Goal: Information Seeking & Learning: Learn about a topic

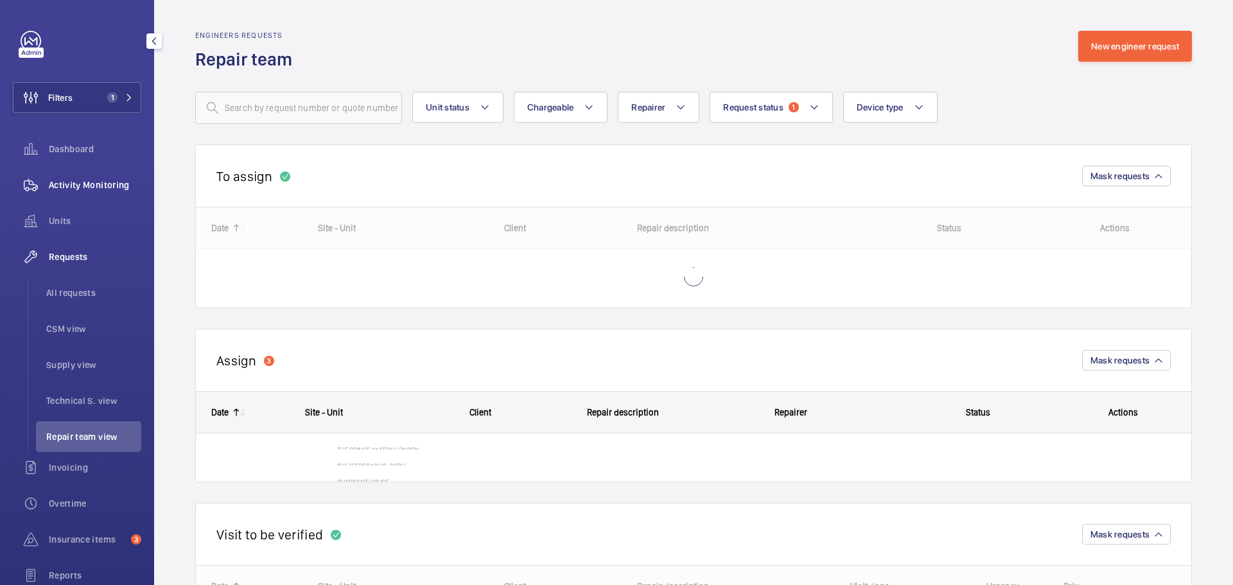
click at [95, 181] on span "Activity Monitoring" at bounding box center [95, 185] width 92 height 13
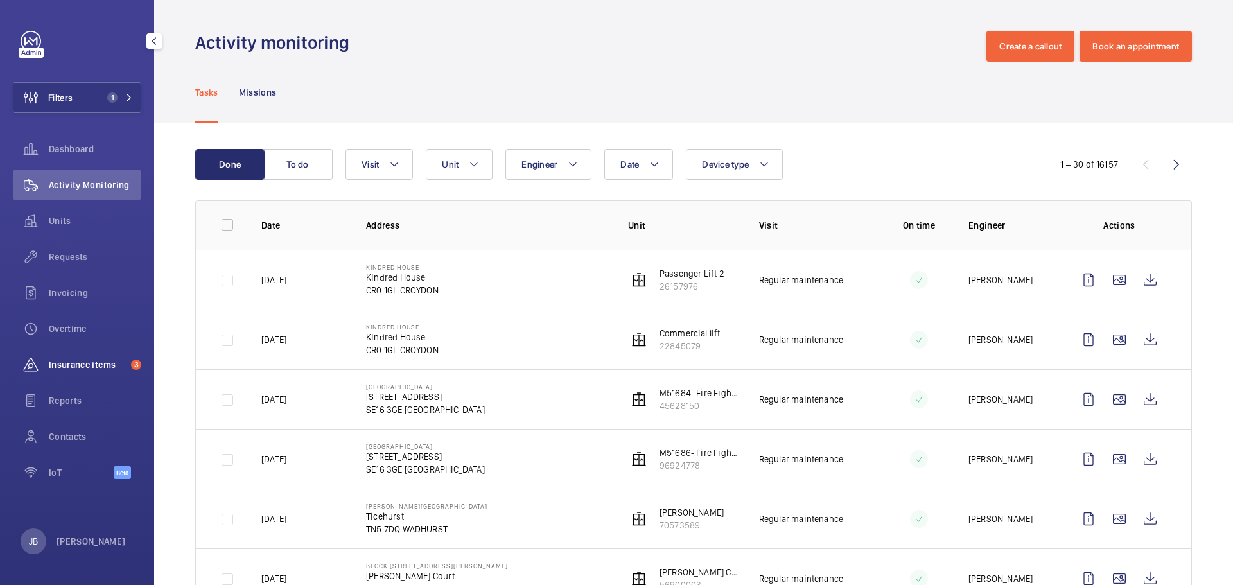
click at [91, 369] on span "Insurance items" at bounding box center [87, 364] width 77 height 13
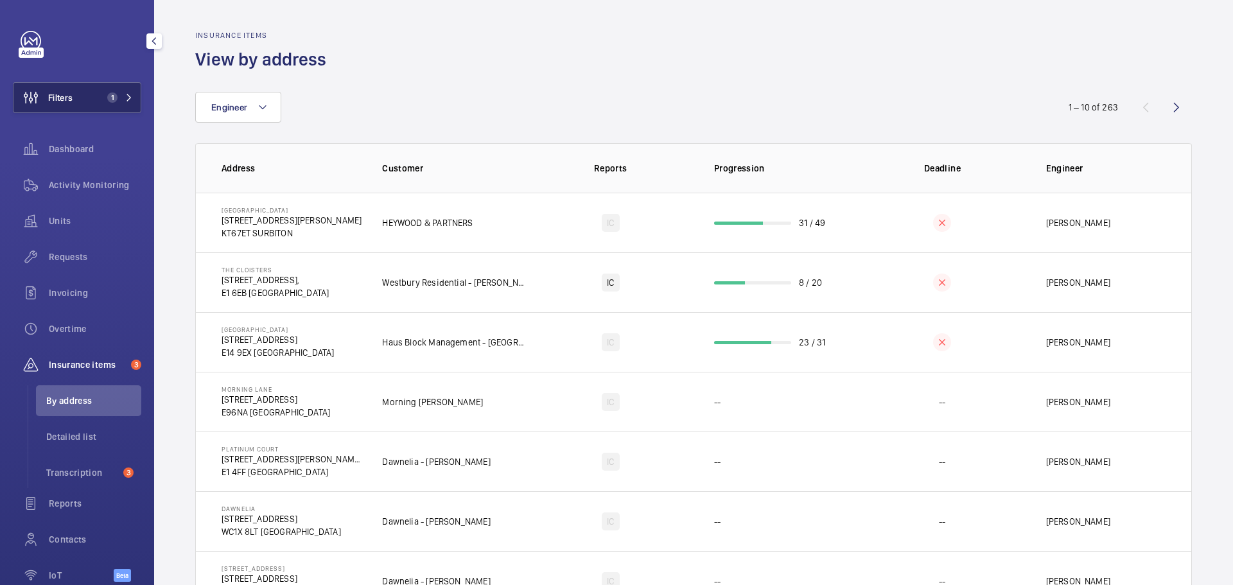
click at [73, 110] on span "Filters" at bounding box center [42, 97] width 59 height 31
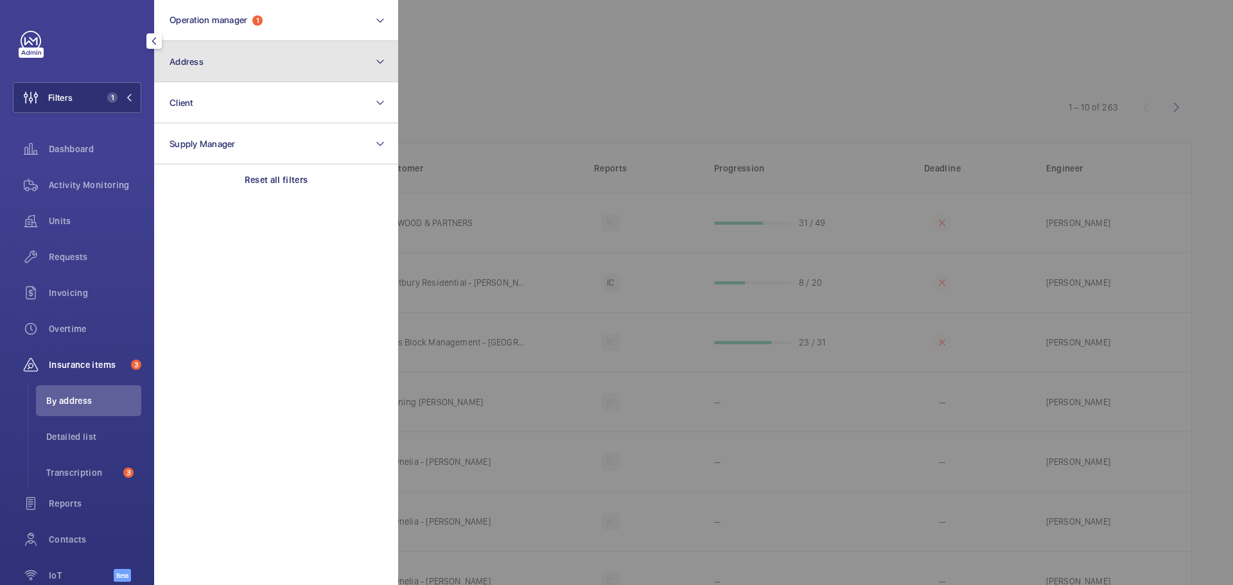
click at [234, 62] on button "Address" at bounding box center [276, 61] width 244 height 41
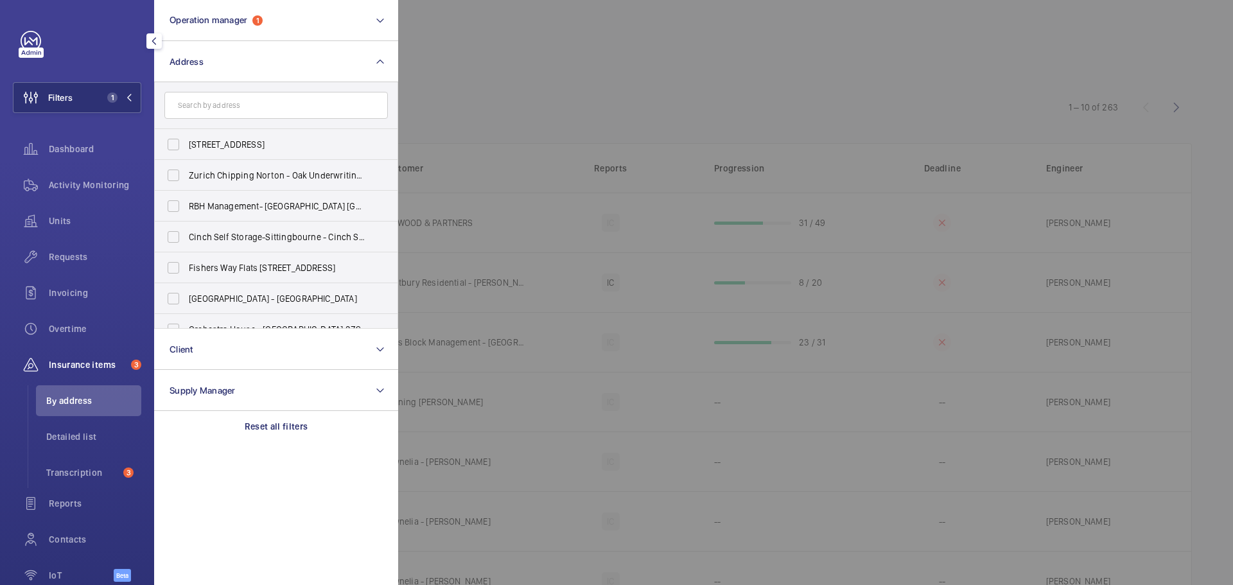
click at [313, 107] on input "text" at bounding box center [276, 105] width 224 height 27
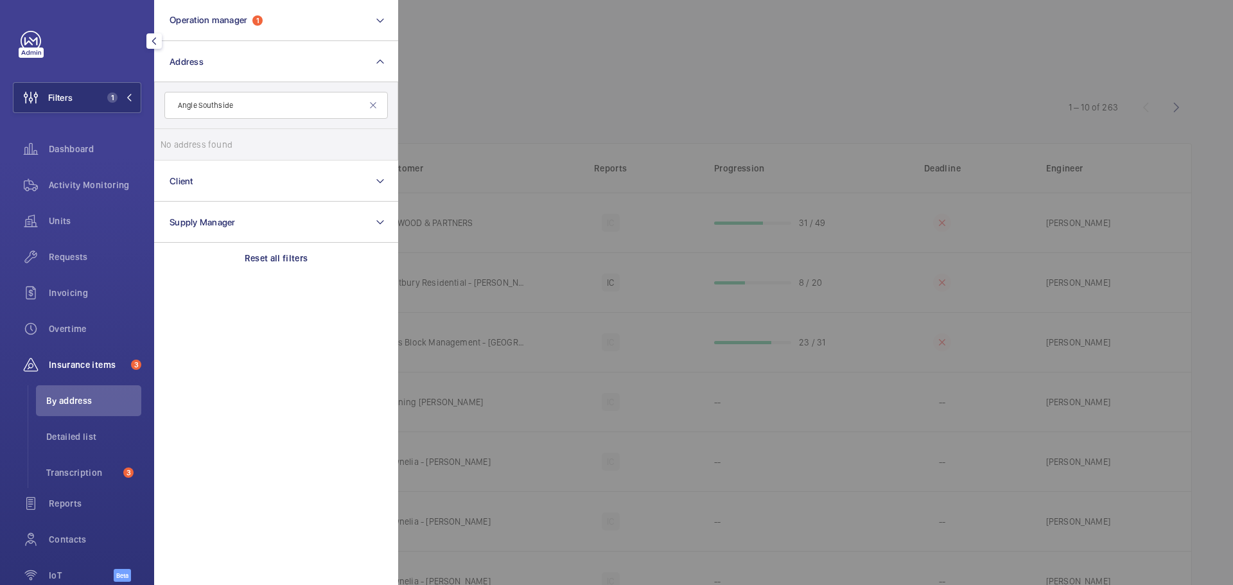
click at [263, 101] on input "Angle Southside" at bounding box center [276, 105] width 224 height 27
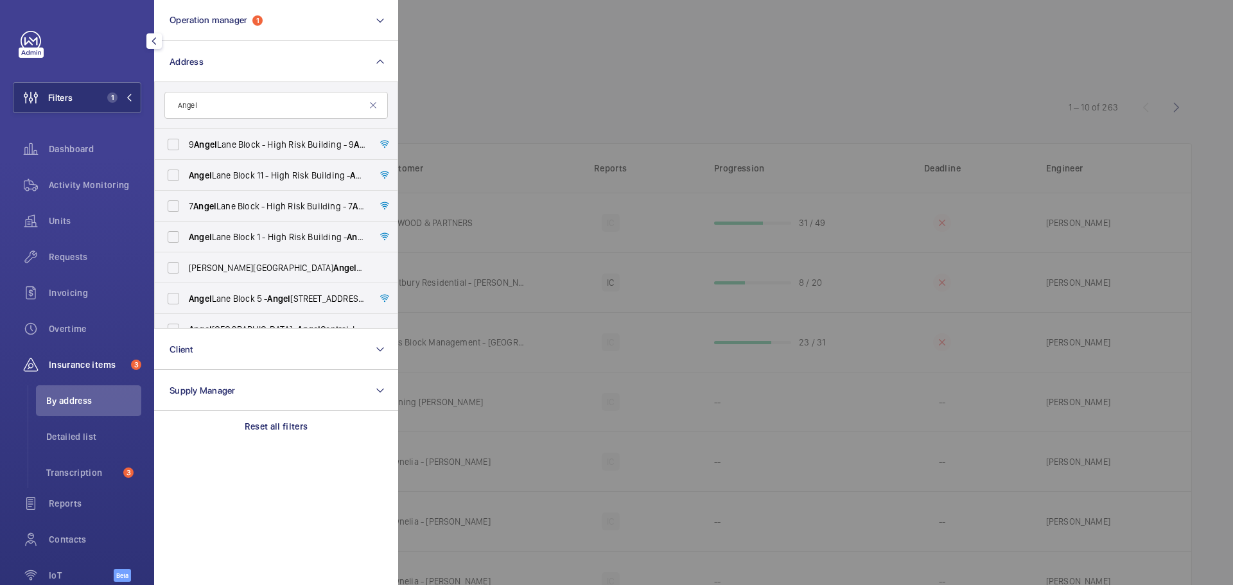
type input "Angel"
click at [575, 122] on div at bounding box center [1014, 292] width 1233 height 585
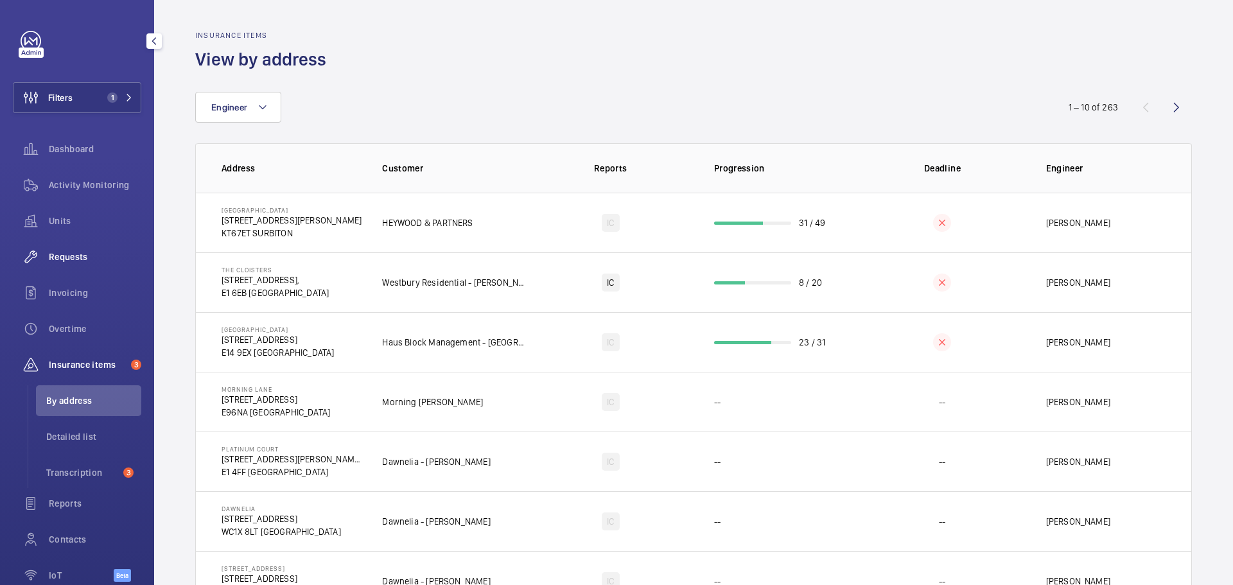
click at [64, 261] on span "Requests" at bounding box center [95, 257] width 92 height 13
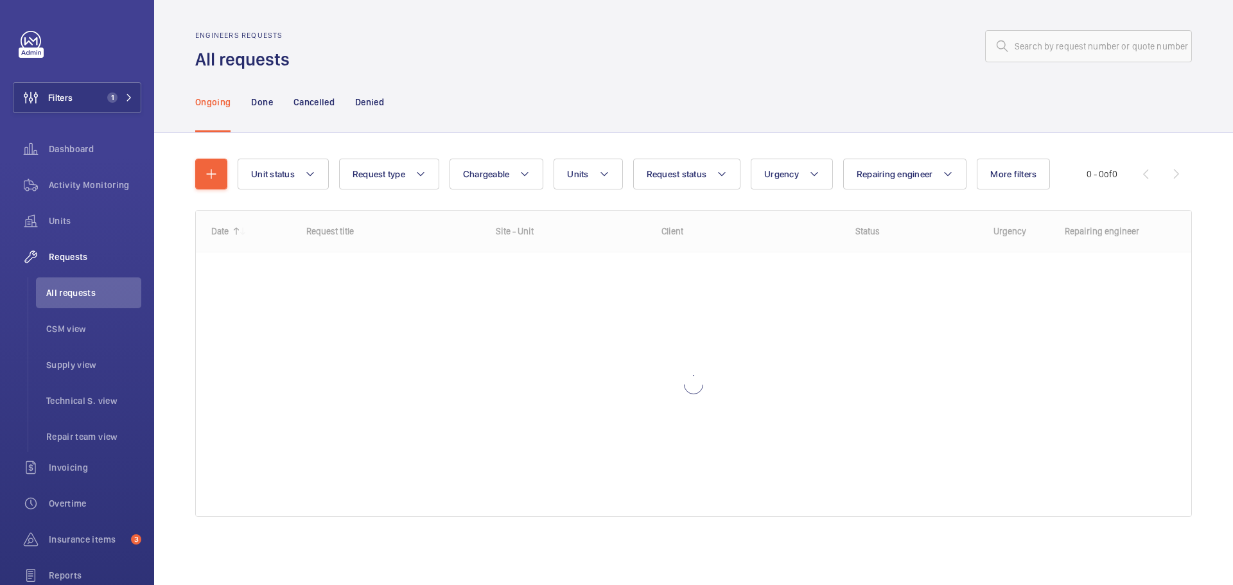
click at [506, 112] on div "Ongoing Done Cancelled Denied" at bounding box center [693, 101] width 997 height 61
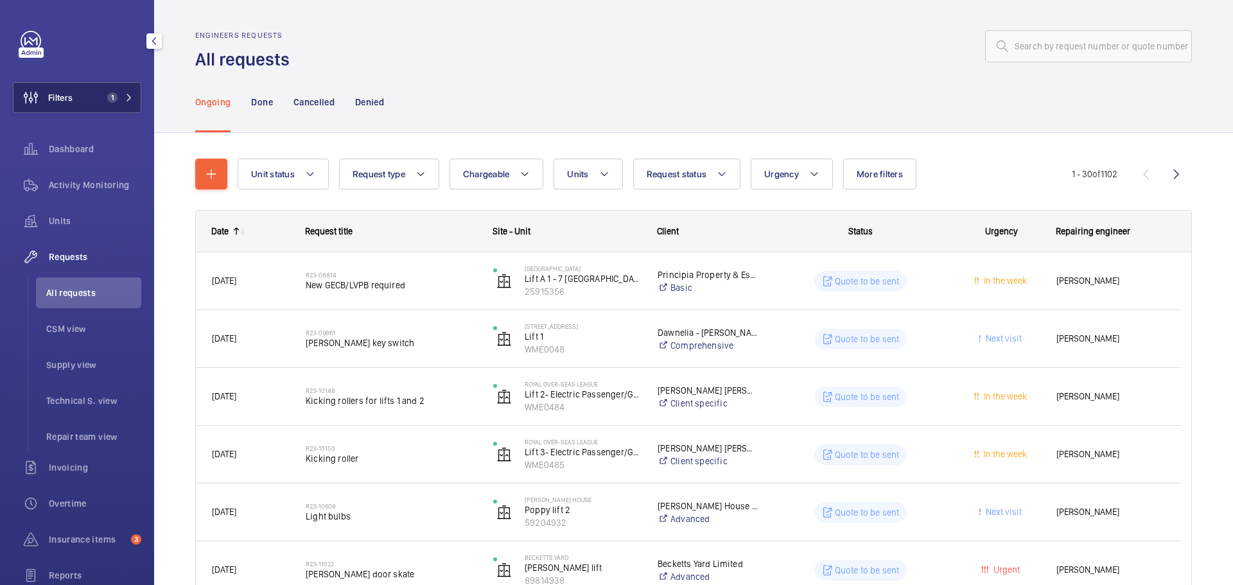
click at [87, 105] on button "Filters 1" at bounding box center [77, 97] width 128 height 31
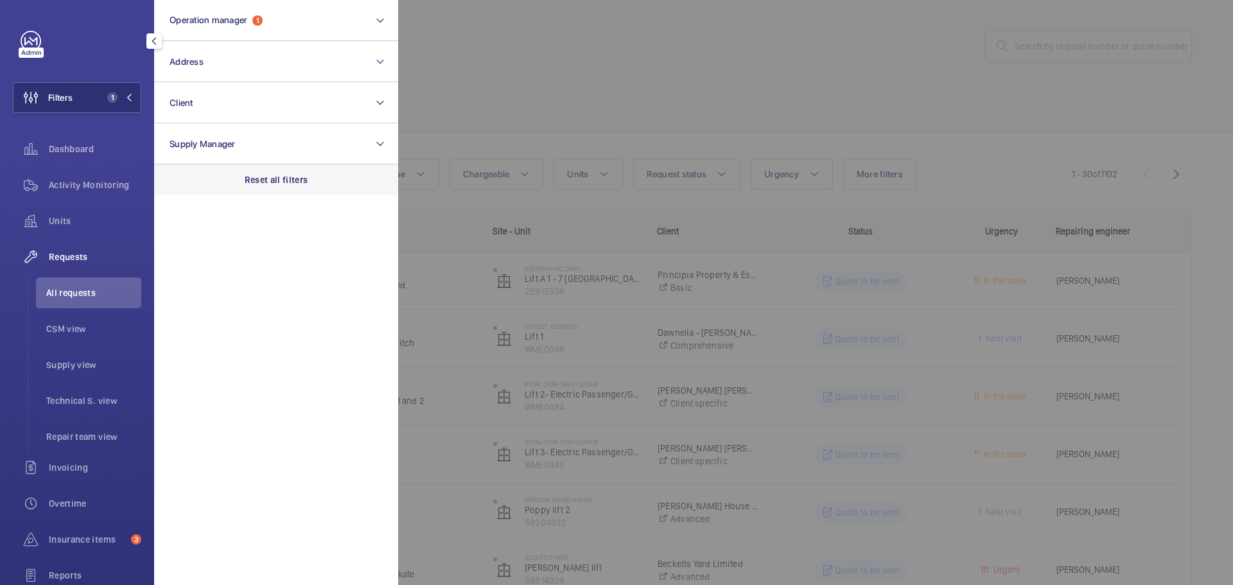
click at [274, 178] on p "Reset all filters" at bounding box center [277, 179] width 64 height 13
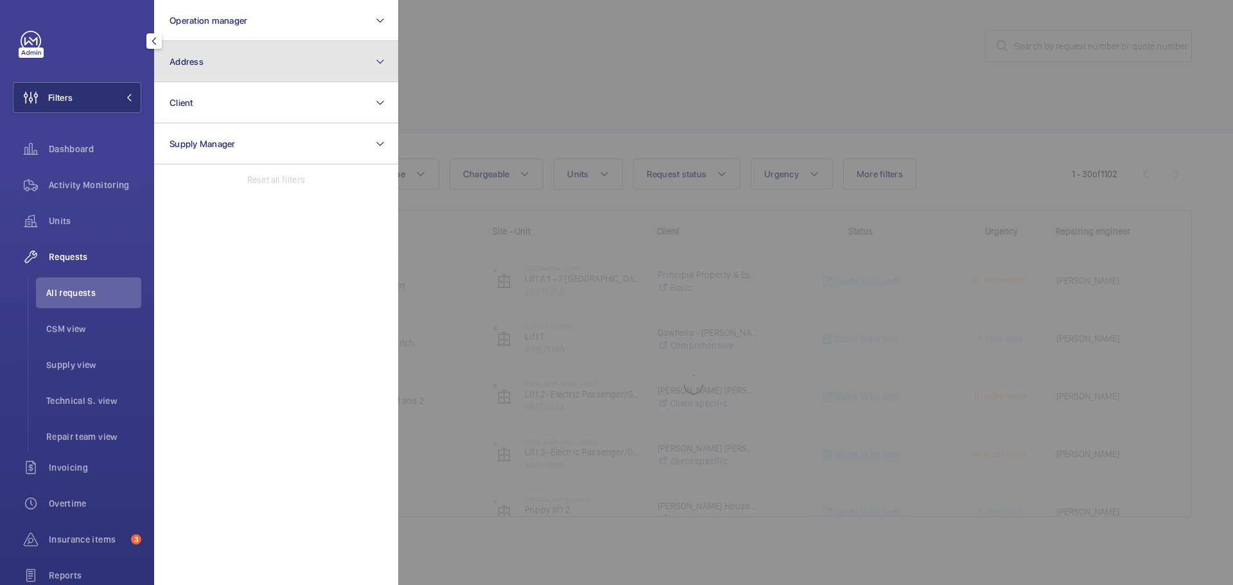
click at [260, 58] on button "Address" at bounding box center [276, 61] width 244 height 41
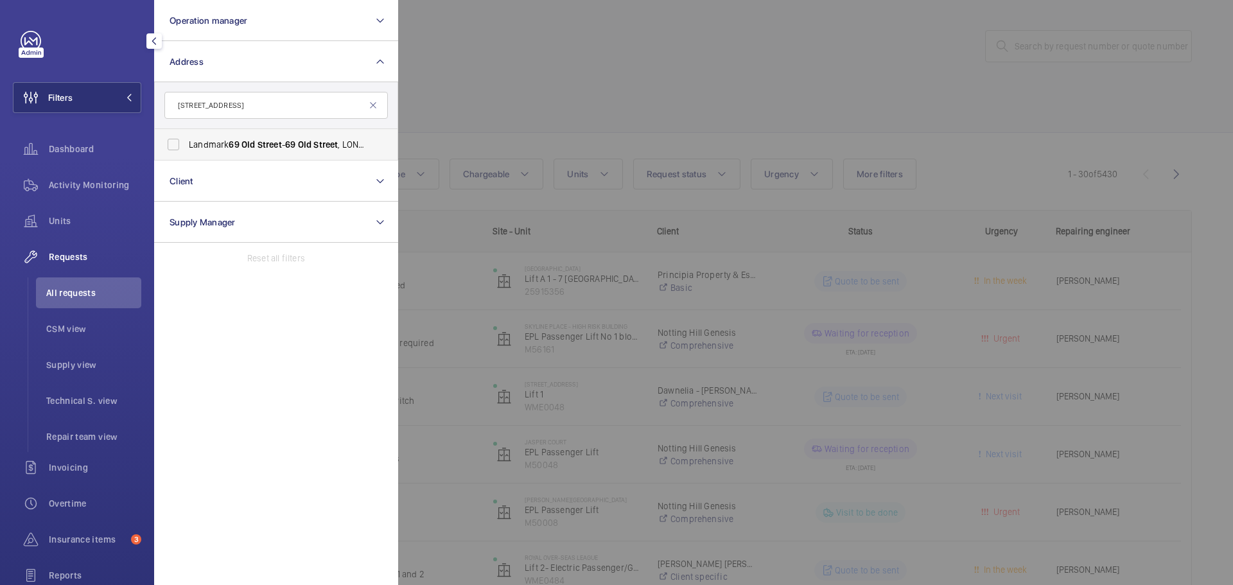
type input "69 old street"
click at [229, 136] on label "Landmark 69 Old Street - 69 Old Street , LONDON EC1V 9HX" at bounding box center [267, 144] width 224 height 31
click at [186, 136] on input "Landmark 69 Old Street - 69 Old Street , LONDON EC1V 9HX" at bounding box center [174, 145] width 26 height 26
checkbox input "true"
click at [560, 86] on div at bounding box center [1014, 292] width 1233 height 585
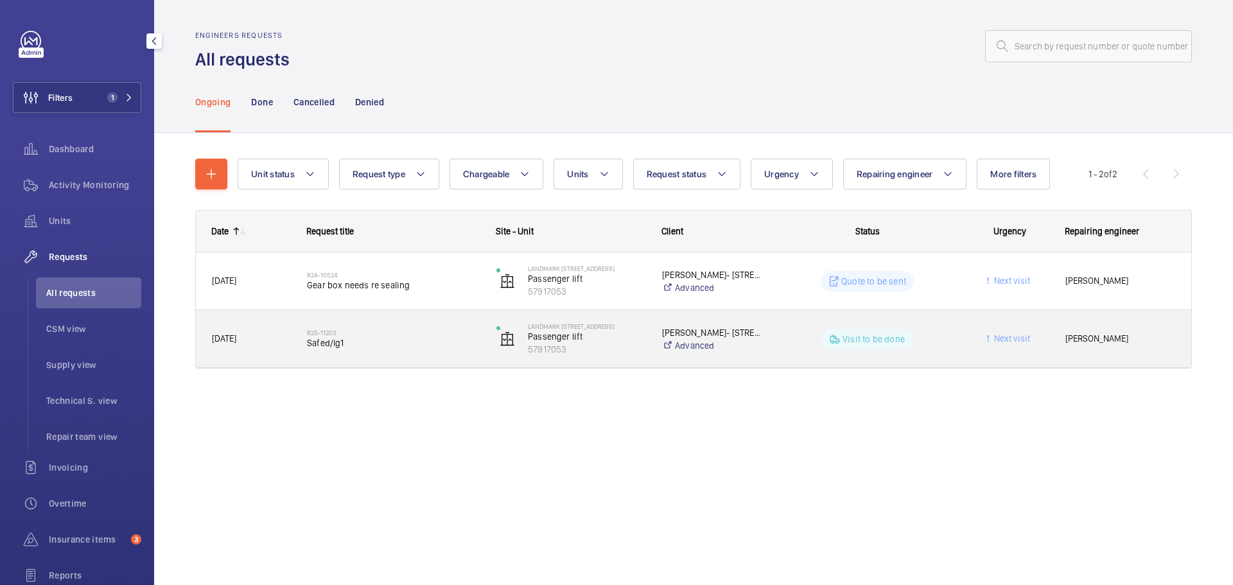
click at [1023, 337] on span "Next visit" at bounding box center [1011, 338] width 39 height 10
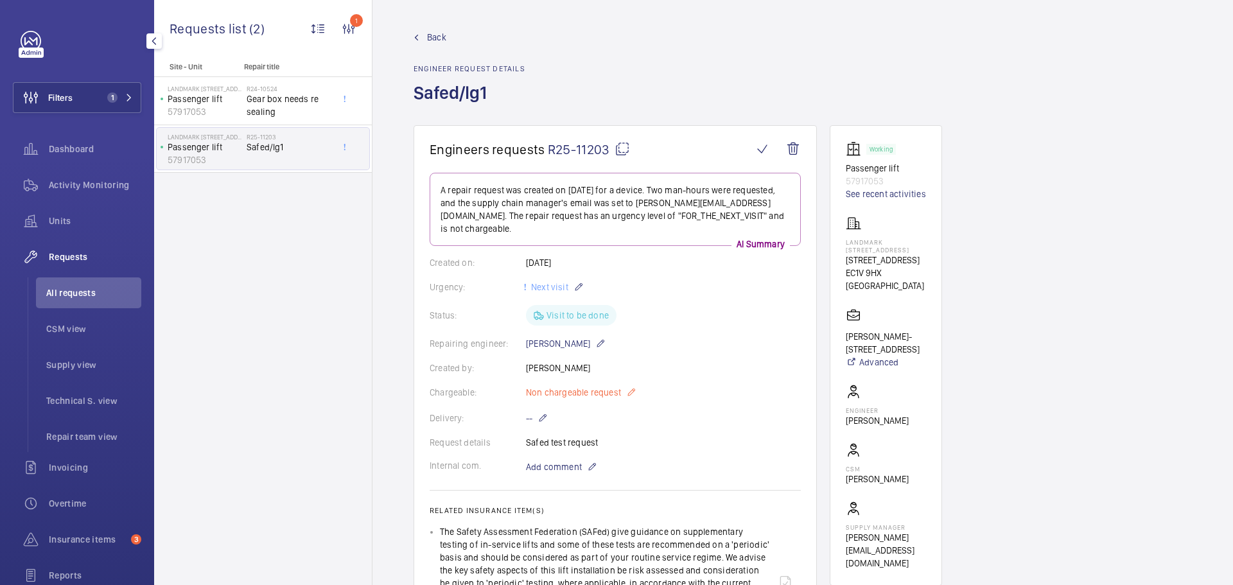
click at [634, 385] on mat-icon at bounding box center [631, 392] width 10 height 15
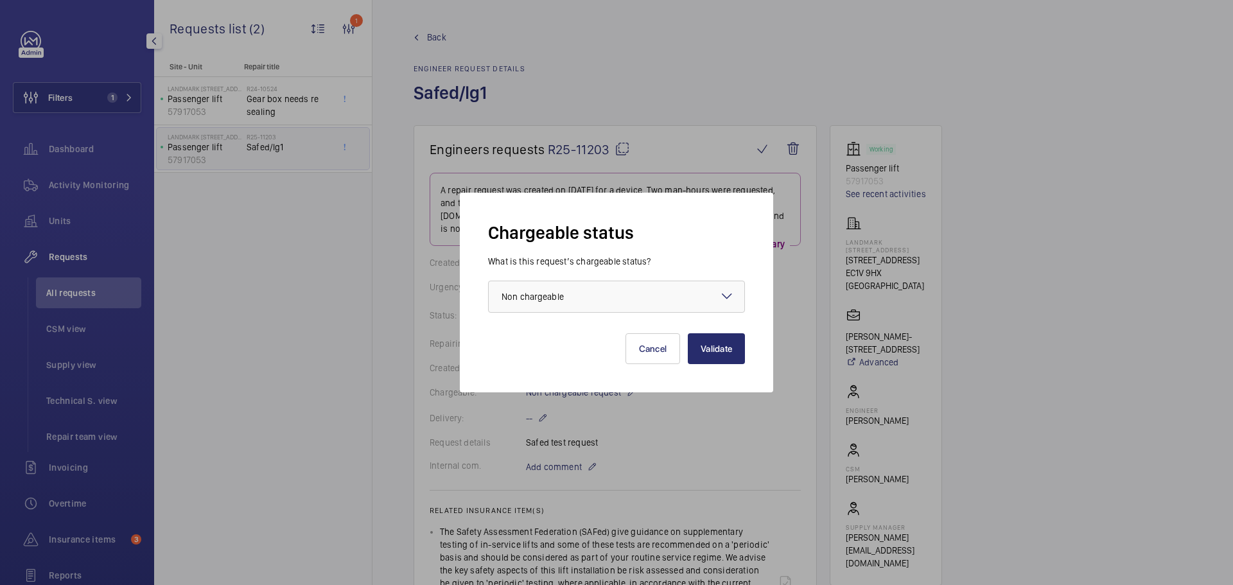
click at [732, 299] on mat-icon at bounding box center [726, 295] width 15 height 15
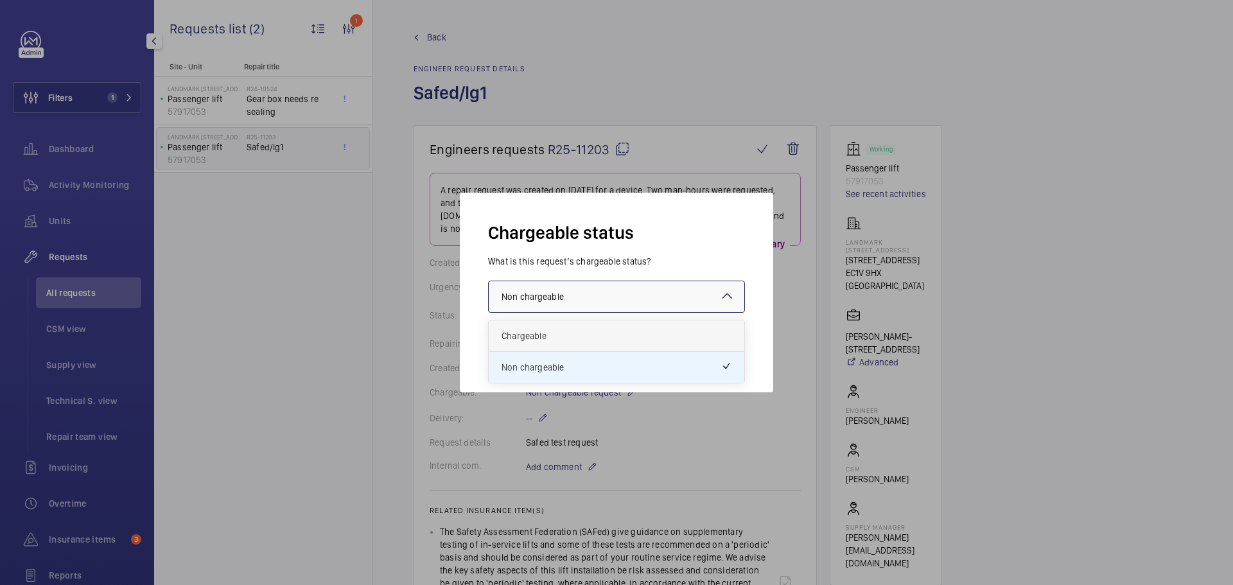
click at [589, 335] on span "Chargeable" at bounding box center [617, 336] width 230 height 13
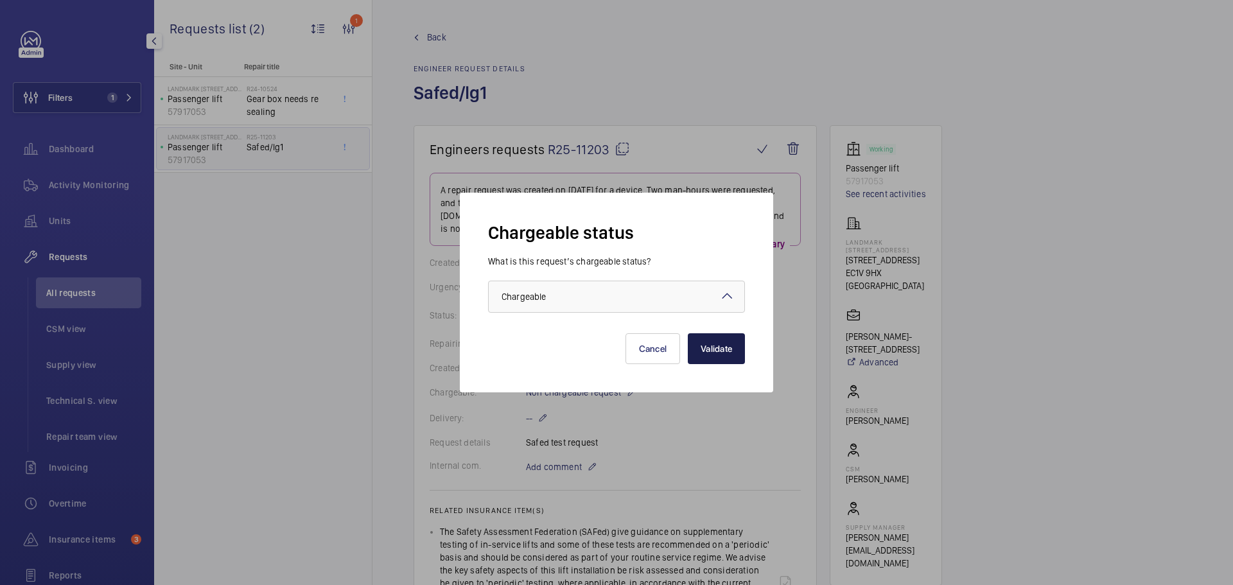
click at [723, 353] on button "Validate" at bounding box center [716, 348] width 57 height 31
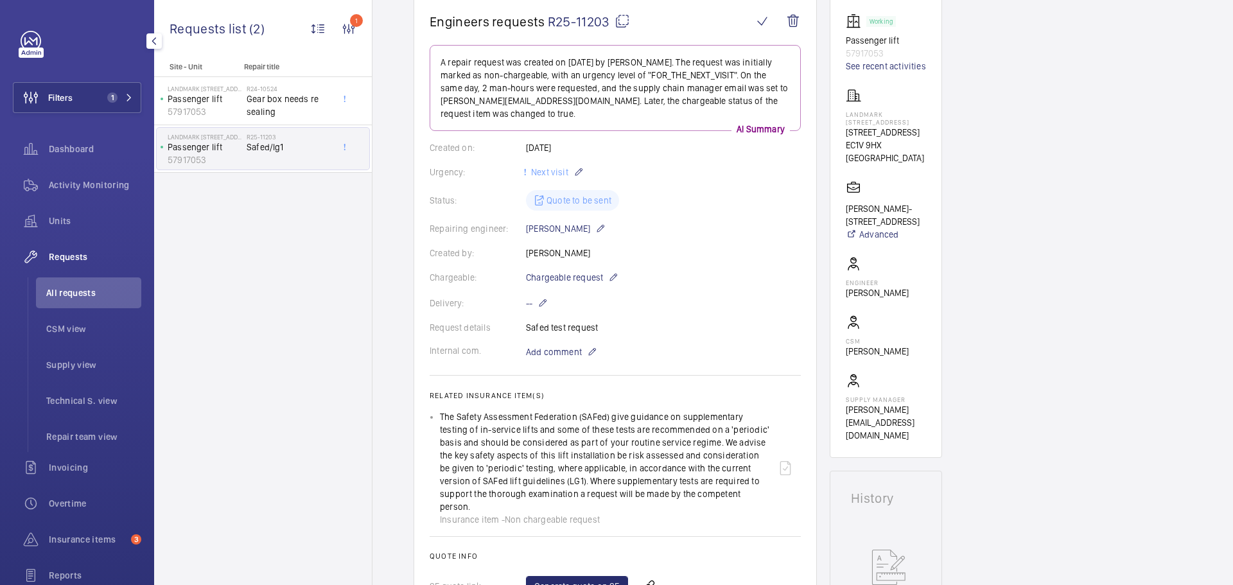
scroll to position [128, 0]
click at [92, 99] on button "Filters 1" at bounding box center [77, 97] width 128 height 31
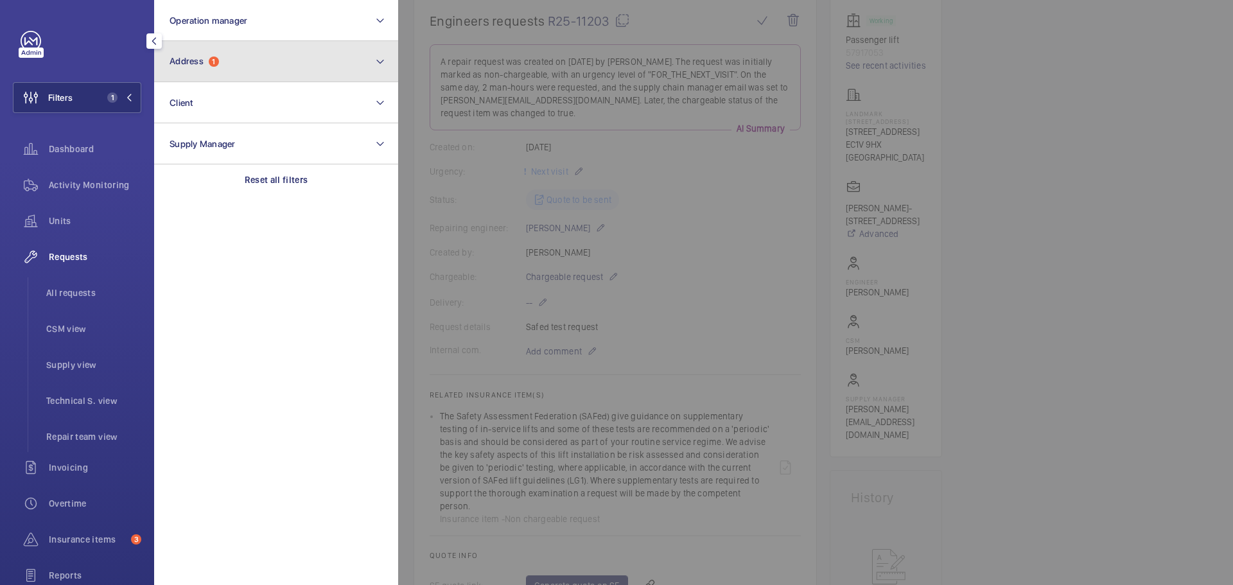
click at [237, 66] on button "Address 1" at bounding box center [276, 61] width 244 height 41
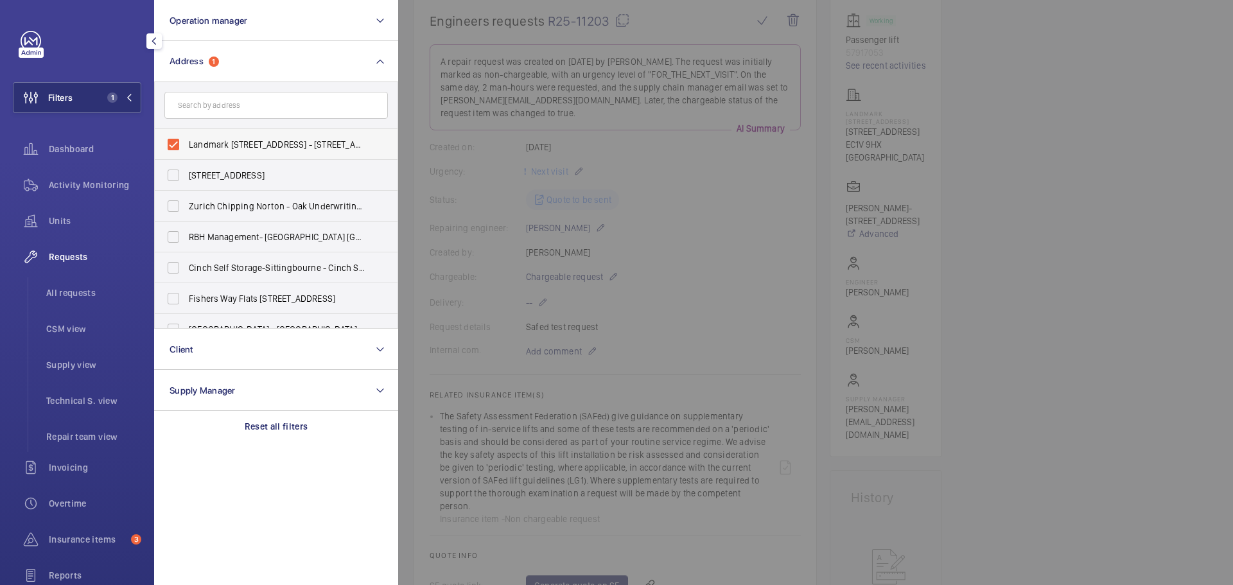
click at [182, 142] on label "Landmark 69 Old Street - 69 Old Street, LONDON EC1V 9HX" at bounding box center [267, 144] width 224 height 31
click at [182, 142] on input "Landmark 69 Old Street - 69 Old Street, LONDON EC1V 9HX" at bounding box center [174, 145] width 26 height 26
checkbox input "false"
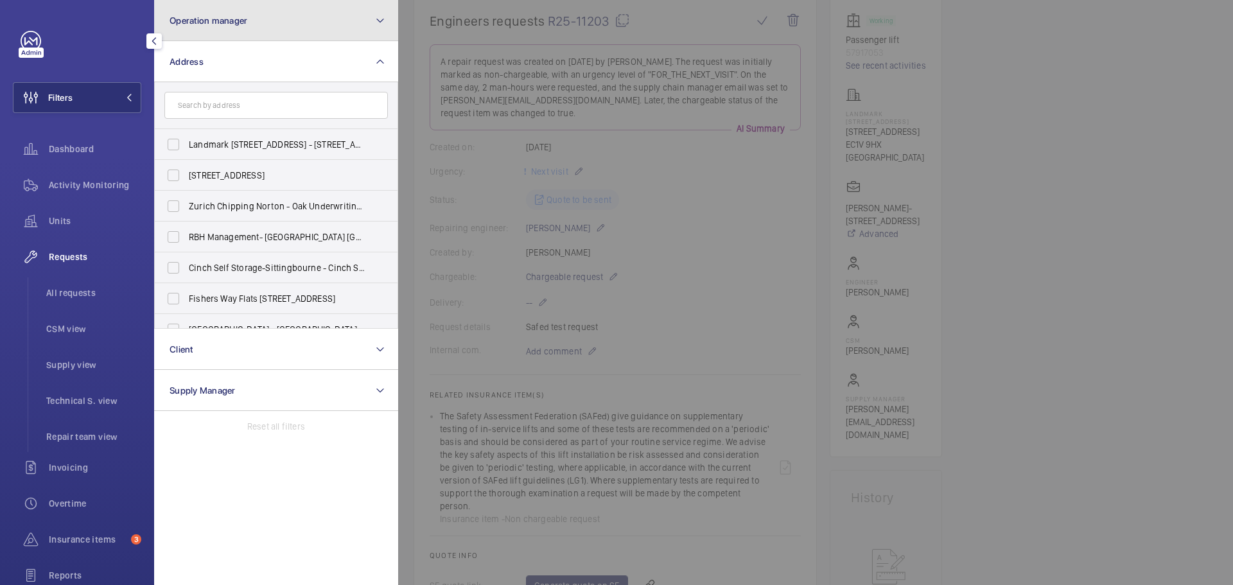
click at [236, 21] on span "Operation manager" at bounding box center [209, 20] width 78 height 10
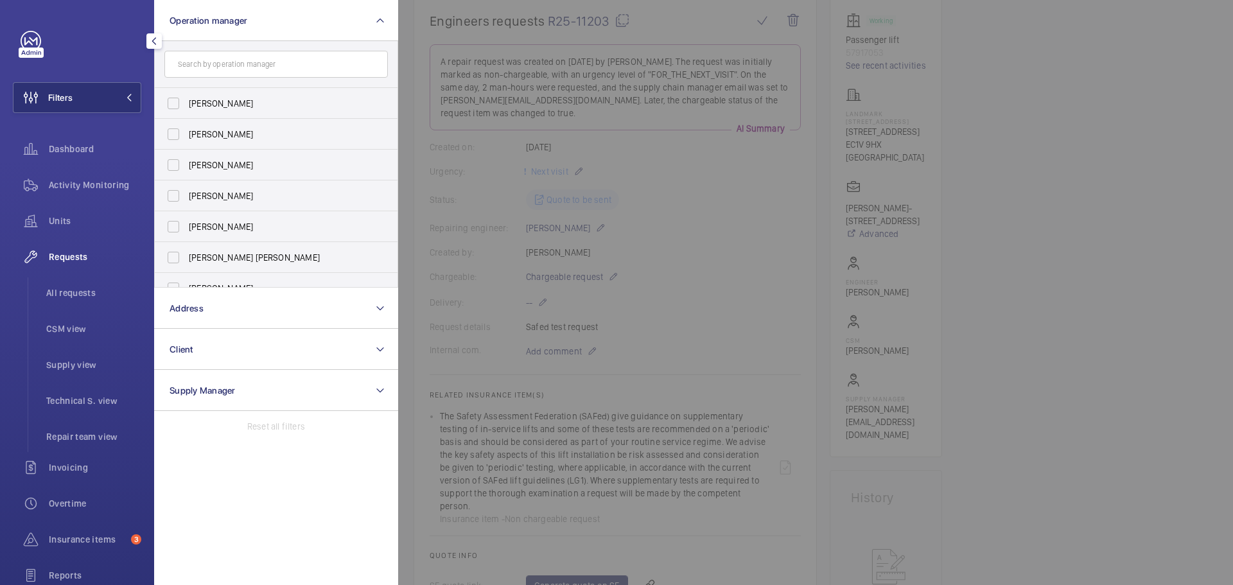
click at [737, 267] on div at bounding box center [1014, 292] width 1233 height 585
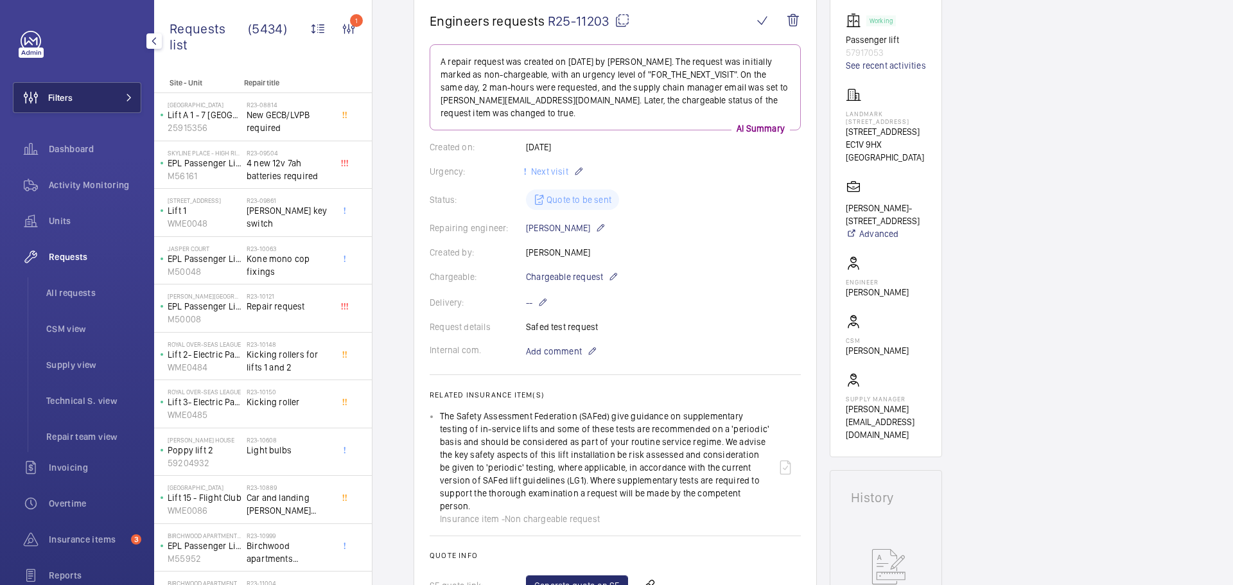
click at [82, 92] on button "Filters" at bounding box center [77, 97] width 128 height 31
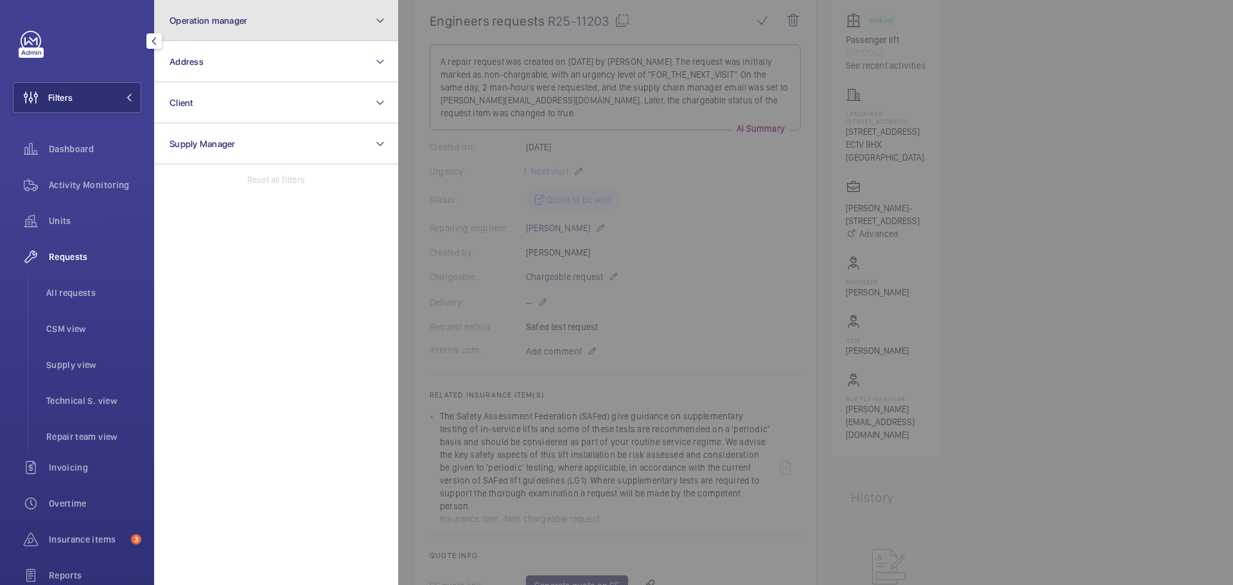
click at [251, 12] on button "Operation manager" at bounding box center [276, 20] width 244 height 41
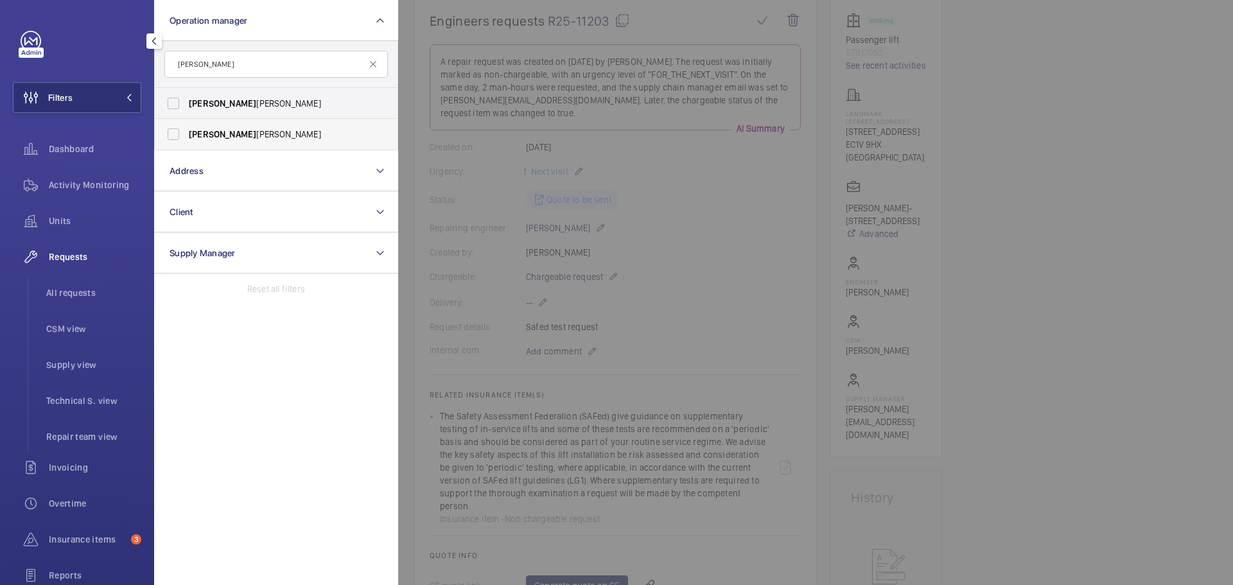
type input "connor"
click at [215, 134] on span "Connor" at bounding box center [222, 134] width 67 height 10
click at [186, 134] on input "Connor Tarpey" at bounding box center [174, 134] width 26 height 26
checkbox input "true"
click at [92, 51] on div at bounding box center [81, 41] width 121 height 21
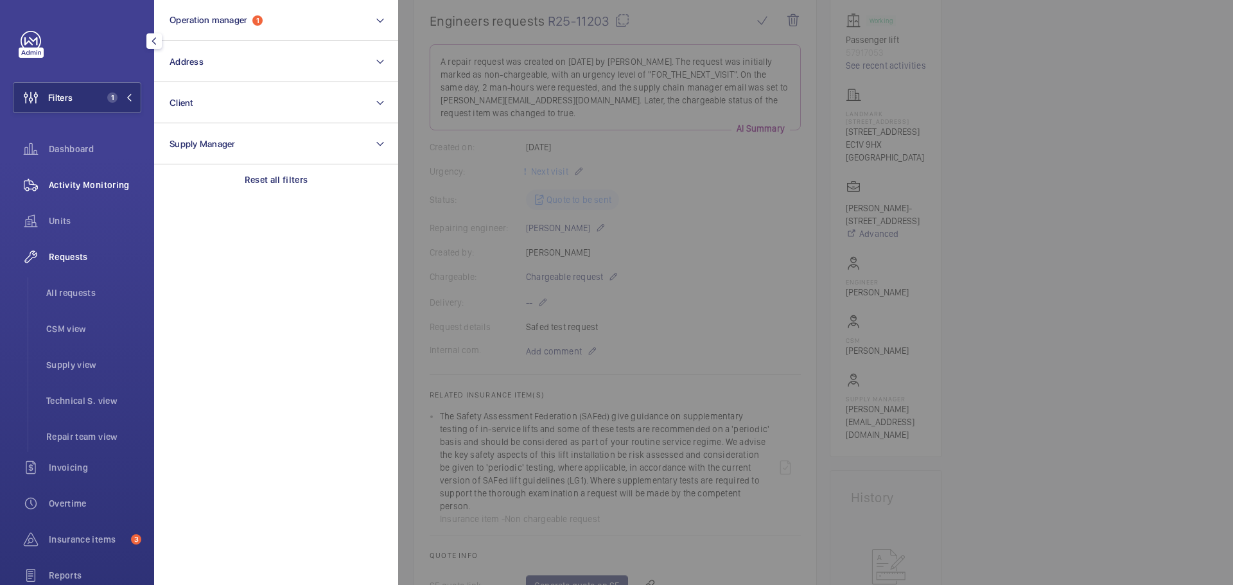
click at [76, 186] on span "Activity Monitoring" at bounding box center [95, 185] width 92 height 13
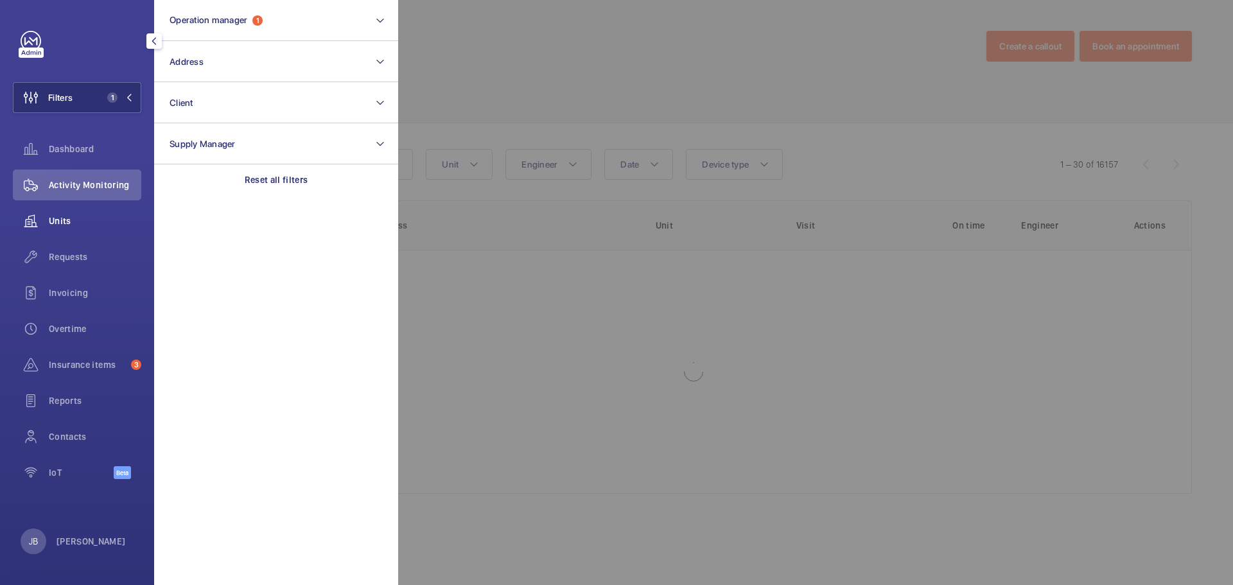
click at [65, 222] on span "Units" at bounding box center [95, 221] width 92 height 13
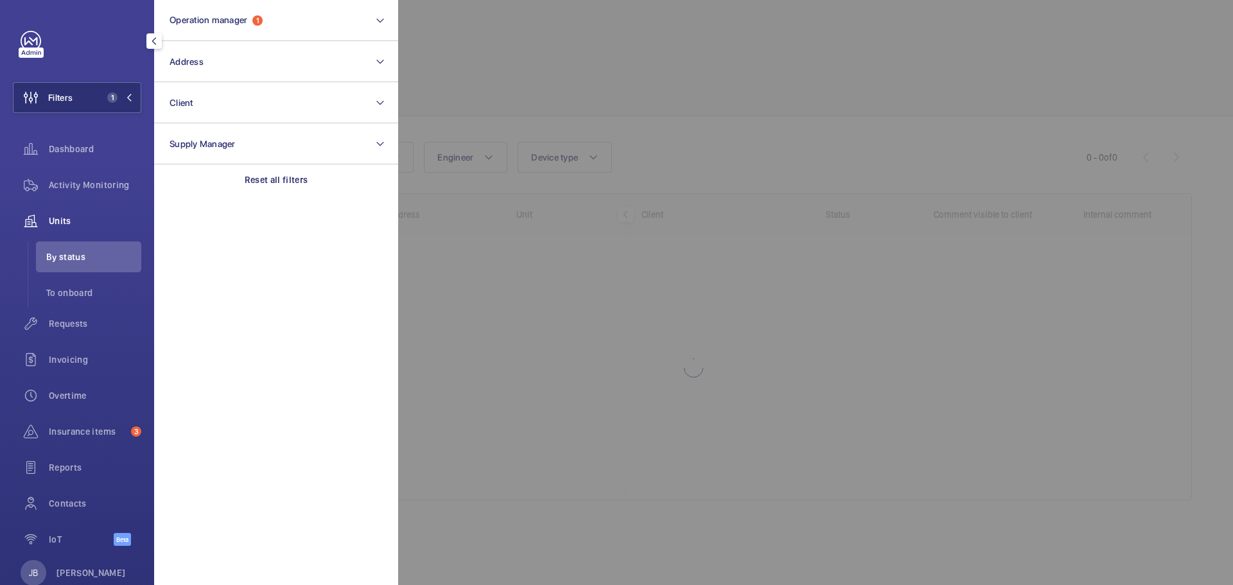
click at [497, 86] on div at bounding box center [1014, 292] width 1233 height 585
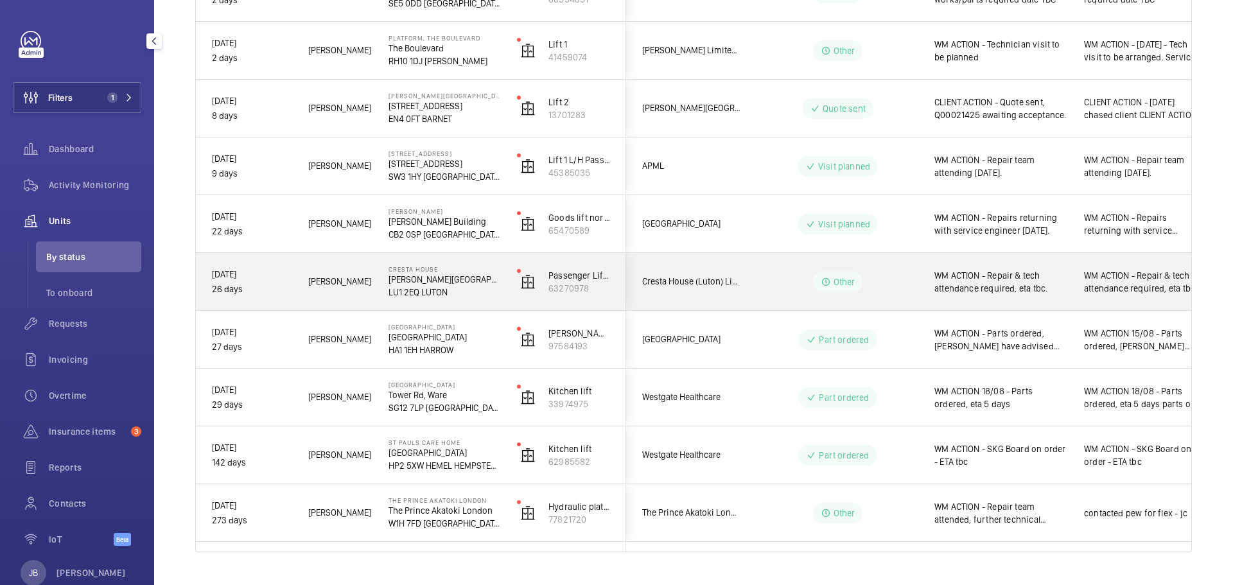
scroll to position [416, 0]
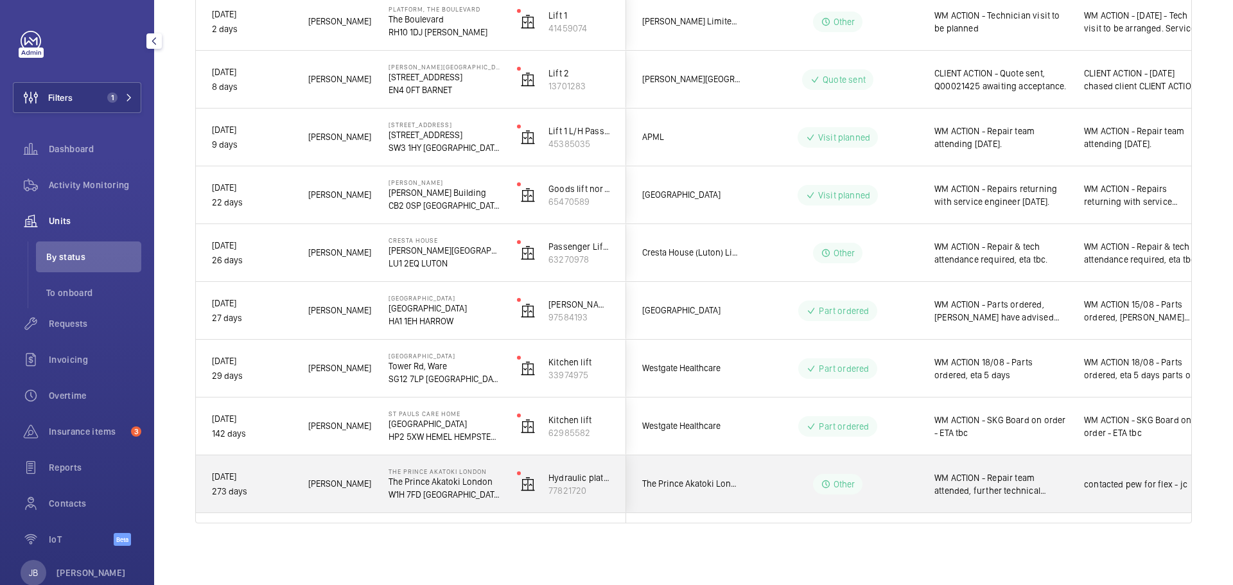
click at [1016, 484] on span "WM ACTION - Repair team attended, further technical assistance required, attend…" at bounding box center [1001, 484] width 133 height 26
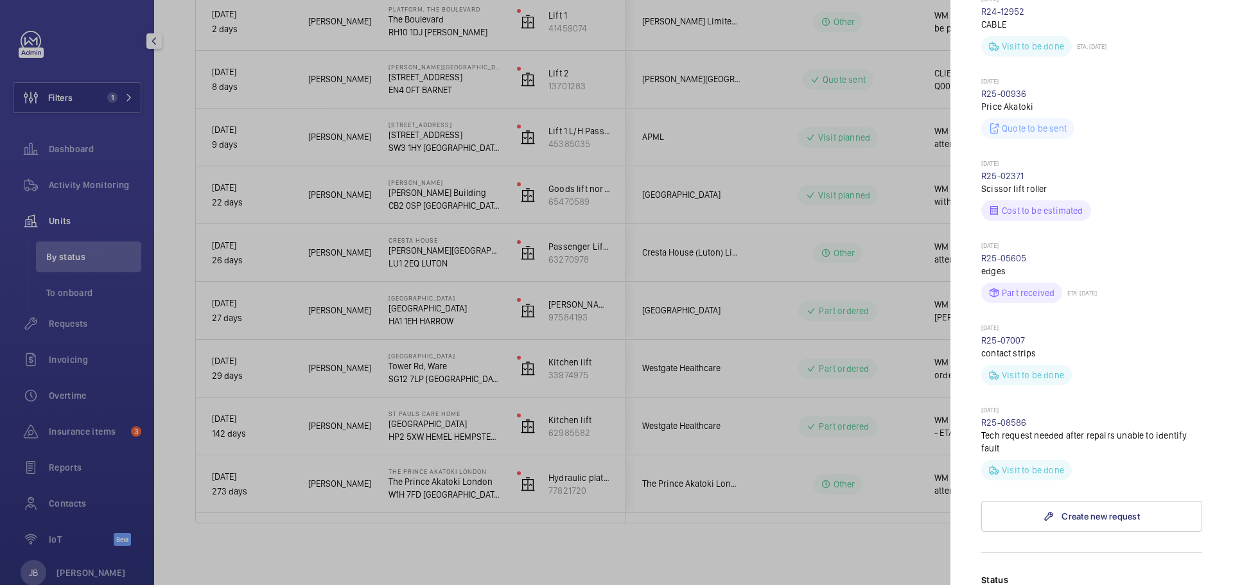
scroll to position [578, 0]
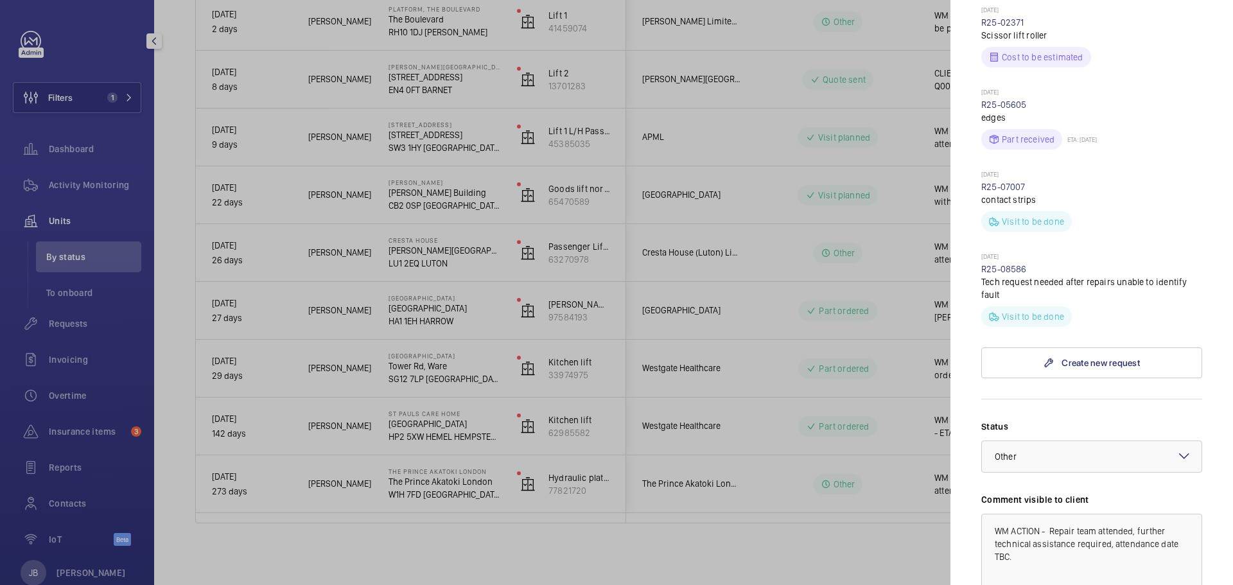
drag, startPoint x: 850, startPoint y: 398, endPoint x: 842, endPoint y: 399, distance: 7.7
click at [850, 398] on div at bounding box center [616, 292] width 1233 height 585
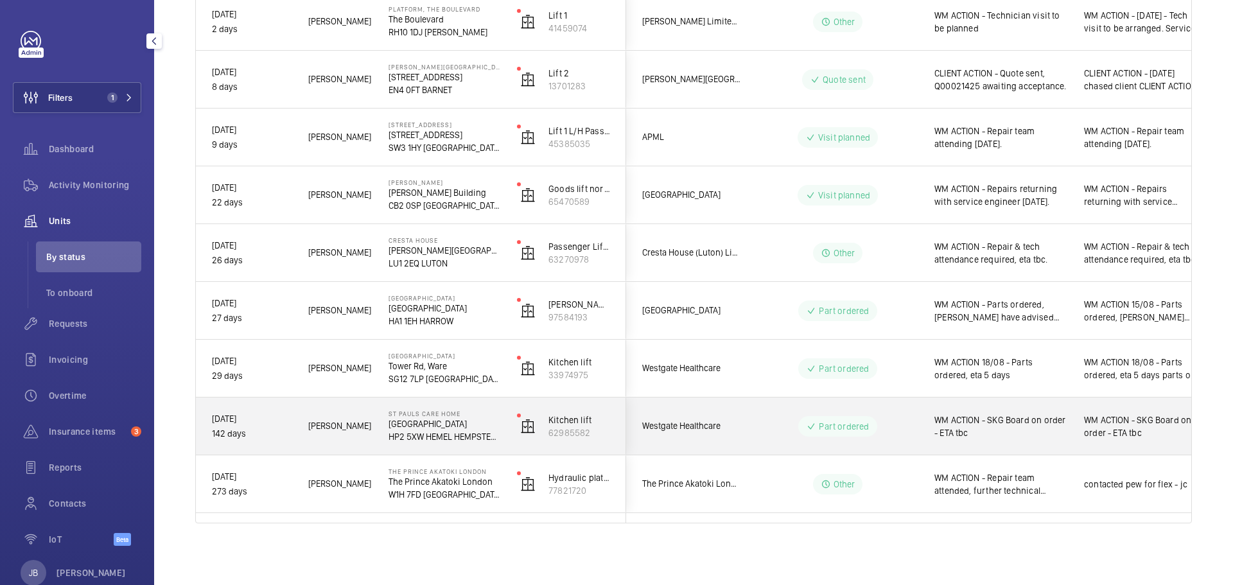
click at [1025, 427] on span "WM ACTION - SKG Board on order - ETA tbc" at bounding box center [1001, 427] width 133 height 26
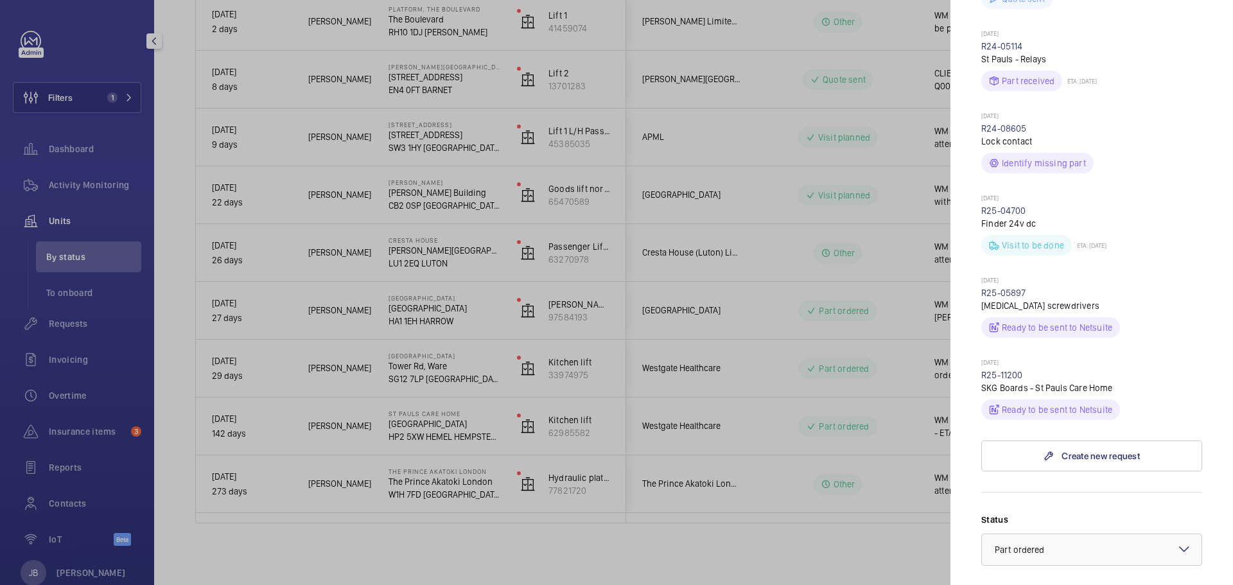
scroll to position [578, 0]
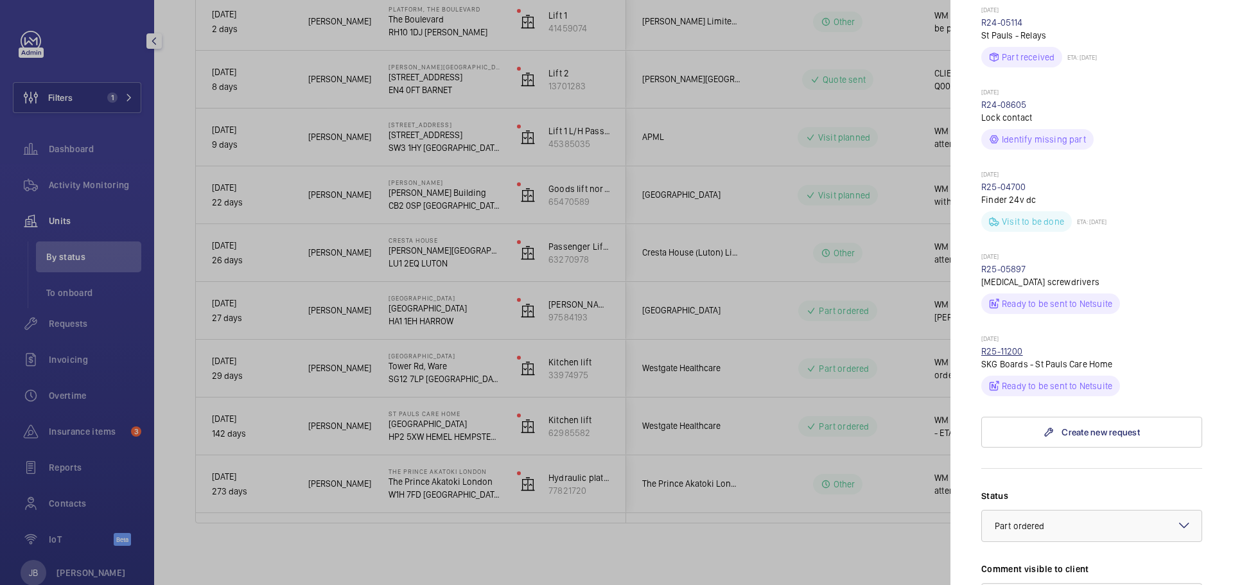
click at [998, 350] on link "R25-11200" at bounding box center [1003, 351] width 42 height 10
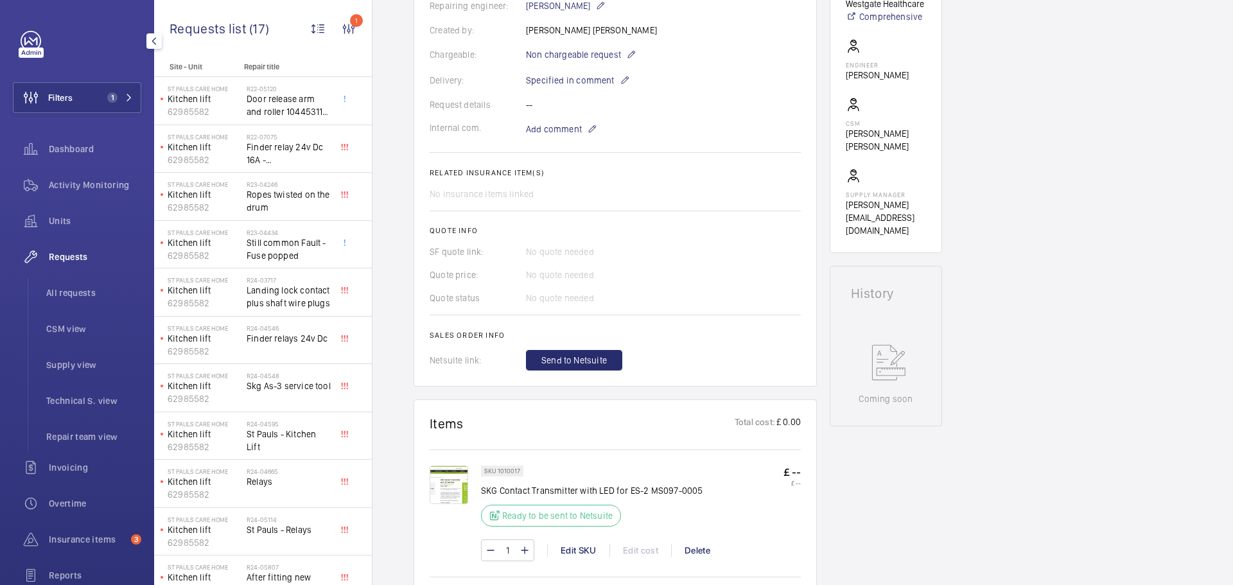
scroll to position [385, 0]
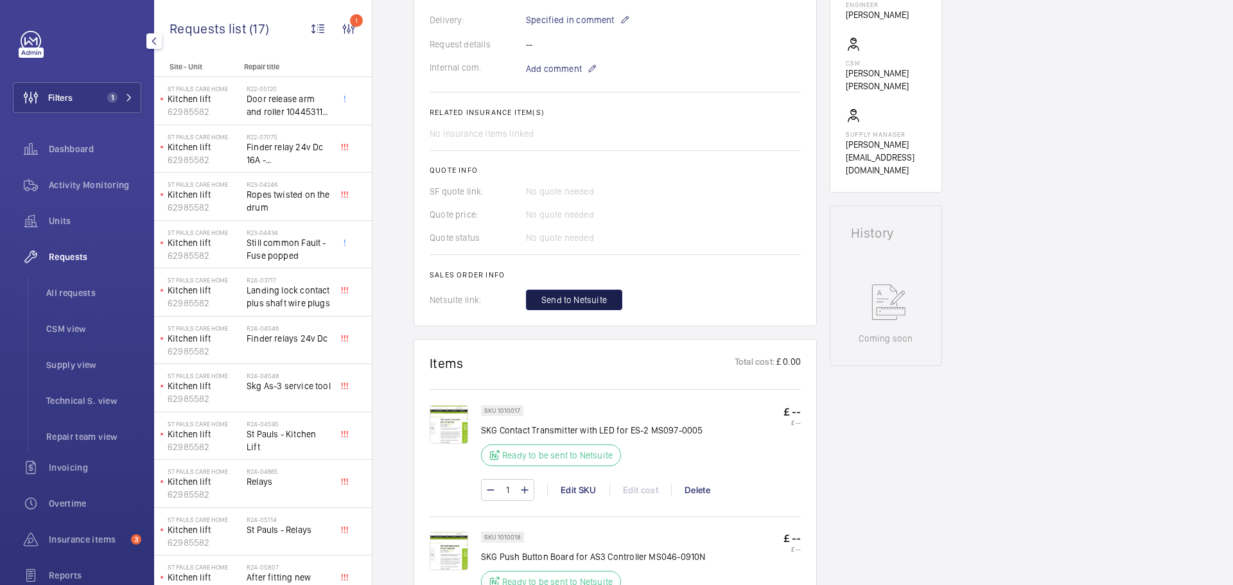
click at [589, 294] on span "Send to Netsuite" at bounding box center [575, 300] width 66 height 13
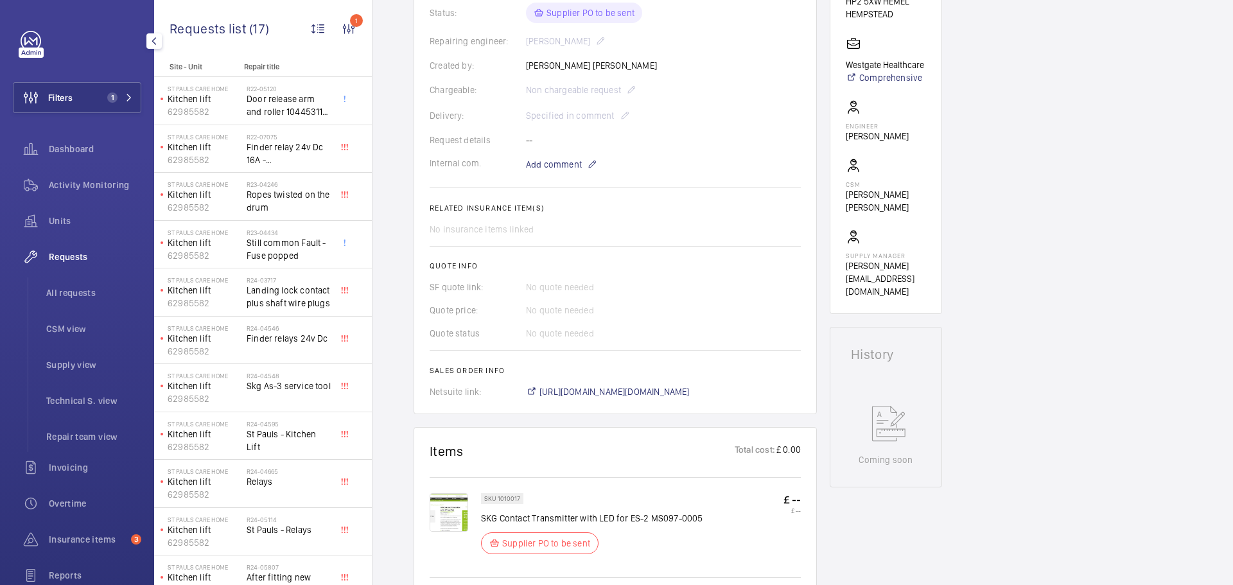
scroll to position [321, 0]
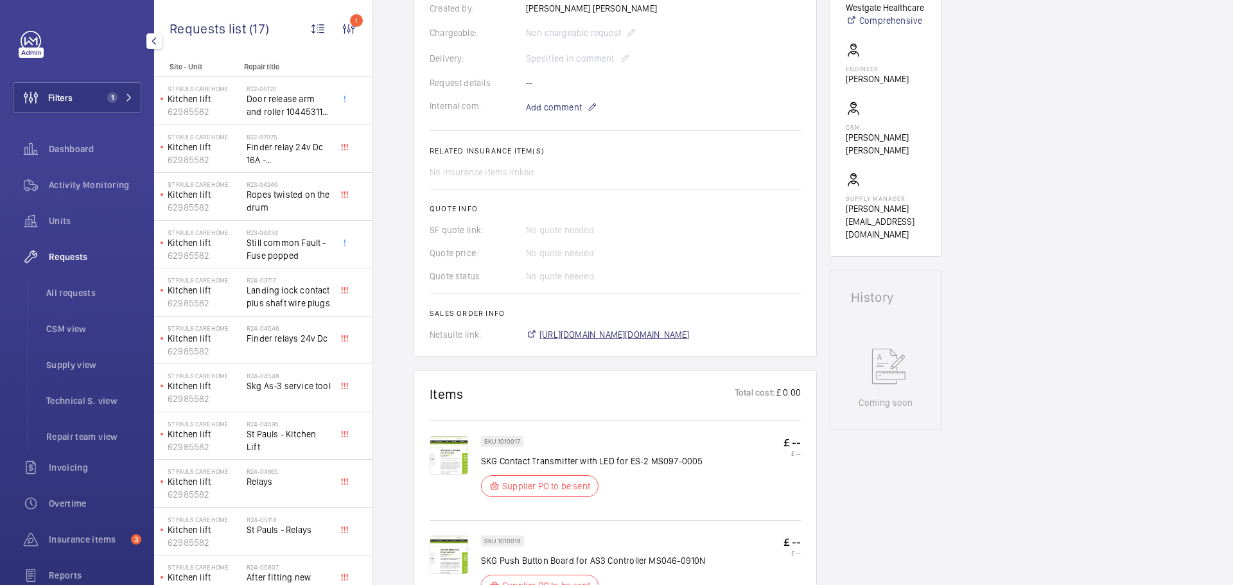
click at [686, 335] on span "https://6461500.app.netsuite.com/app/accounting/transactions/salesord.nl?id=293…" at bounding box center [615, 334] width 150 height 13
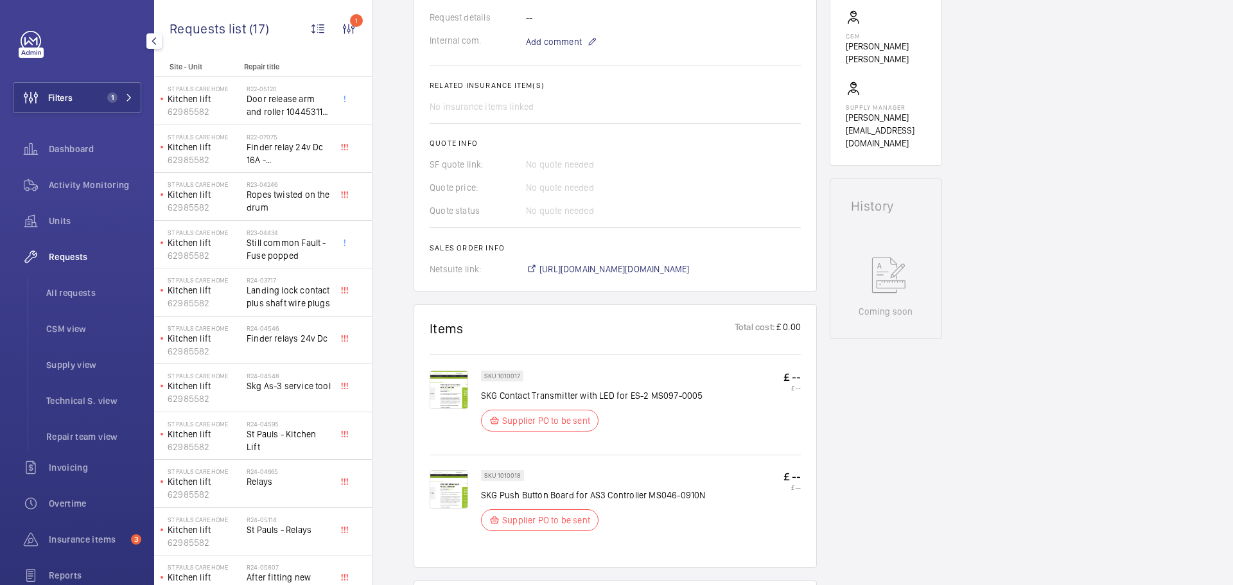
scroll to position [411, 0]
click at [71, 92] on span "Filters" at bounding box center [60, 97] width 24 height 13
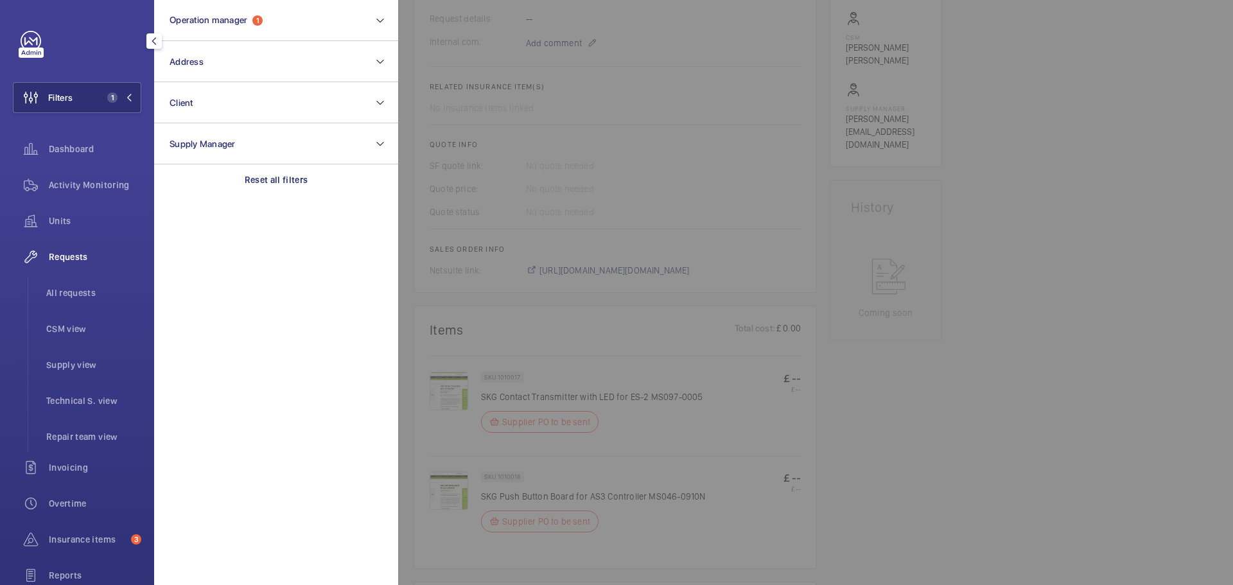
click at [1003, 180] on div at bounding box center [1014, 292] width 1233 height 585
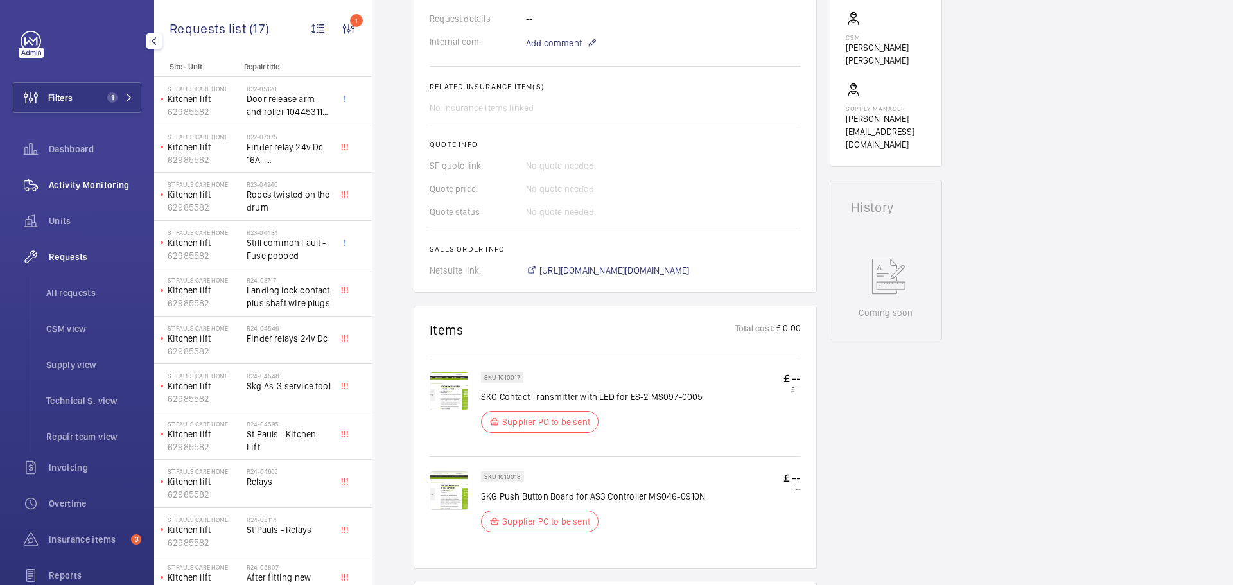
click at [87, 191] on div "Activity Monitoring" at bounding box center [77, 185] width 128 height 31
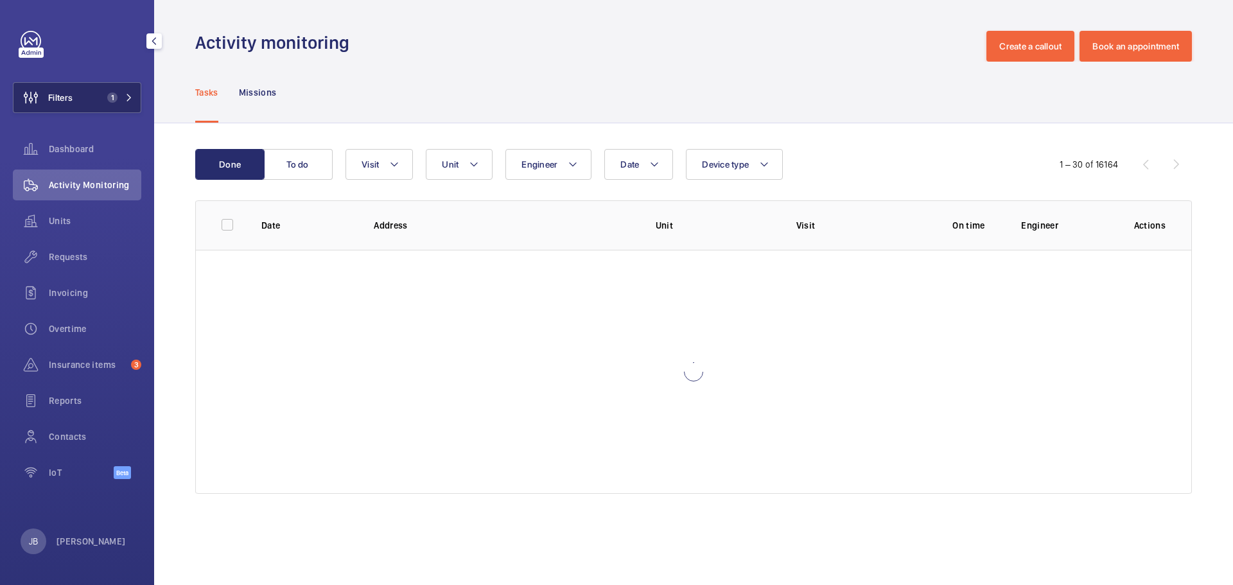
click at [74, 91] on button "Filters 1" at bounding box center [77, 97] width 128 height 31
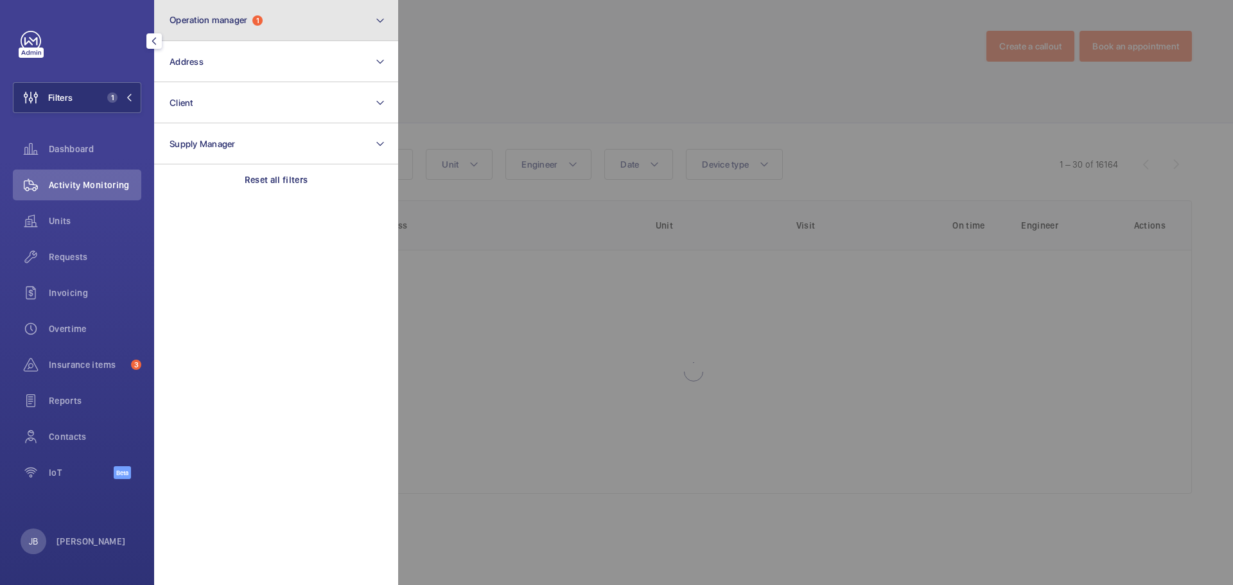
click at [289, 21] on button "Operation manager 1" at bounding box center [276, 20] width 244 height 41
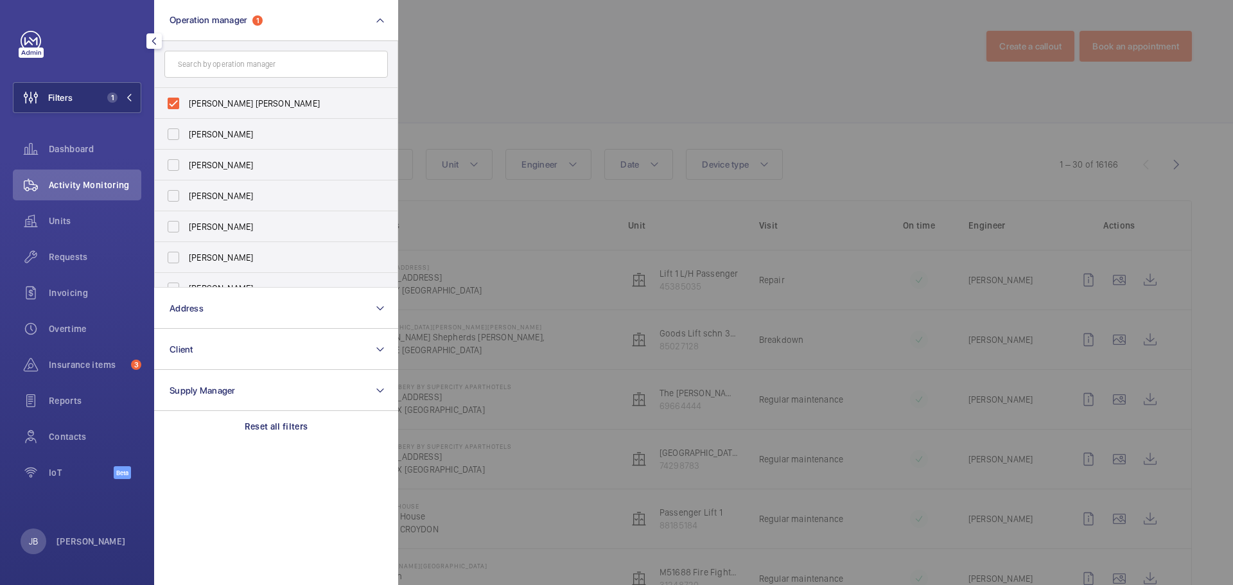
click at [259, 430] on p "Reset all filters" at bounding box center [277, 426] width 64 height 13
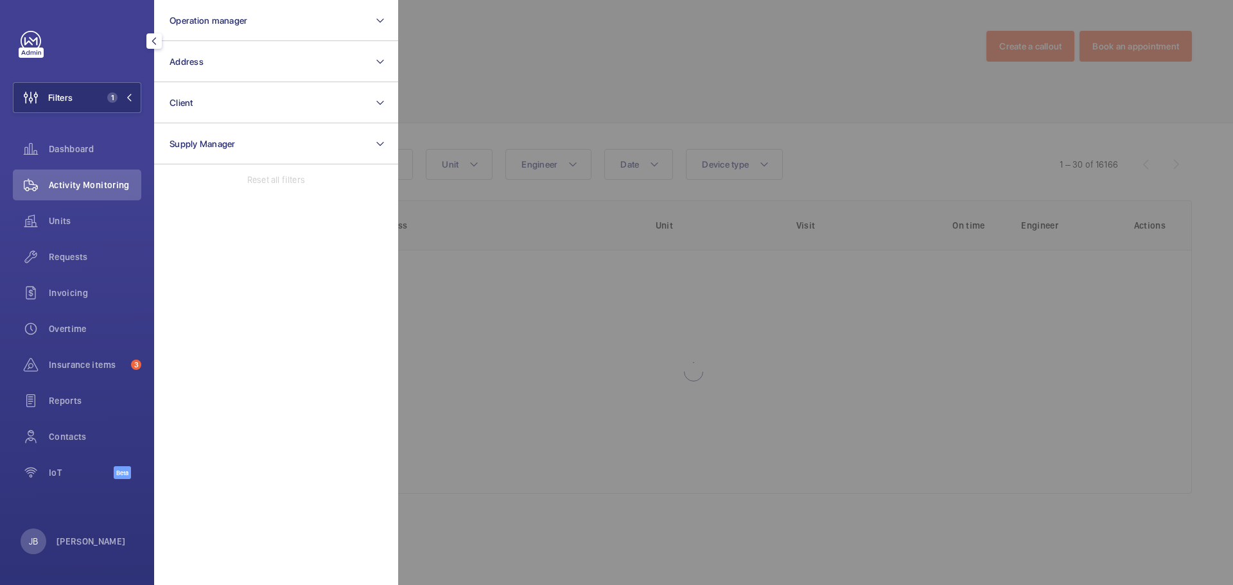
click at [484, 47] on div at bounding box center [1014, 292] width 1233 height 585
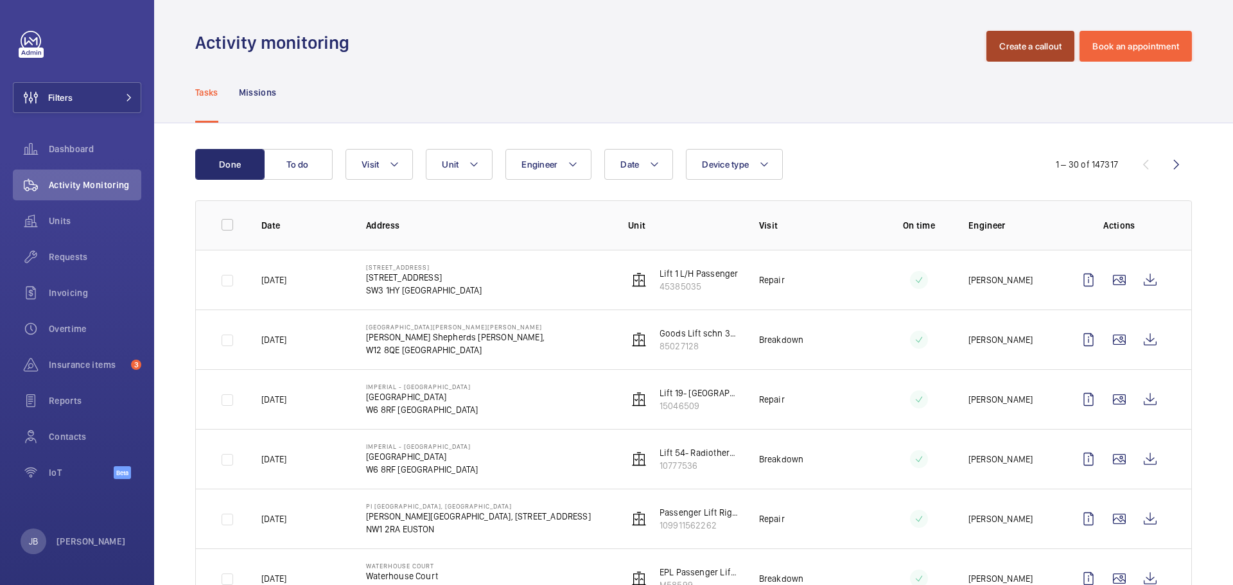
click at [1026, 48] on button "Create a callout" at bounding box center [1031, 46] width 88 height 31
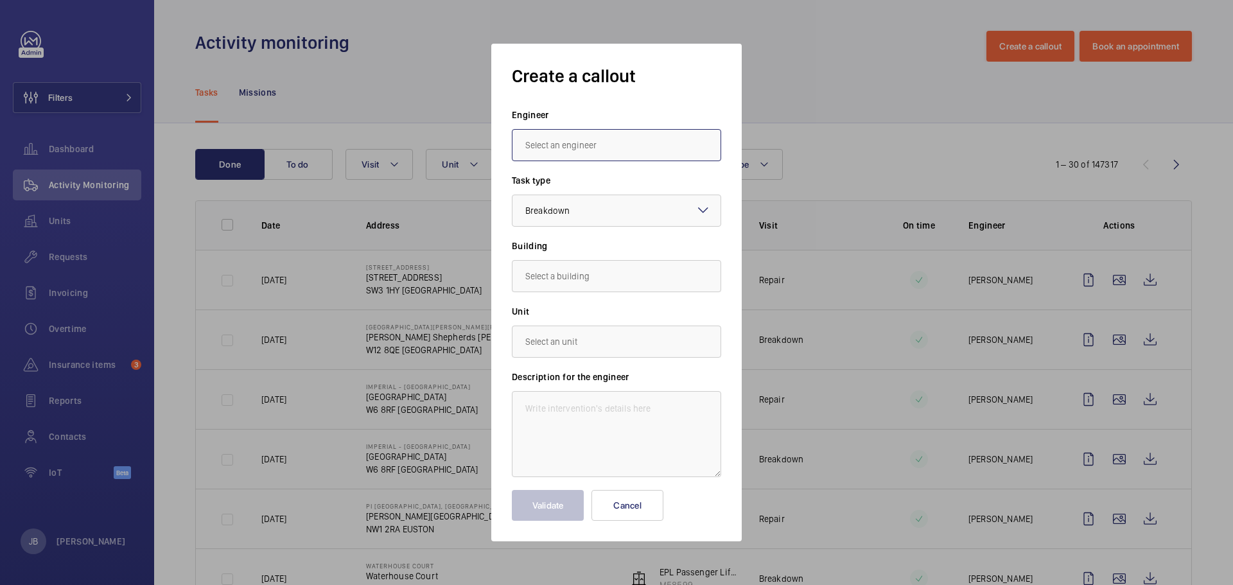
click at [619, 151] on input "text" at bounding box center [616, 145] width 209 height 32
click at [590, 179] on mat-option "[PERSON_NAME]" at bounding box center [617, 183] width 208 height 31
type input "[PERSON_NAME]"
click at [633, 277] on input "text" at bounding box center [616, 276] width 209 height 32
click at [643, 353] on mat-option "201 Talgarth Road, W6 8BJ LONDON" at bounding box center [617, 346] width 208 height 31
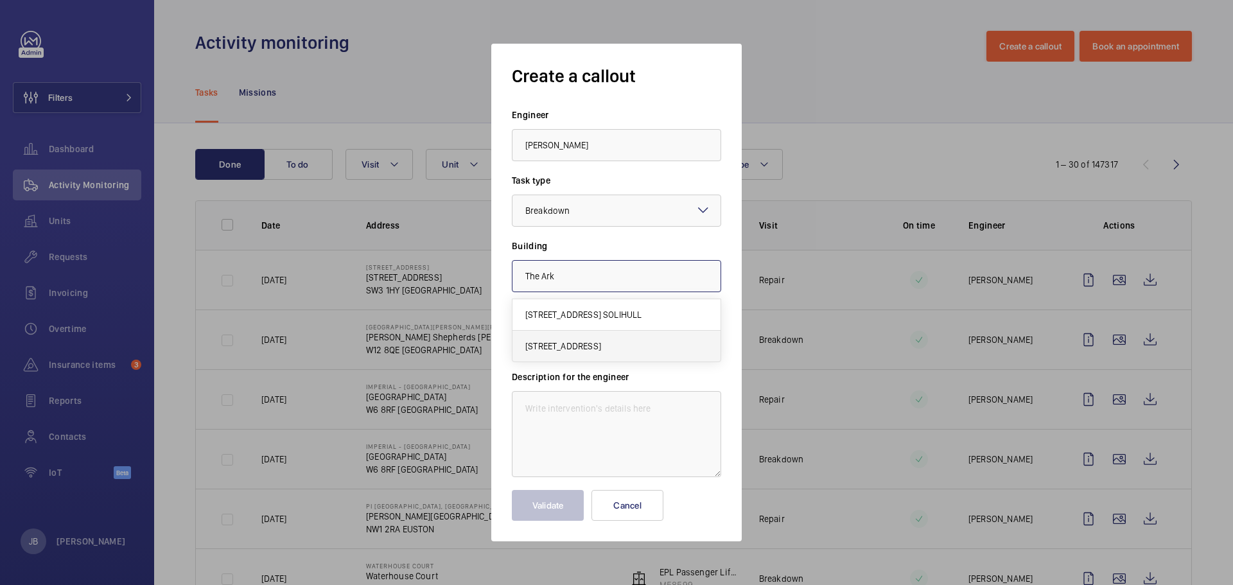
type input "201 Talgarth Road, W6 8BJ LONDON"
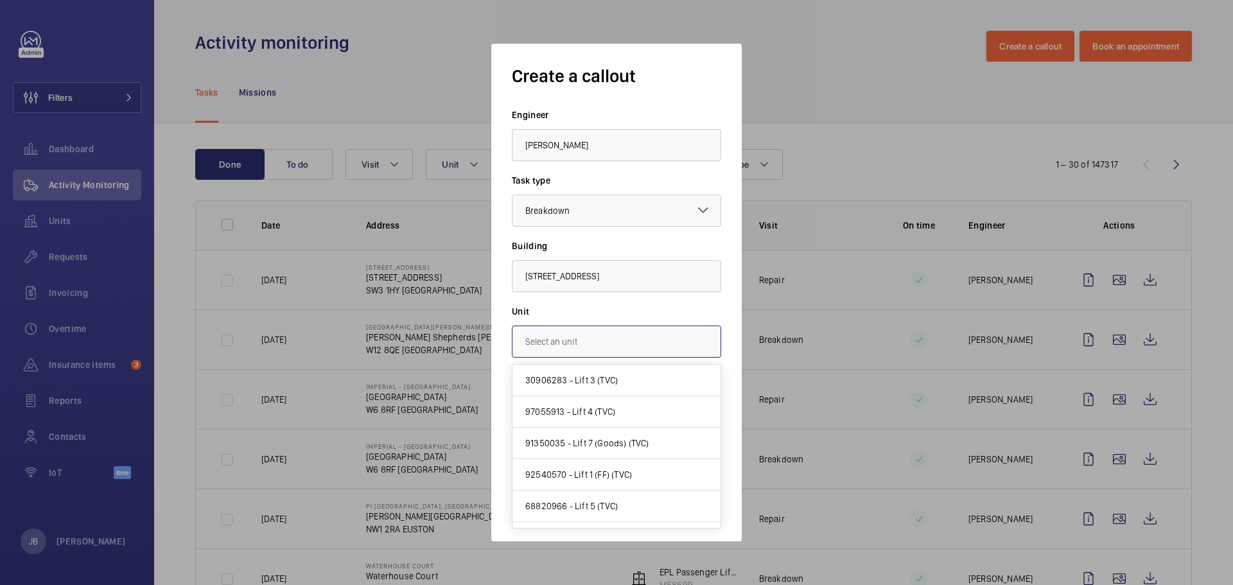
click at [624, 342] on input "text" at bounding box center [616, 342] width 209 height 32
click at [619, 504] on mat-option "68820966 - Lift 5 (TVC)" at bounding box center [617, 506] width 208 height 31
type input "68820966 - Lift 5 (TVC)"
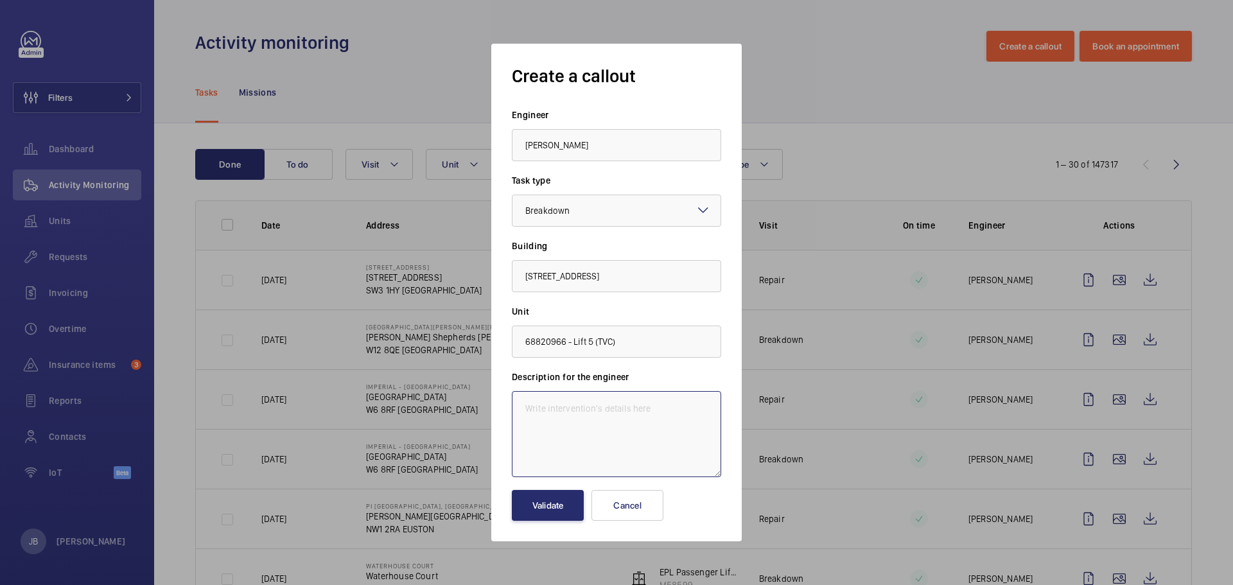
click at [622, 426] on textarea at bounding box center [616, 434] width 209 height 86
click at [571, 411] on textarea at bounding box center [616, 434] width 209 height 86
click at [697, 408] on textarea "The Speaker in lift 5 is making a clicking noice, it started earlier in the wee…" at bounding box center [616, 434] width 209 height 86
click at [681, 439] on textarea "The Speaker in lift 5 is making a clicking noise, it started earlier in the wee…" at bounding box center [616, 434] width 209 height 86
click at [707, 427] on textarea "The Speaker in lift 5 is making a clicking noise, it started earlier in the wee…" at bounding box center [616, 434] width 209 height 86
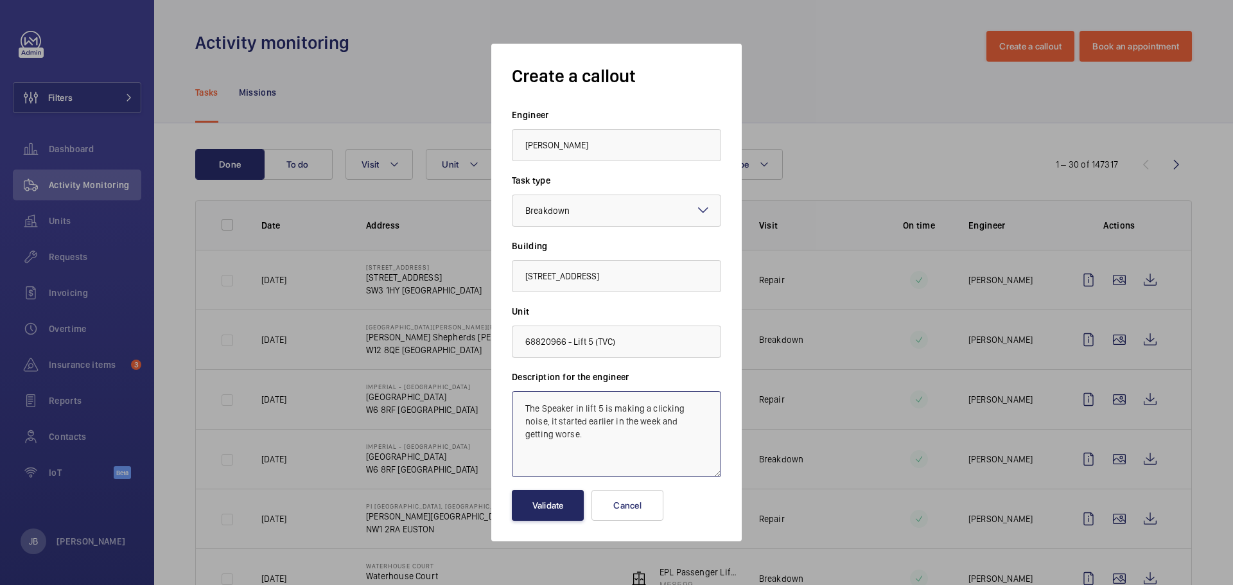
type textarea "The Speaker in lift 5 is making a clicking noise, it started earlier in the wee…"
click at [538, 506] on button "Validate" at bounding box center [548, 505] width 72 height 31
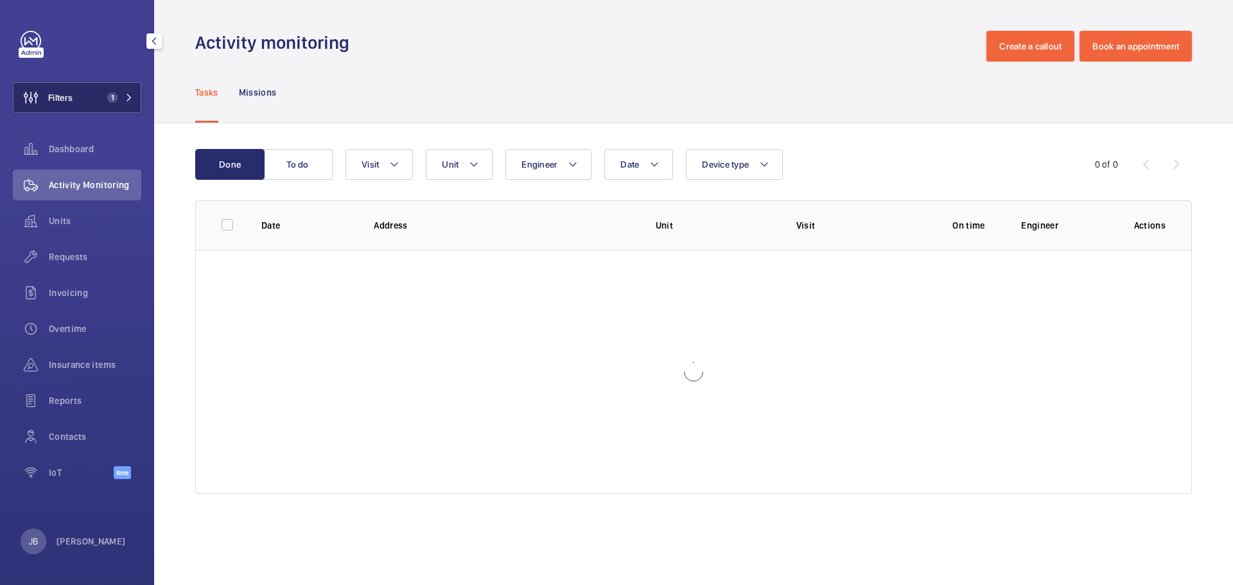
click at [85, 98] on button "Filters 1" at bounding box center [77, 97] width 128 height 31
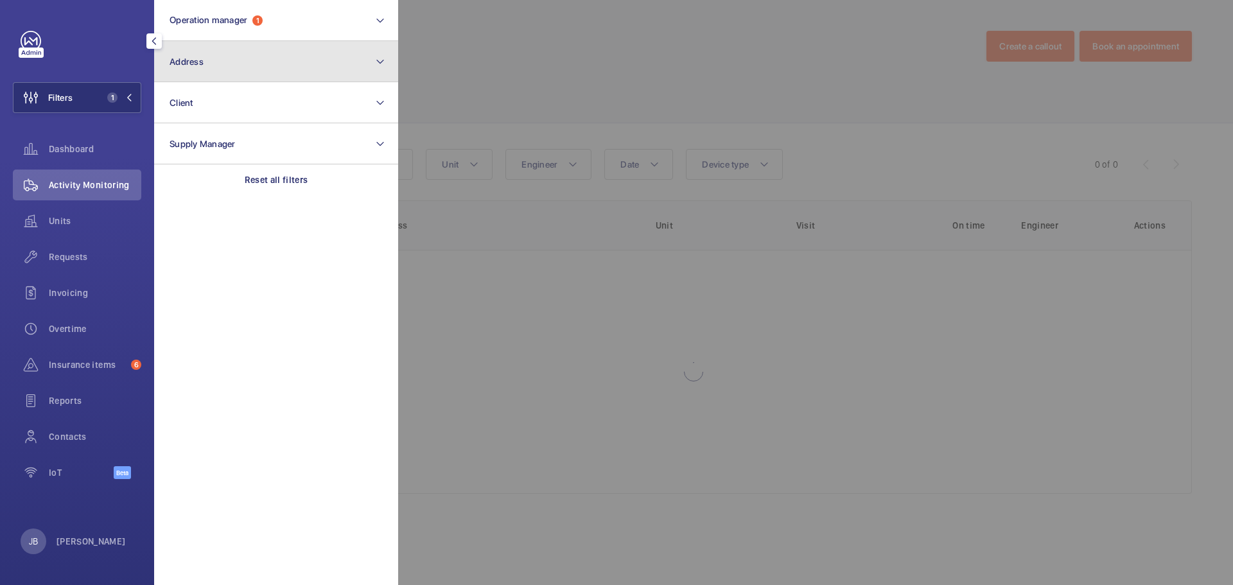
click at [264, 46] on button "Address" at bounding box center [276, 61] width 244 height 41
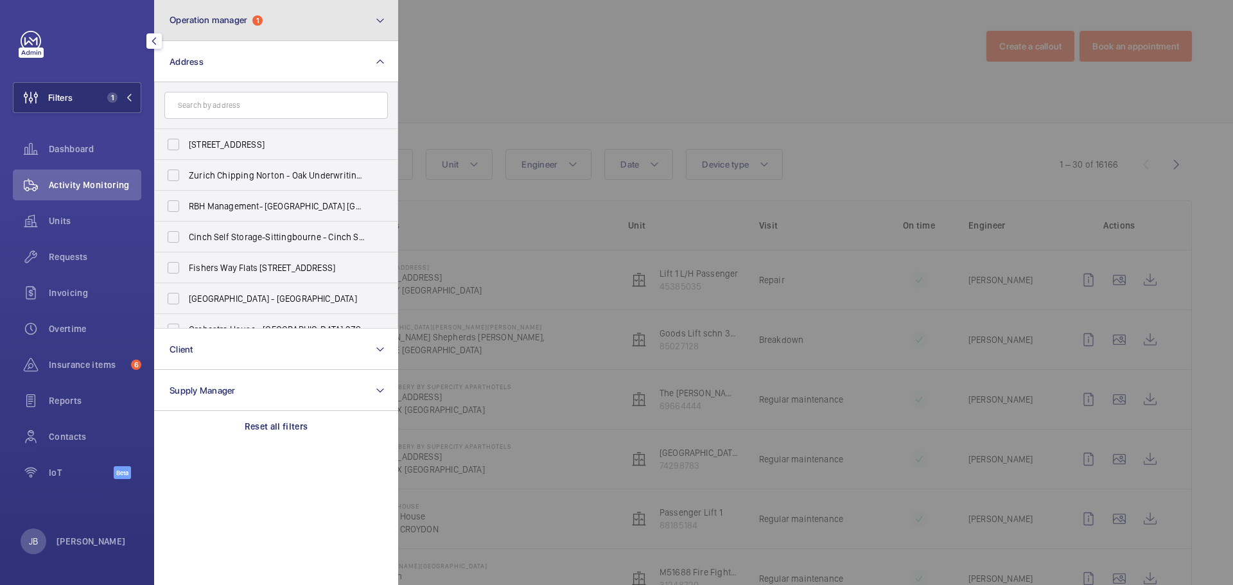
click at [283, 30] on button "Operation manager 1" at bounding box center [276, 20] width 244 height 41
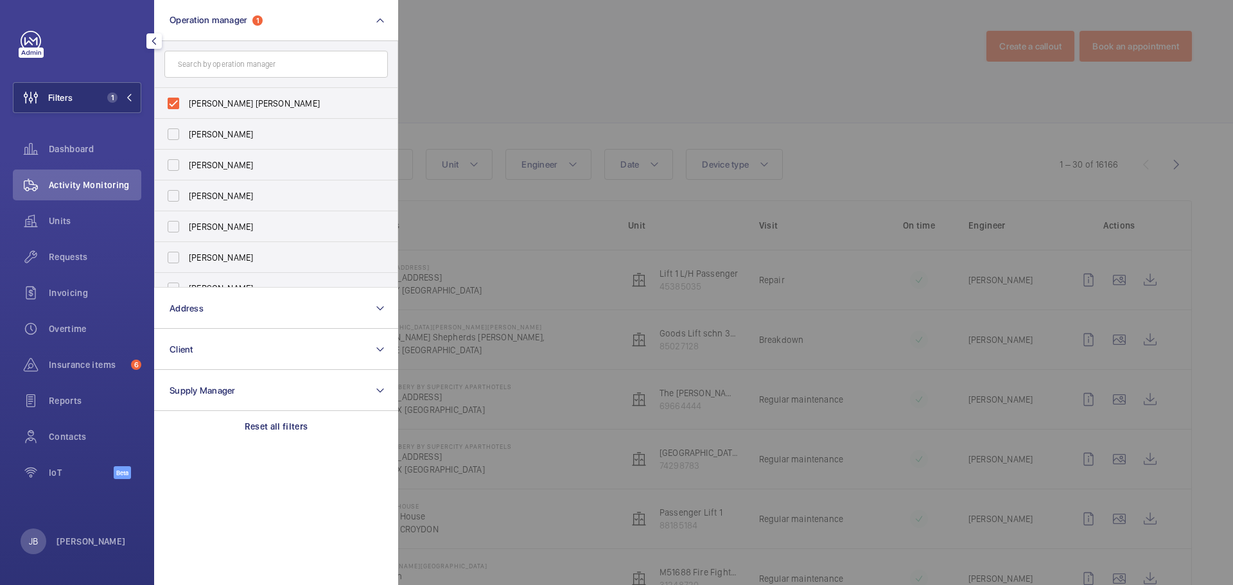
click at [561, 57] on div at bounding box center [1014, 292] width 1233 height 585
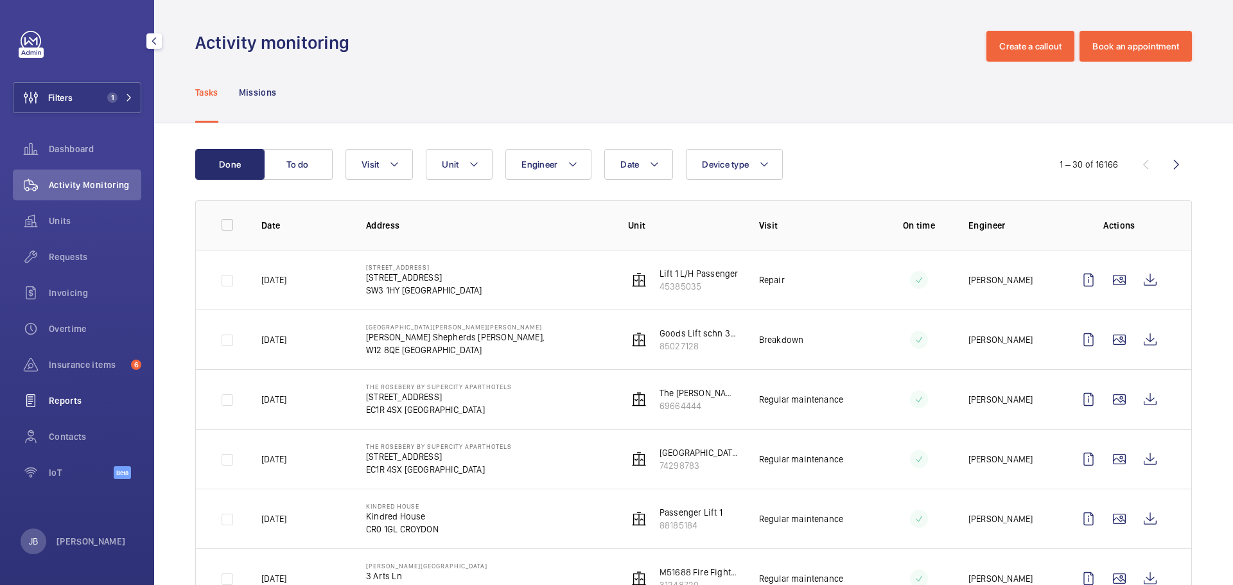
click at [87, 415] on span "Reports" at bounding box center [95, 421] width 92 height 13
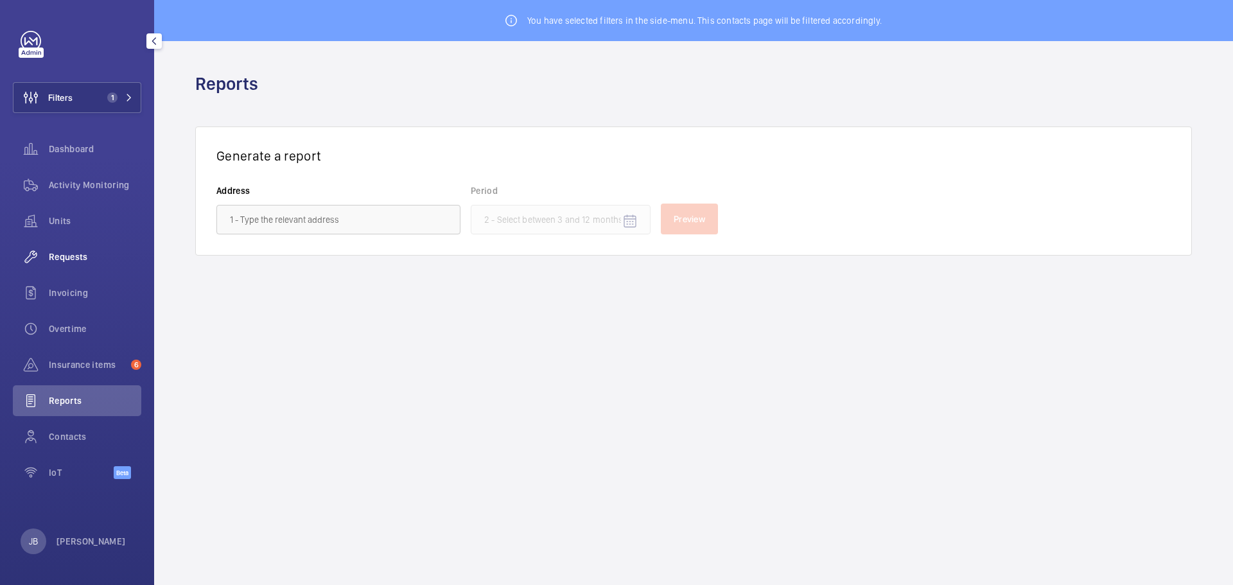
click at [79, 253] on span "Requests" at bounding box center [95, 257] width 92 height 13
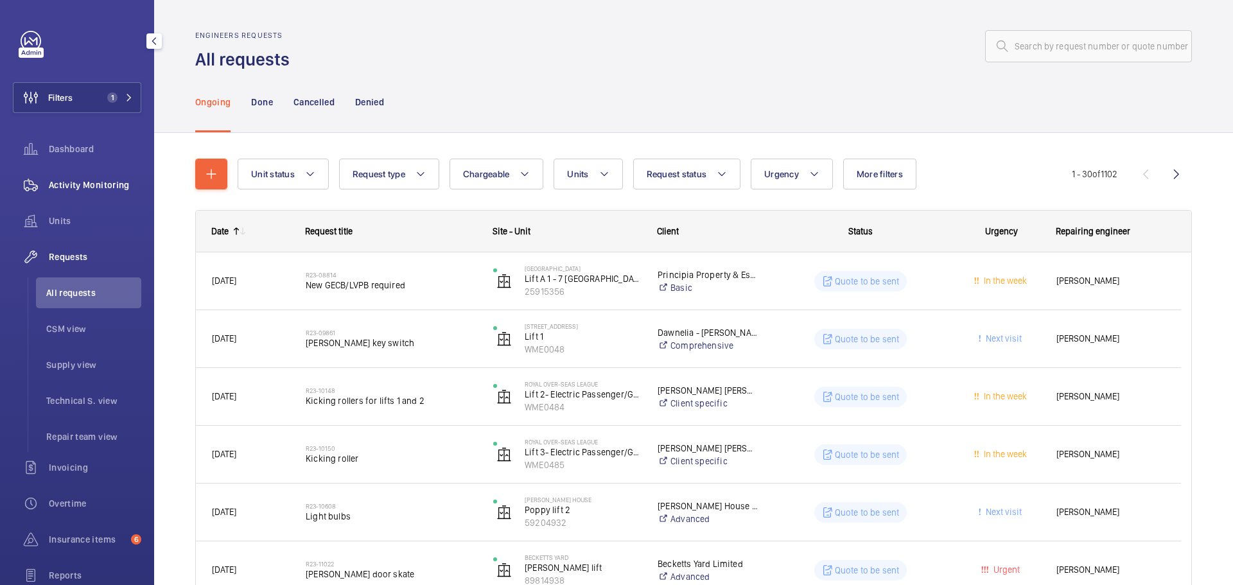
click at [78, 184] on span "Activity Monitoring" at bounding box center [95, 185] width 92 height 13
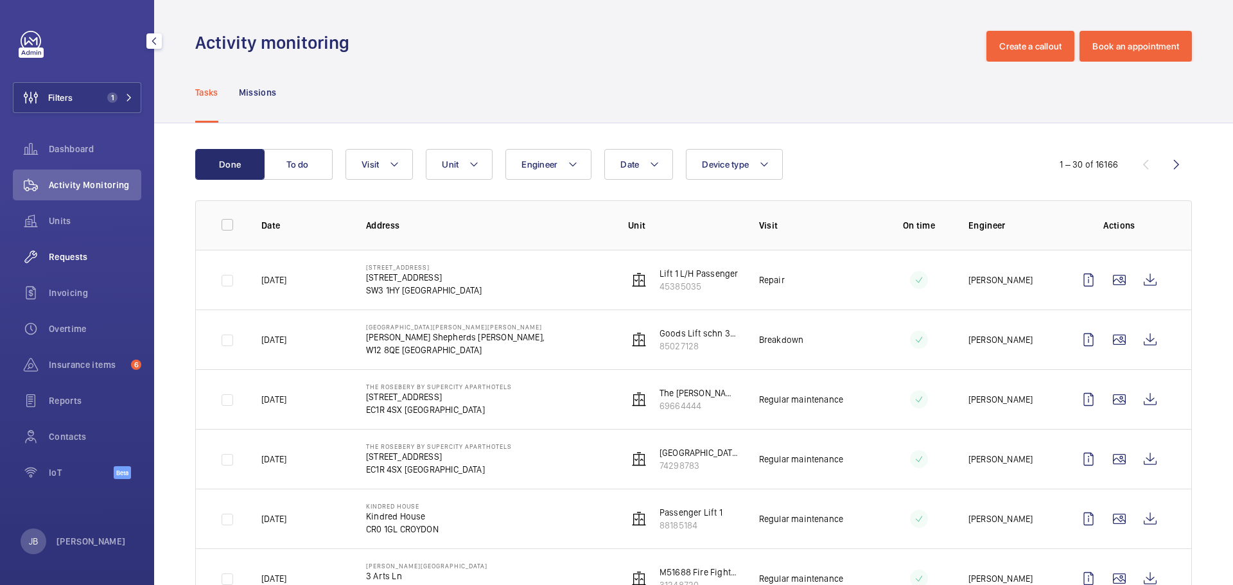
click at [76, 271] on span "Requests" at bounding box center [95, 277] width 92 height 13
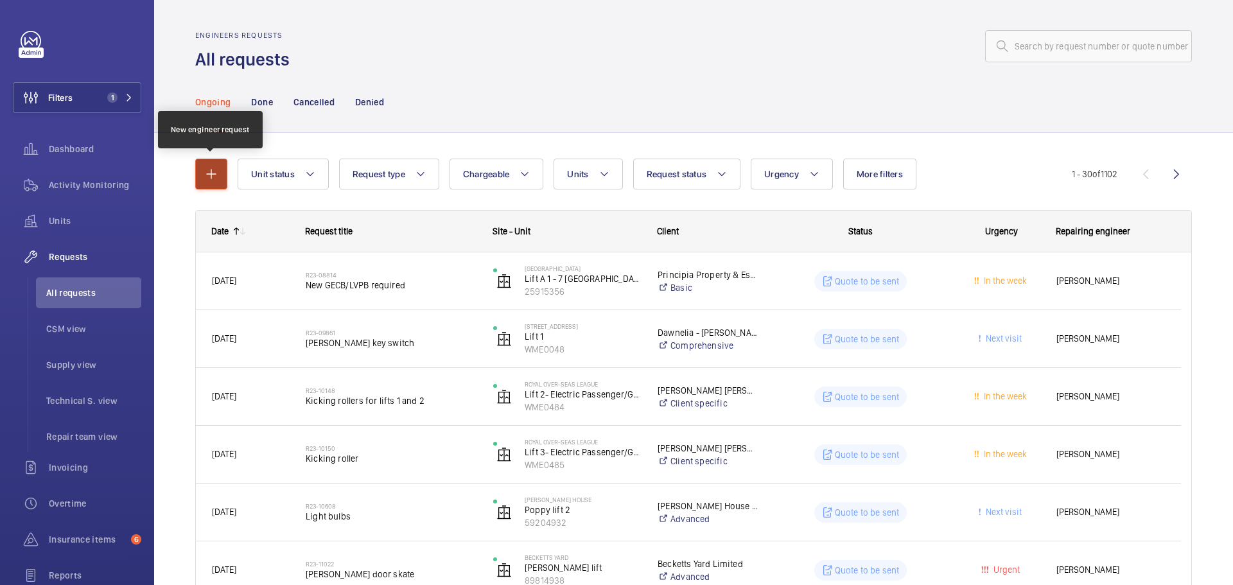
click at [206, 189] on mat-icon "button" at bounding box center [211, 196] width 15 height 15
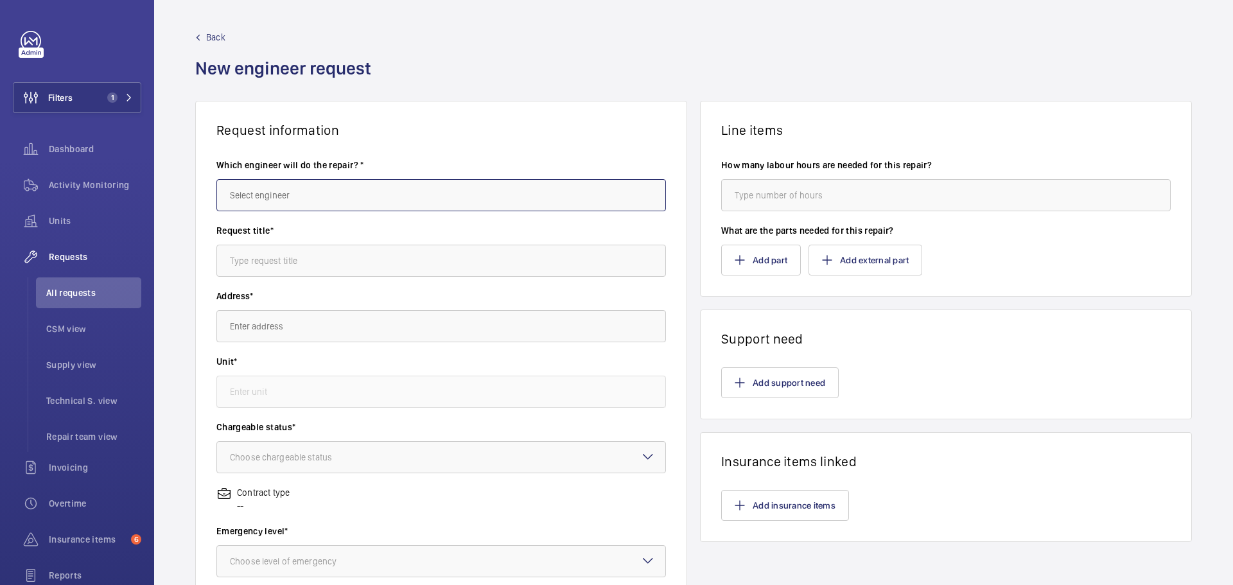
click at [367, 243] on input "text" at bounding box center [441, 259] width 450 height 32
click at [224, 27] on wm-front-admin-header "Back New engineer request" at bounding box center [693, 56] width 1079 height 113
click at [217, 36] on span "Back" at bounding box center [215, 37] width 19 height 13
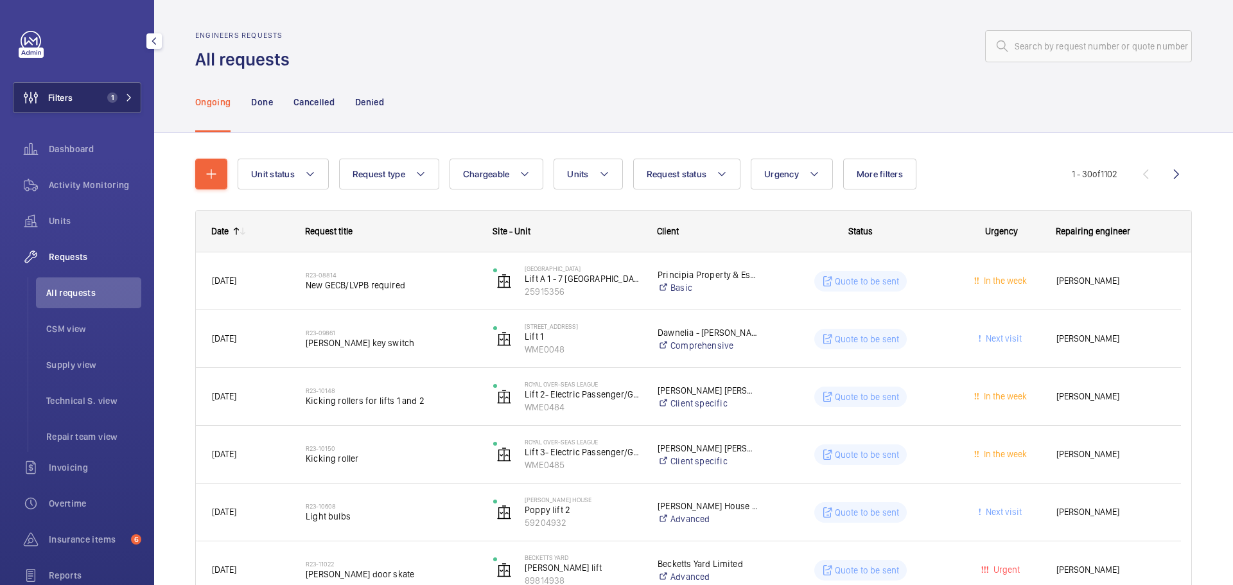
click at [92, 89] on button "Filters 1" at bounding box center [77, 97] width 128 height 31
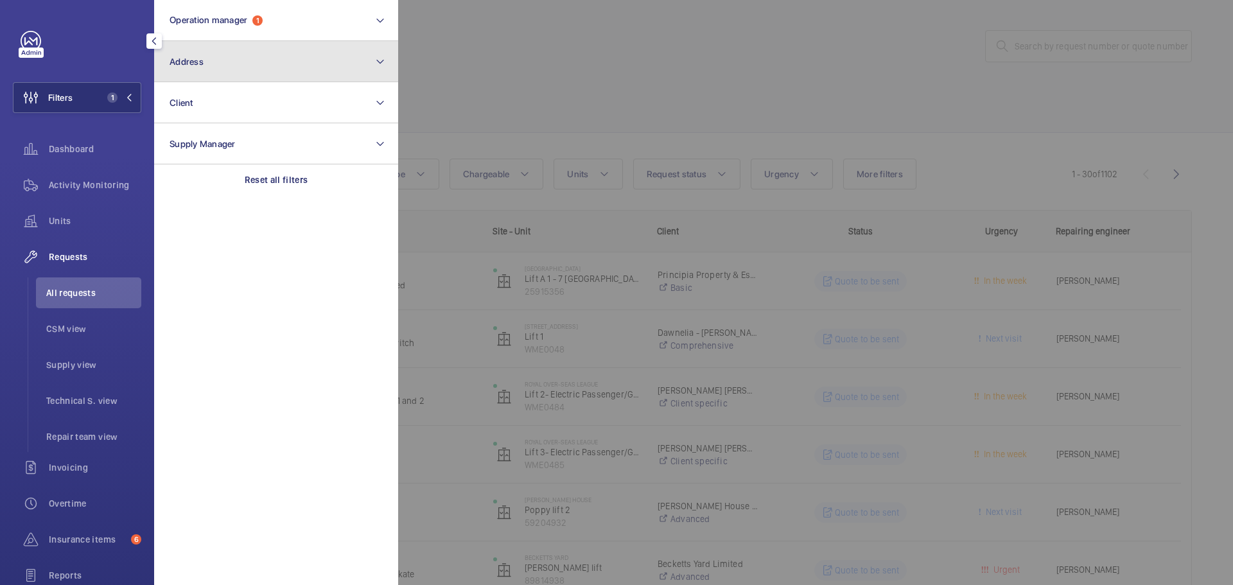
click at [261, 66] on button "Address" at bounding box center [276, 61] width 244 height 41
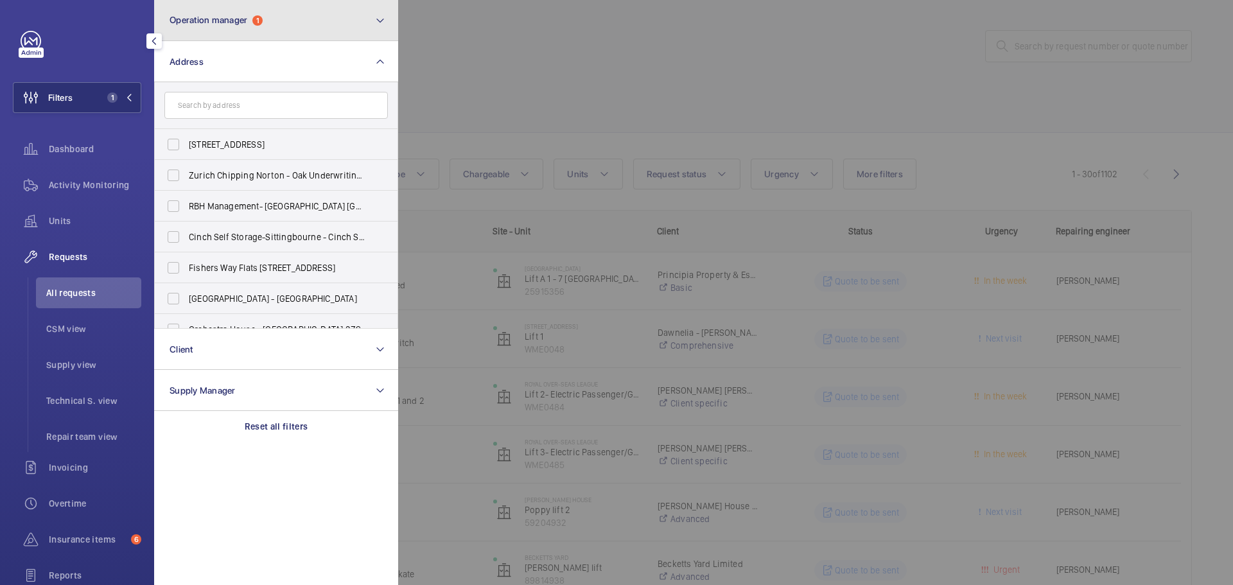
click at [285, 32] on button "Operation manager 1" at bounding box center [276, 20] width 244 height 41
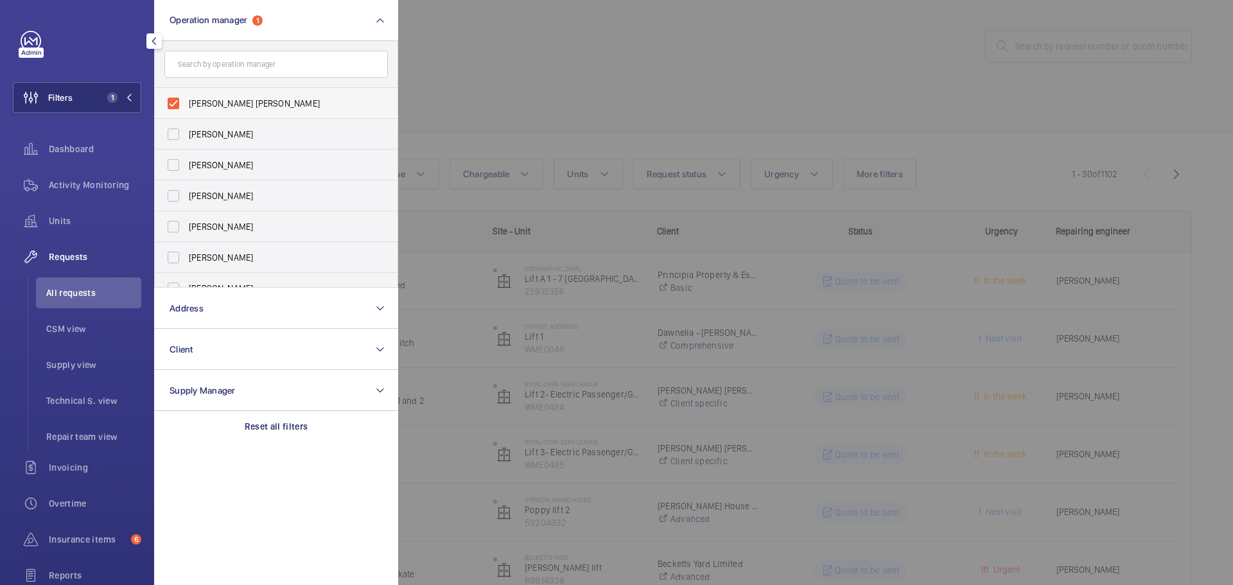
click at [179, 114] on label "[PERSON_NAME] [PERSON_NAME]" at bounding box center [184, 106] width 47 height 31
click at [179, 114] on input "[PERSON_NAME] [PERSON_NAME]" at bounding box center [174, 104] width 26 height 26
checkbox input "false"
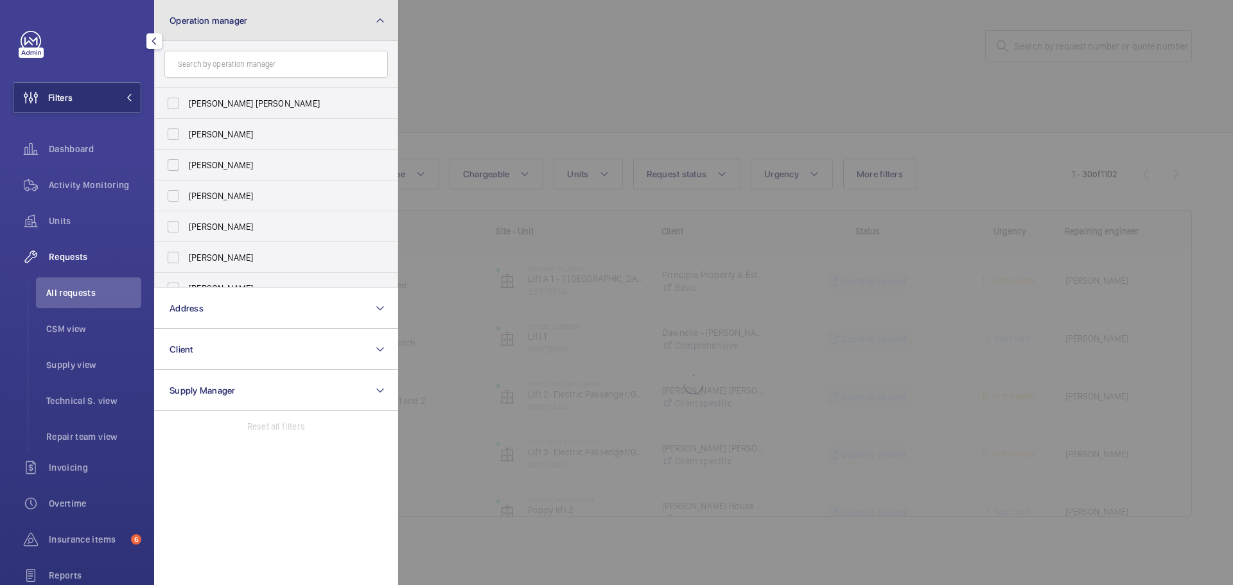
click at [240, 34] on button "Operation manager" at bounding box center [276, 20] width 244 height 41
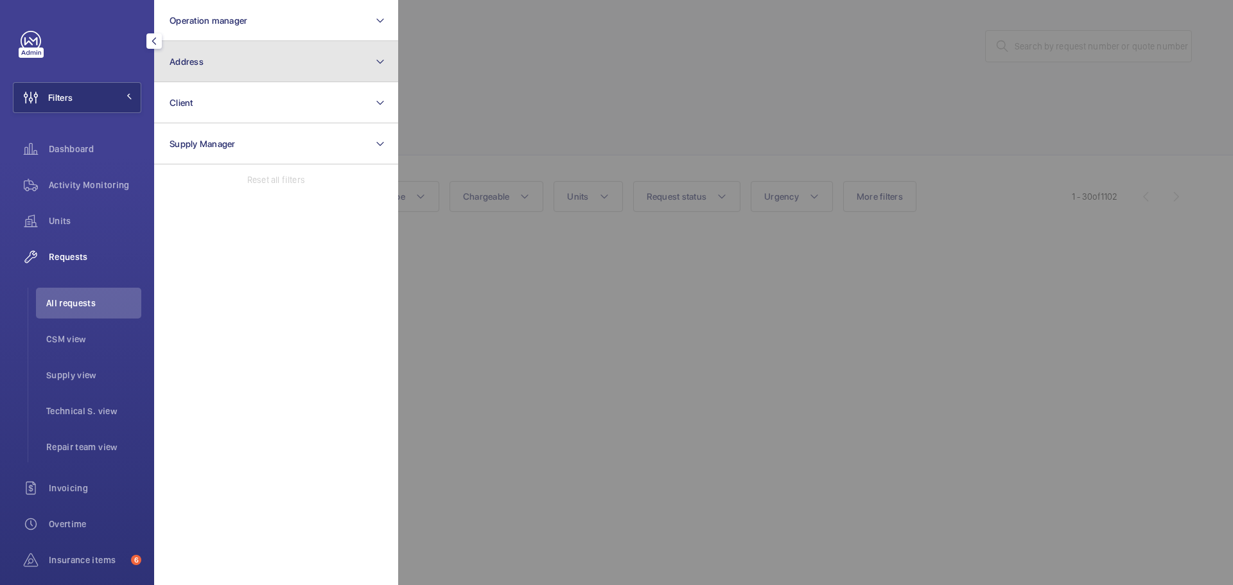
click at [224, 70] on button "Address" at bounding box center [276, 61] width 244 height 41
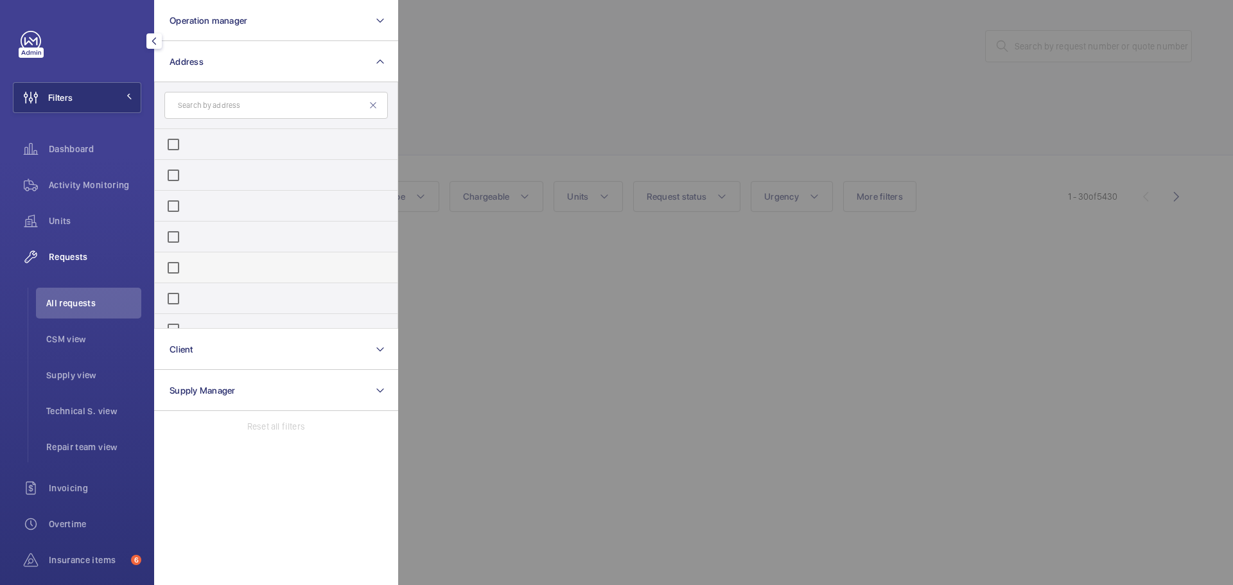
type input "Trowbray House"
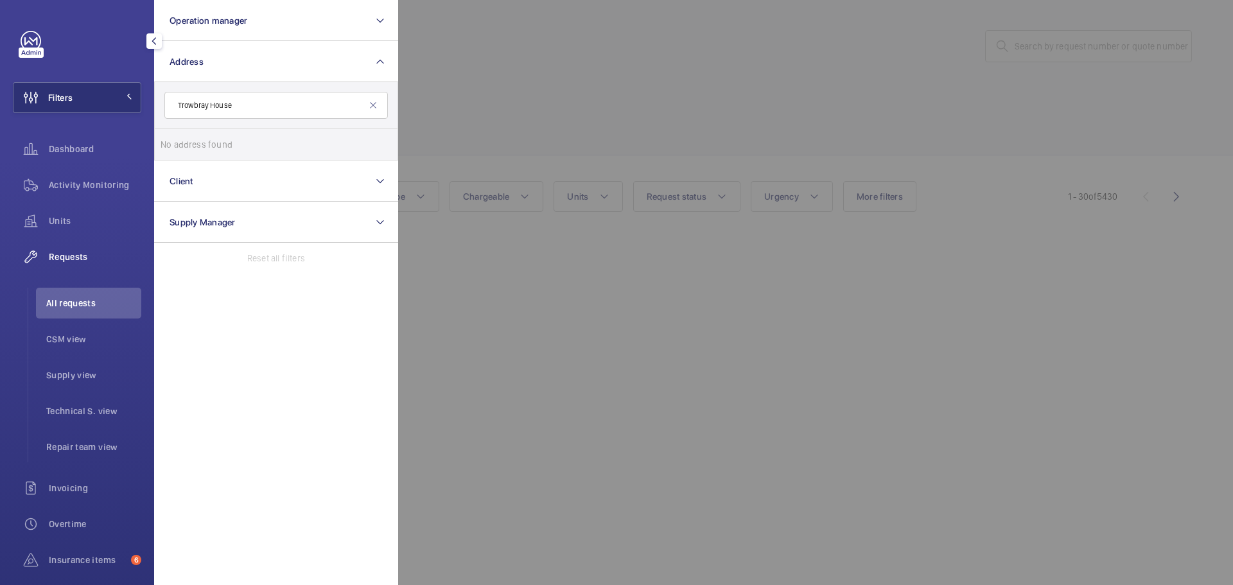
click at [173, 106] on input "Trowbray House" at bounding box center [276, 105] width 224 height 27
drag, startPoint x: 269, startPoint y: 108, endPoint x: 141, endPoint y: 104, distance: 128.5
click at [141, 104] on div "Filters Operation manager Address Trowbray House No address found Reset Client …" at bounding box center [77, 292] width 154 height 585
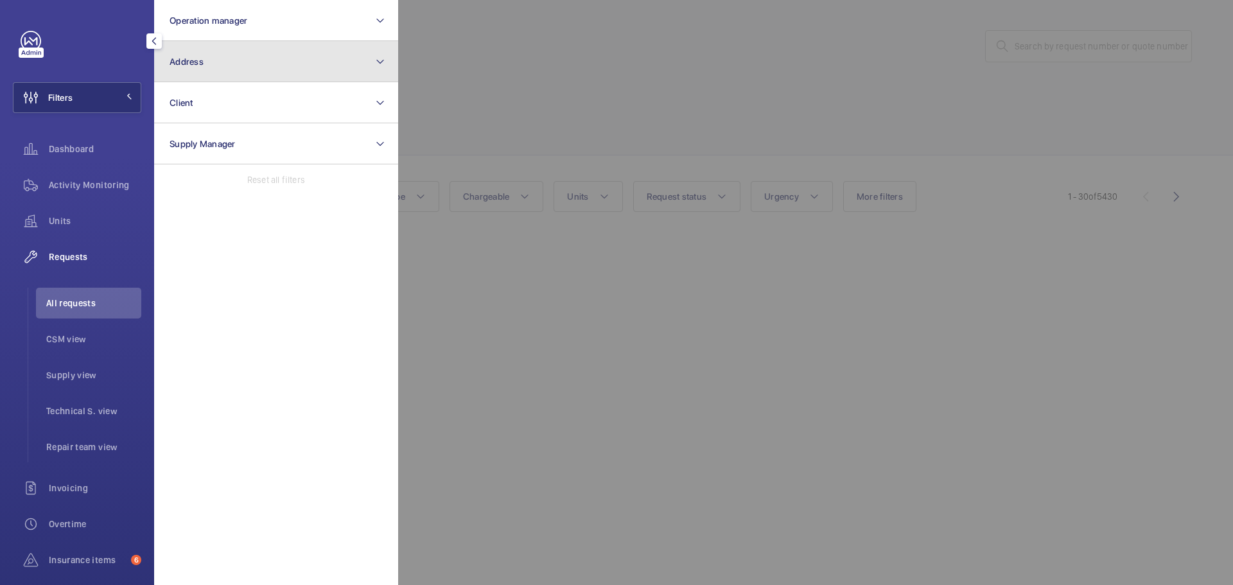
click at [217, 58] on button "Address" at bounding box center [276, 61] width 244 height 41
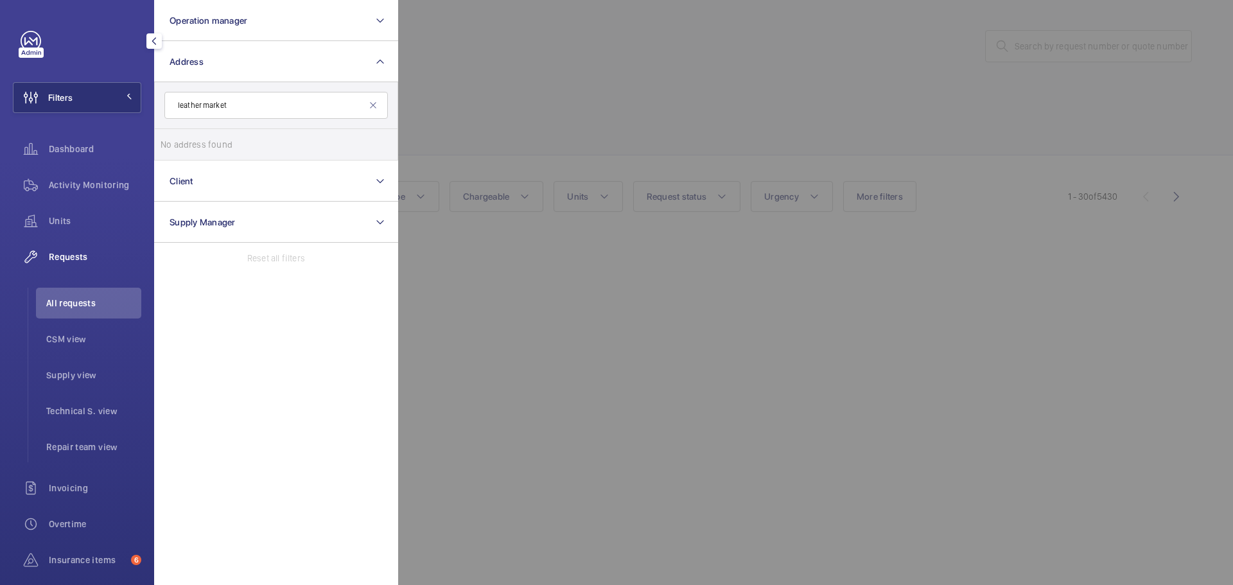
click at [177, 105] on input "leather market" at bounding box center [276, 105] width 224 height 27
click at [248, 102] on input "Leather market" at bounding box center [276, 105] width 224 height 27
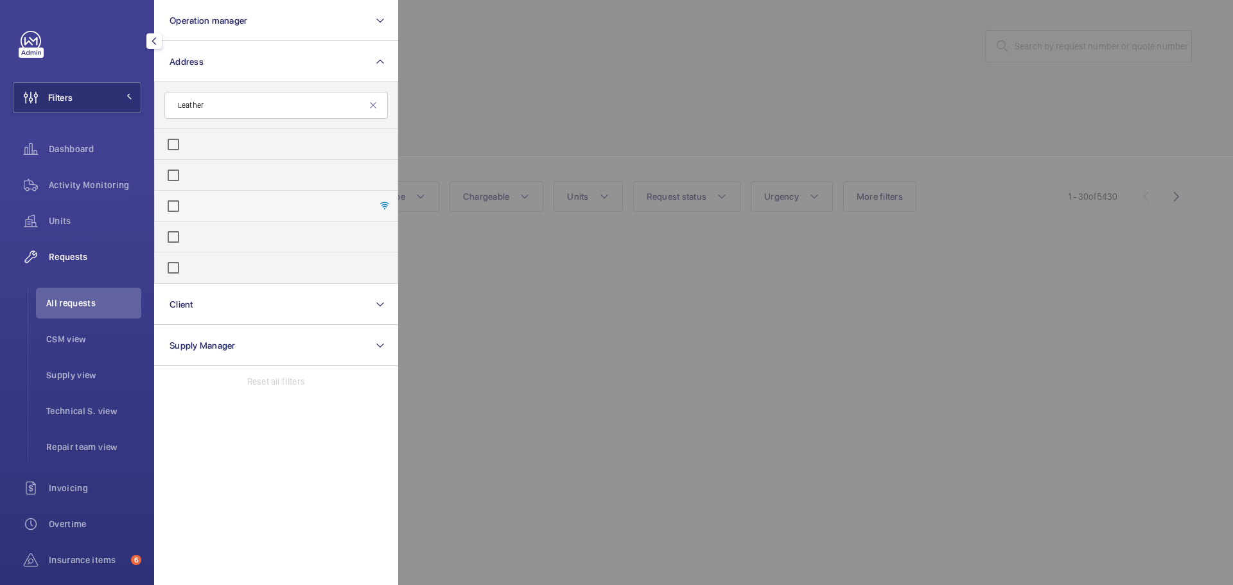
type input "Leather"
click at [207, 195] on label "Leather market - [STREET_ADDRESS]" at bounding box center [184, 208] width 47 height 31
click at [186, 195] on input "Leather market - [STREET_ADDRESS]" at bounding box center [174, 206] width 26 height 26
checkbox input "true"
click at [475, 118] on div at bounding box center [1014, 292] width 1233 height 585
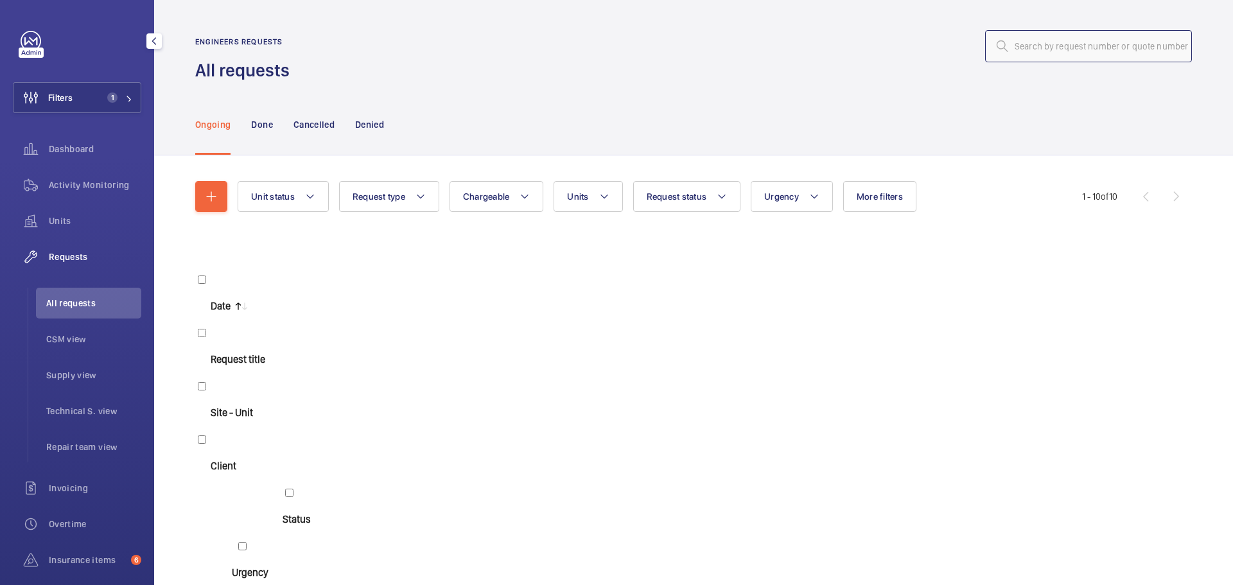
click at [1021, 46] on input "text" at bounding box center [1088, 46] width 207 height 32
type input "R25-7129"
click at [67, 103] on span "Filters" at bounding box center [60, 97] width 24 height 13
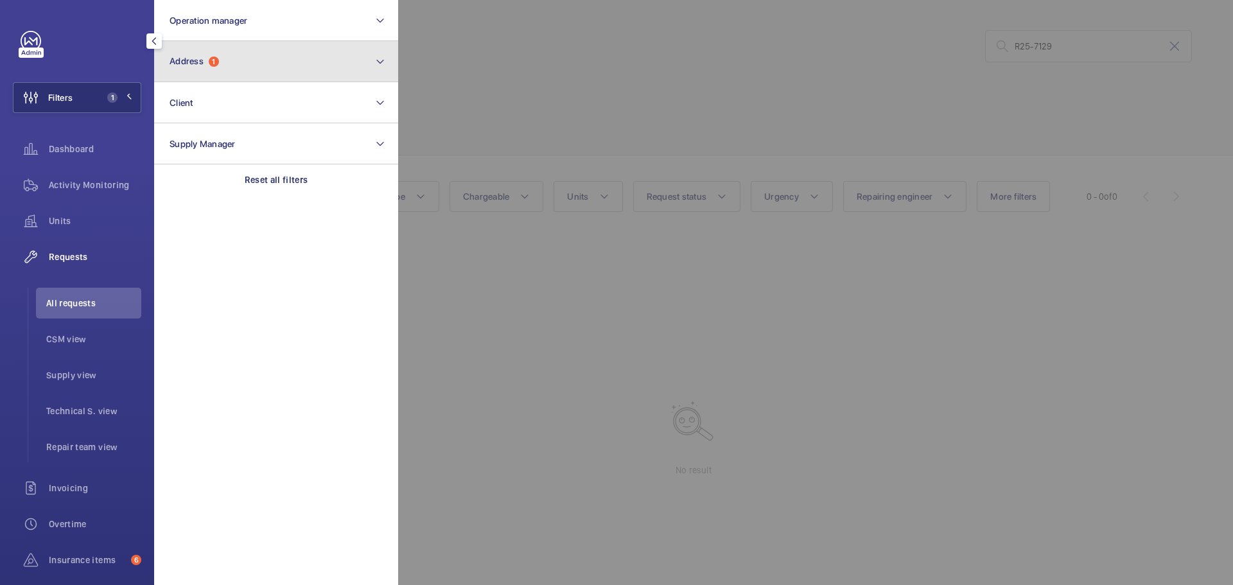
click at [206, 67] on button "Address 1" at bounding box center [276, 61] width 244 height 41
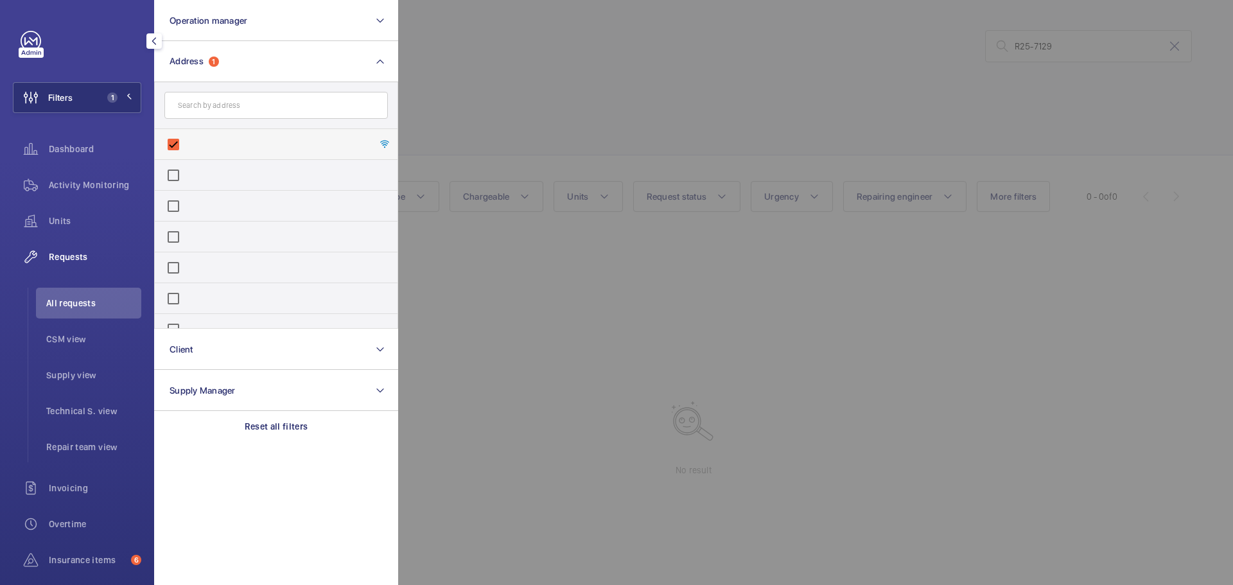
drag, startPoint x: 175, startPoint y: 141, endPoint x: 195, endPoint y: 137, distance: 19.7
click at [175, 141] on label "Leathermarket - [STREET_ADDRESS]" at bounding box center [184, 147] width 47 height 31
click at [175, 141] on input "Leathermarket - [STREET_ADDRESS]" at bounding box center [174, 145] width 26 height 26
checkbox input "false"
click at [558, 82] on div at bounding box center [1014, 292] width 1233 height 585
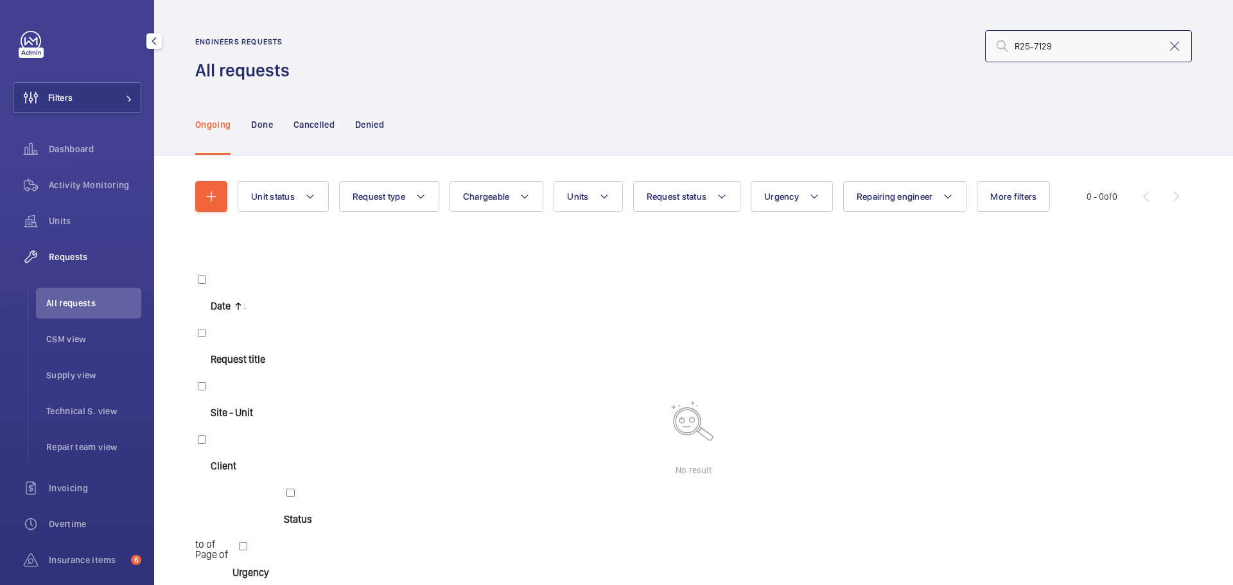
click at [1077, 37] on input "R25-7129" at bounding box center [1088, 46] width 207 height 32
click at [1070, 47] on input "R25-7129" at bounding box center [1088, 46] width 207 height 32
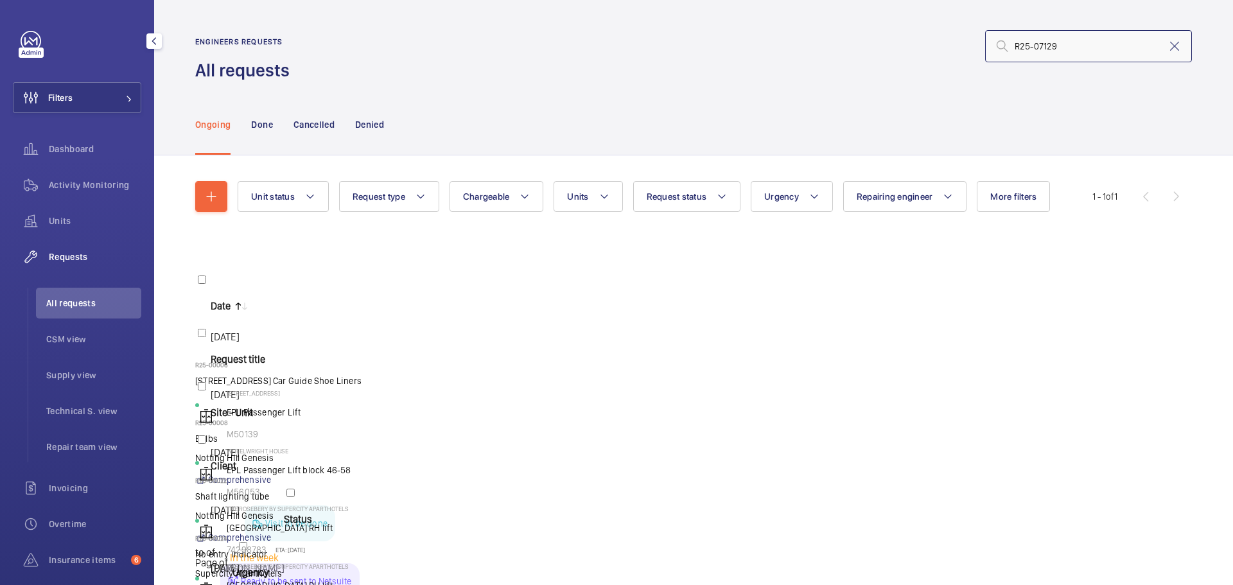
type input "R25-07129"
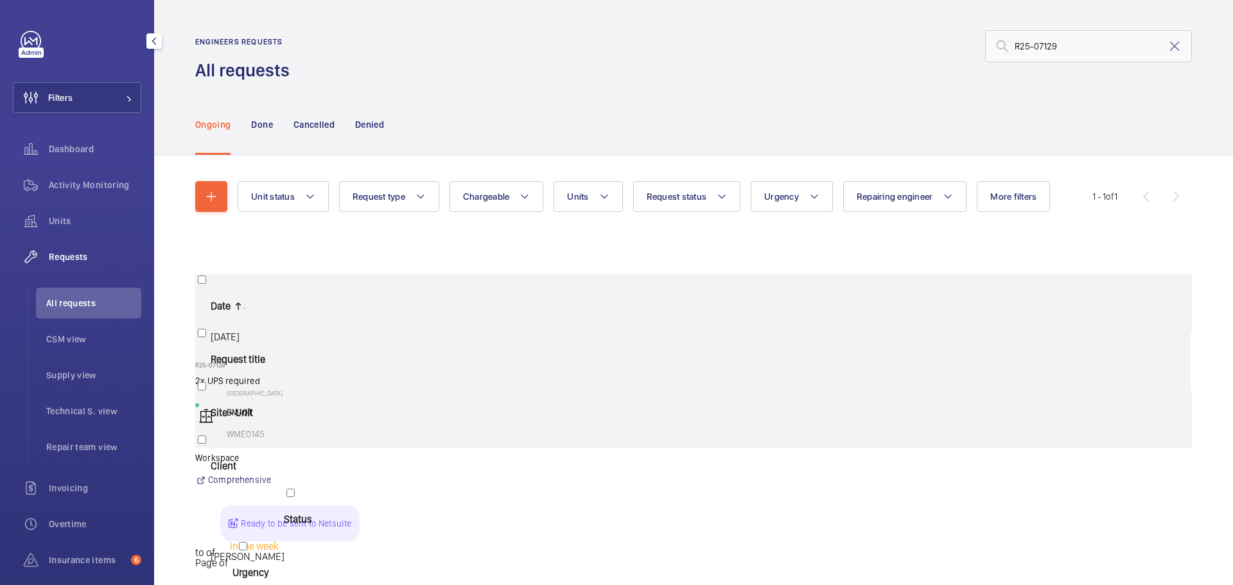
click at [359, 506] on div "Ready to be sent to Netsuite" at bounding box center [289, 524] width 139 height 36
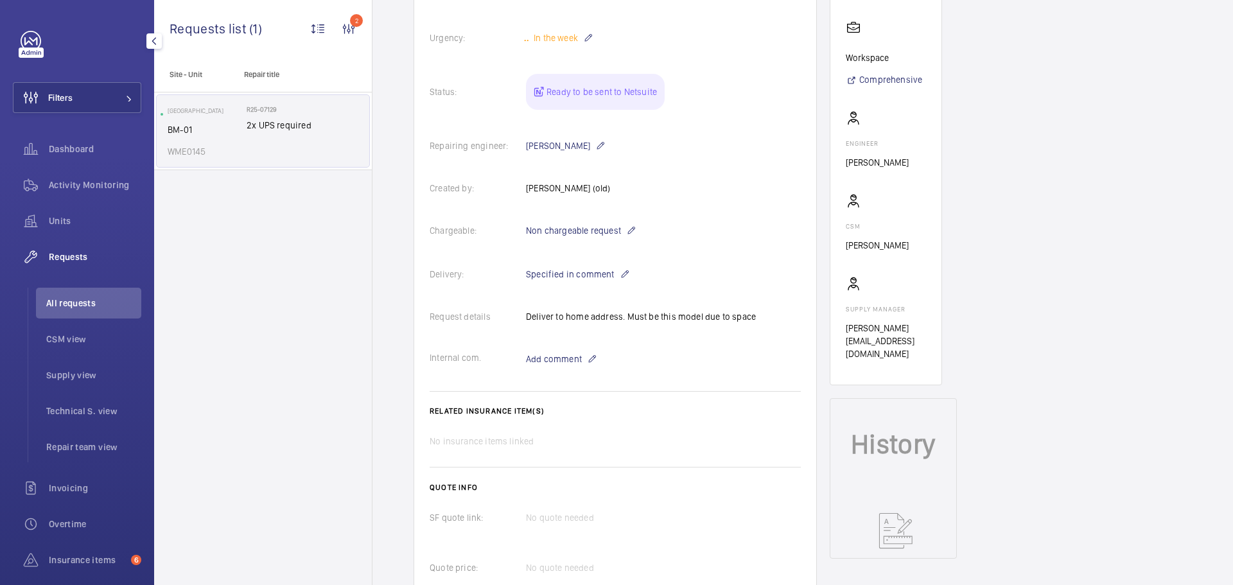
scroll to position [578, 0]
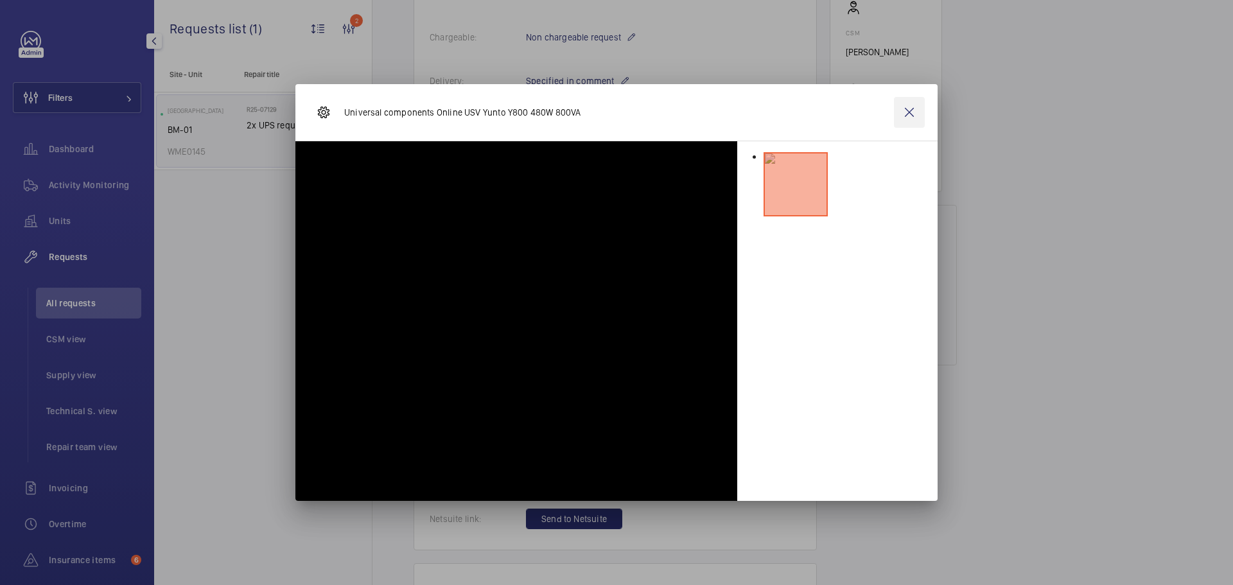
click at [915, 114] on wm-front-icon-button at bounding box center [909, 112] width 31 height 31
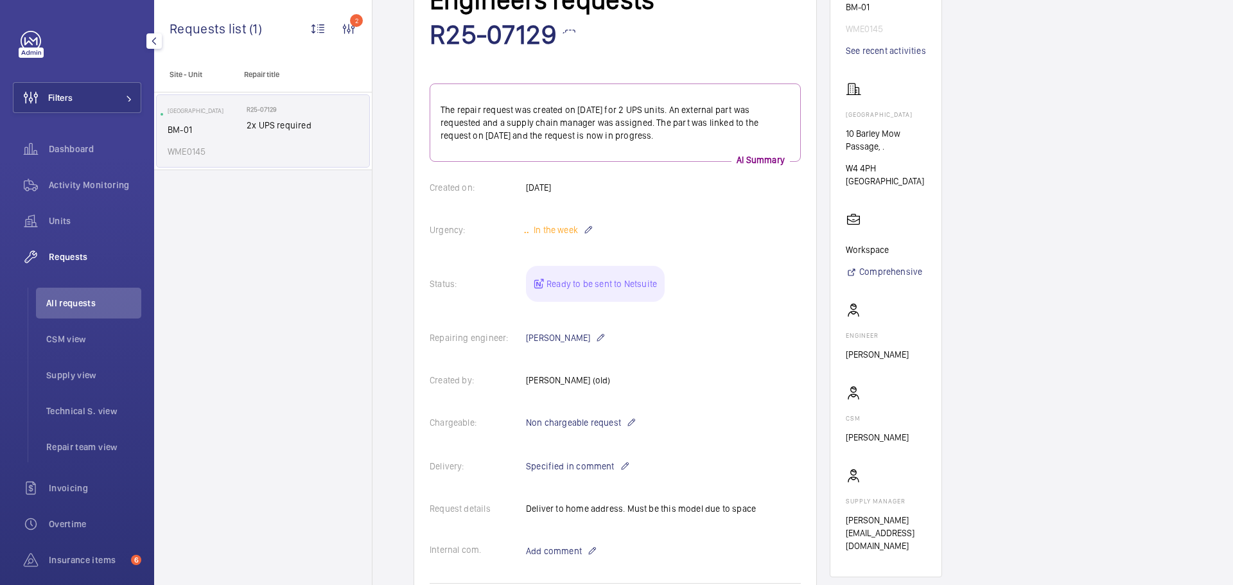
scroll to position [514, 0]
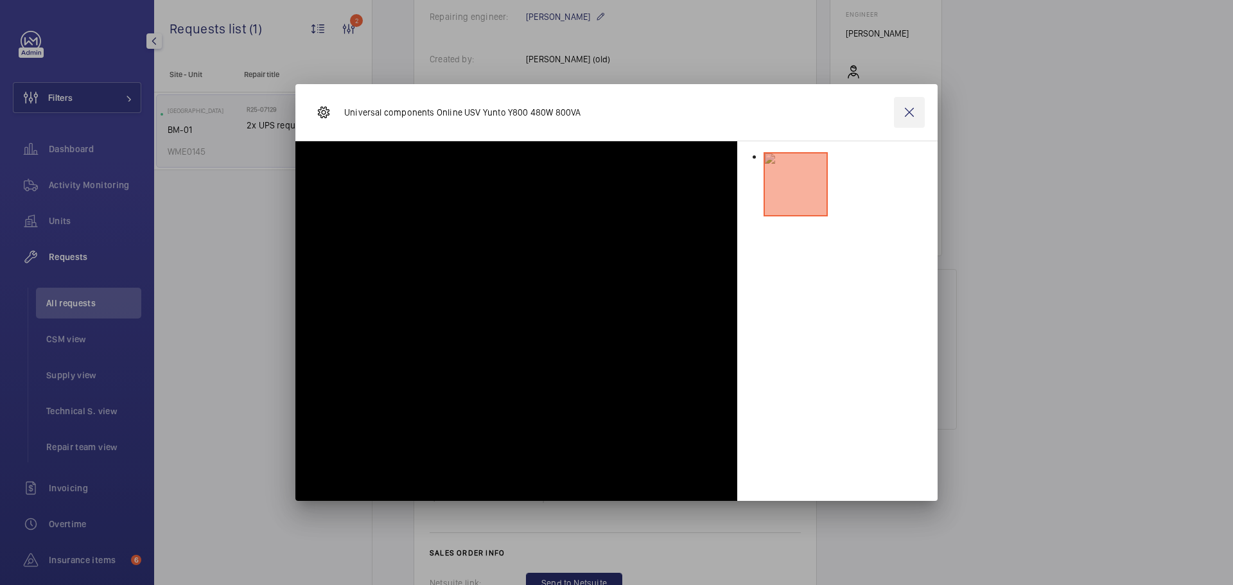
click at [903, 114] on wm-front-icon-button at bounding box center [909, 112] width 31 height 31
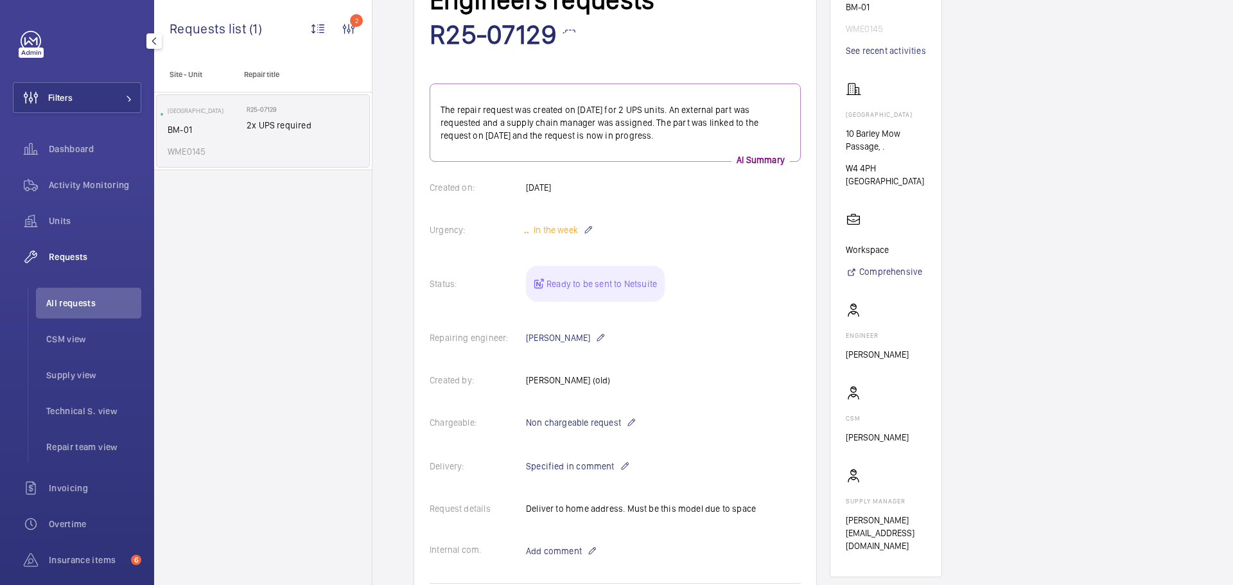
scroll to position [0, 0]
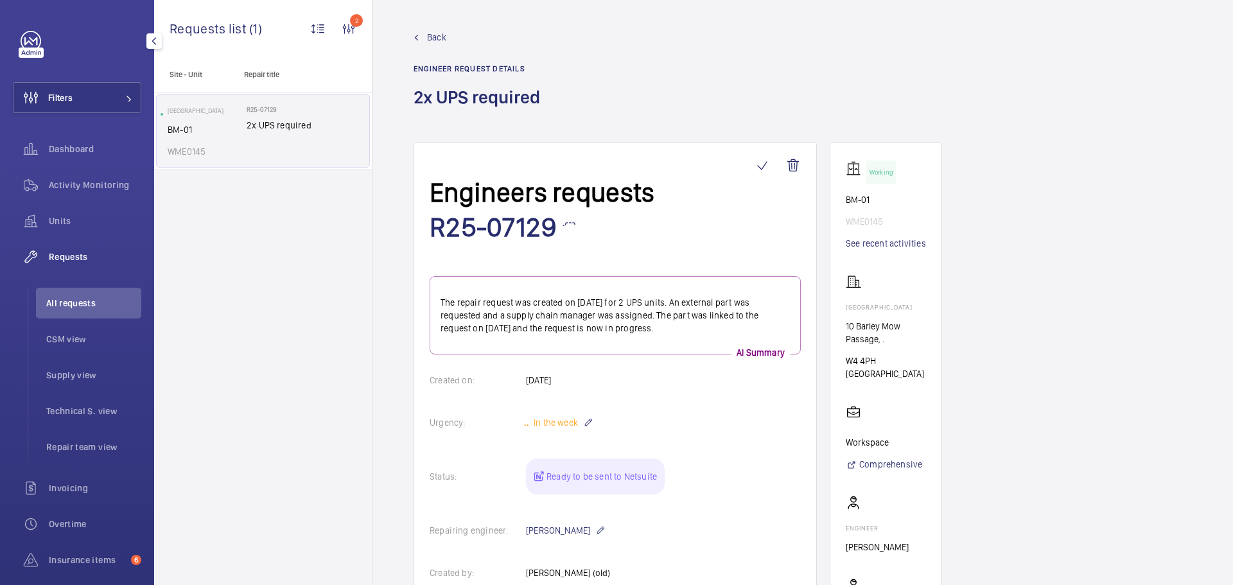
click at [434, 34] on span "Back" at bounding box center [436, 37] width 19 height 13
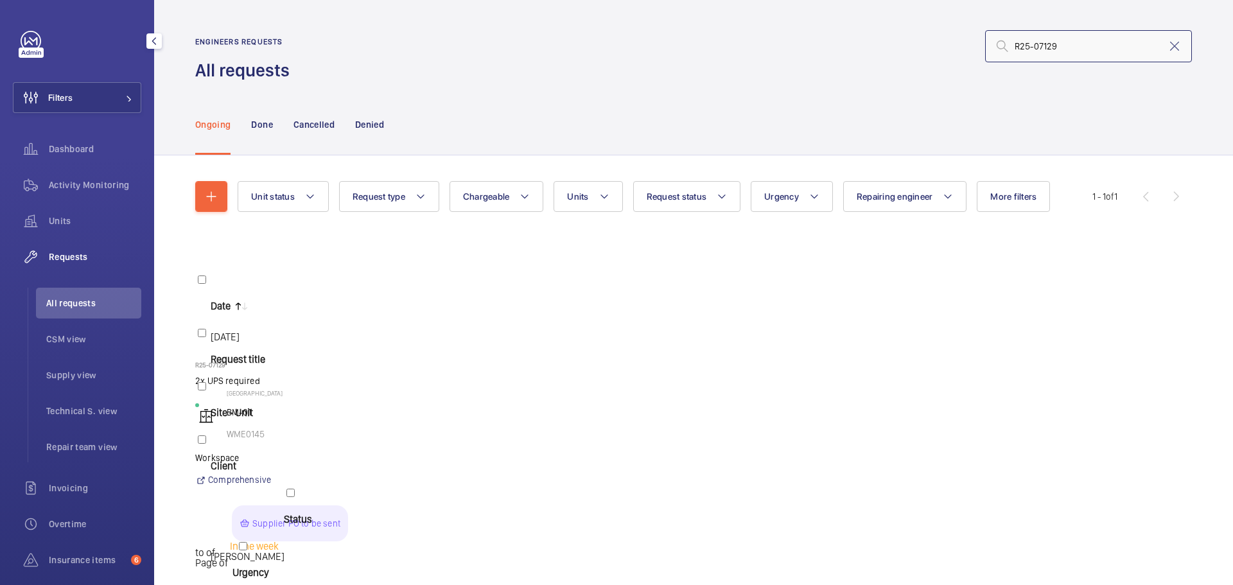
click at [1062, 49] on input "R25-07129" at bounding box center [1088, 46] width 207 height 32
drag, startPoint x: 1062, startPoint y: 49, endPoint x: 1015, endPoint y: 49, distance: 47.5
click at [1015, 49] on input "R25-07129" at bounding box center [1088, 46] width 207 height 32
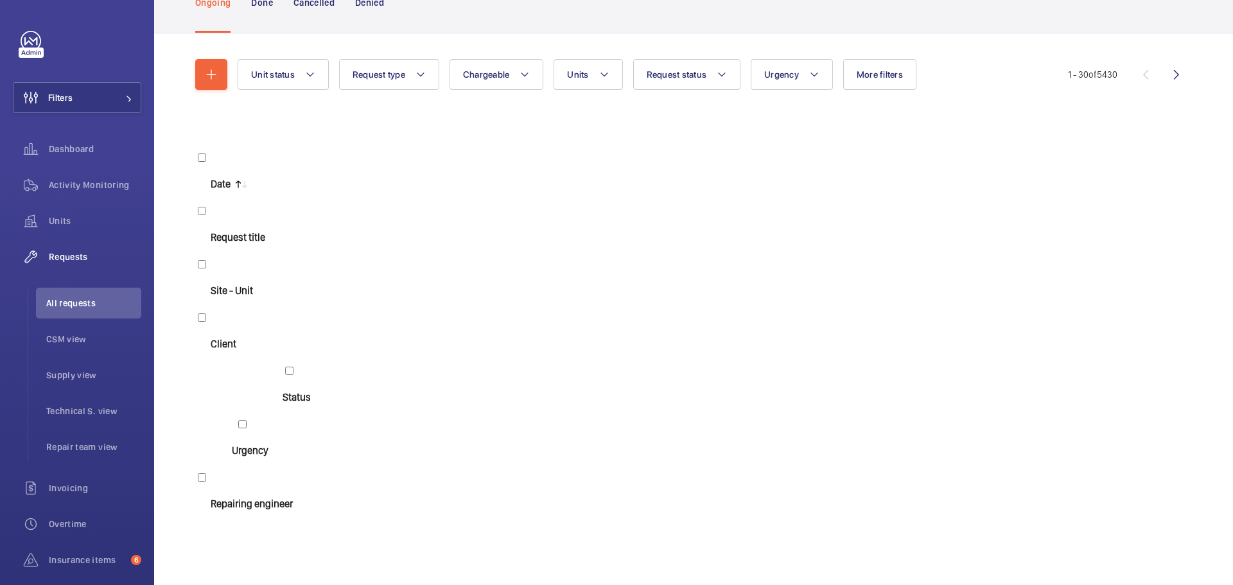
scroll to position [257, 0]
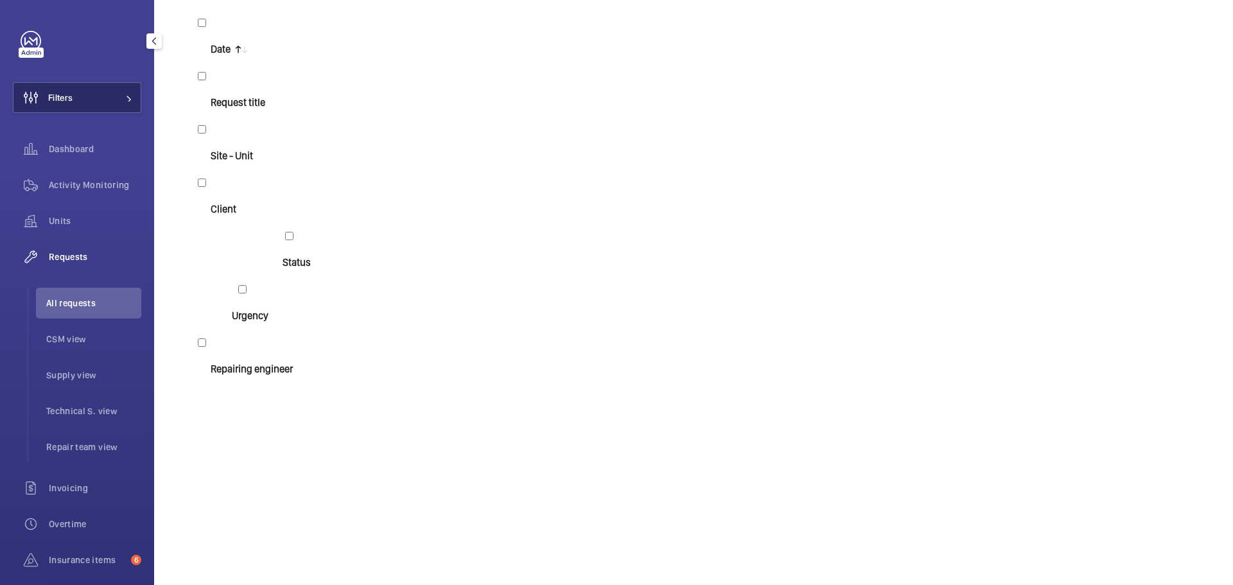
click at [77, 89] on button "Filters" at bounding box center [77, 97] width 128 height 31
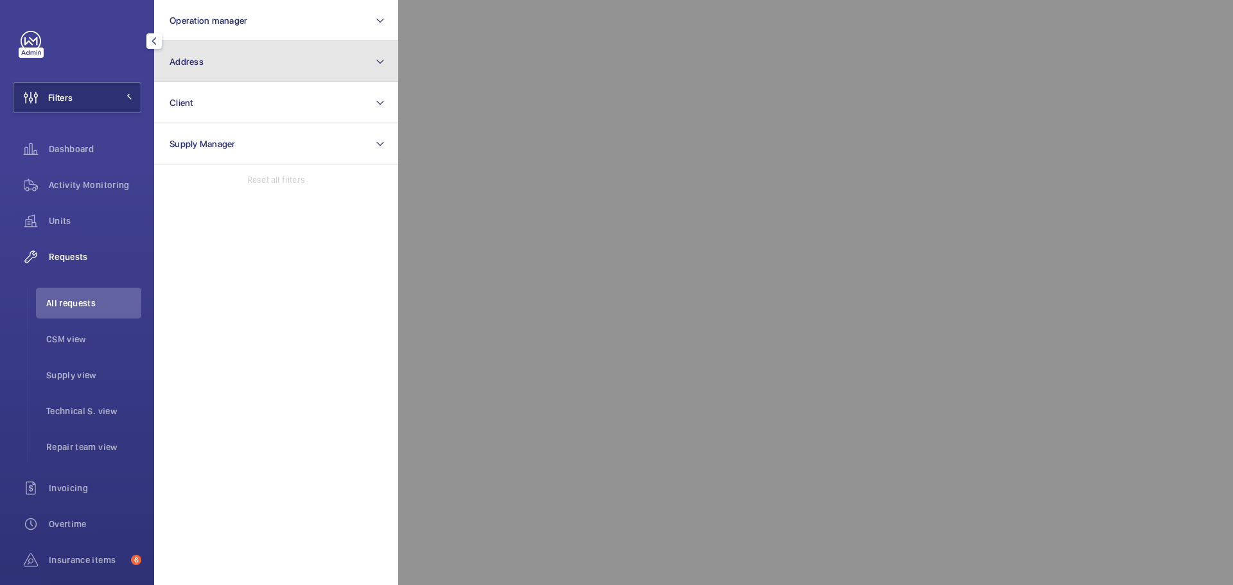
click at [265, 65] on button "Address" at bounding box center [276, 61] width 244 height 41
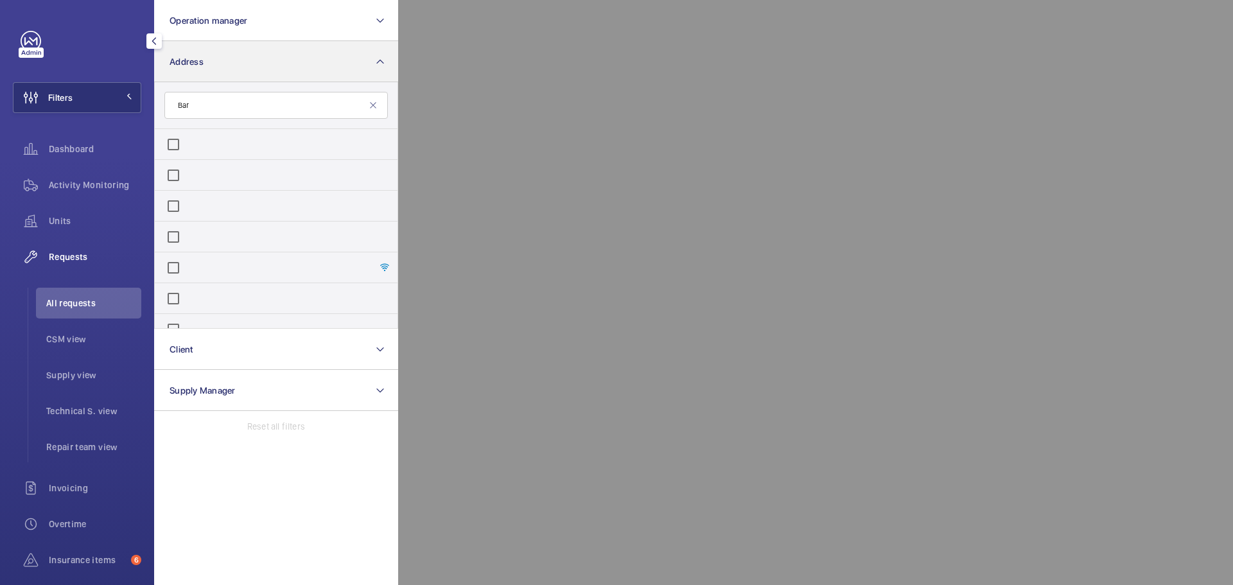
type input "Bar"
click at [195, 270] on span "[PERSON_NAME] Mow Centre - [STREET_ADDRESS][PERSON_NAME]" at bounding box center [195, 270] width 0 height 10
click at [186, 270] on input "[PERSON_NAME] Mow Centre - [STREET_ADDRESS][PERSON_NAME]" at bounding box center [174, 268] width 26 height 26
checkbox input "true"
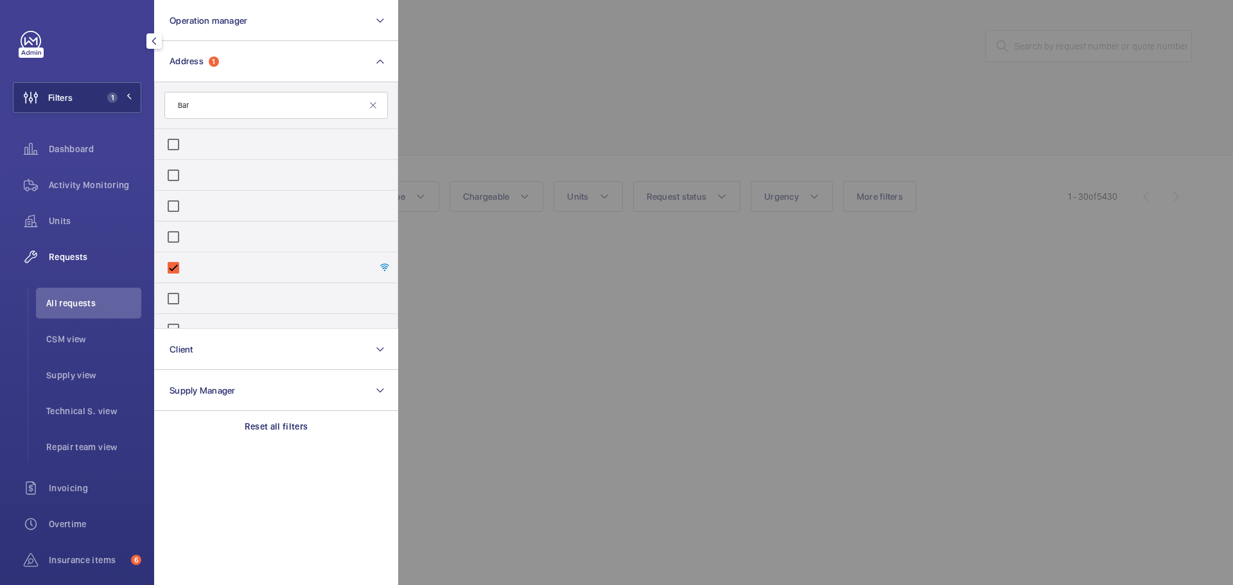
click at [565, 94] on div at bounding box center [1014, 292] width 1233 height 585
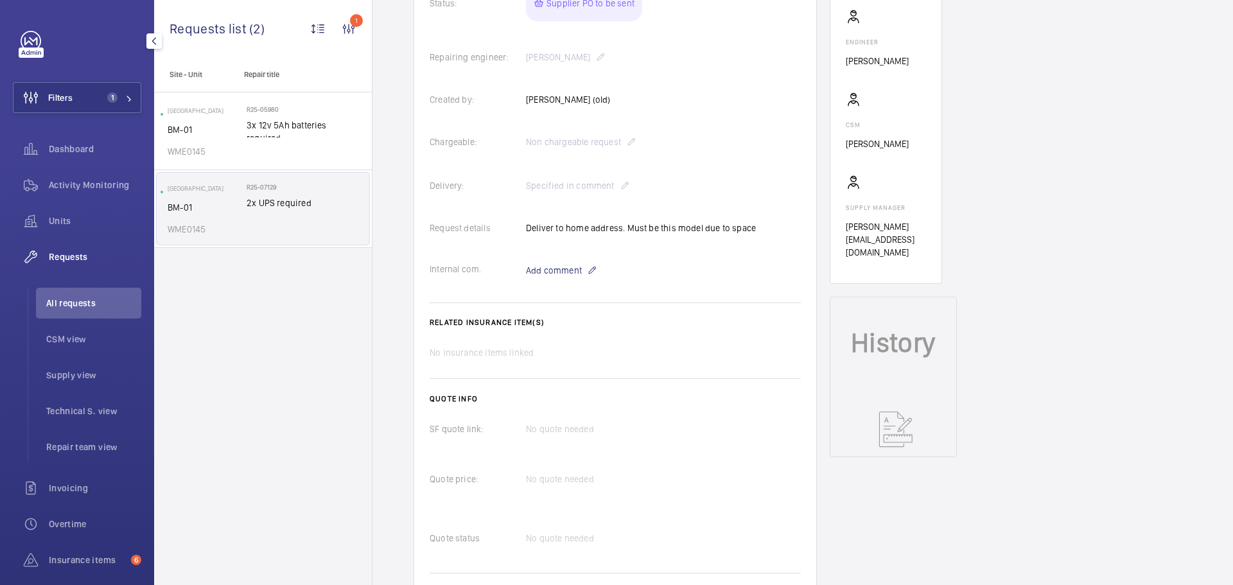
scroll to position [514, 0]
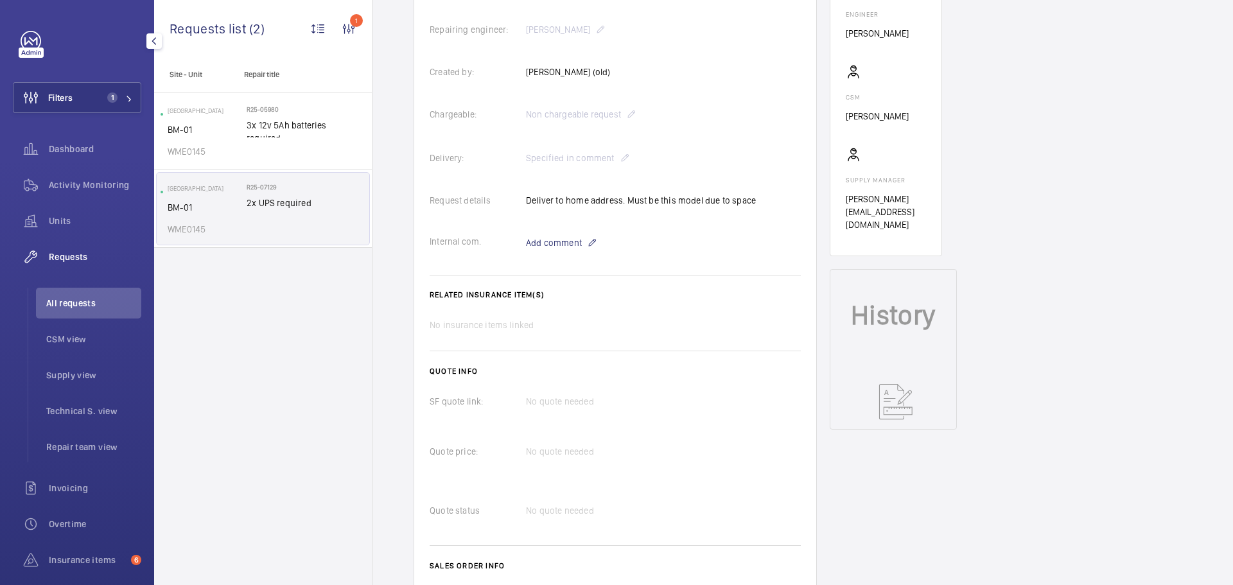
click at [619, 585] on span "[URL][DOMAIN_NAME][DOMAIN_NAME]" at bounding box center [615, 596] width 150 height 13
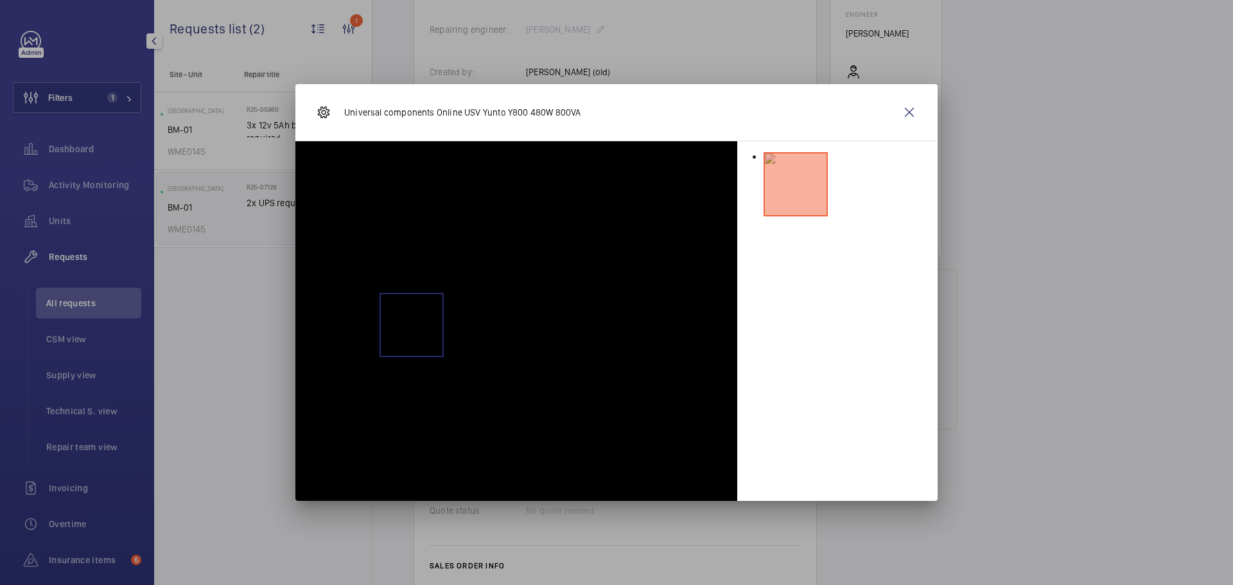
click at [295, 230] on img at bounding box center [295, 230] width 0 height 0
drag, startPoint x: 580, startPoint y: 114, endPoint x: 337, endPoint y: 113, distance: 243.5
click at [337, 113] on div "Universal components Online USV Yunto Y800 480W 800VA" at bounding box center [616, 112] width 642 height 57
copy div "Universal components Online USV Yunto Y800 480W 800VA"
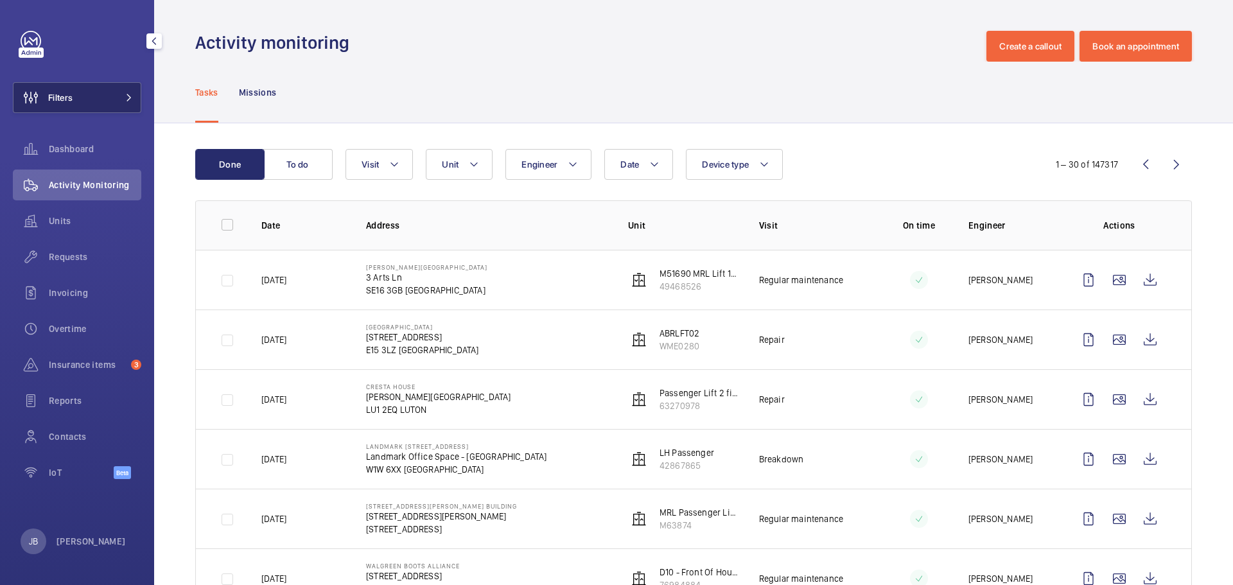
drag, startPoint x: 0, startPoint y: 0, endPoint x: 121, endPoint y: 97, distance: 154.9
click at [67, 98] on span "Filters" at bounding box center [60, 97] width 24 height 13
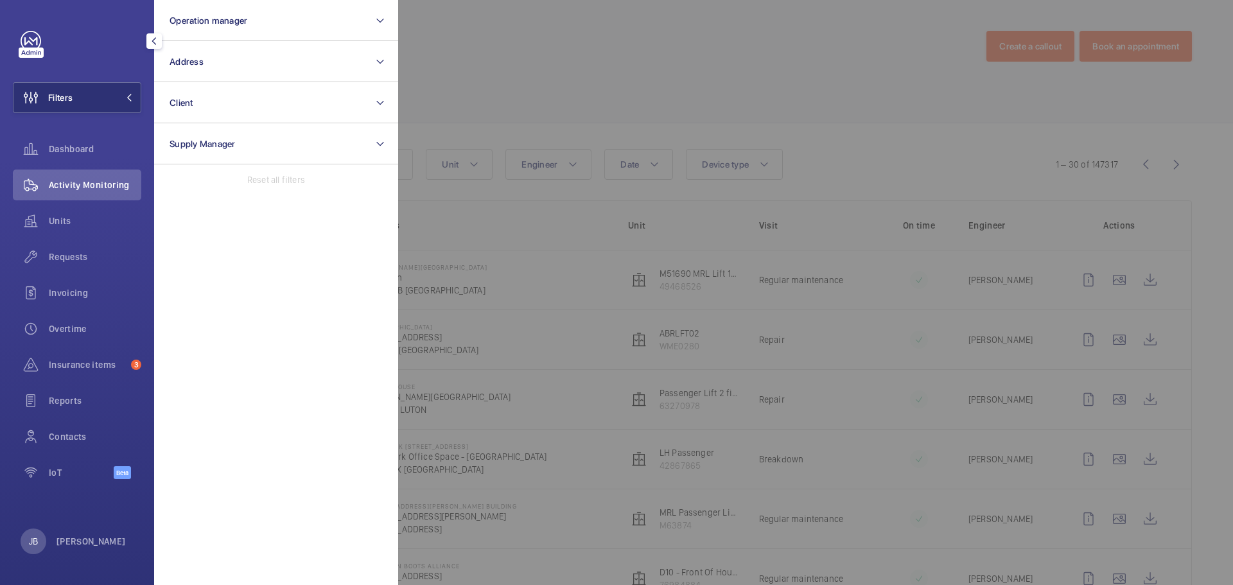
click at [501, 67] on div at bounding box center [1014, 292] width 1233 height 585
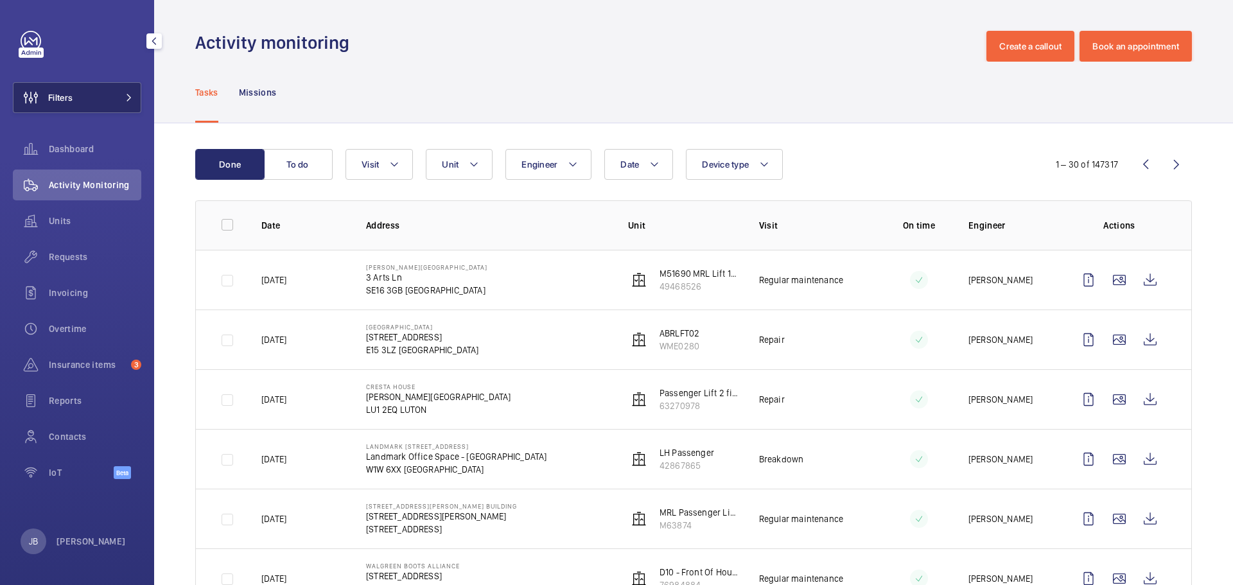
click at [95, 95] on button "Filters" at bounding box center [77, 97] width 128 height 31
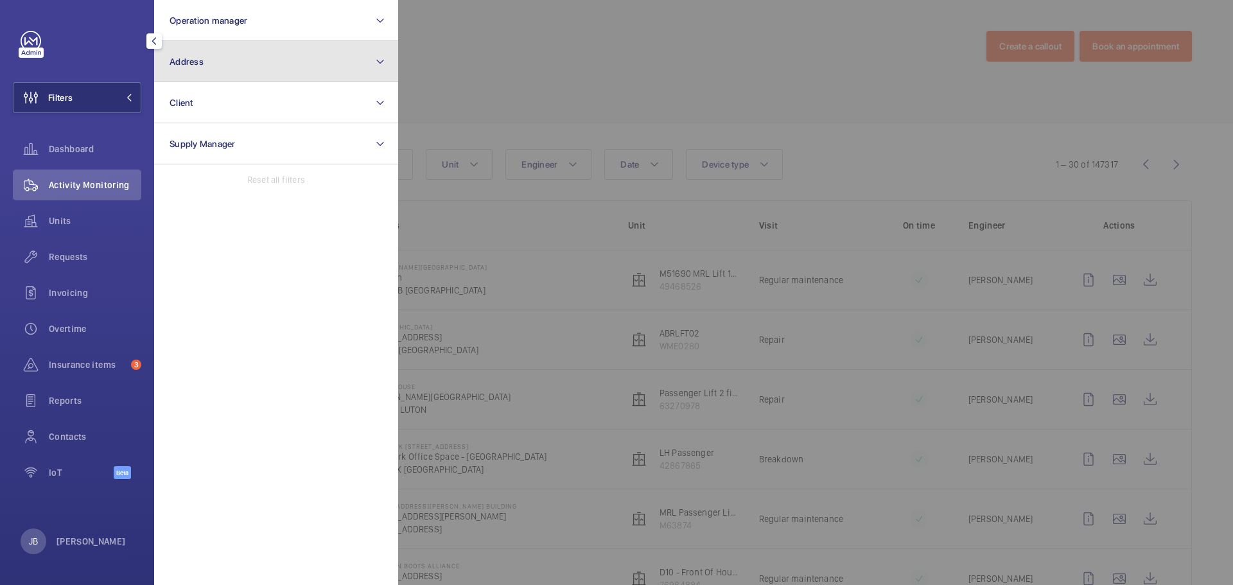
click at [237, 70] on button "Address" at bounding box center [276, 61] width 244 height 41
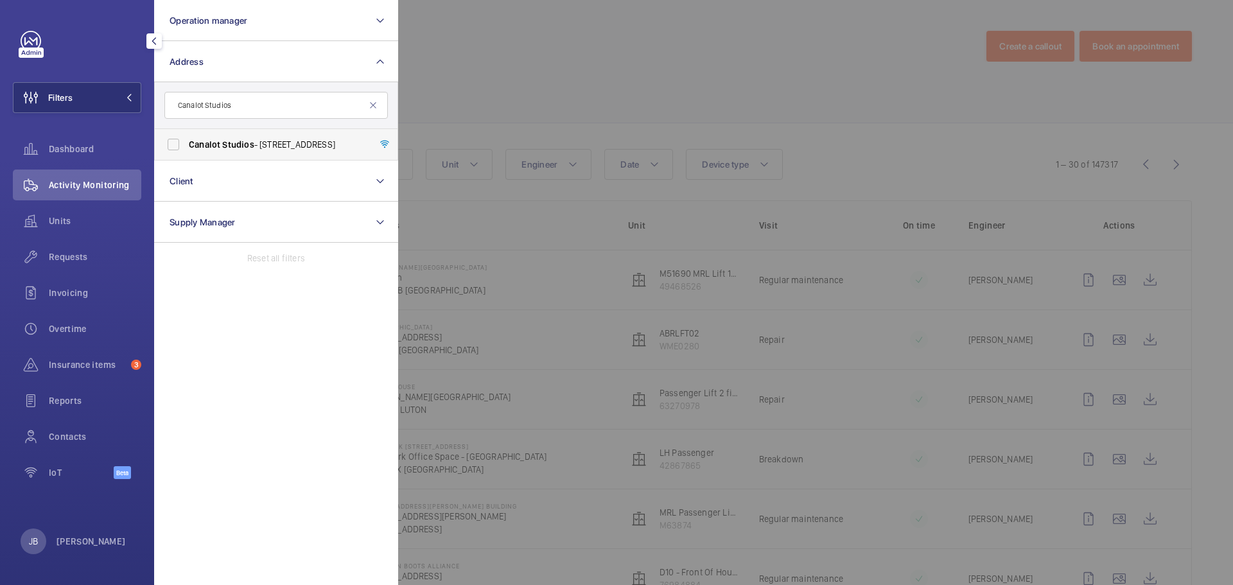
type input "Canalot Studios"
click at [196, 145] on span "Canalot" at bounding box center [204, 144] width 31 height 10
click at [186, 145] on input "Canalot Studios - 222 Kensal Road,, LONDON W10 5BN" at bounding box center [174, 145] width 26 height 26
checkbox input "true"
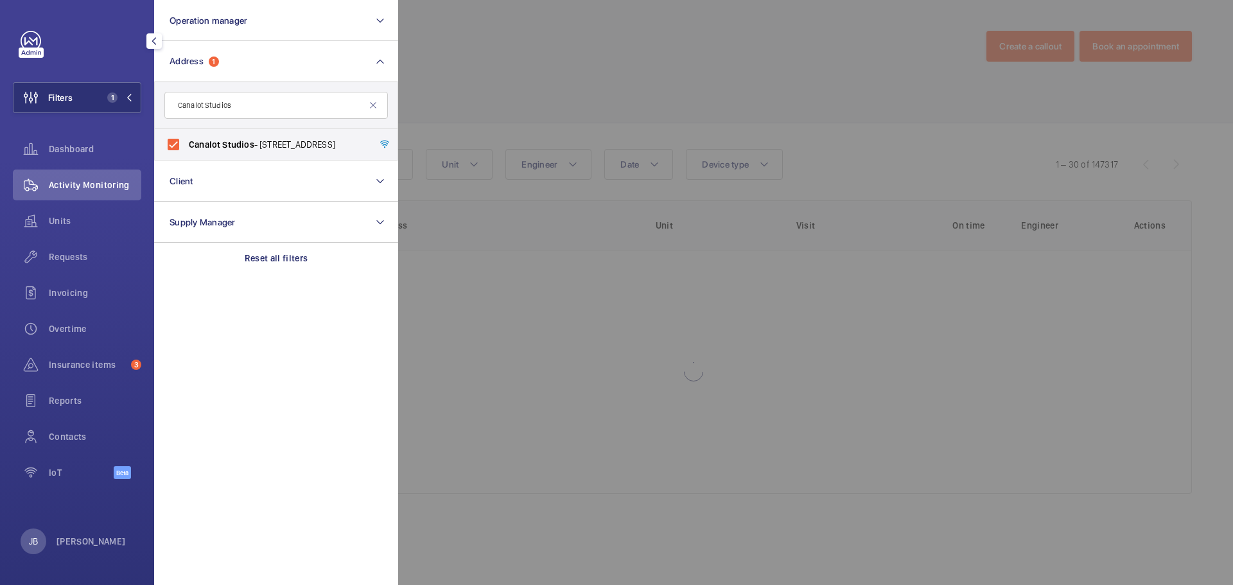
click at [473, 77] on div at bounding box center [1014, 292] width 1233 height 585
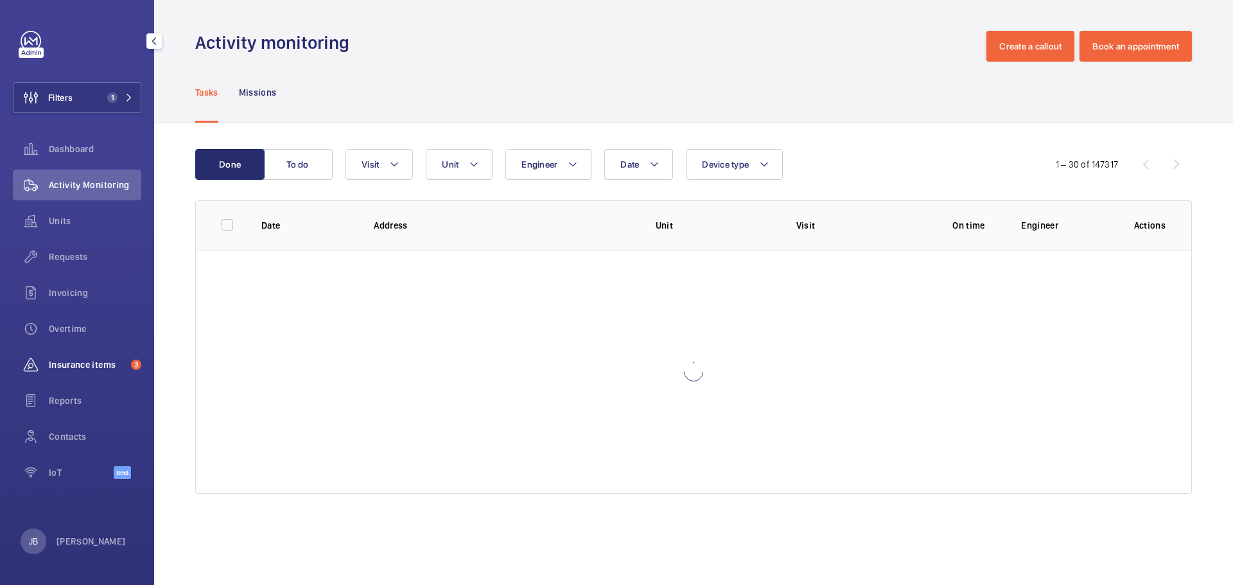
click at [76, 368] on span "Insurance items" at bounding box center [87, 364] width 77 height 13
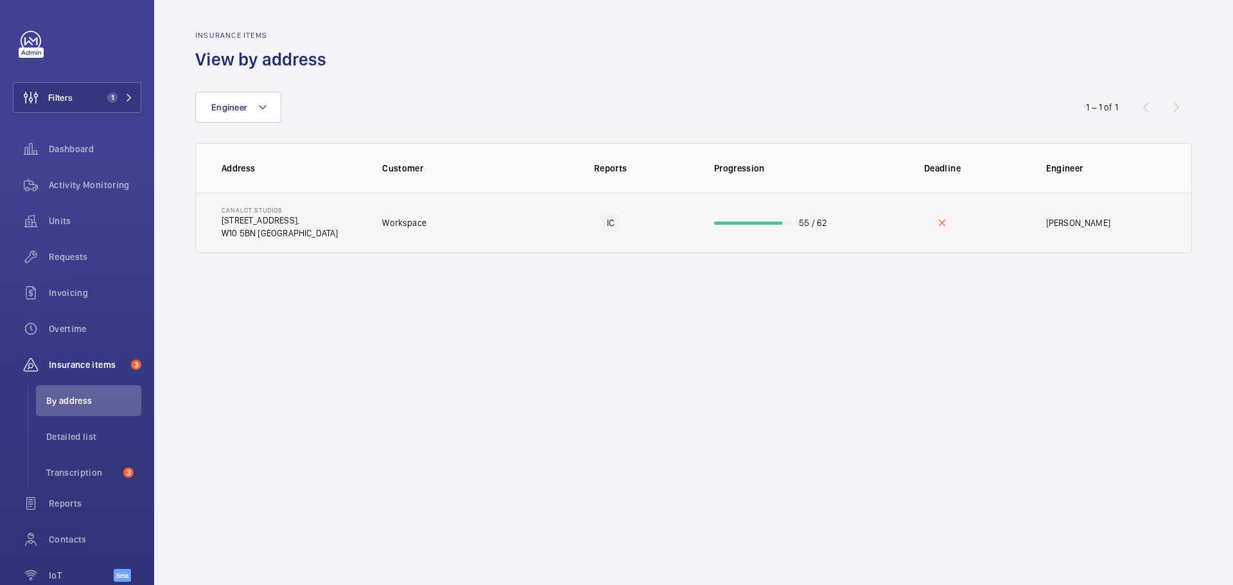
click at [440, 235] on td "Workspace" at bounding box center [445, 223] width 166 height 60
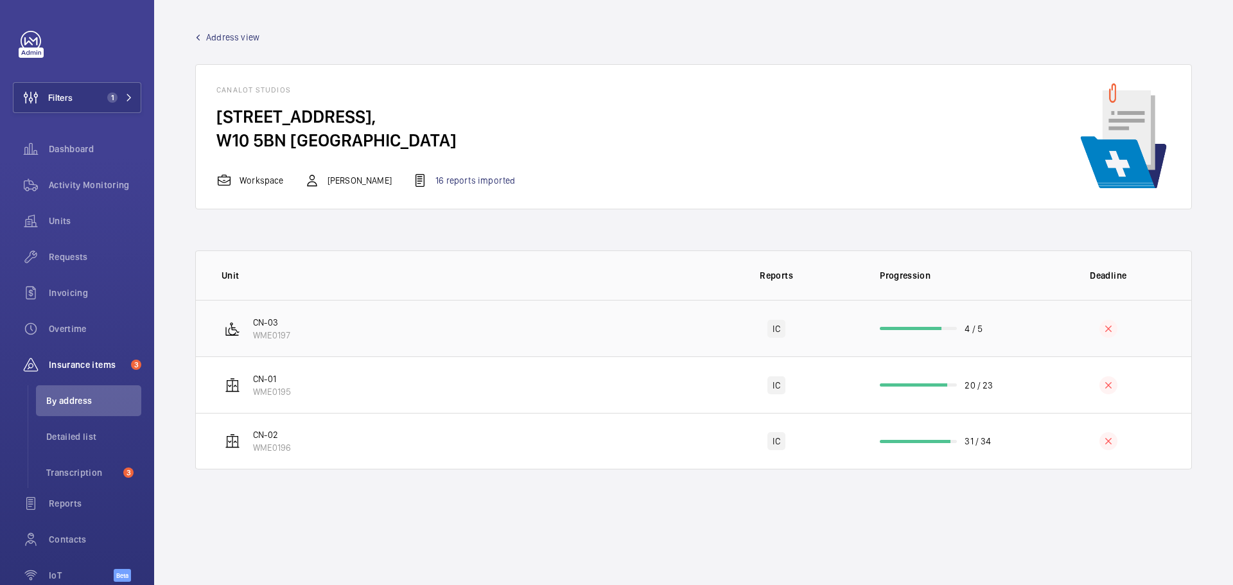
click at [497, 322] on td "CN-03 WME0197" at bounding box center [445, 328] width 498 height 57
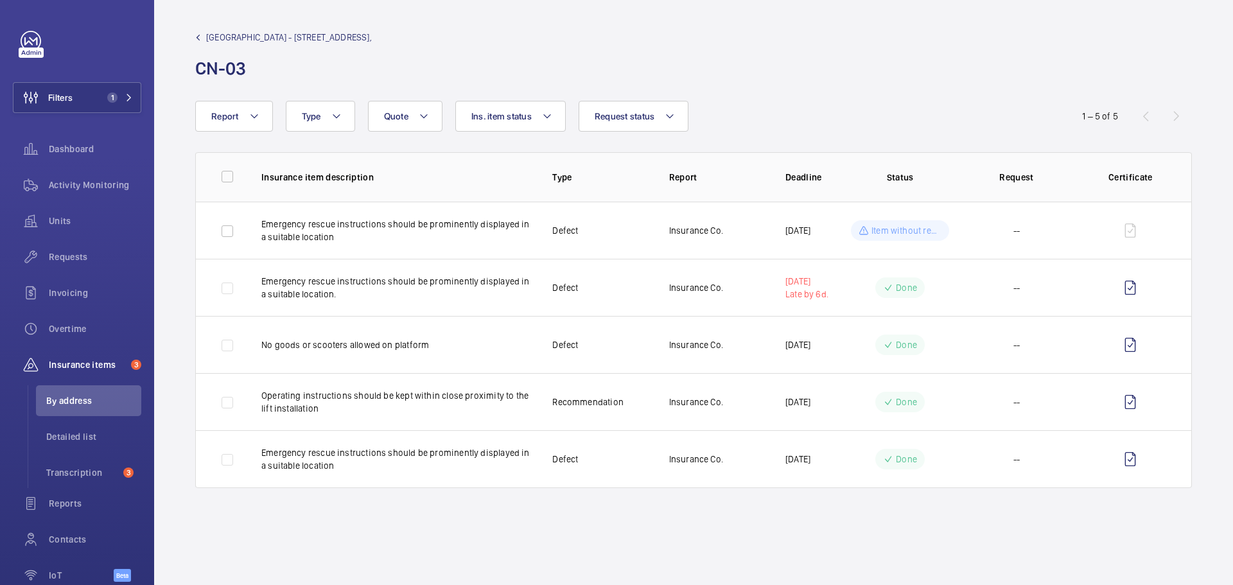
click at [241, 33] on span "Canalot Studios - 222 Kensal Road," at bounding box center [289, 37] width 166 height 13
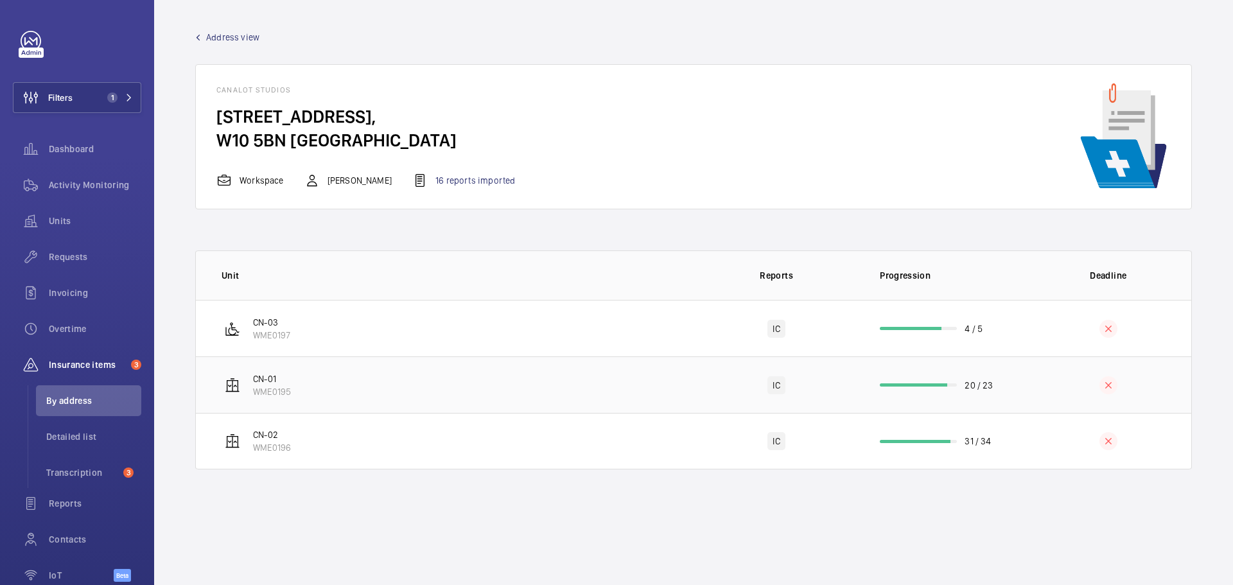
click at [473, 388] on td "CN-01 WME0195" at bounding box center [445, 385] width 498 height 57
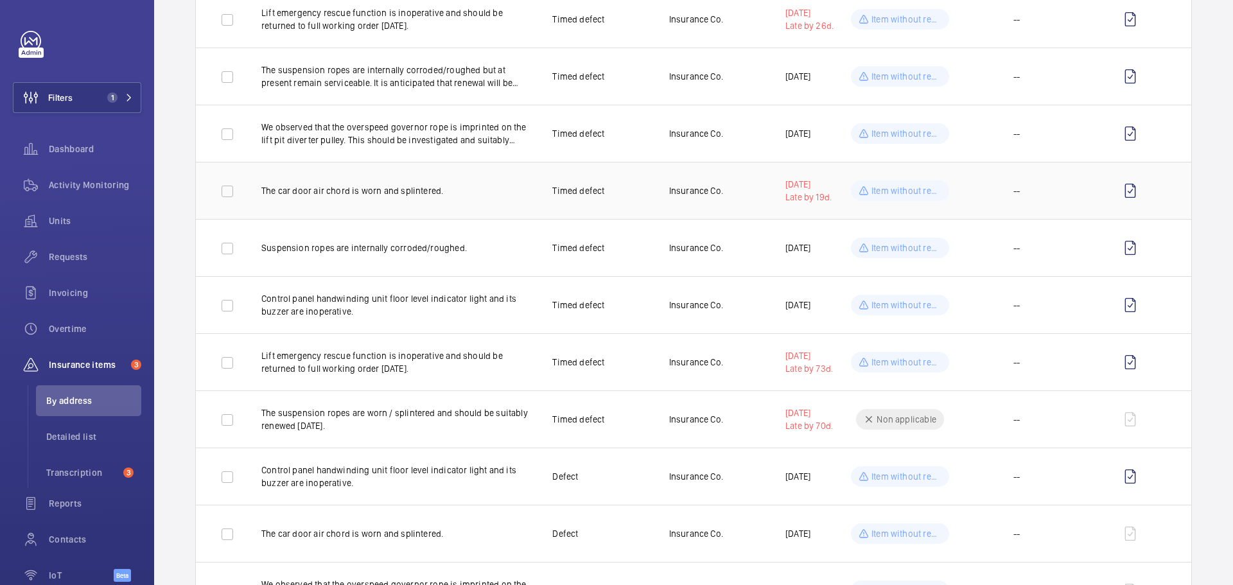
scroll to position [64, 0]
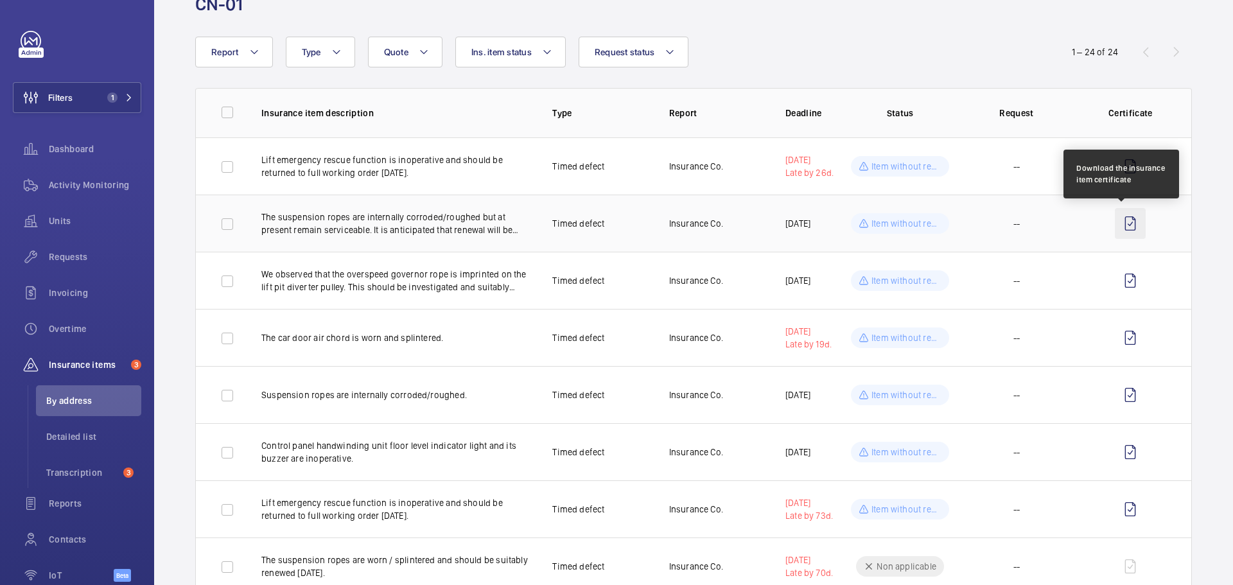
click at [1118, 228] on wm-front-icon-button at bounding box center [1130, 223] width 31 height 31
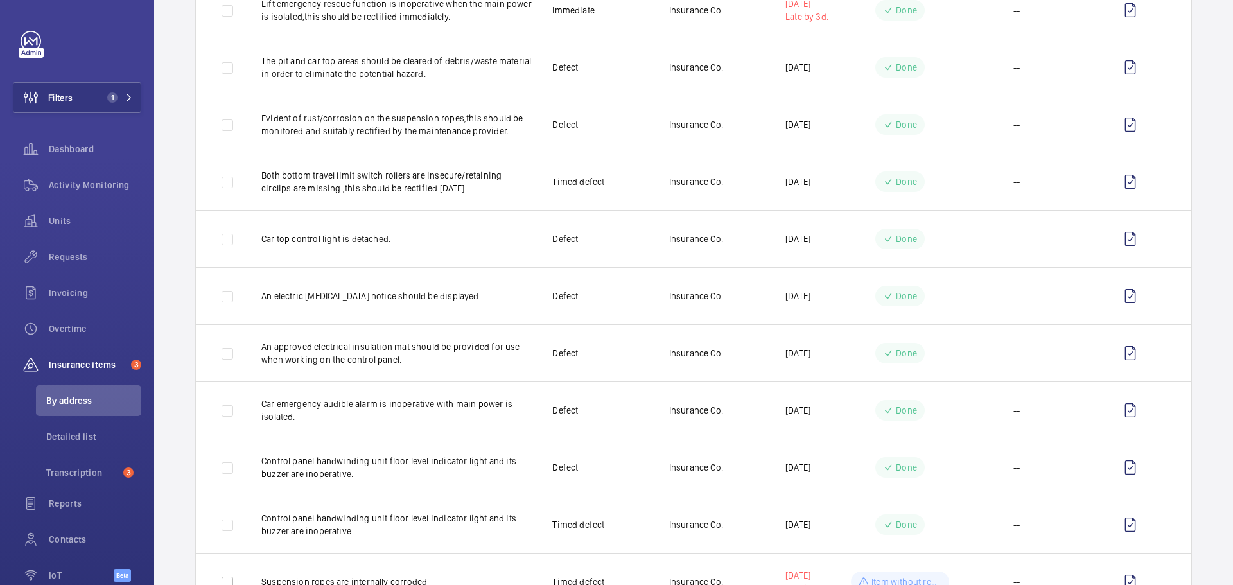
scroll to position [1020, 0]
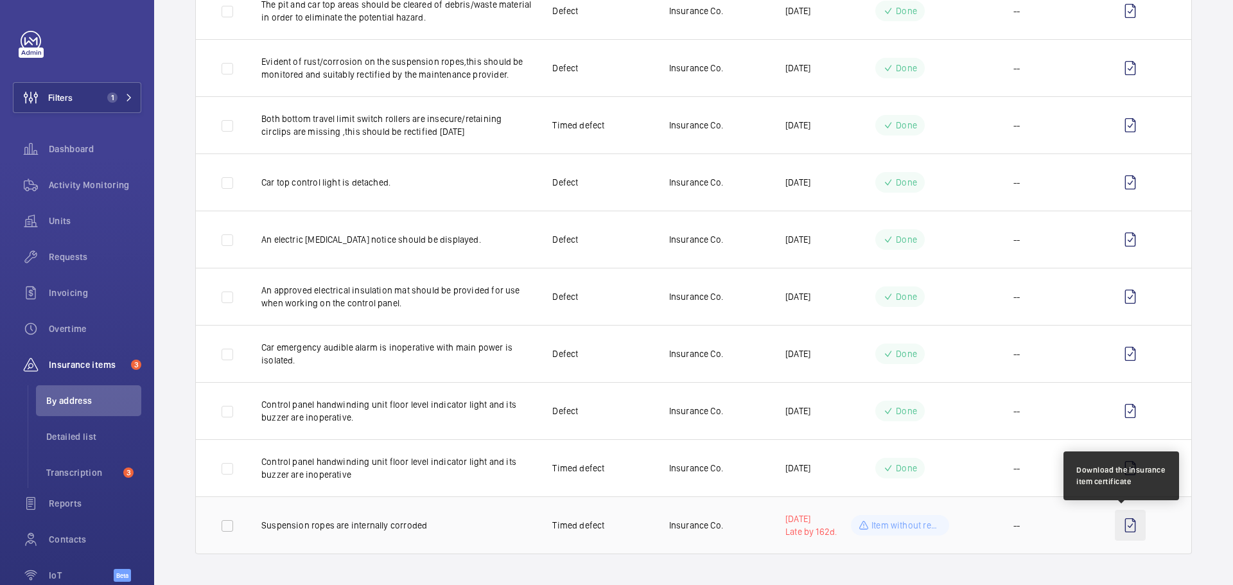
click at [1125, 529] on wm-front-icon-button at bounding box center [1130, 525] width 31 height 31
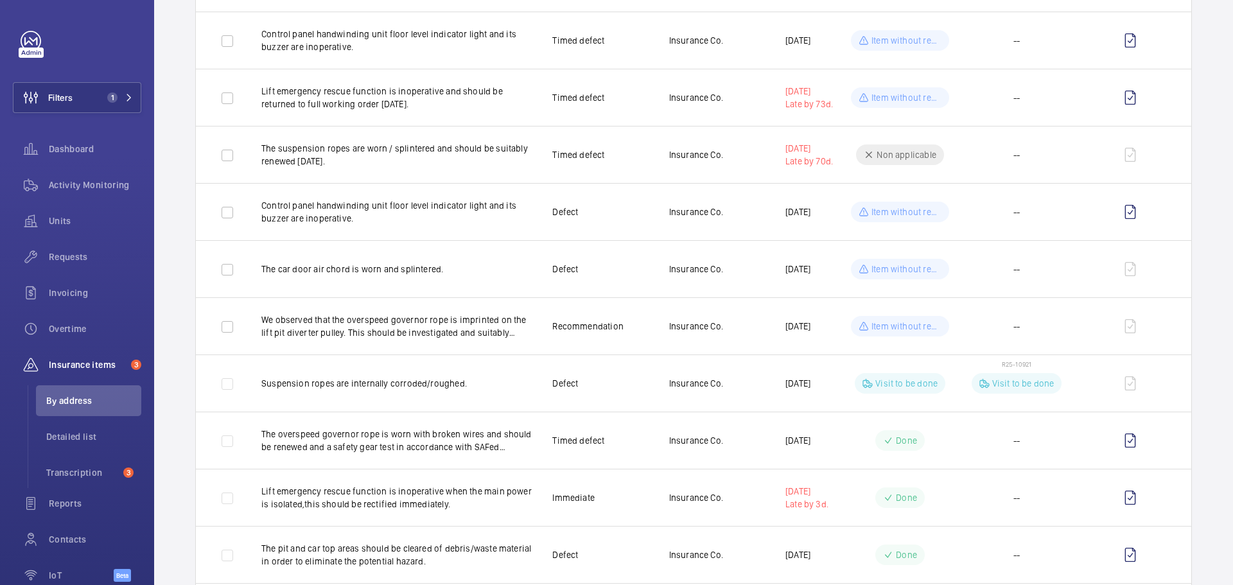
scroll to position [442, 0]
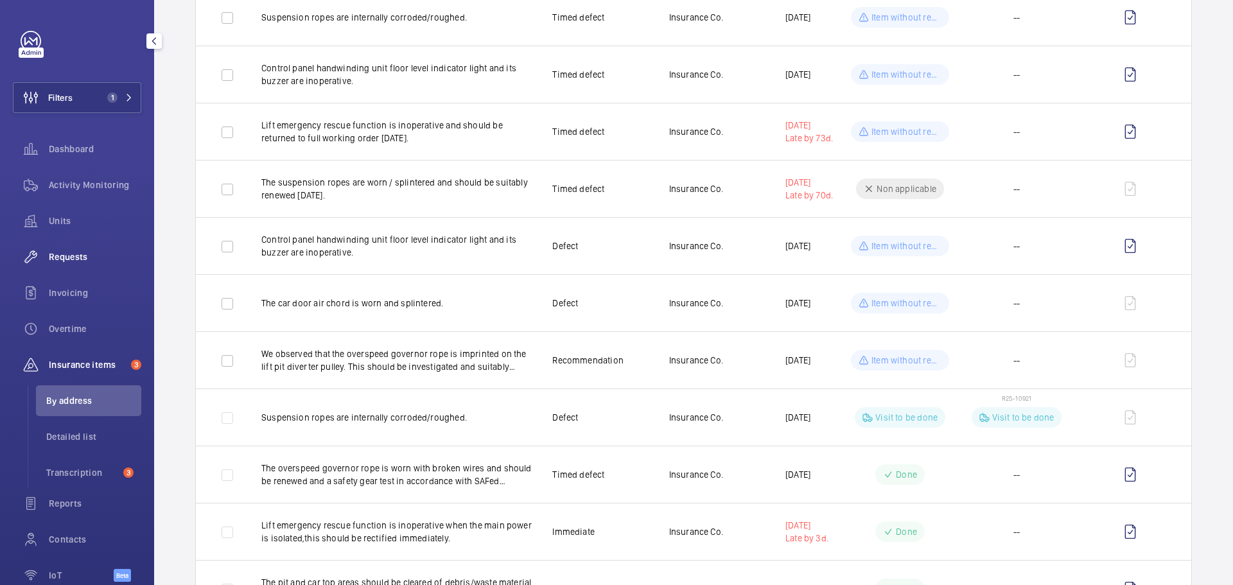
click at [64, 258] on span "Requests" at bounding box center [95, 257] width 92 height 13
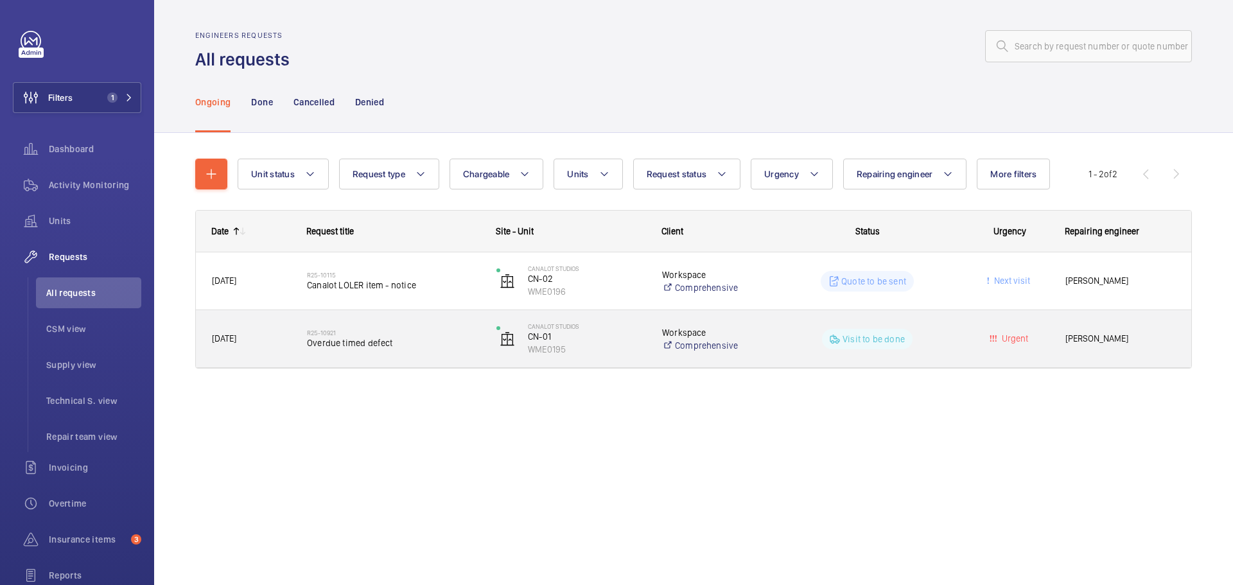
click at [930, 349] on wm-front-pills-cell "Visit to be done" at bounding box center [867, 339] width 173 height 21
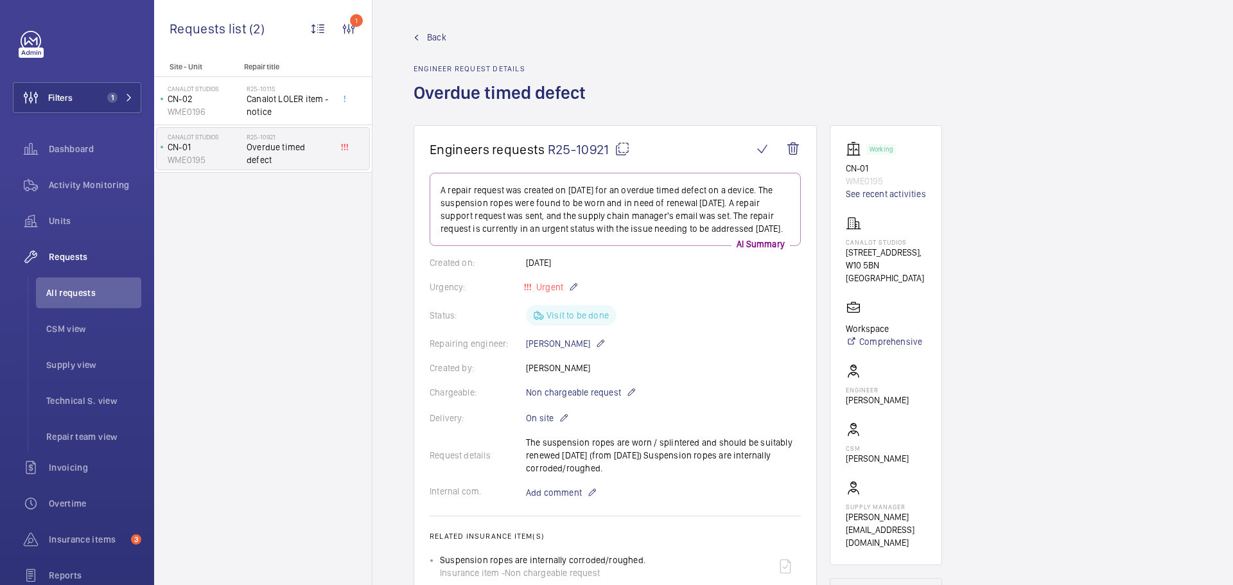
drag, startPoint x: 544, startPoint y: 146, endPoint x: 610, endPoint y: 150, distance: 66.3
click at [610, 150] on h1 "Engineers requests R25-10921" at bounding box center [591, 149] width 323 height 16
copy h1 "R25-10921"
click at [60, 98] on span "Filters" at bounding box center [60, 97] width 24 height 13
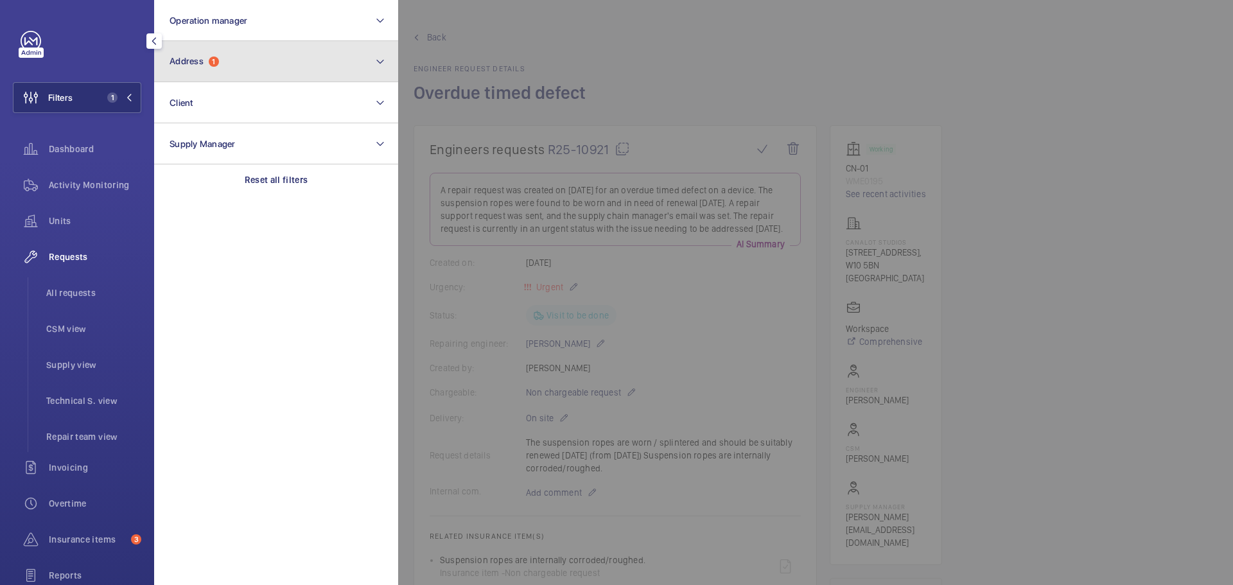
click at [251, 77] on button "Address 1" at bounding box center [276, 61] width 244 height 41
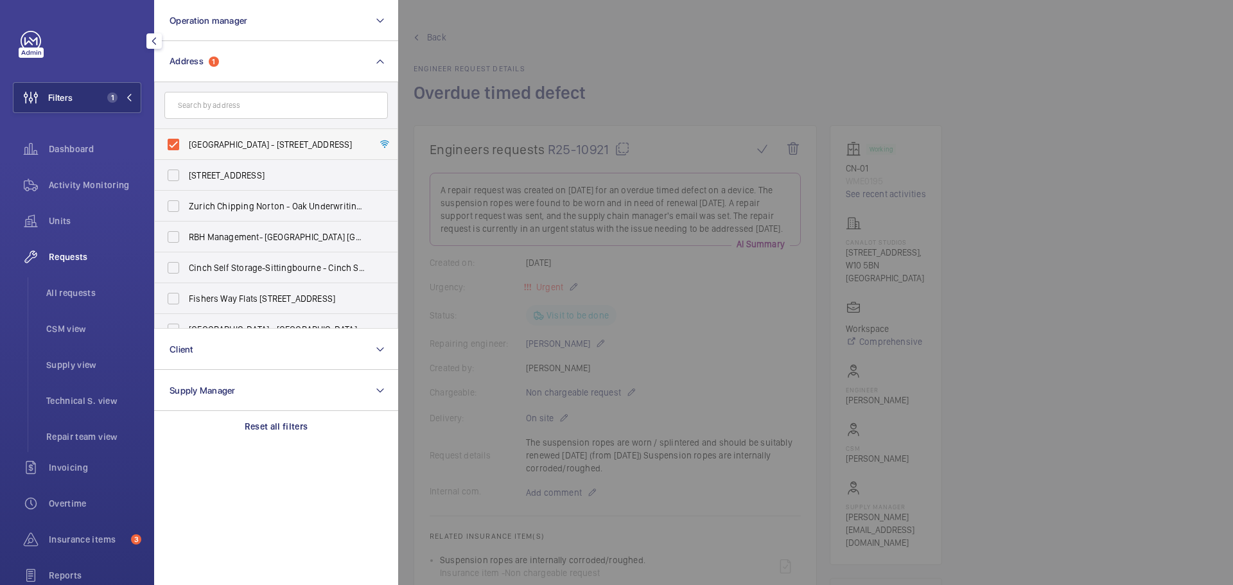
click at [166, 139] on label "Canalot Studios - 222 Kensal Road,, LONDON W10 5BN" at bounding box center [267, 144] width 224 height 31
click at [166, 139] on input "Canalot Studios - 222 Kensal Road,, LONDON W10 5BN" at bounding box center [174, 145] width 26 height 26
checkbox input "false"
click at [197, 121] on form at bounding box center [276, 105] width 243 height 47
click at [198, 109] on input "text" at bounding box center [276, 105] width 224 height 27
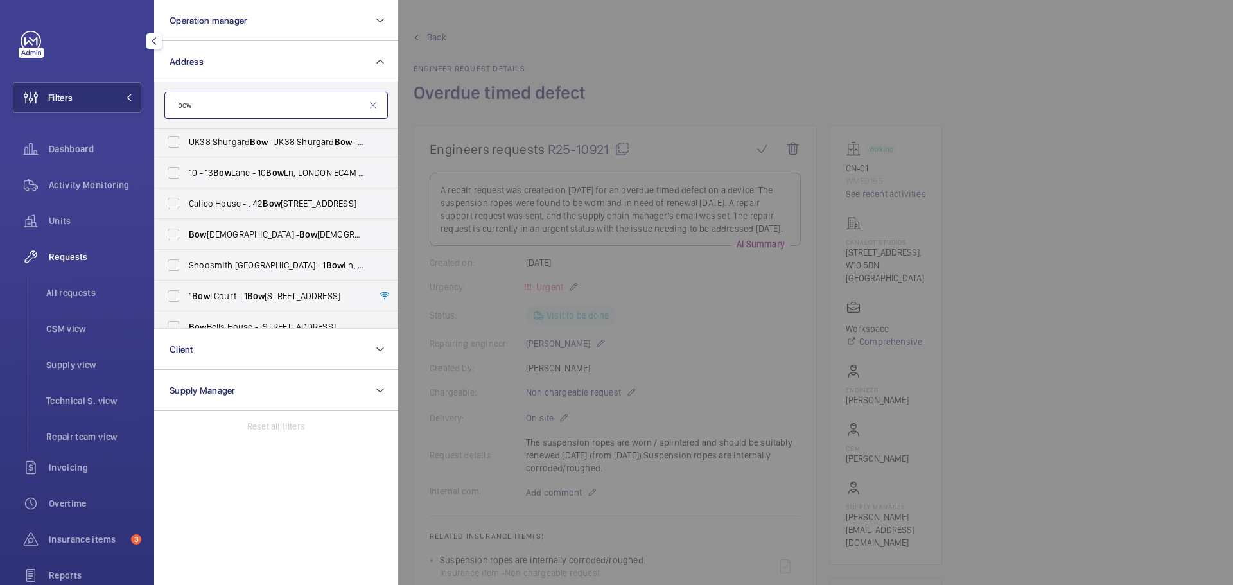
scroll to position [109, 0]
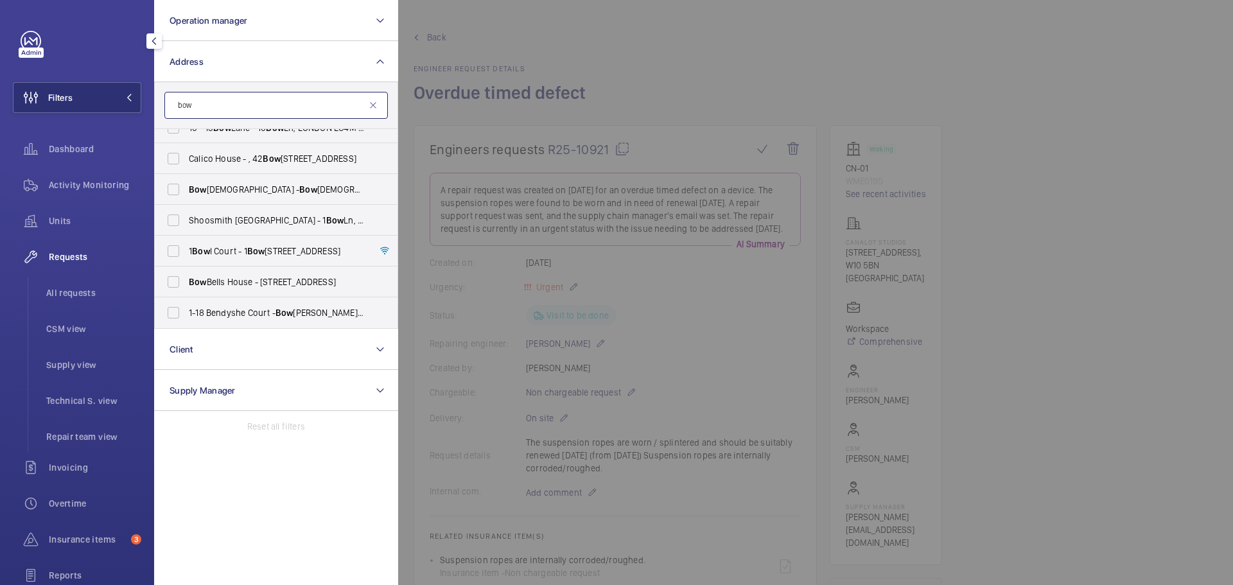
type input "bow"
click at [699, 329] on div at bounding box center [1014, 292] width 1233 height 585
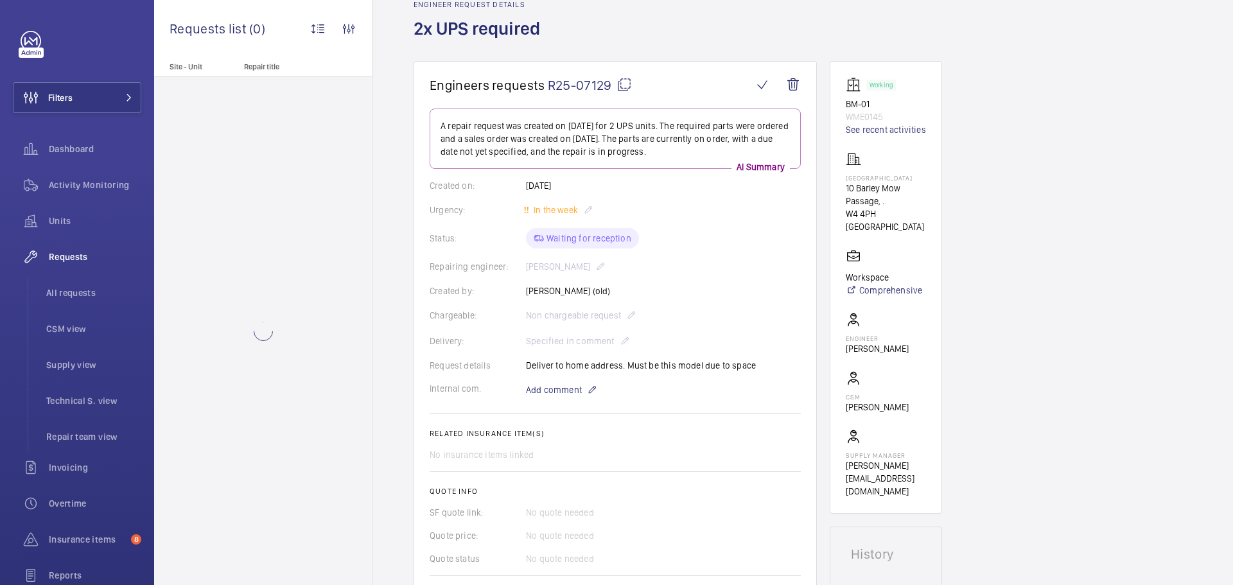
scroll to position [128, 0]
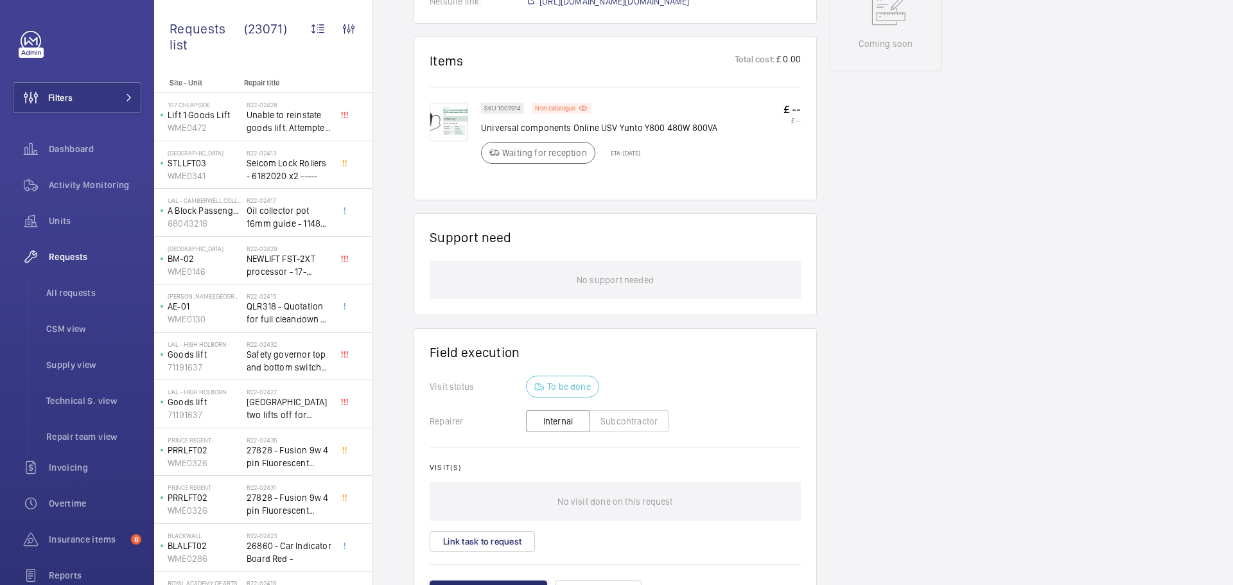
scroll to position [507, 0]
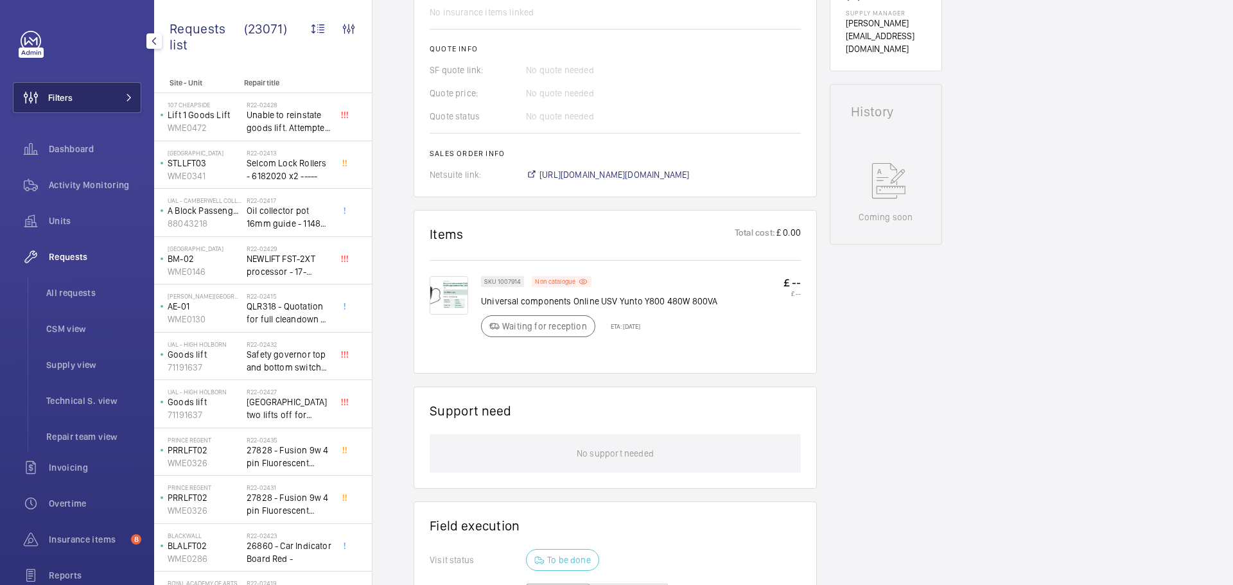
click at [76, 87] on button "Filters" at bounding box center [77, 97] width 128 height 31
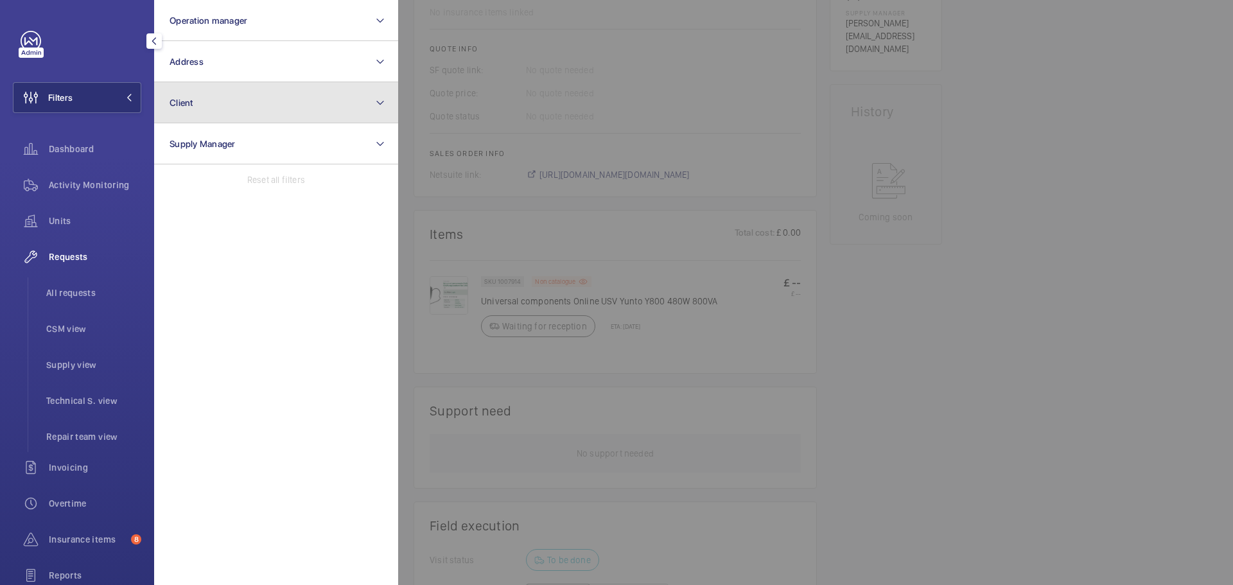
click at [248, 96] on button "Client" at bounding box center [276, 102] width 244 height 41
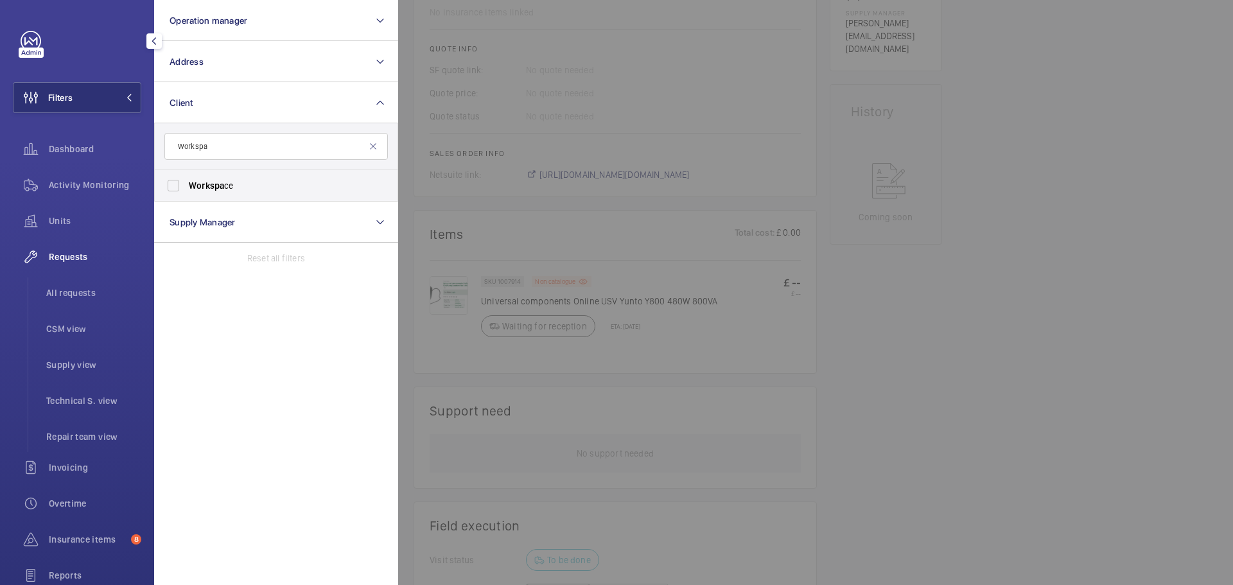
type input "Workspa"
click at [710, 80] on div at bounding box center [1014, 292] width 1233 height 585
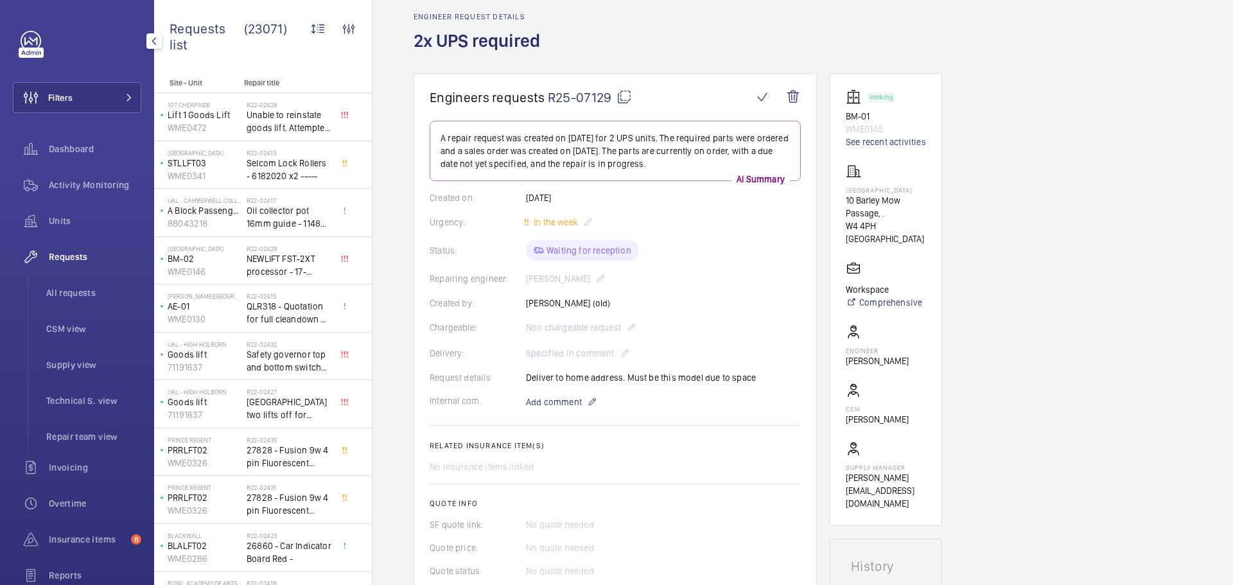
scroll to position [0, 0]
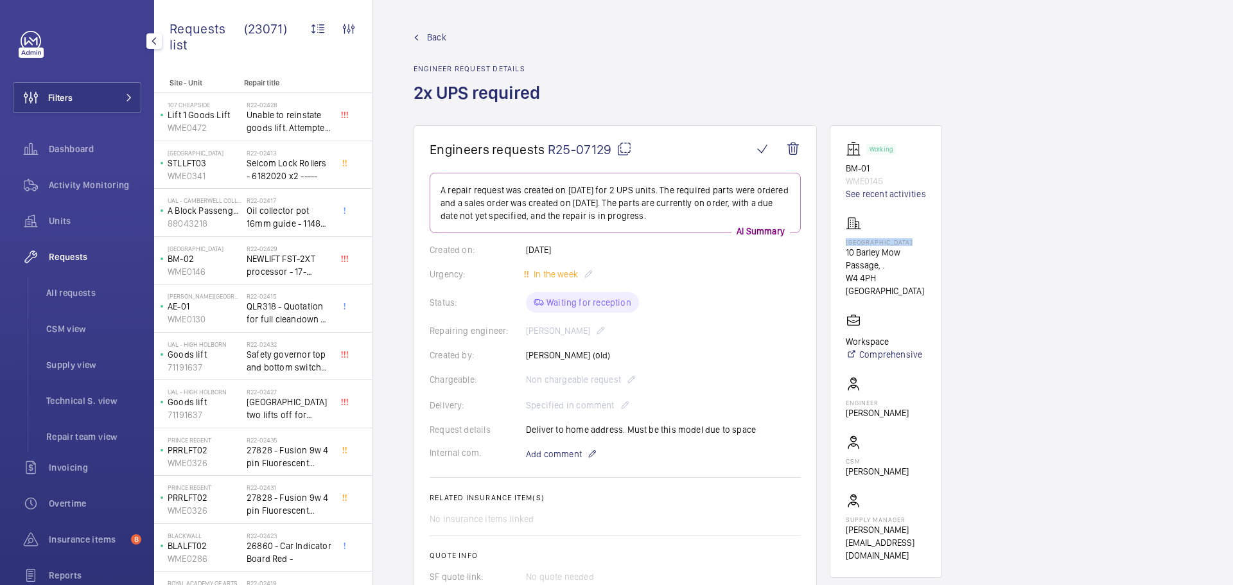
drag, startPoint x: 847, startPoint y: 240, endPoint x: 916, endPoint y: 242, distance: 69.4
click at [916, 242] on p "[GEOGRAPHIC_DATA]" at bounding box center [886, 242] width 80 height 8
copy p "[GEOGRAPHIC_DATA]"
drag, startPoint x: 543, startPoint y: 145, endPoint x: 612, endPoint y: 143, distance: 68.8
click at [612, 143] on h1 "Engineers requests R25-07129" at bounding box center [591, 149] width 323 height 16
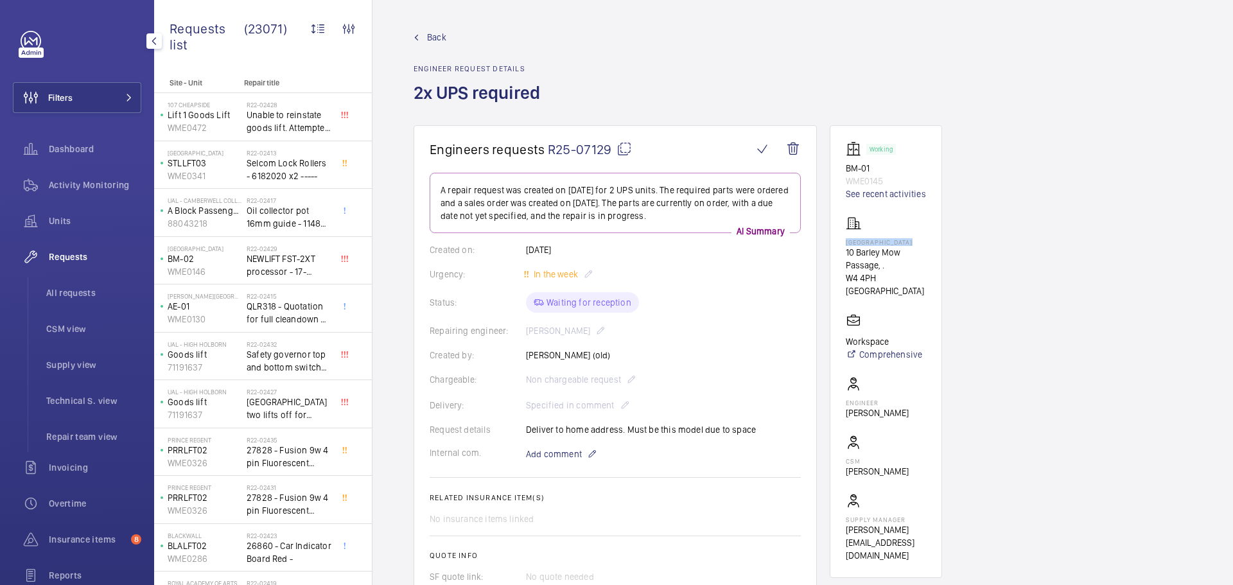
copy h1 "R25-07129"
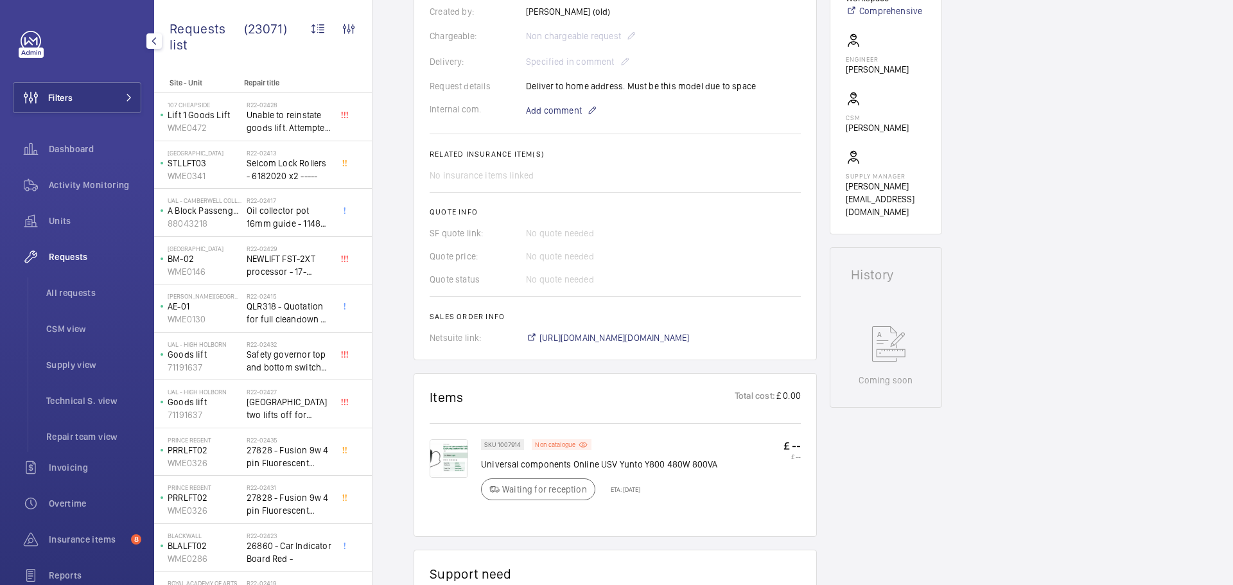
scroll to position [385, 0]
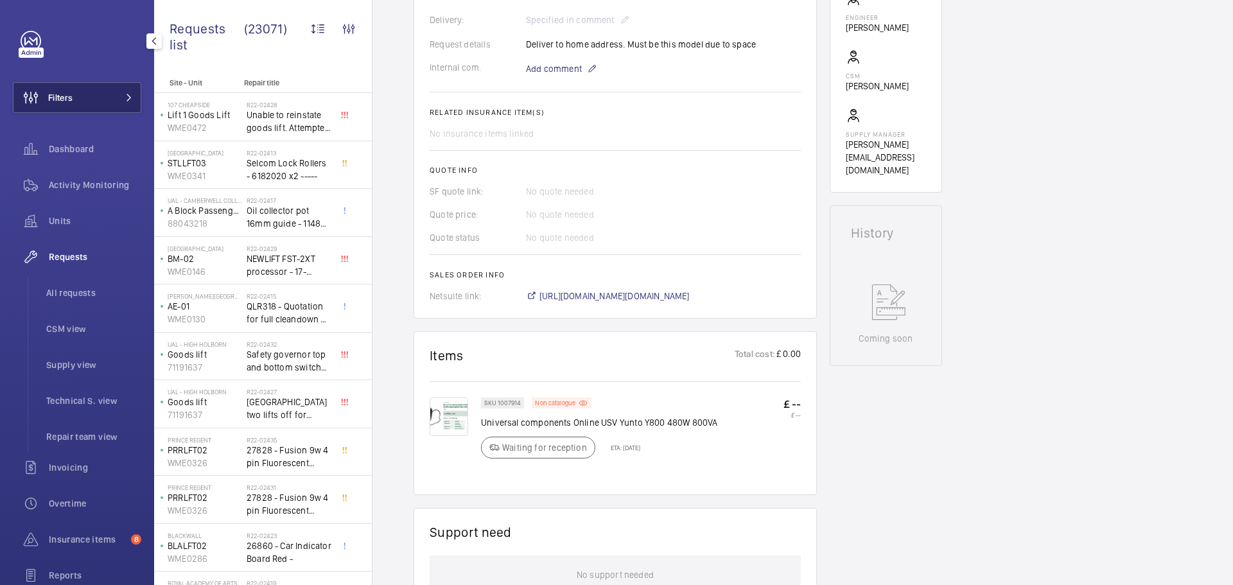
click at [67, 99] on span "Filters" at bounding box center [60, 97] width 24 height 13
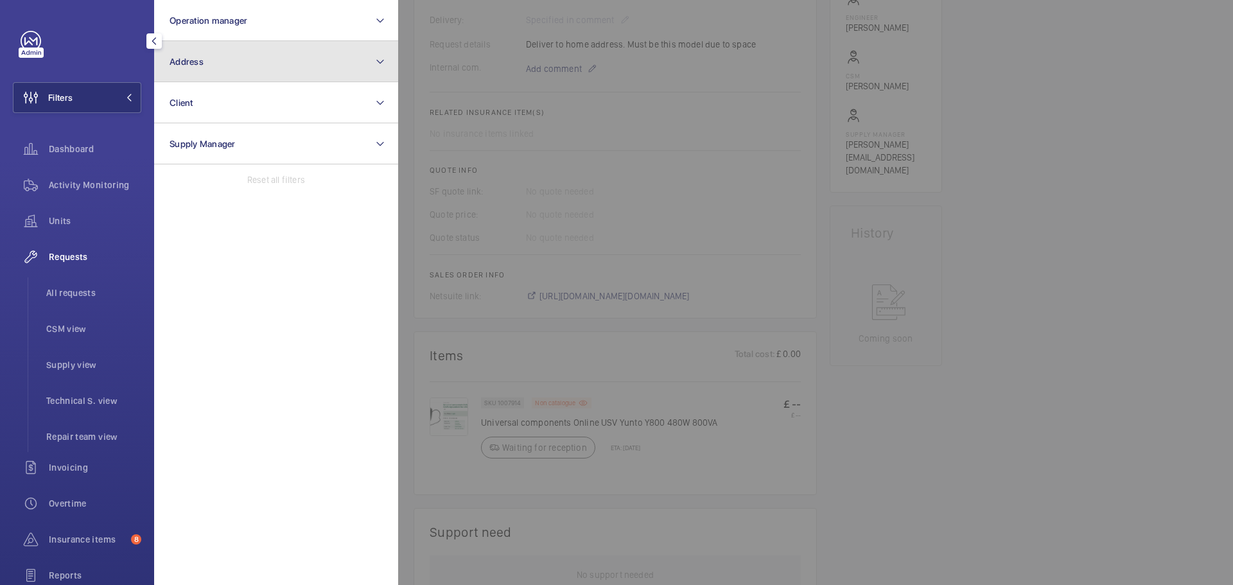
click at [222, 80] on button "Address" at bounding box center [276, 61] width 244 height 41
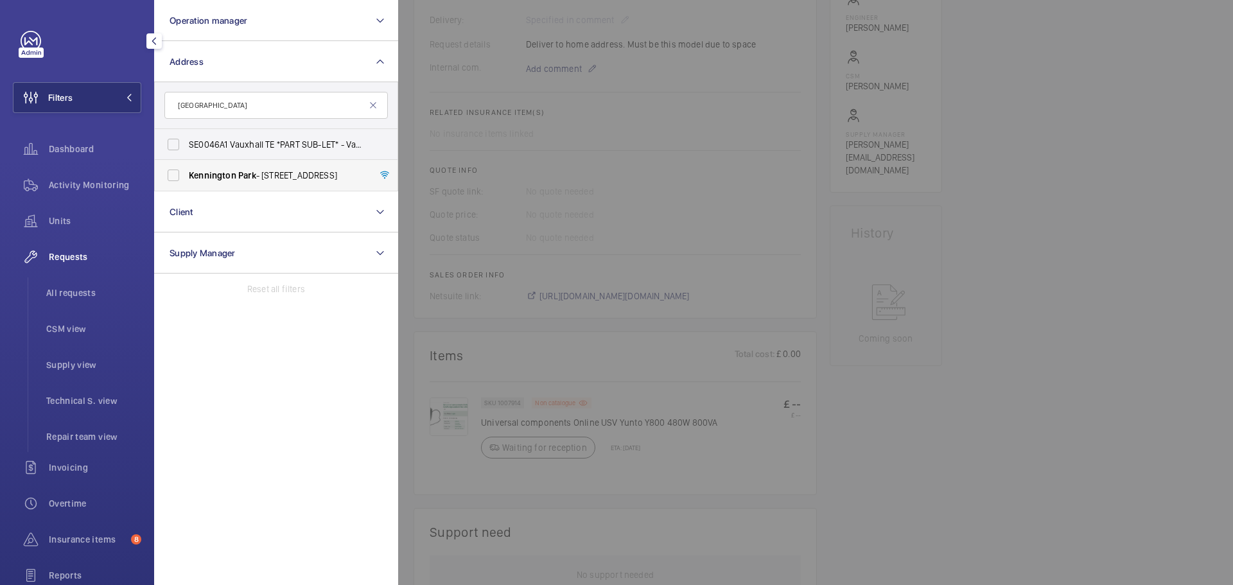
type input "kennington park"
click at [173, 176] on label "Kennington Park - 1-3 Brixton Road, LONDON SW9 6DE" at bounding box center [267, 175] width 224 height 31
click at [173, 176] on input "Kennington Park - 1-3 Brixton Road, LONDON SW9 6DE" at bounding box center [174, 176] width 26 height 26
checkbox input "true"
click at [120, 183] on span "Activity Monitoring" at bounding box center [95, 185] width 92 height 13
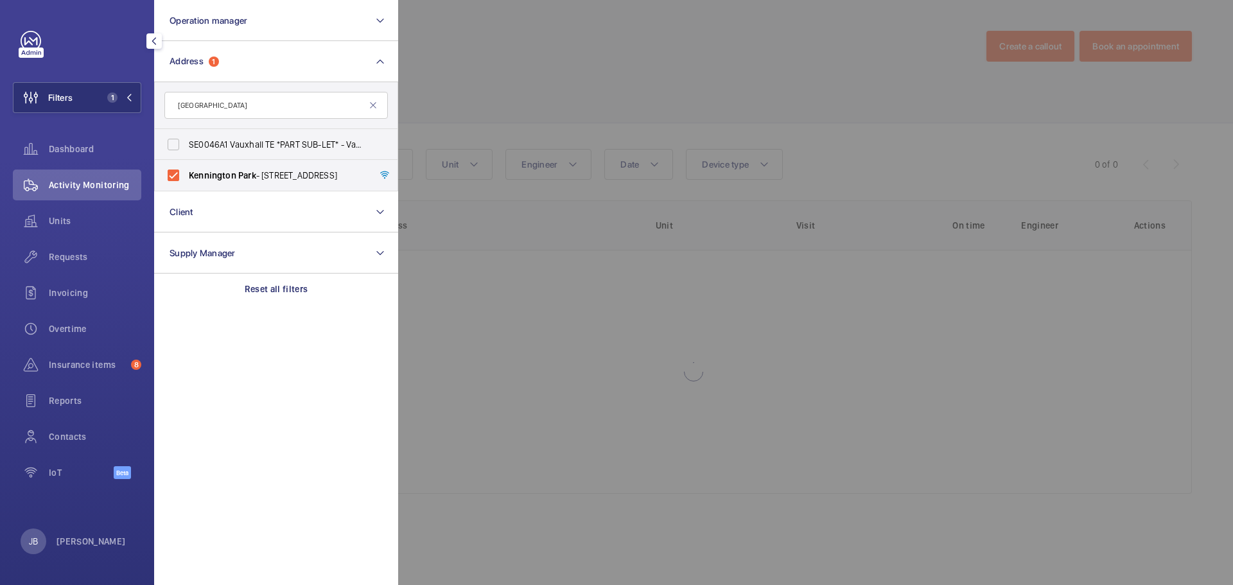
click at [475, 90] on div at bounding box center [1014, 292] width 1233 height 585
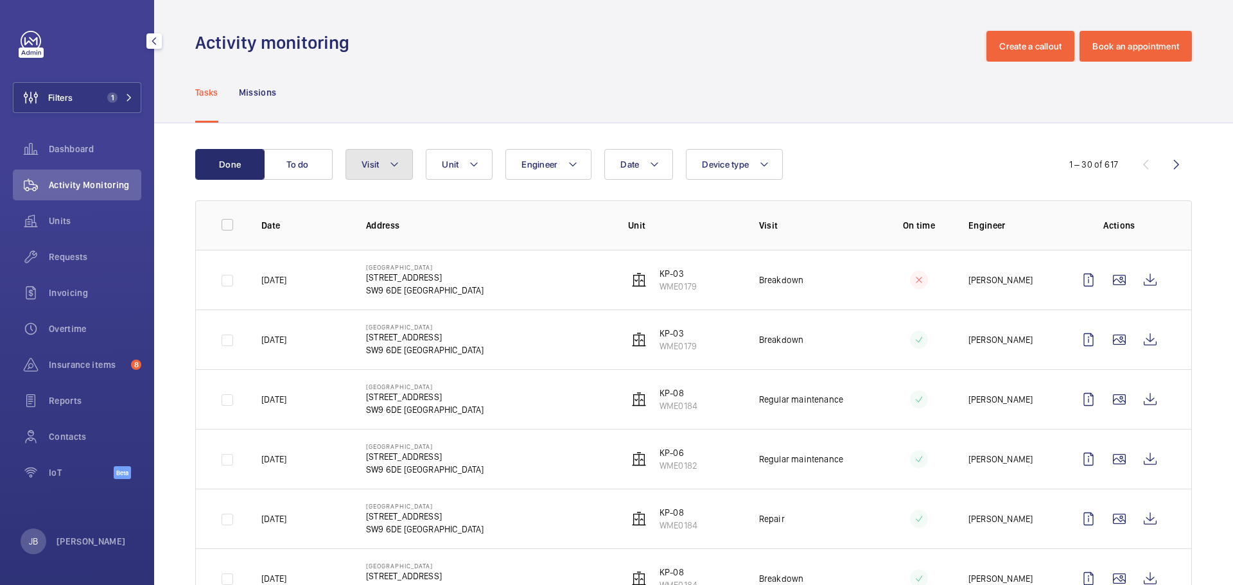
click at [394, 176] on button "Visit" at bounding box center [379, 164] width 67 height 31
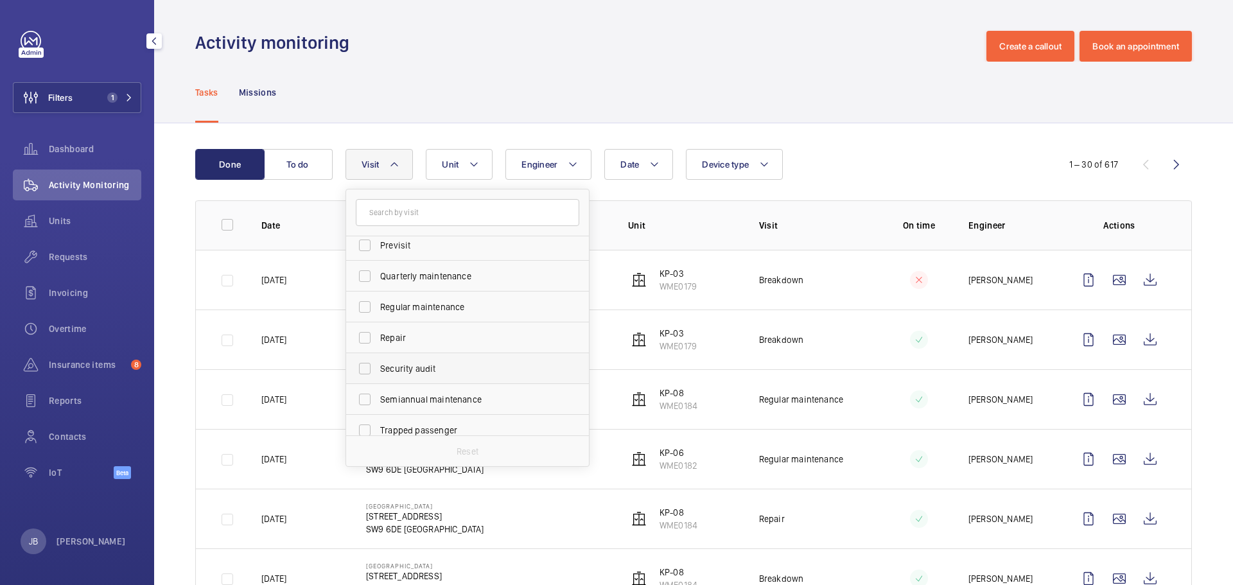
scroll to position [193, 0]
click at [368, 340] on label "Repair" at bounding box center [458, 336] width 224 height 31
click at [368, 340] on input "Repair" at bounding box center [365, 337] width 26 height 26
checkbox input "true"
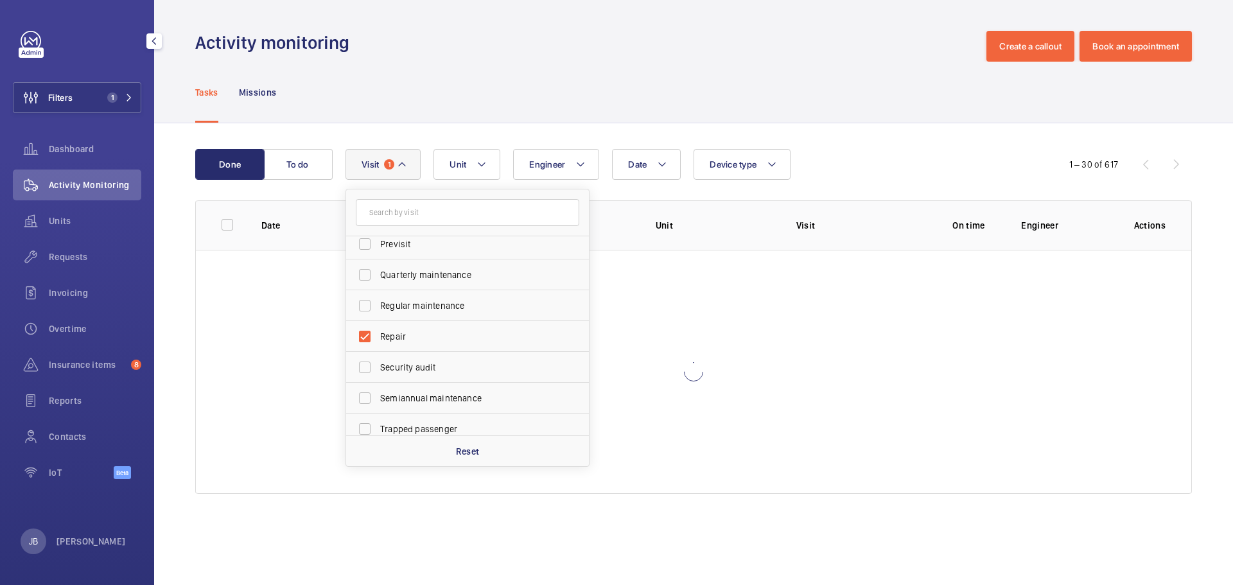
click at [522, 97] on div "Tasks Missions" at bounding box center [693, 92] width 997 height 61
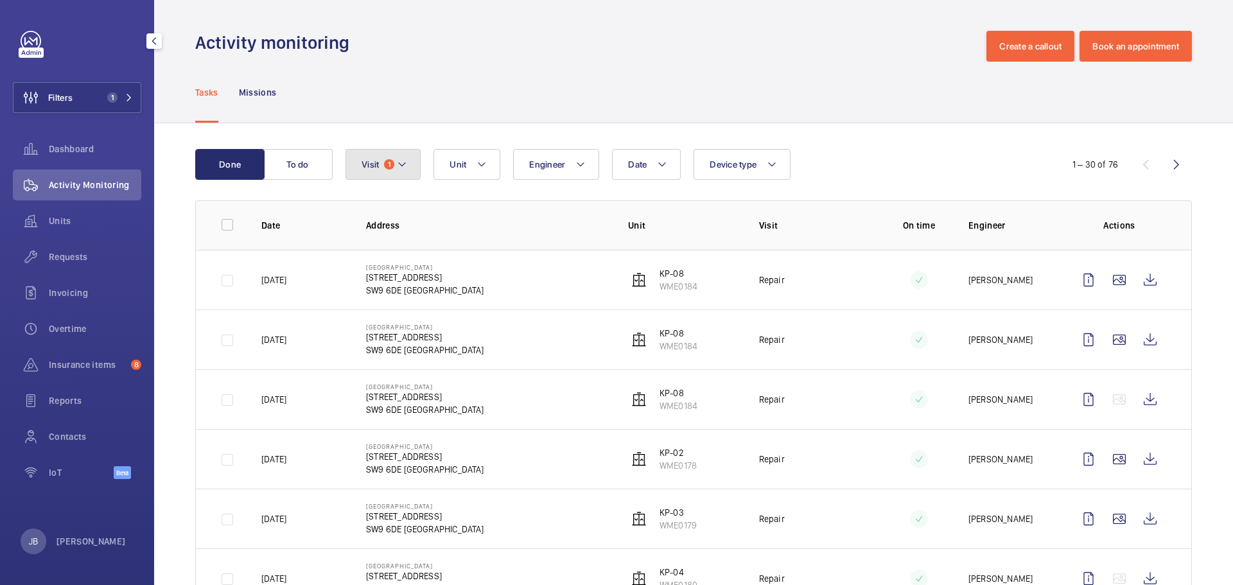
click at [404, 168] on mat-icon at bounding box center [402, 164] width 10 height 15
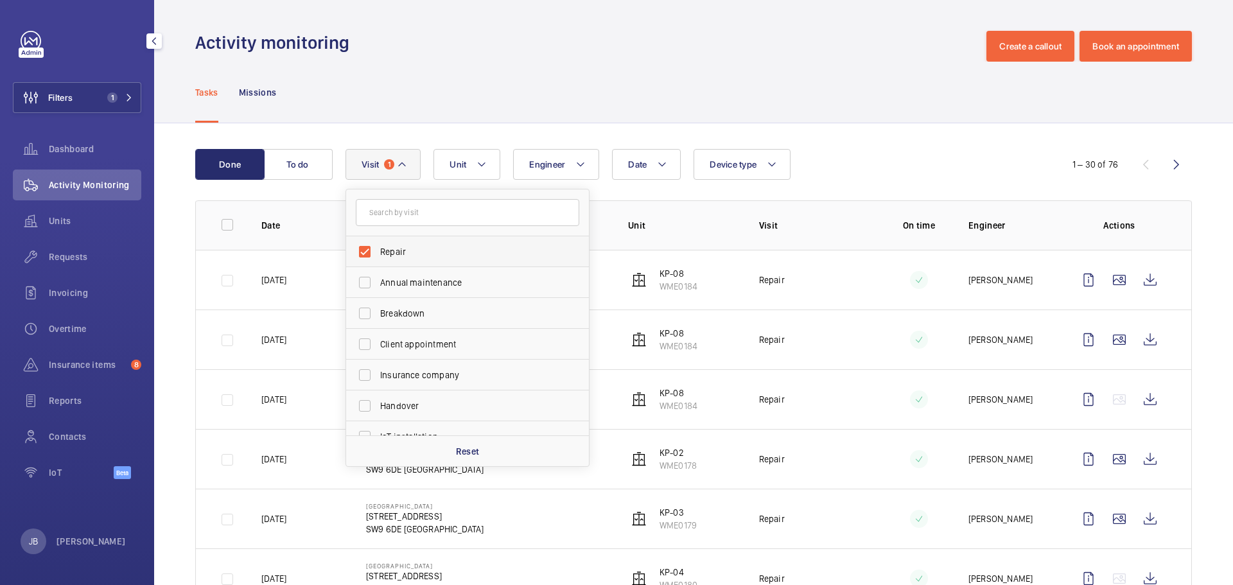
click at [400, 254] on span "Repair" at bounding box center [468, 251] width 177 height 13
click at [378, 254] on input "Repair" at bounding box center [365, 252] width 26 height 26
checkbox input "false"
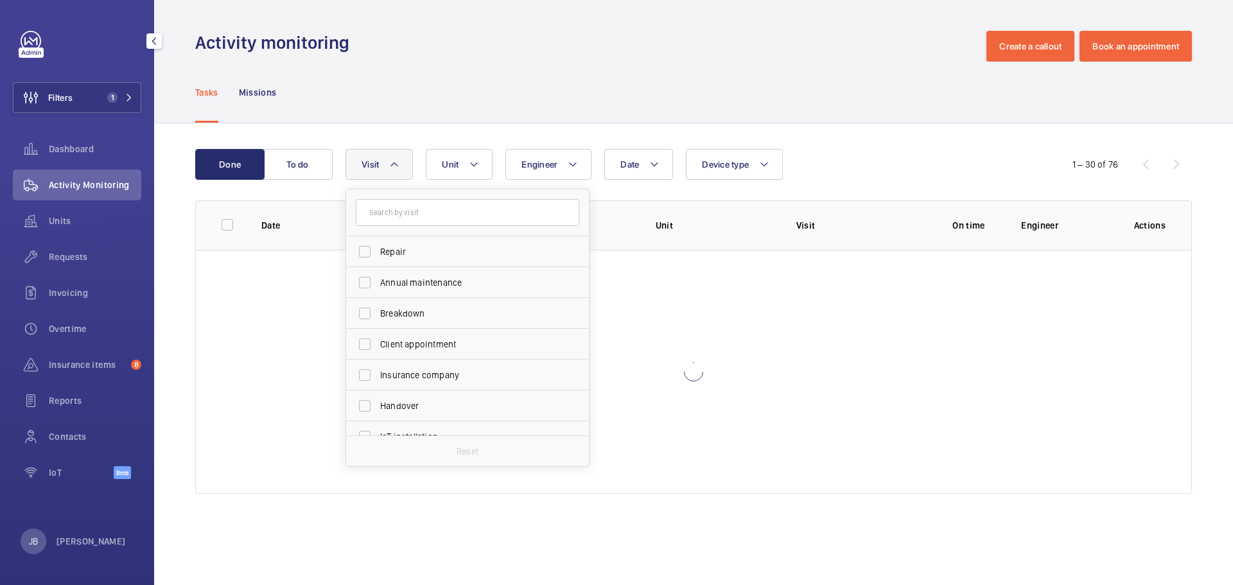
click at [577, 56] on div "Activity monitoring Create a callout Book an appointment" at bounding box center [693, 46] width 997 height 31
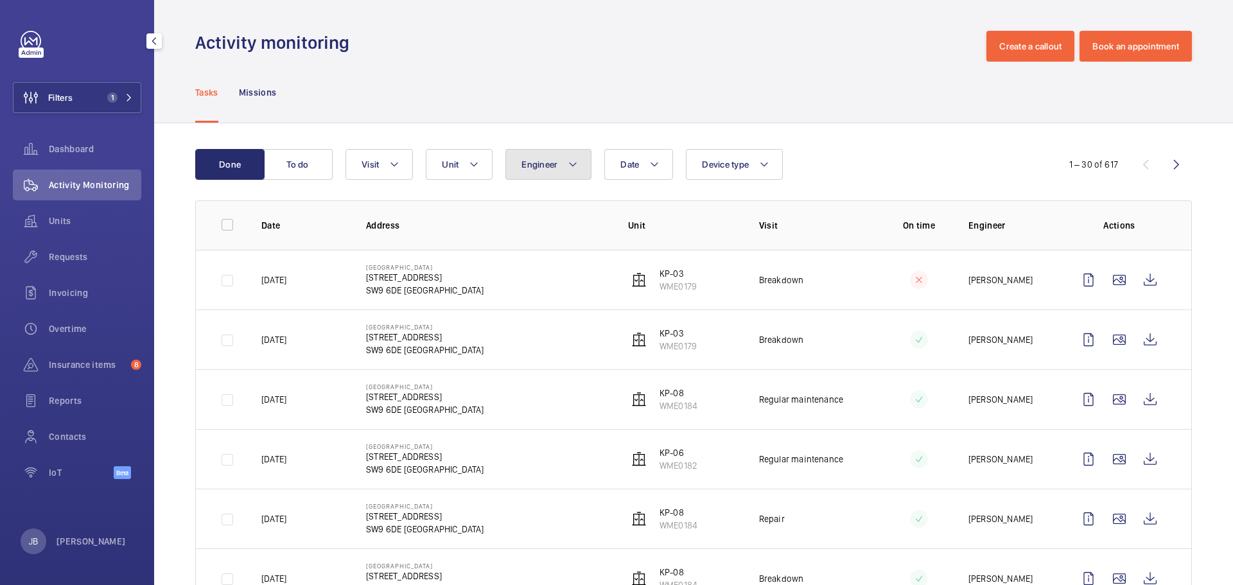
click at [565, 179] on button "Engineer" at bounding box center [549, 164] width 86 height 31
click at [650, 170] on mat-icon at bounding box center [654, 164] width 10 height 15
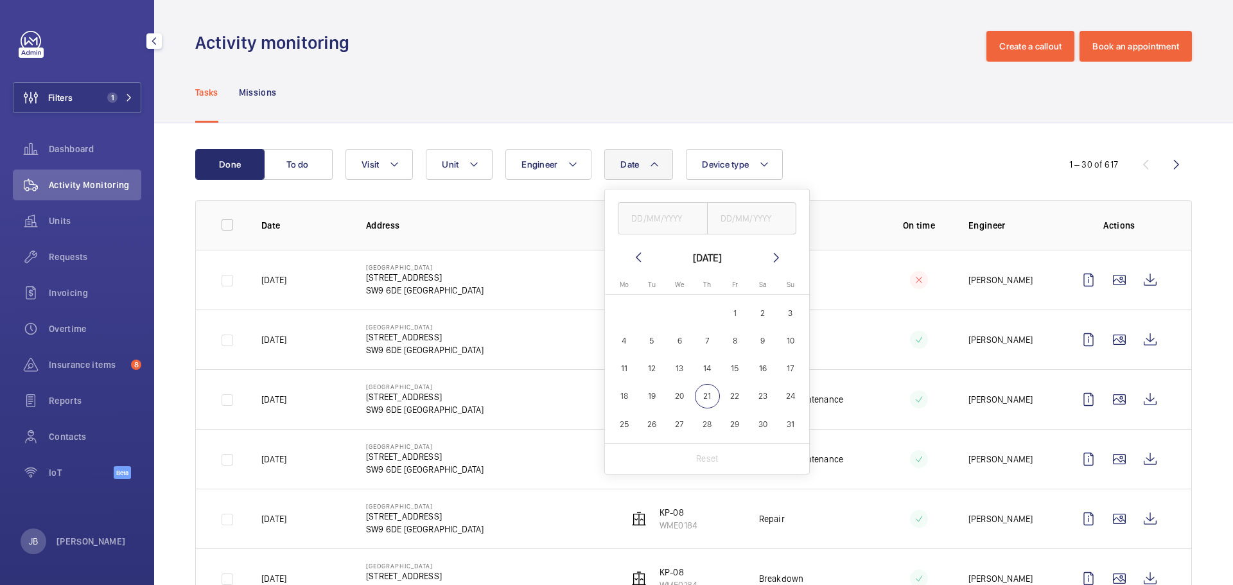
click at [642, 247] on div "August 2025 Monday Mo Tuesday Tu Wednesday We Thursday Th Friday Fr Saturday Sa…" at bounding box center [707, 331] width 204 height 285
click at [642, 261] on mat-icon at bounding box center [638, 257] width 15 height 15
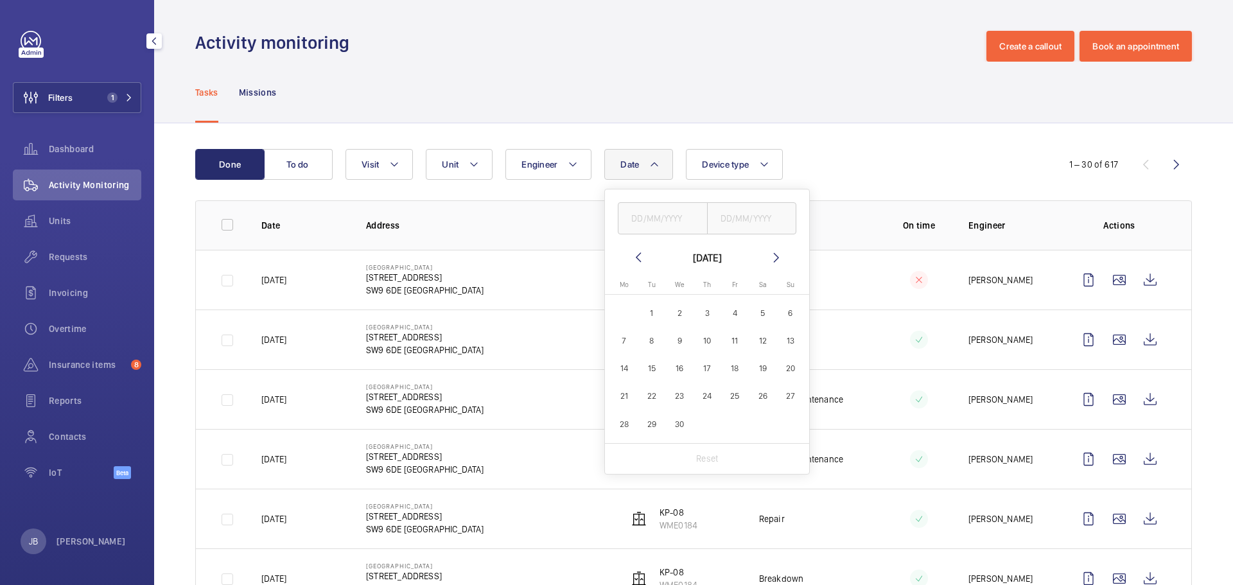
click at [642, 261] on mat-icon at bounding box center [638, 257] width 15 height 15
click at [777, 260] on mat-icon at bounding box center [776, 257] width 15 height 15
click at [766, 339] on span "12" at bounding box center [762, 340] width 25 height 25
type input "12/04/2025"
click at [732, 222] on input "text" at bounding box center [752, 218] width 90 height 32
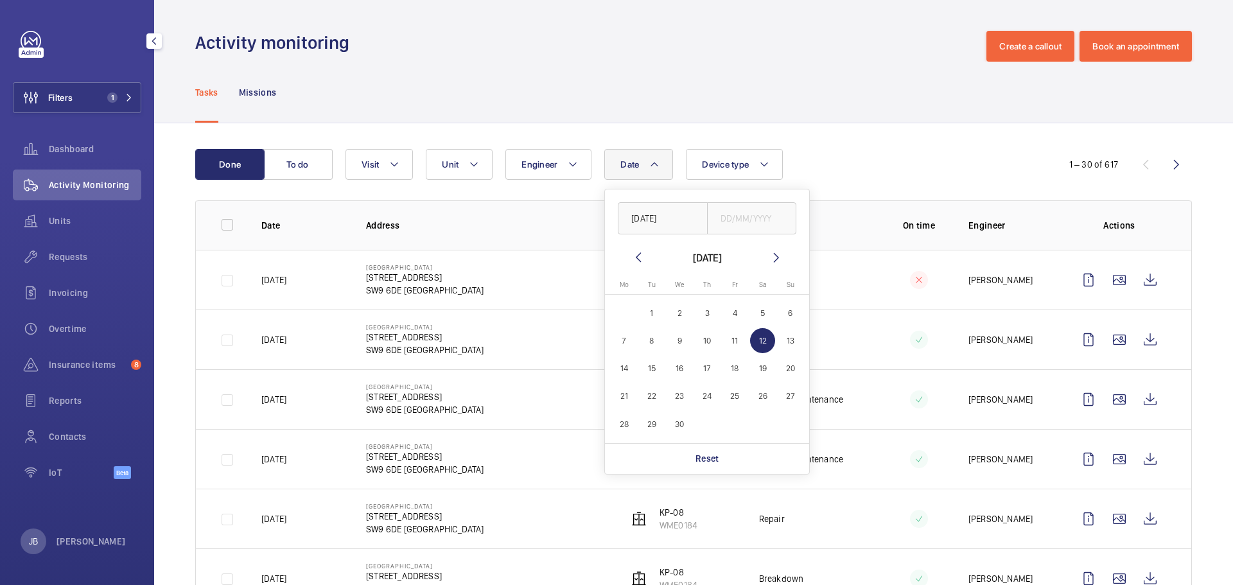
click at [764, 342] on span "12" at bounding box center [762, 340] width 25 height 25
type input "12/04/2025"
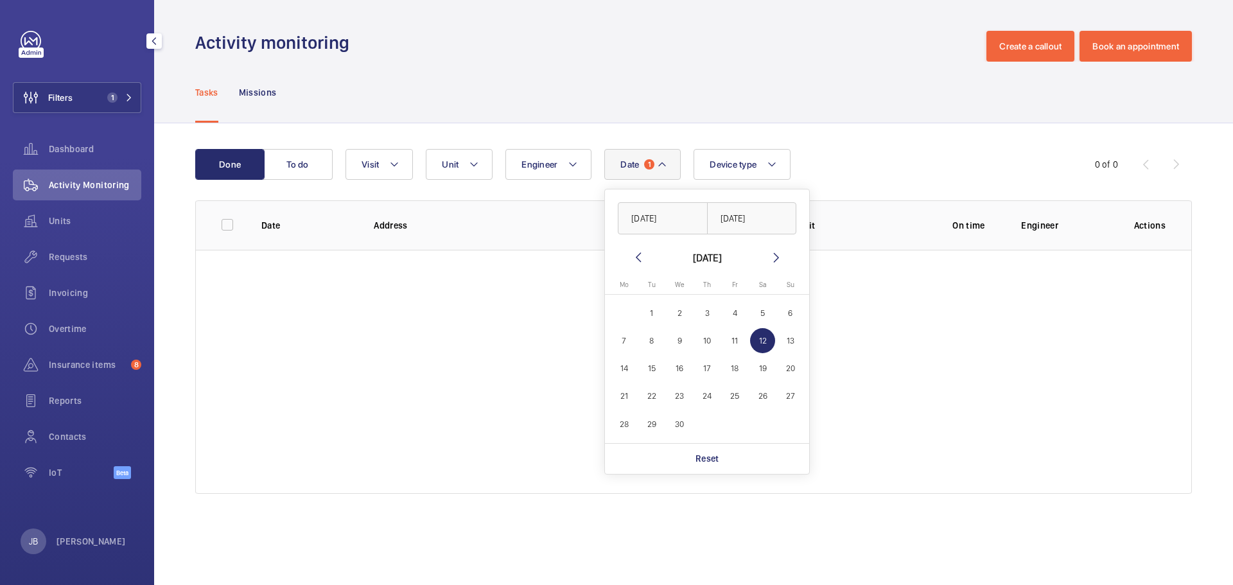
click at [752, 105] on div "Tasks Missions" at bounding box center [693, 92] width 997 height 61
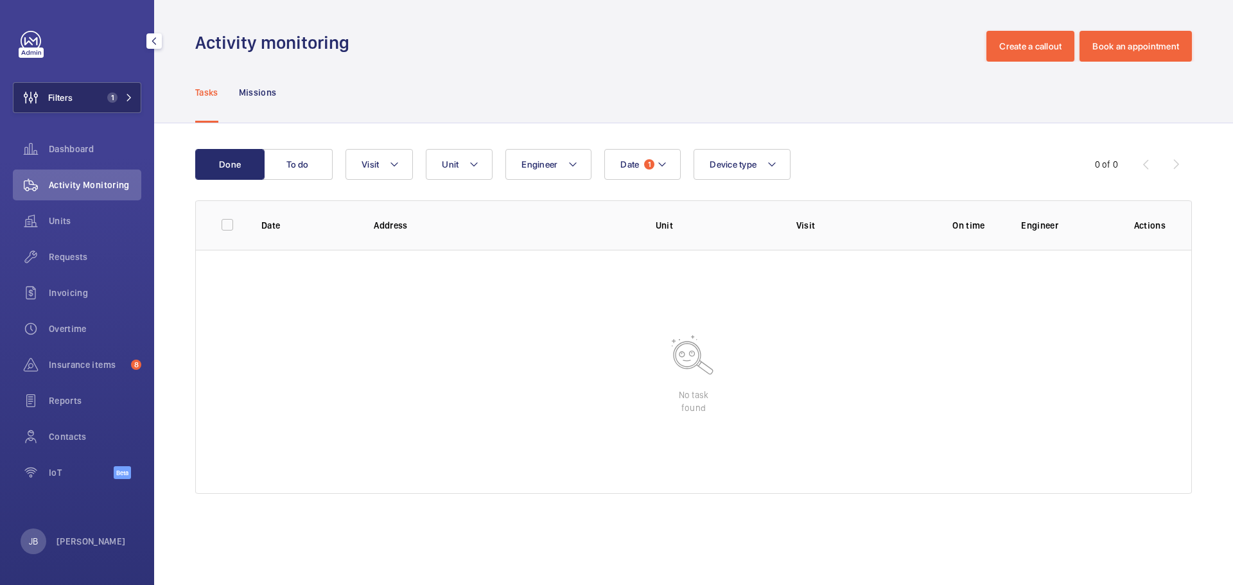
click at [78, 96] on button "Filters 1" at bounding box center [77, 97] width 128 height 31
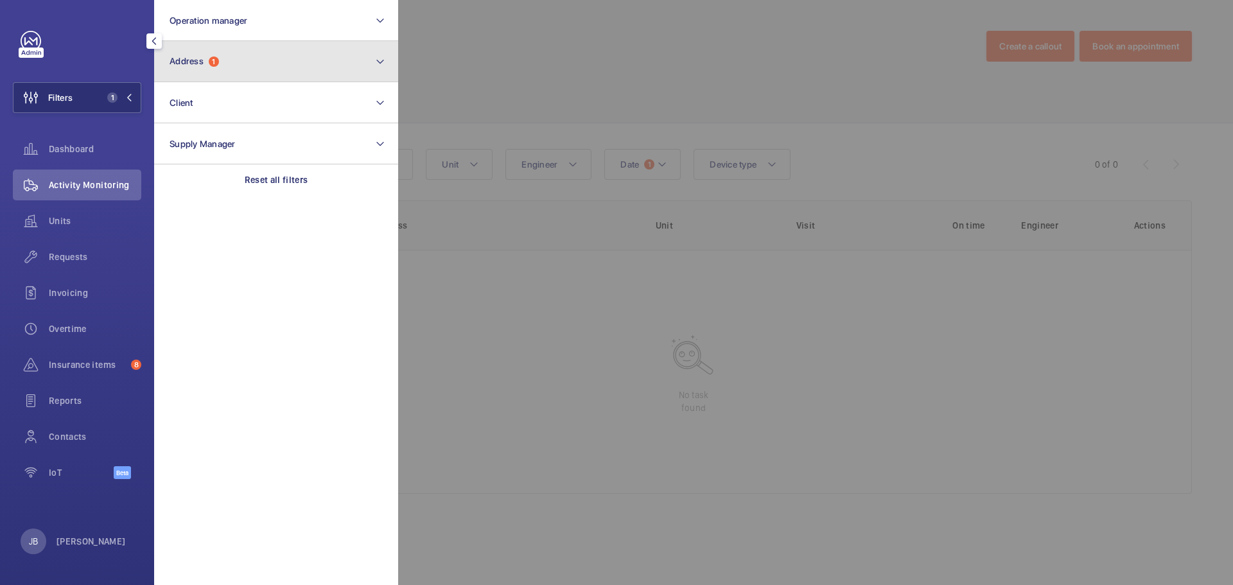
click at [282, 65] on button "Address 1" at bounding box center [276, 61] width 244 height 41
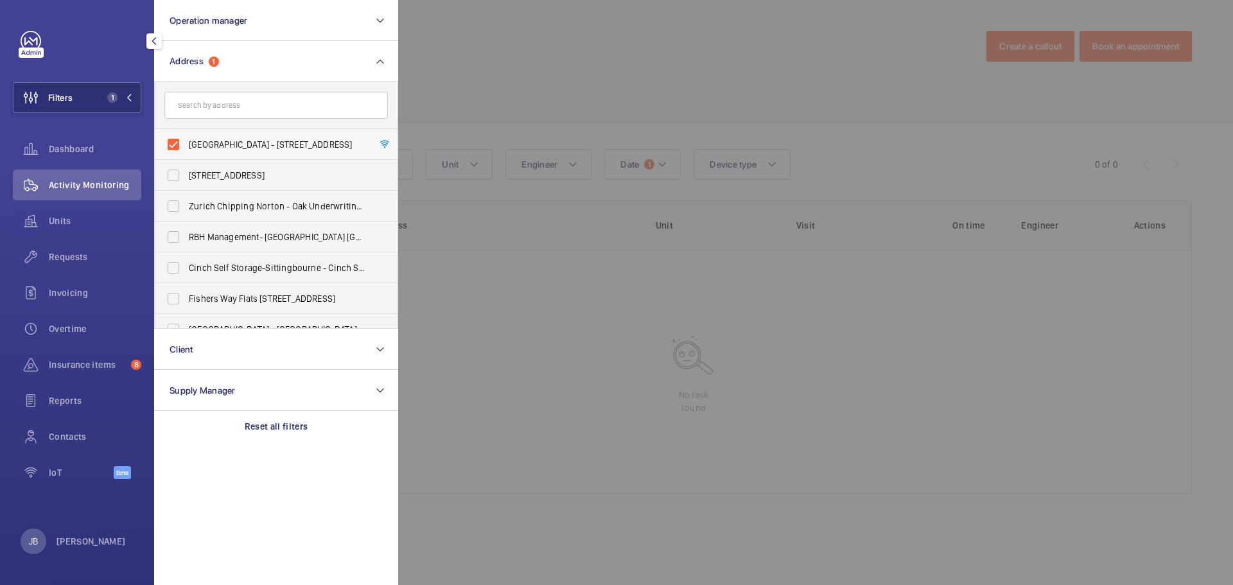
click at [179, 139] on label "Kennington Park - 1-3 Brixton Road, LONDON SW9 6DE" at bounding box center [267, 144] width 224 height 31
click at [179, 139] on input "Kennington Park - 1-3 Brixton Road, LONDON SW9 6DE" at bounding box center [174, 145] width 26 height 26
checkbox input "false"
click at [242, 105] on input "text" at bounding box center [276, 105] width 224 height 27
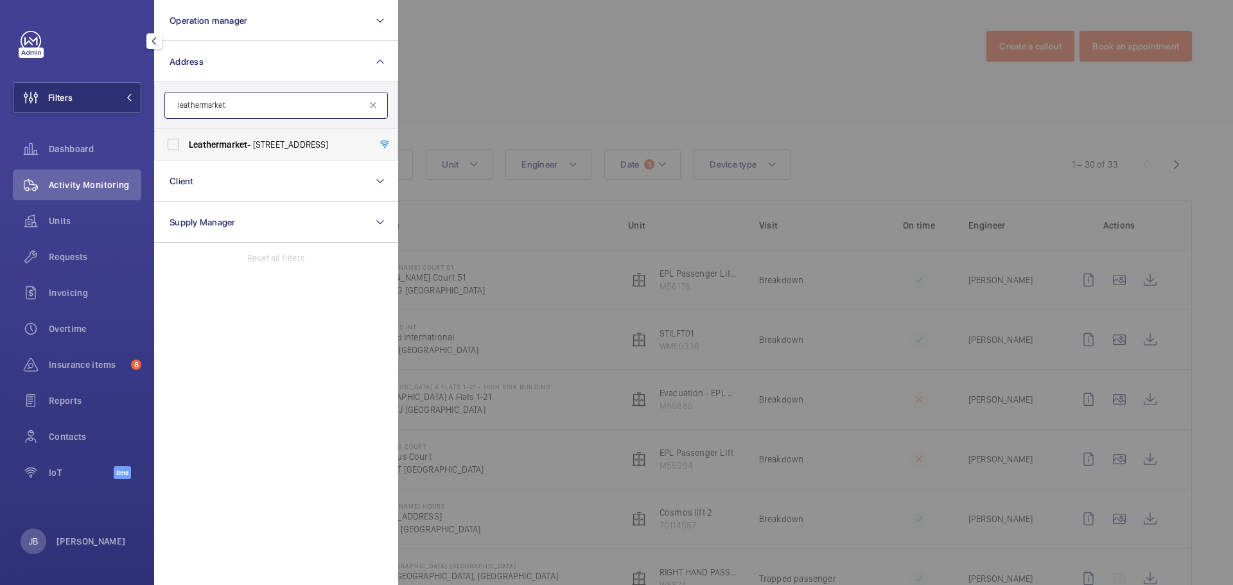
type input "leathermarket"
click at [254, 143] on span "Leathermarket - 11/13 Weston Street,, LONDON SE1 3ER" at bounding box center [277, 144] width 177 height 13
click at [186, 143] on input "Leathermarket - 11/13 Weston Street,, LONDON SE1 3ER" at bounding box center [174, 145] width 26 height 26
checkbox input "true"
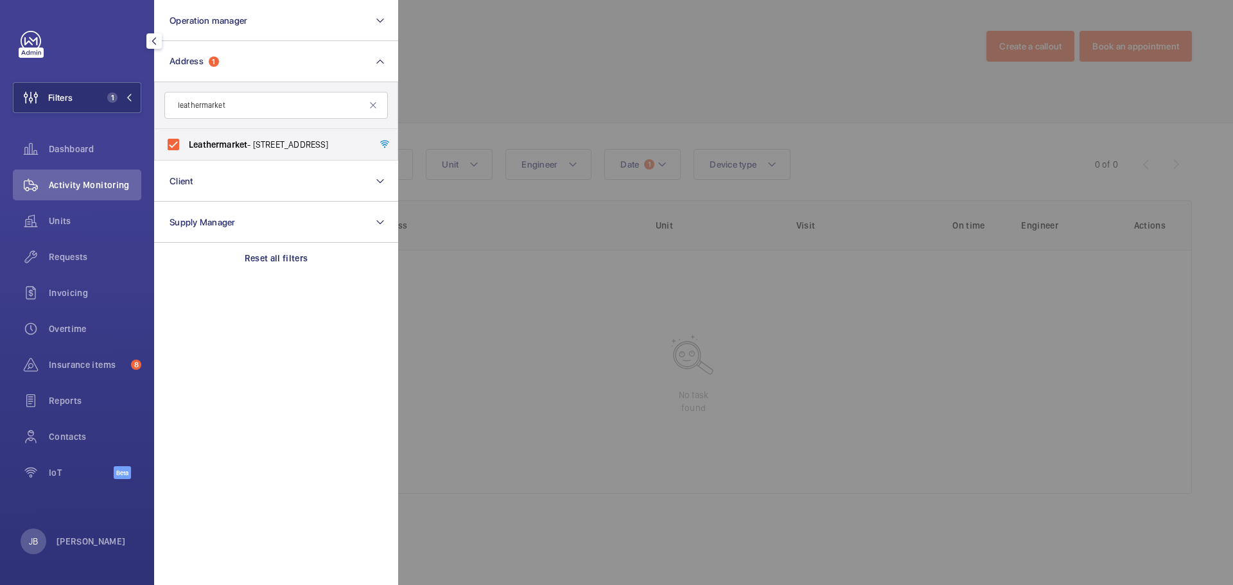
click at [578, 78] on div at bounding box center [1014, 292] width 1233 height 585
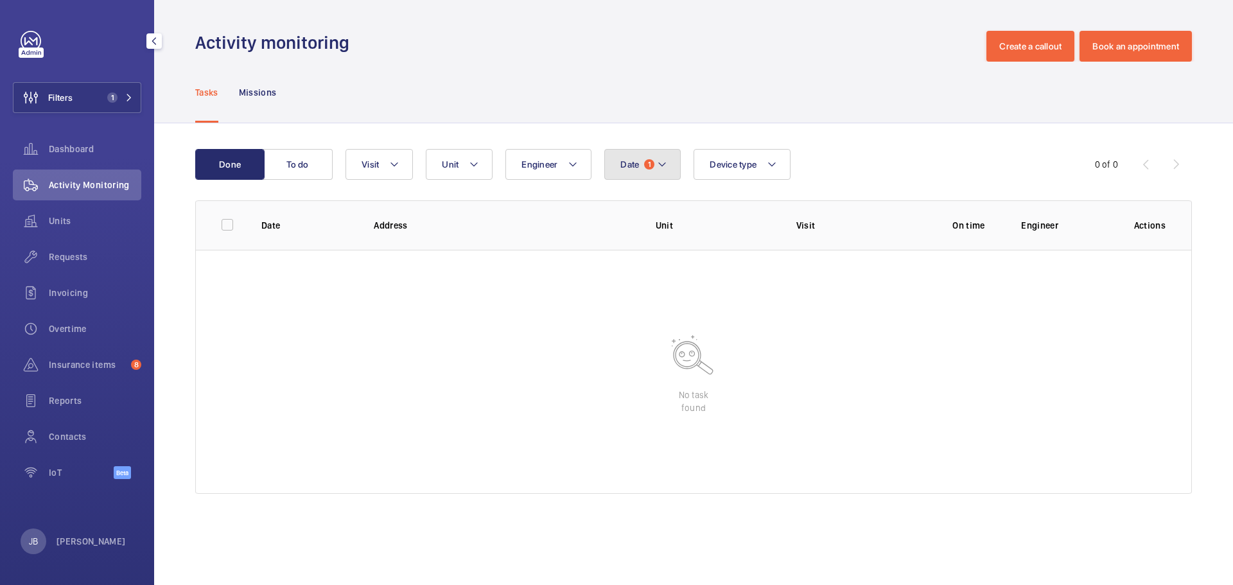
click at [634, 167] on span "Date" at bounding box center [630, 164] width 19 height 10
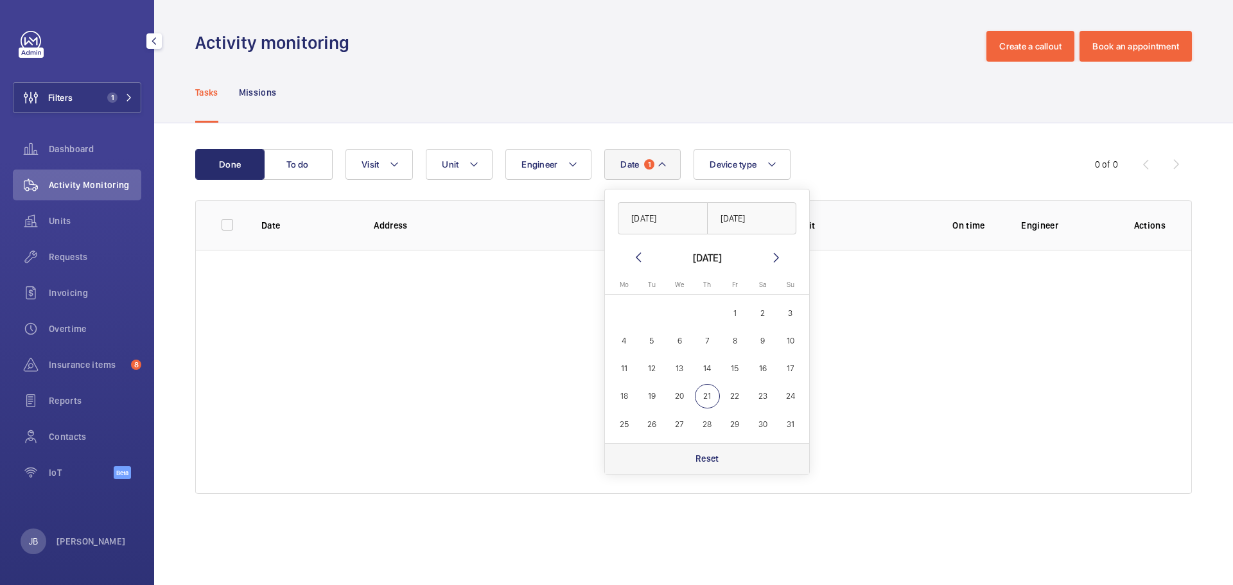
click at [706, 456] on p "Reset" at bounding box center [708, 458] width 24 height 13
click at [572, 80] on div "Tasks Missions" at bounding box center [693, 92] width 997 height 61
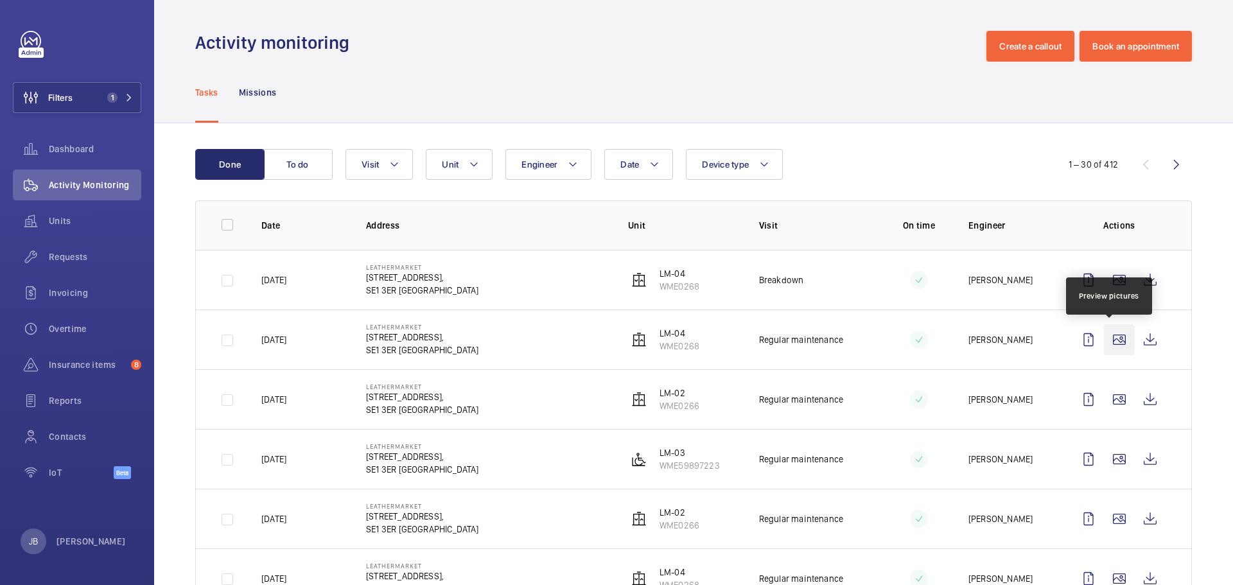
click at [1104, 337] on wm-front-icon-button at bounding box center [1119, 339] width 31 height 31
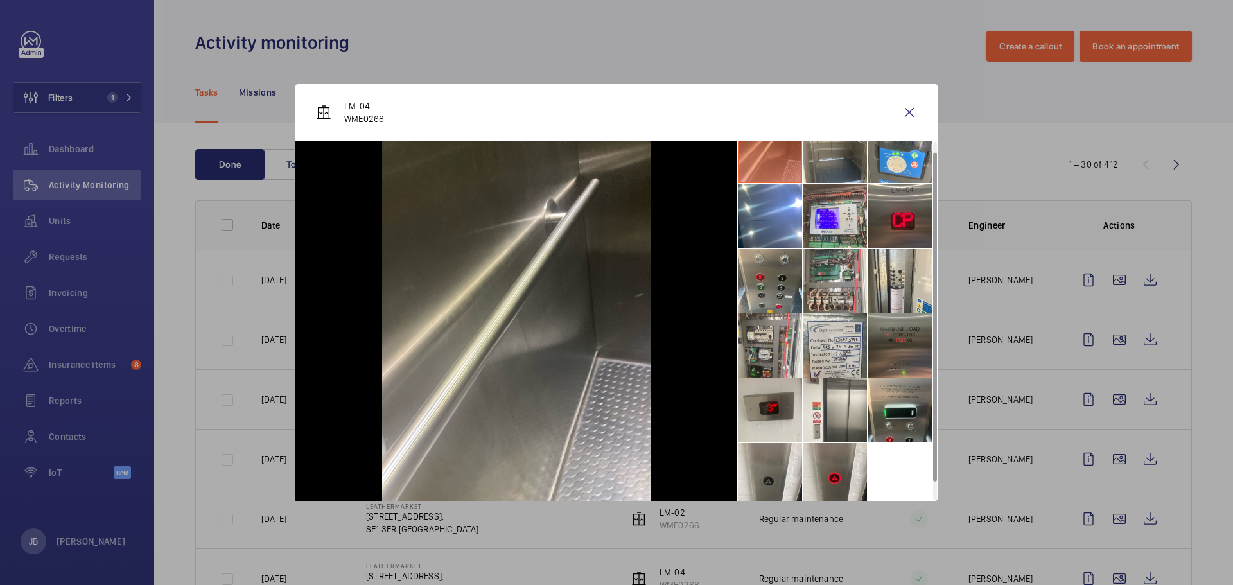
scroll to position [30, 0]
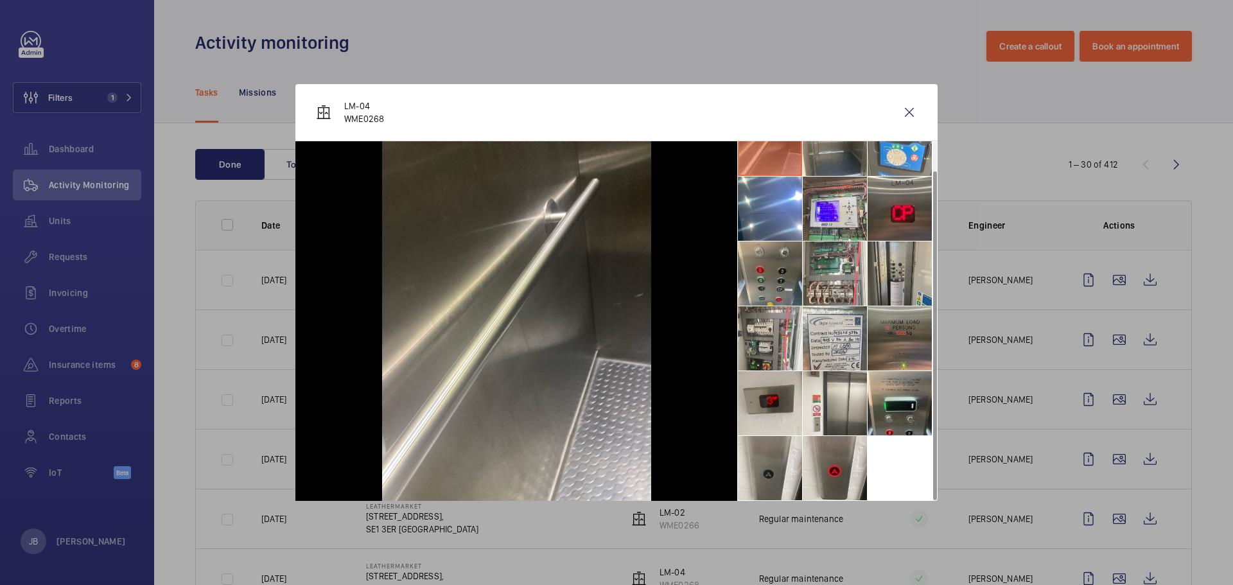
click at [899, 273] on li at bounding box center [900, 274] width 64 height 64
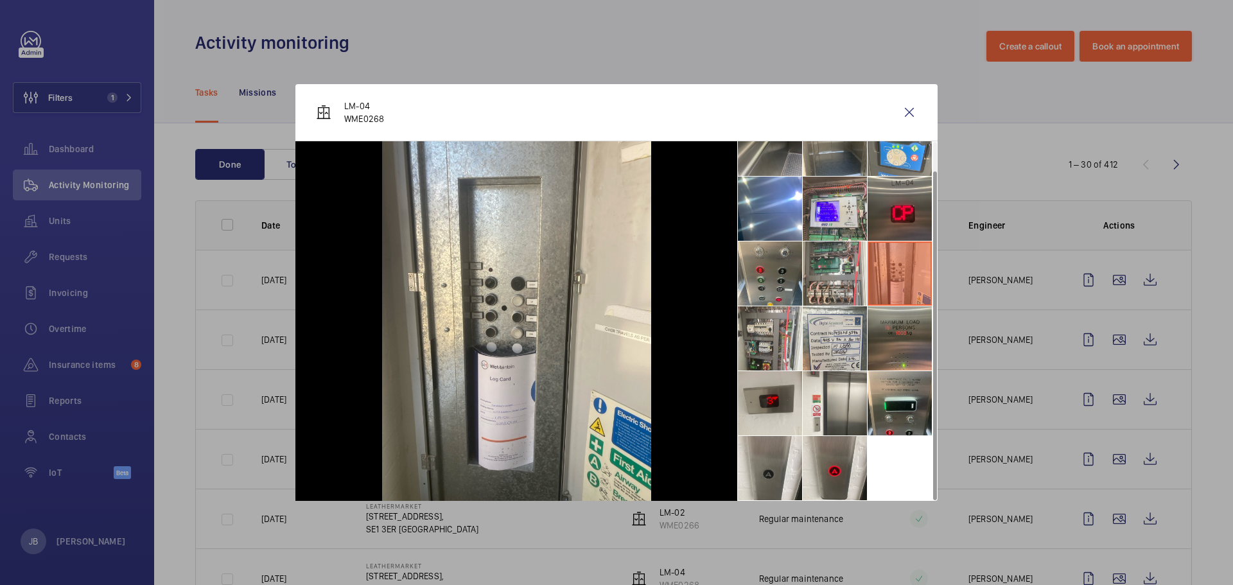
click at [787, 161] on li at bounding box center [770, 144] width 64 height 64
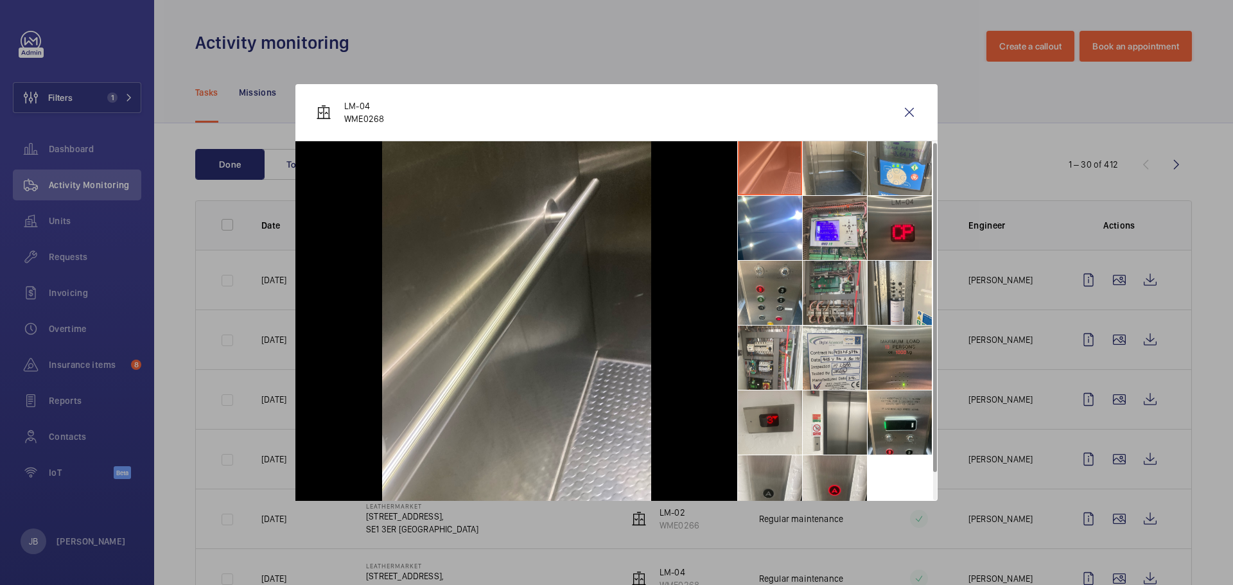
scroll to position [0, 0]
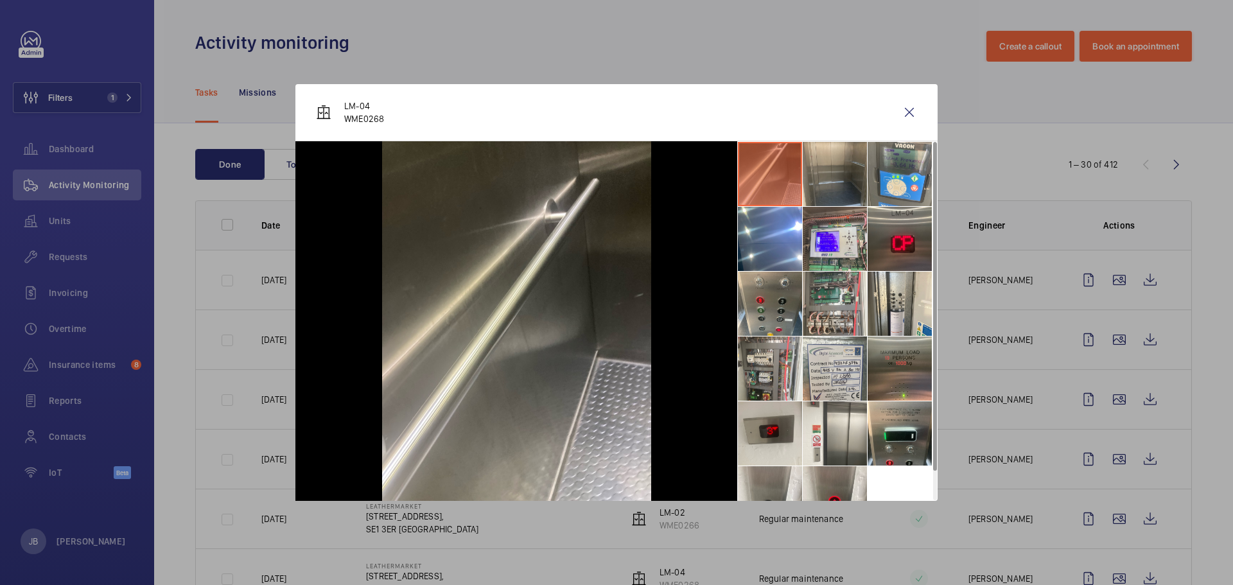
click at [823, 188] on li at bounding box center [835, 174] width 64 height 64
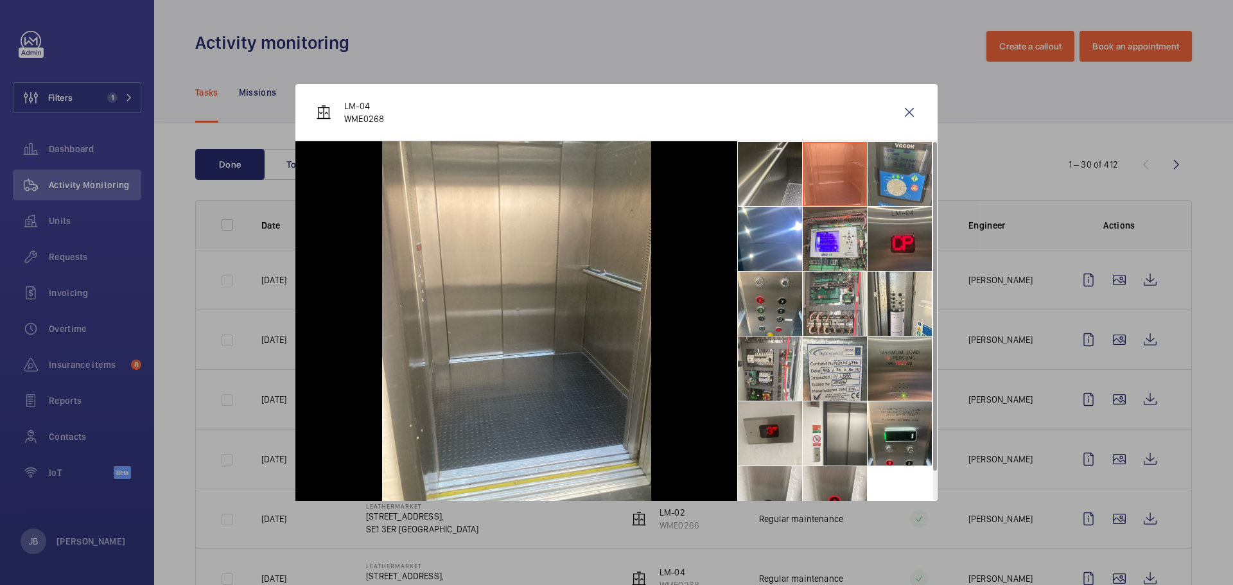
click at [909, 168] on li at bounding box center [900, 174] width 64 height 64
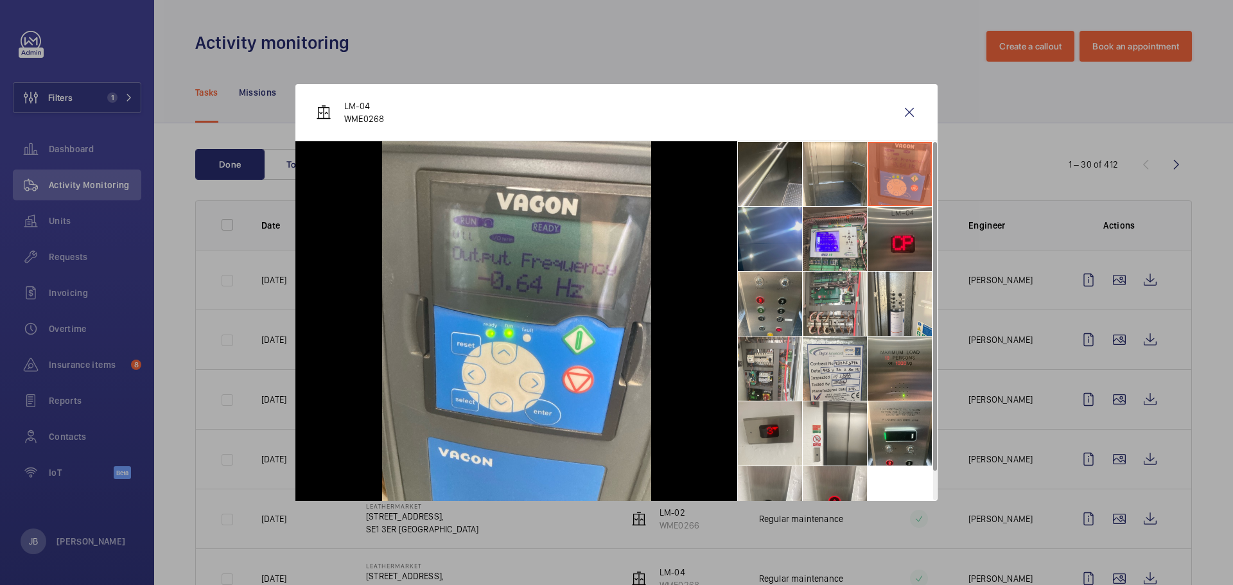
click at [773, 249] on li at bounding box center [770, 239] width 64 height 64
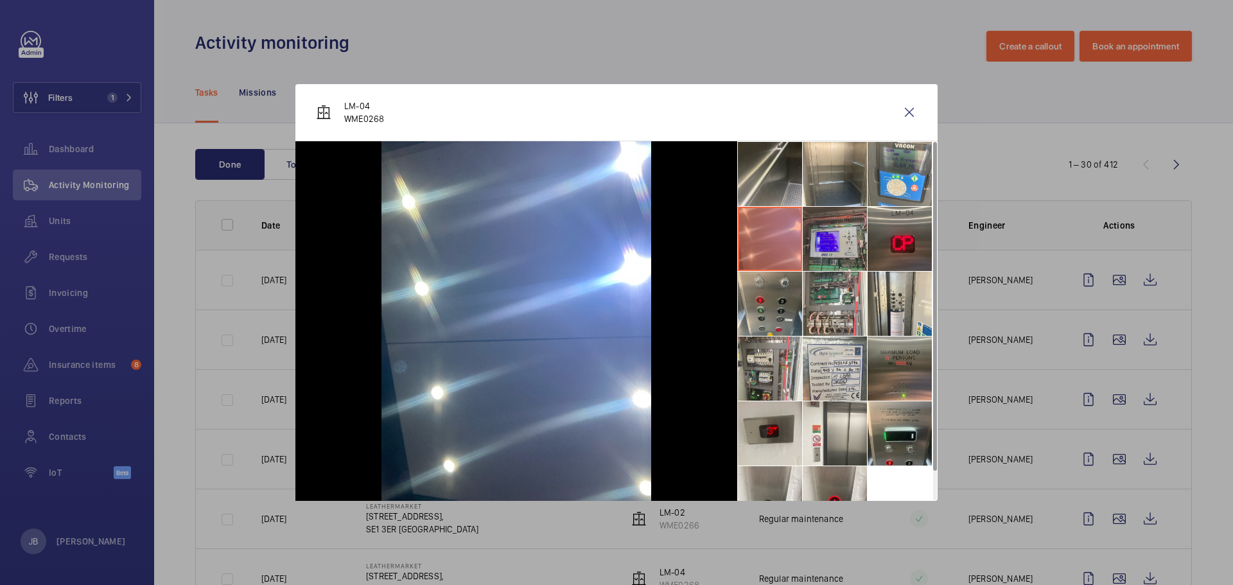
click at [830, 247] on li at bounding box center [835, 239] width 64 height 64
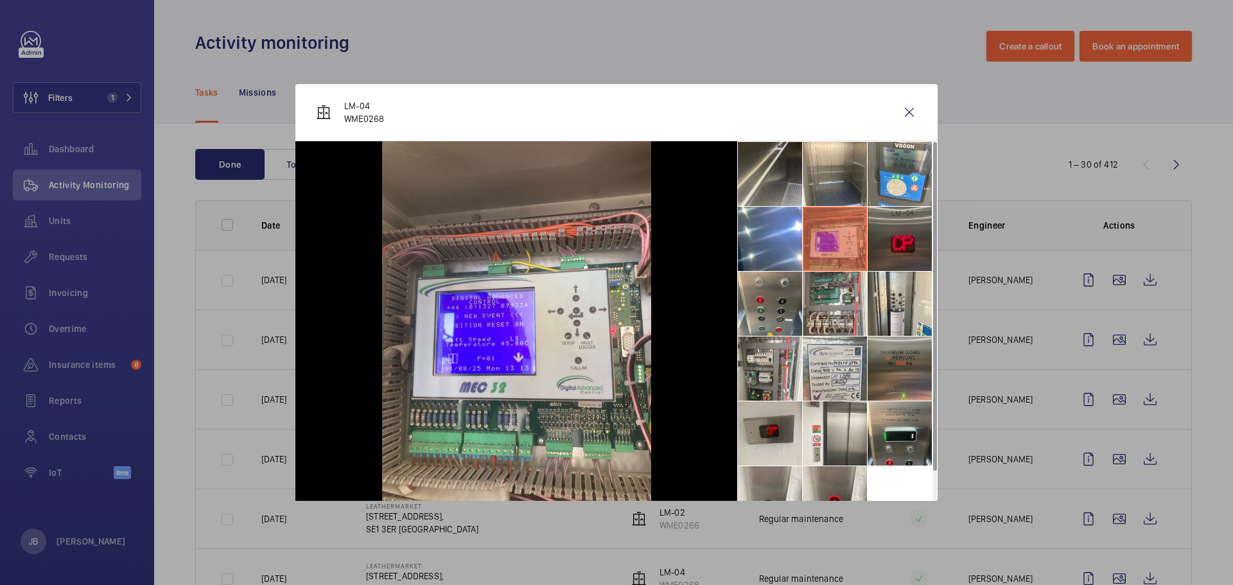
click at [927, 252] on li at bounding box center [900, 239] width 64 height 64
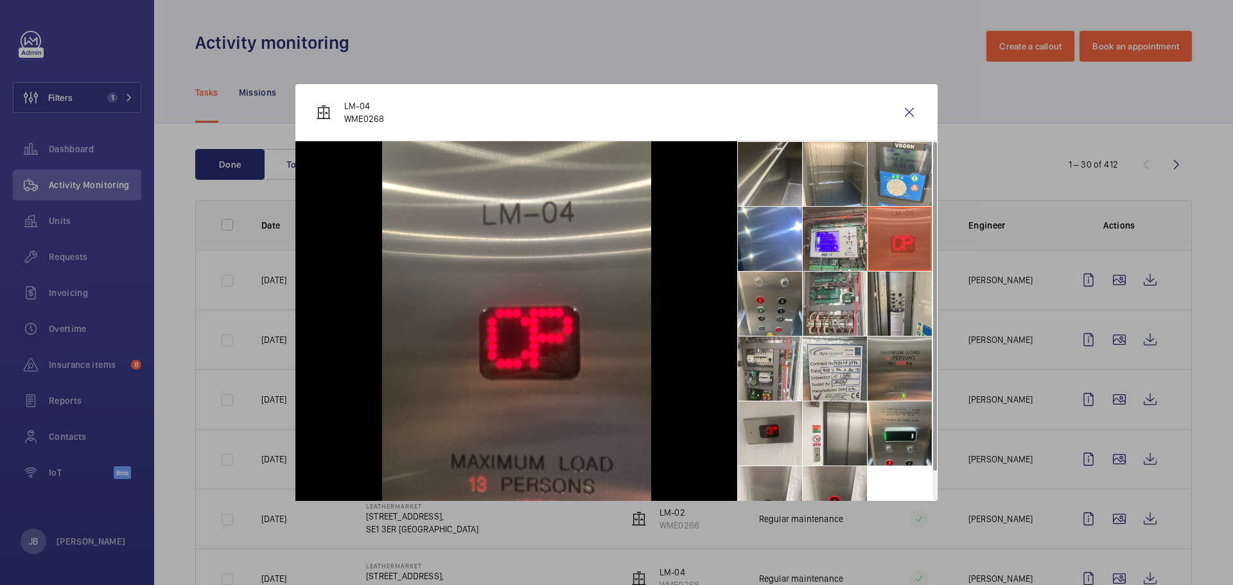
click at [892, 304] on li at bounding box center [900, 304] width 64 height 64
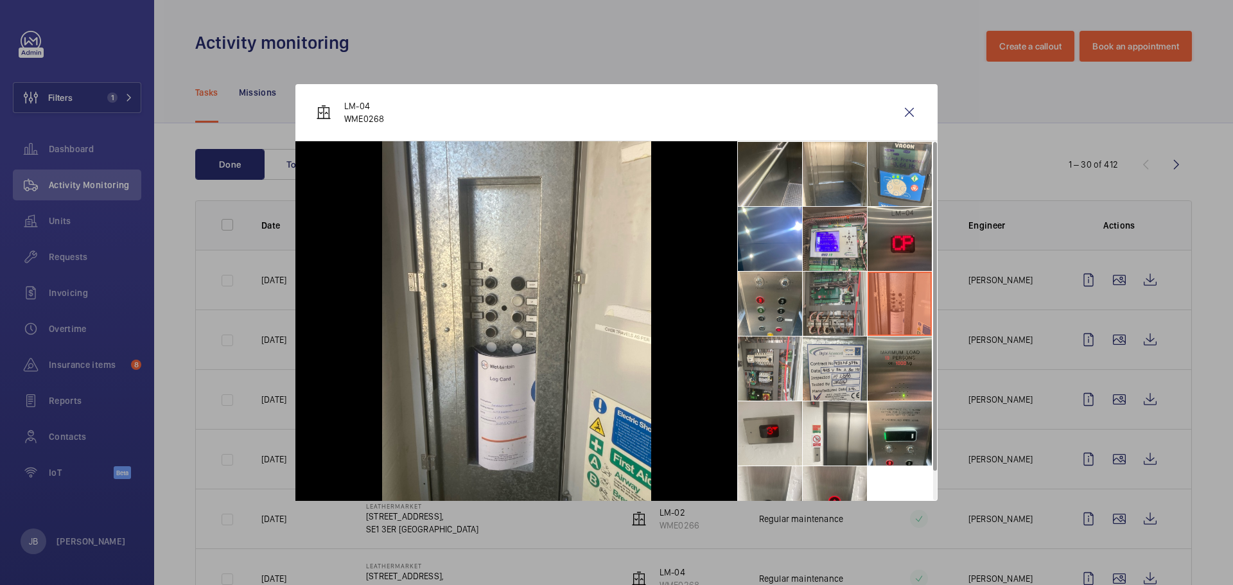
click at [824, 313] on li at bounding box center [835, 304] width 64 height 64
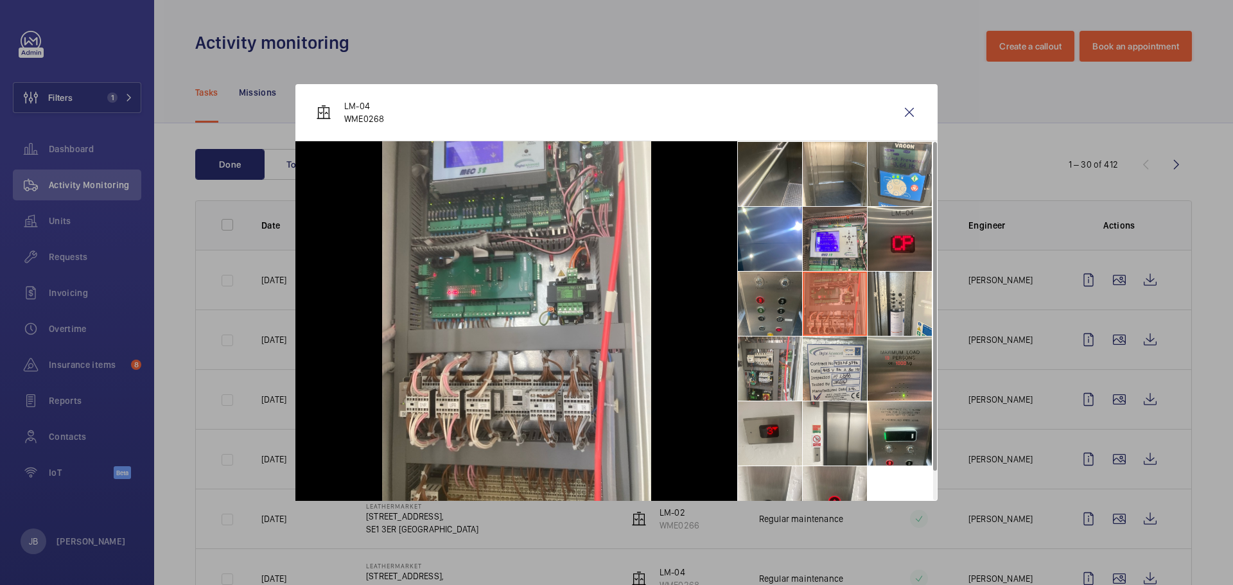
click at [776, 314] on li at bounding box center [770, 304] width 64 height 64
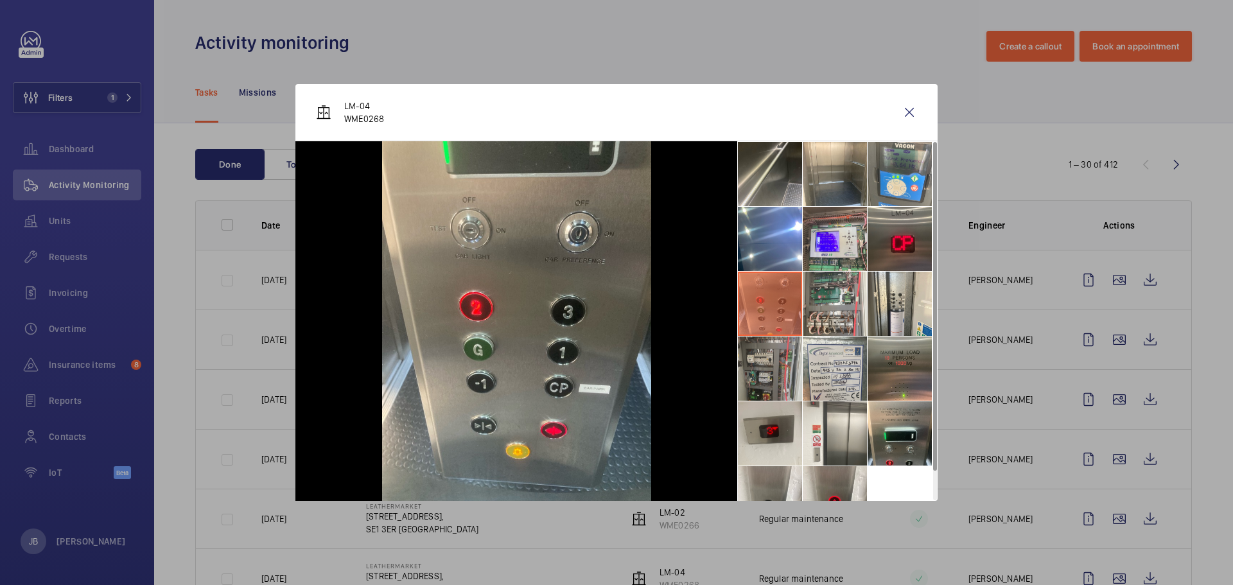
click at [768, 366] on li at bounding box center [770, 369] width 64 height 64
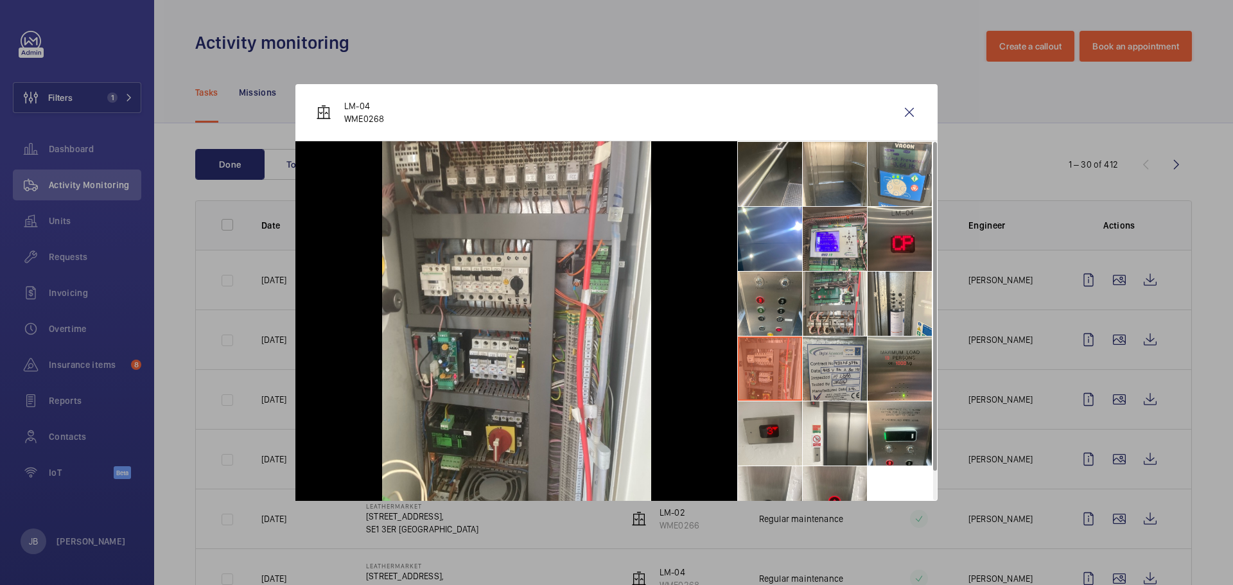
click at [829, 382] on li at bounding box center [835, 369] width 64 height 64
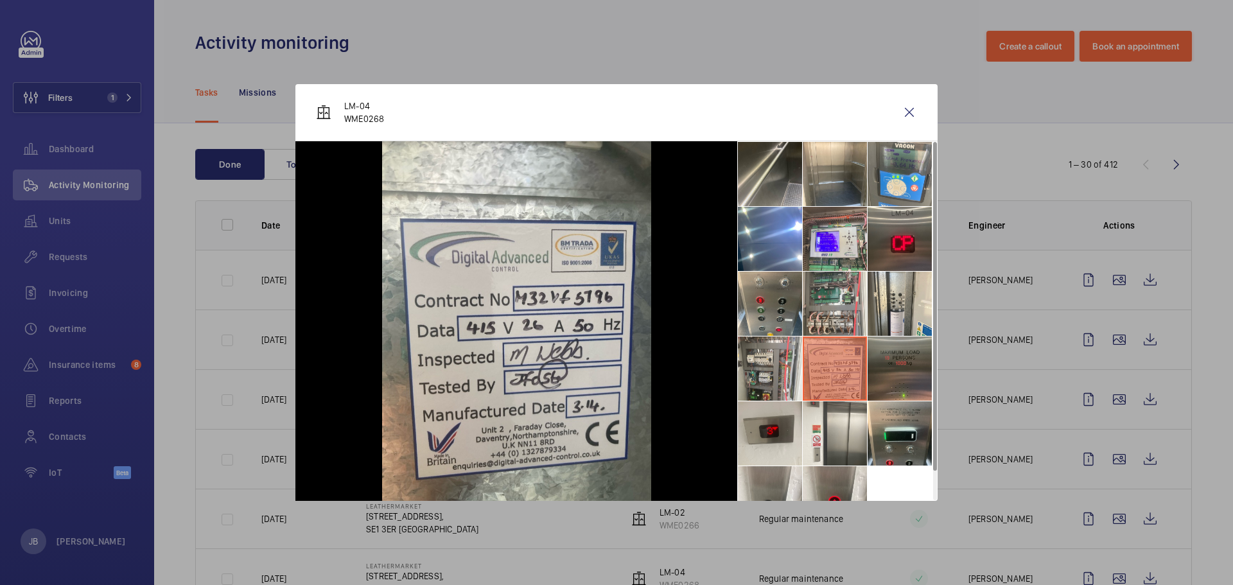
click at [901, 376] on li at bounding box center [900, 369] width 64 height 64
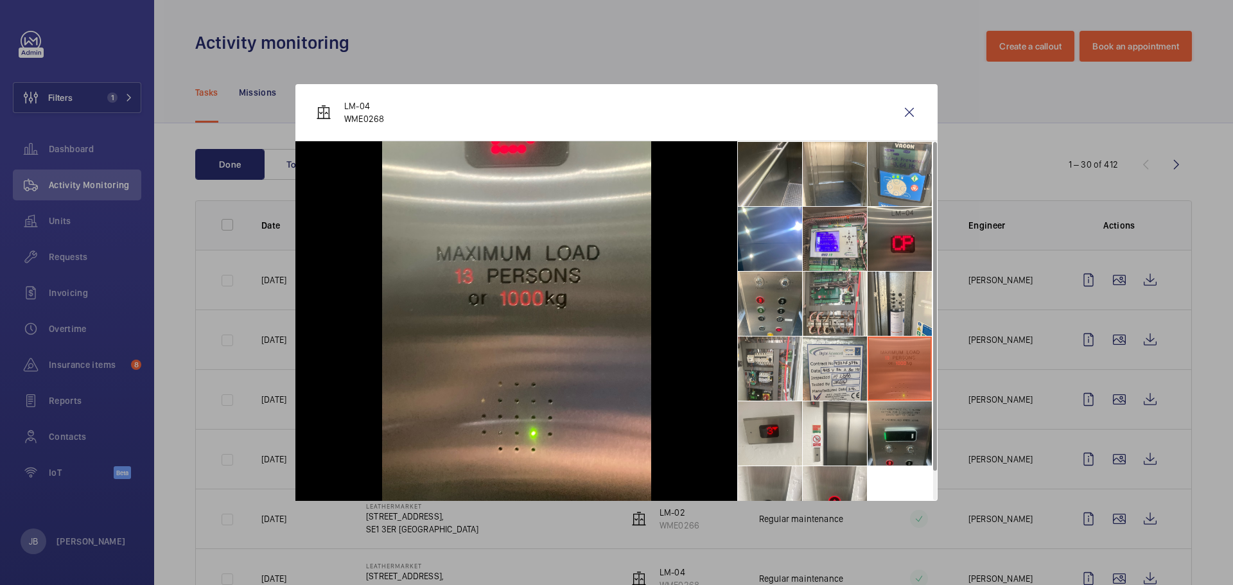
click at [873, 461] on li at bounding box center [900, 433] width 64 height 64
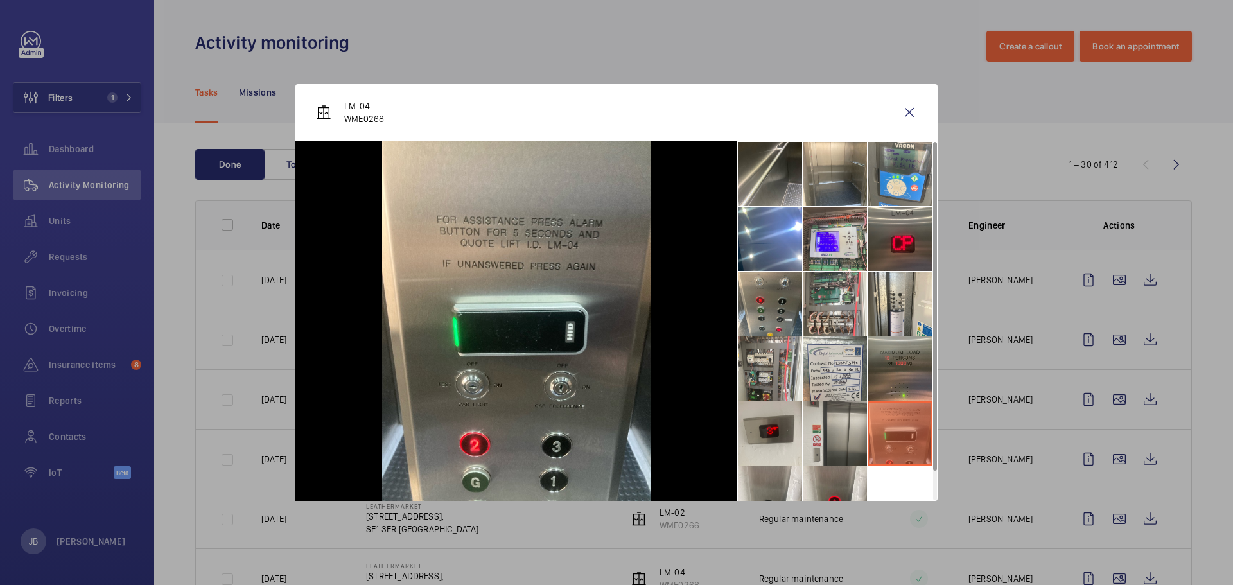
drag, startPoint x: 840, startPoint y: 452, endPoint x: 771, endPoint y: 437, distance: 69.7
click at [839, 451] on li at bounding box center [835, 433] width 64 height 64
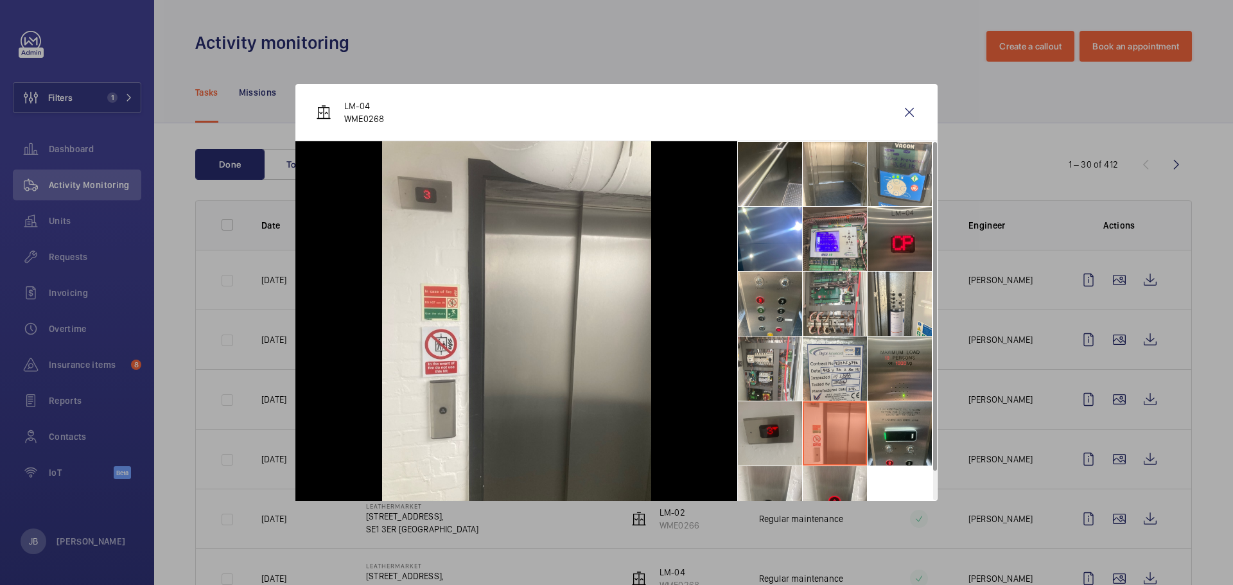
click at [768, 435] on li at bounding box center [770, 433] width 64 height 64
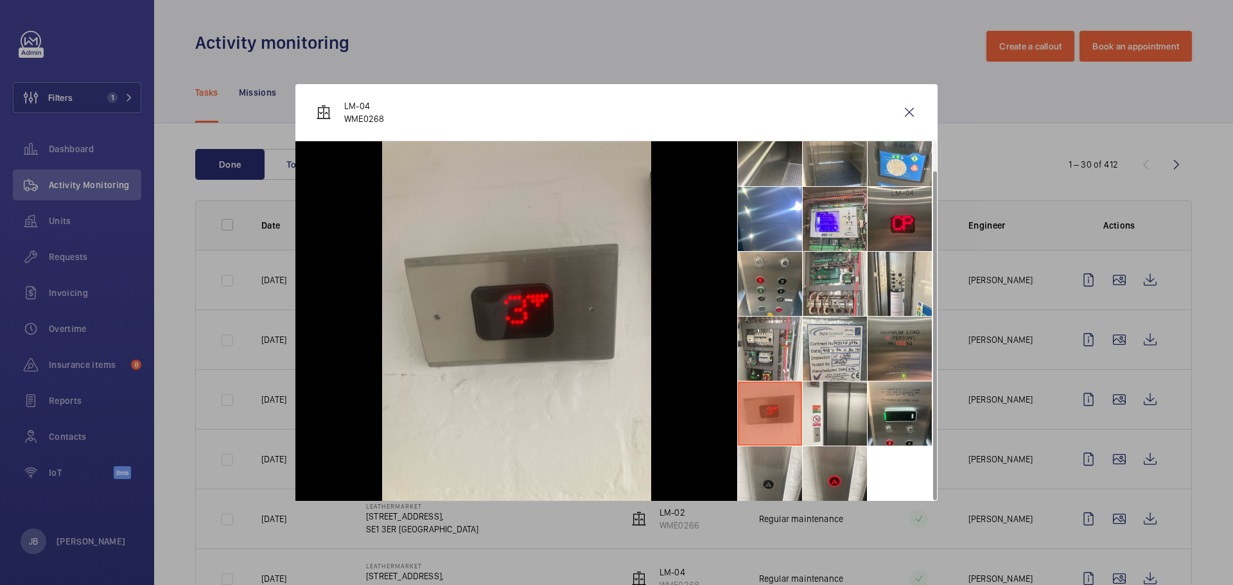
scroll to position [30, 0]
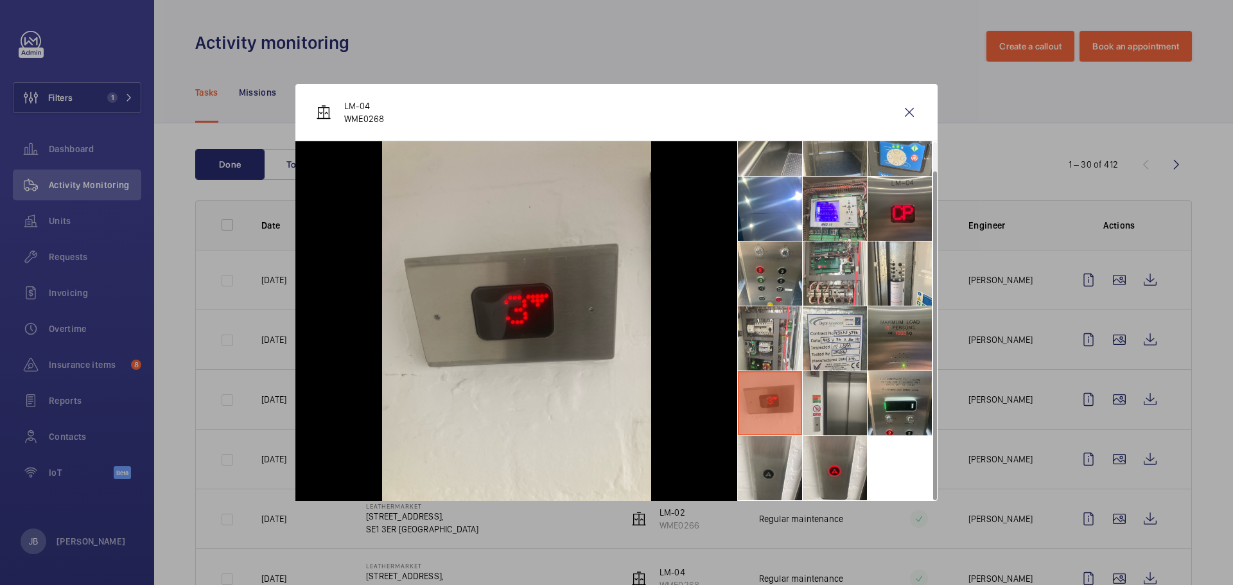
click at [841, 405] on li at bounding box center [835, 403] width 64 height 64
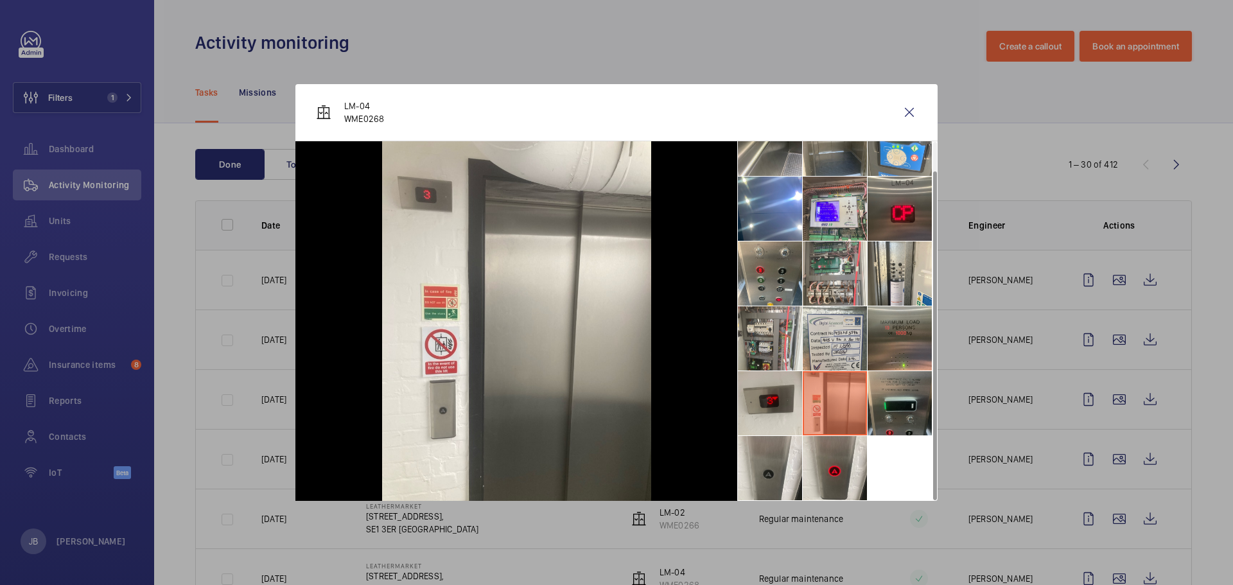
click at [894, 404] on li at bounding box center [900, 403] width 64 height 64
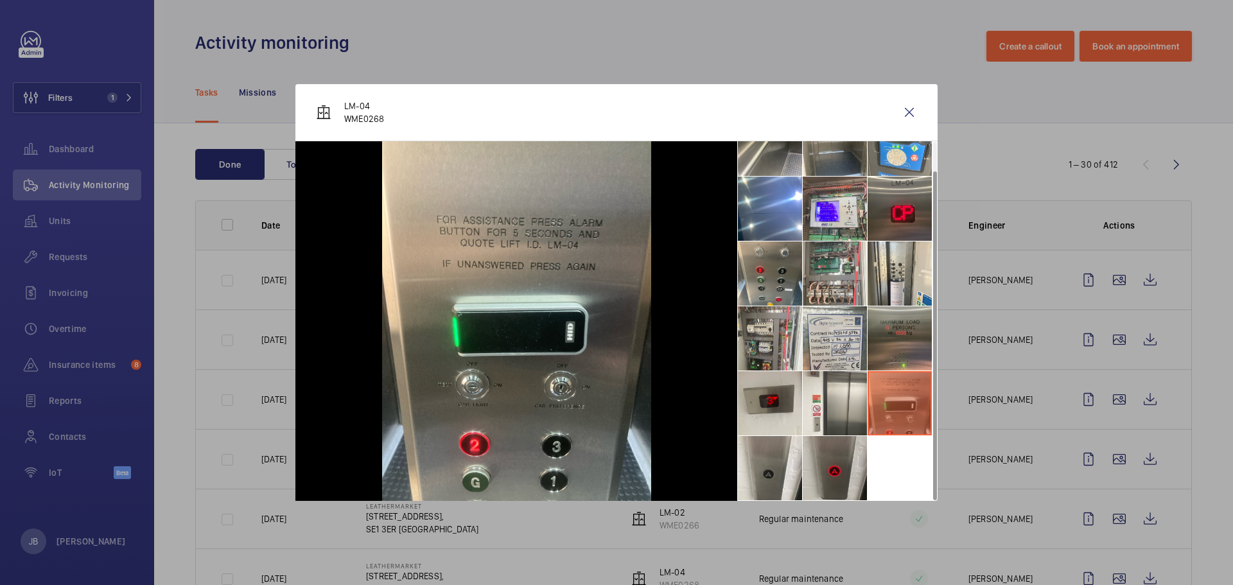
click at [843, 449] on li at bounding box center [835, 468] width 64 height 64
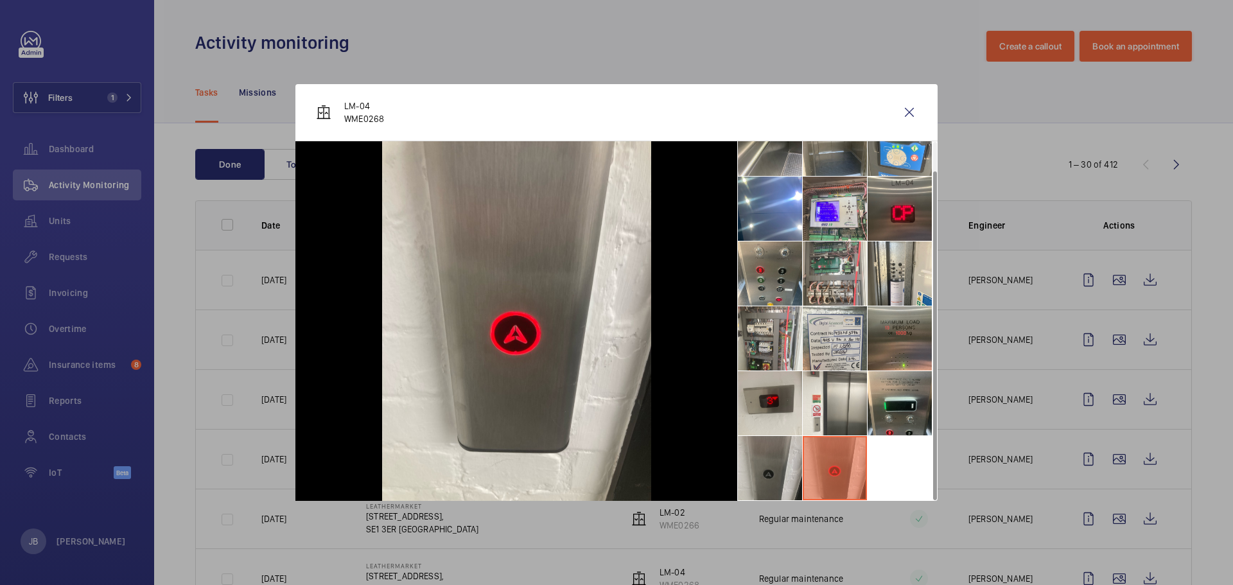
click at [779, 455] on li at bounding box center [770, 468] width 64 height 64
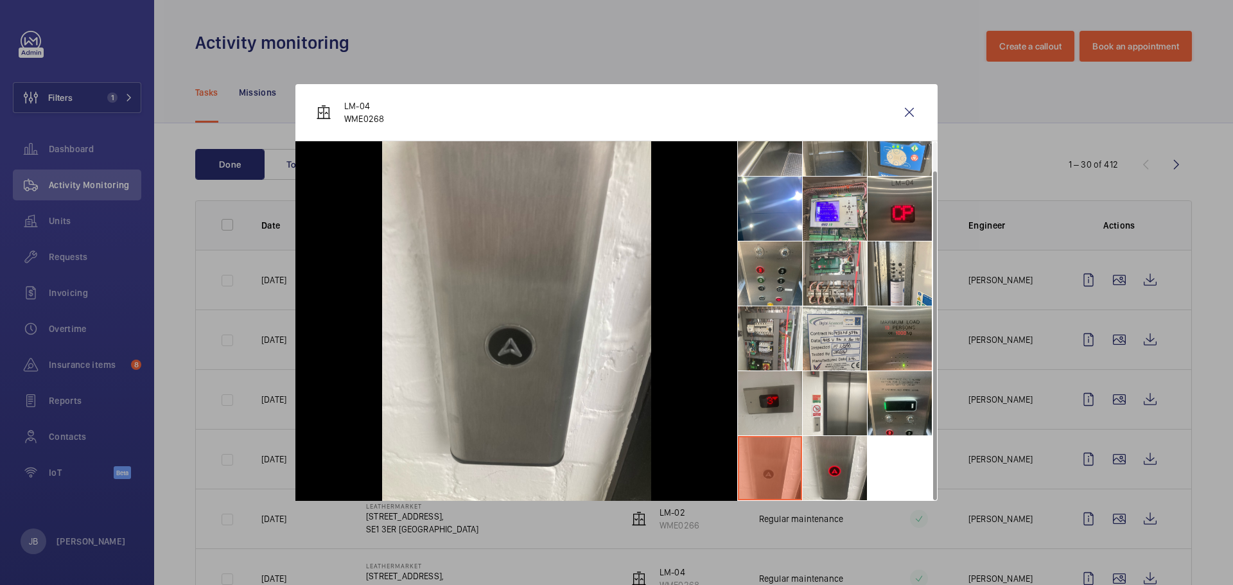
click at [768, 421] on li at bounding box center [770, 403] width 64 height 64
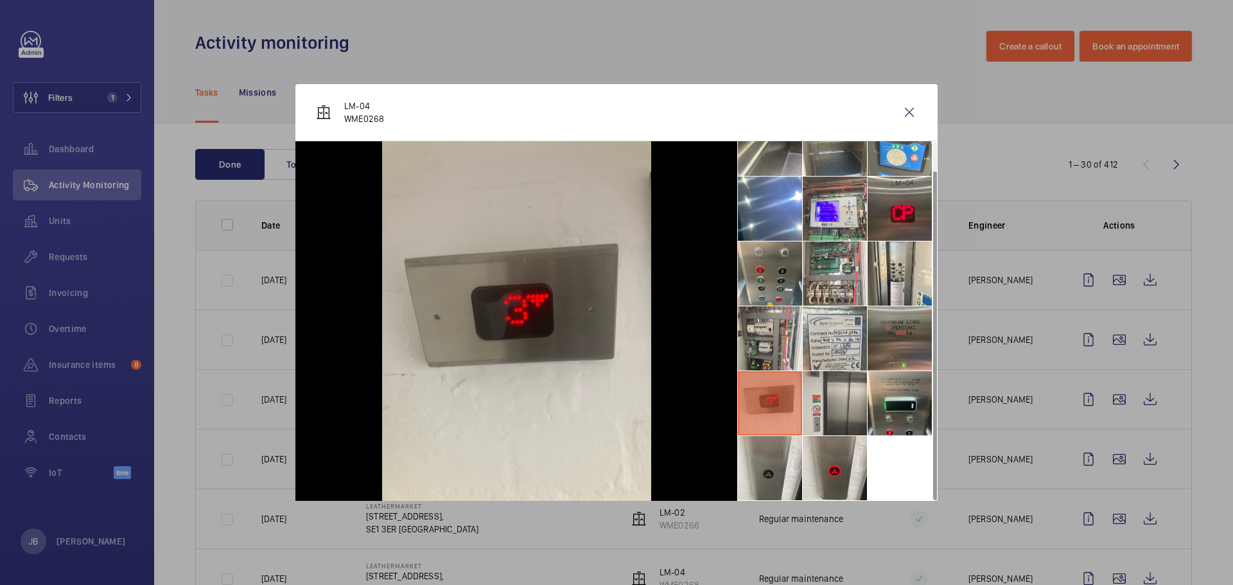
click at [823, 418] on li at bounding box center [835, 403] width 64 height 64
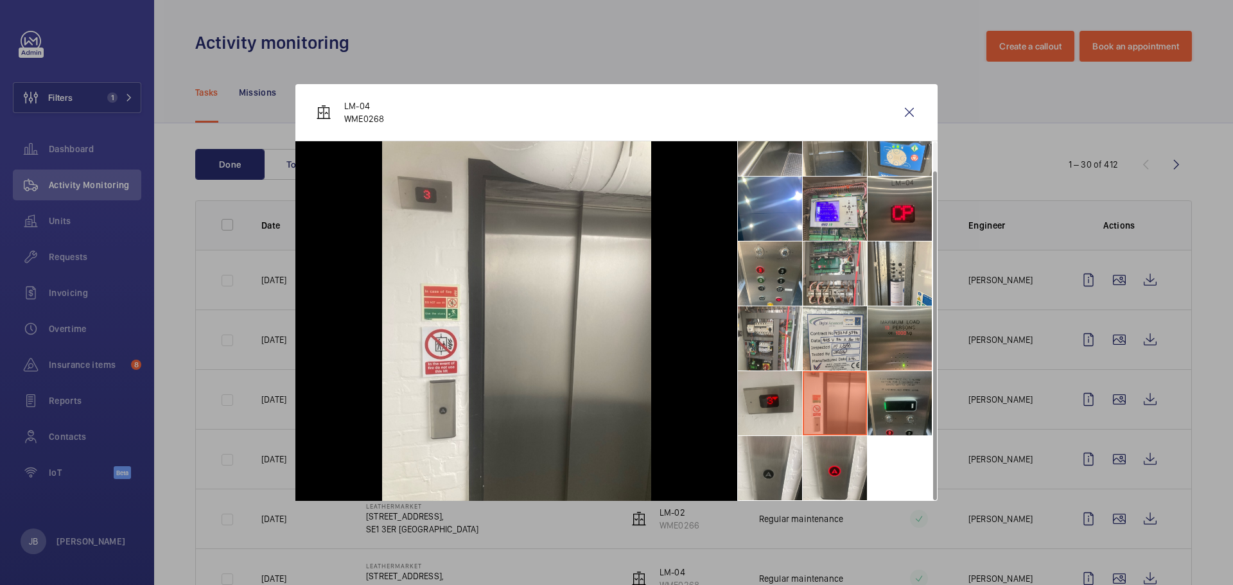
click at [897, 420] on li at bounding box center [900, 403] width 64 height 64
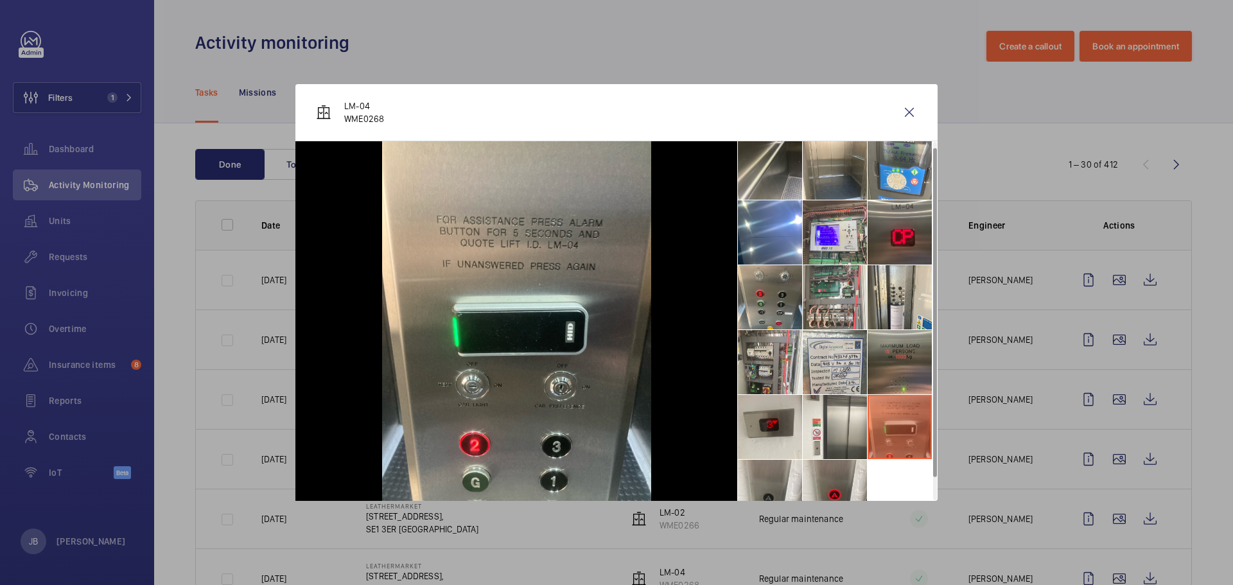
scroll to position [0, 0]
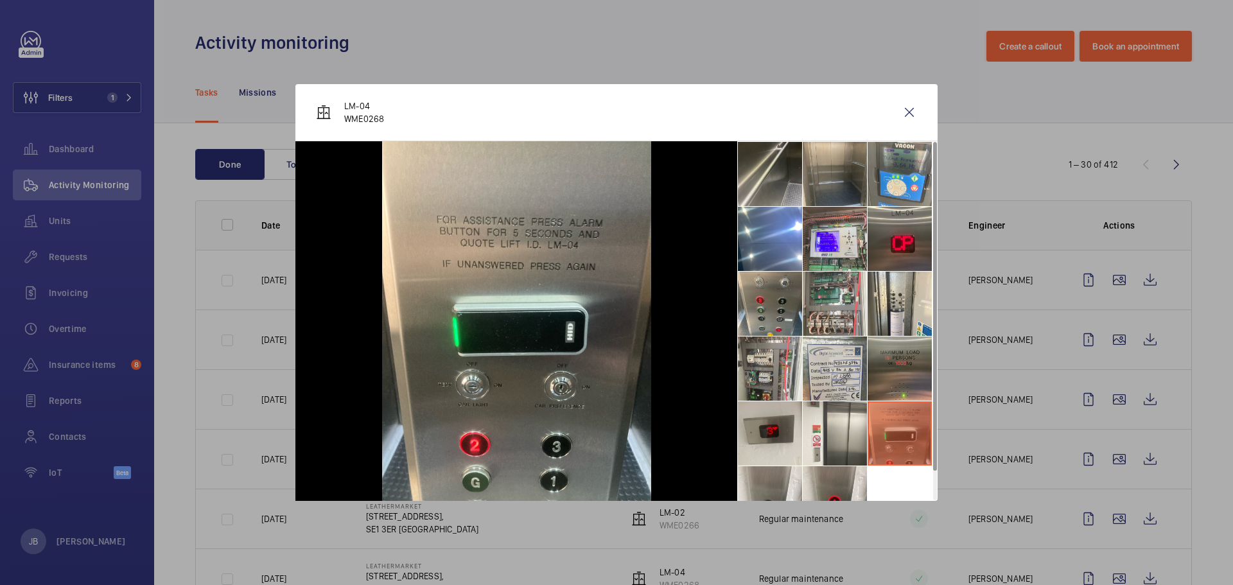
click at [838, 181] on li at bounding box center [835, 174] width 64 height 64
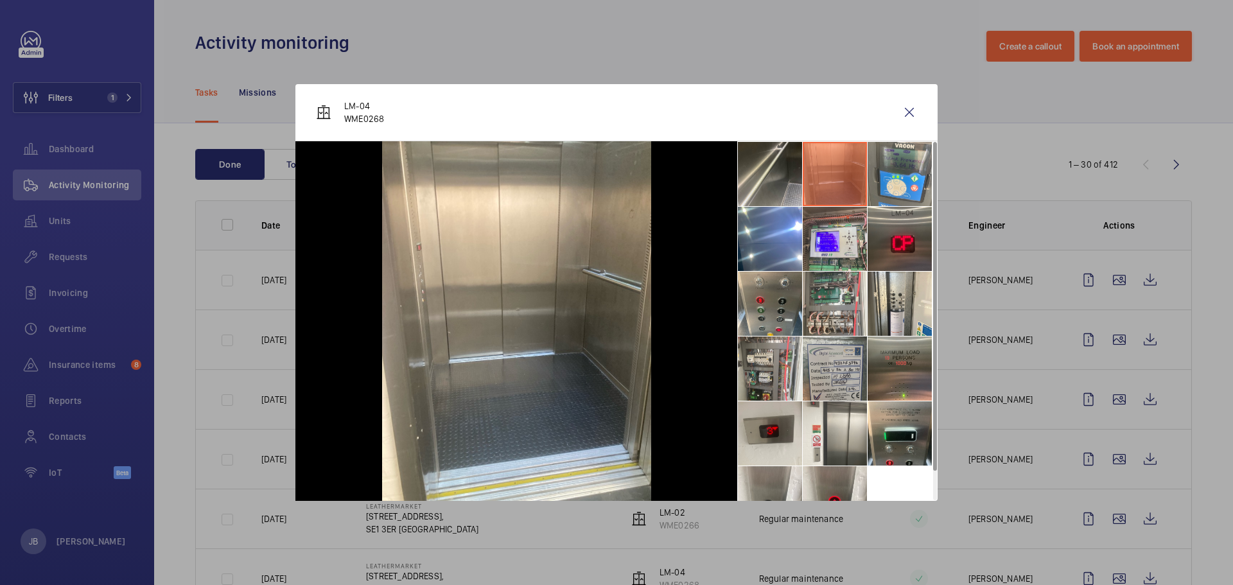
click at [838, 383] on li at bounding box center [835, 369] width 64 height 64
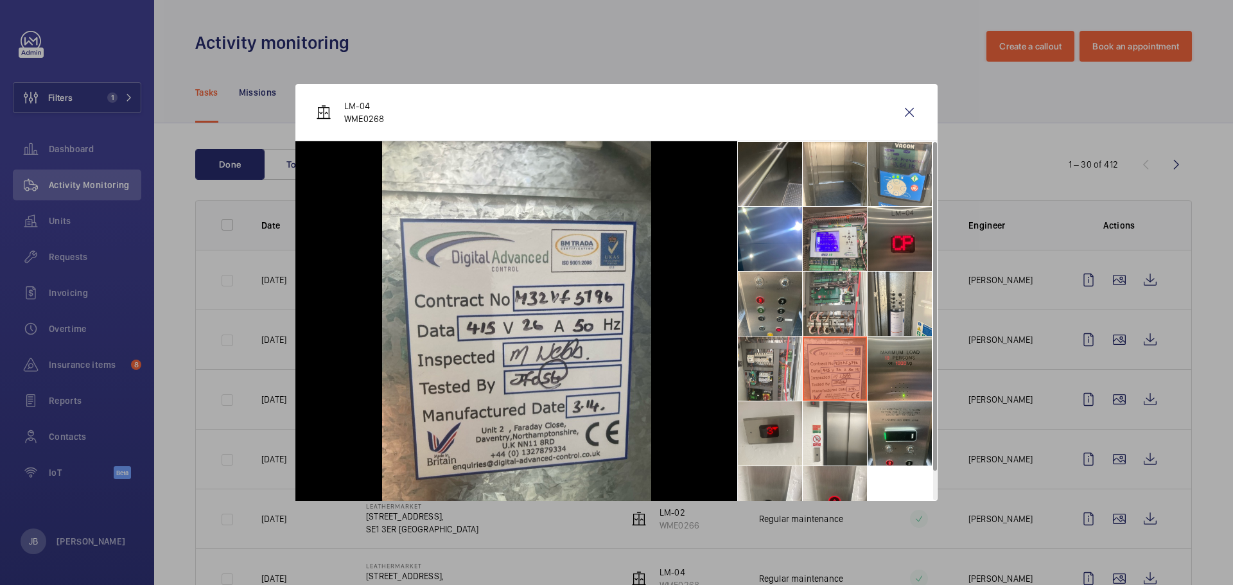
click at [776, 190] on li at bounding box center [770, 174] width 64 height 64
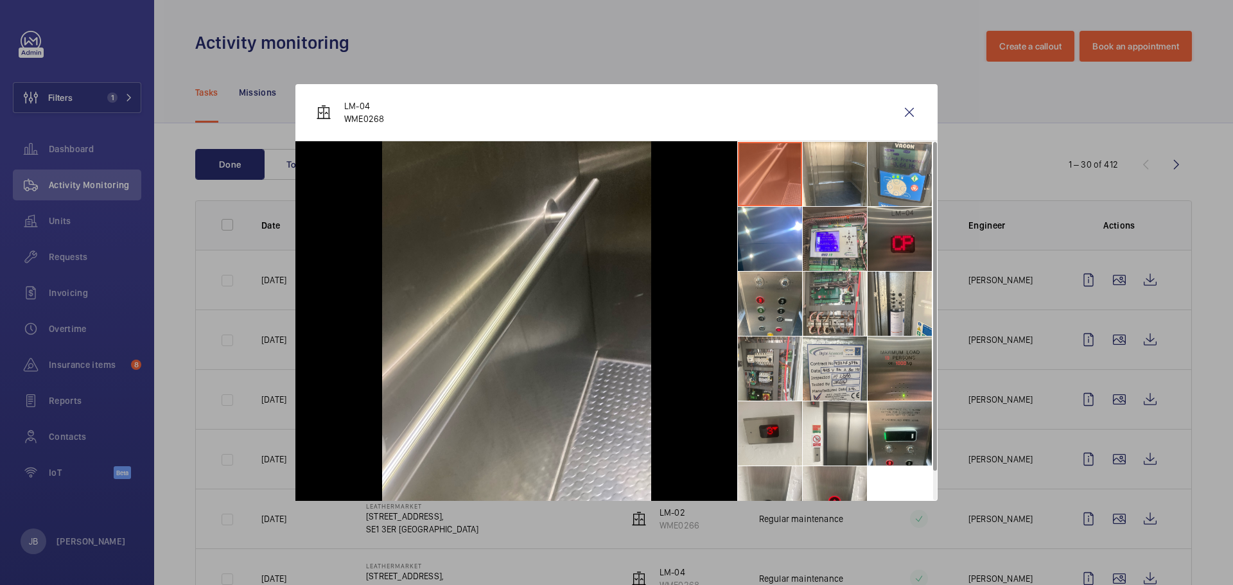
click at [903, 254] on li at bounding box center [900, 239] width 64 height 64
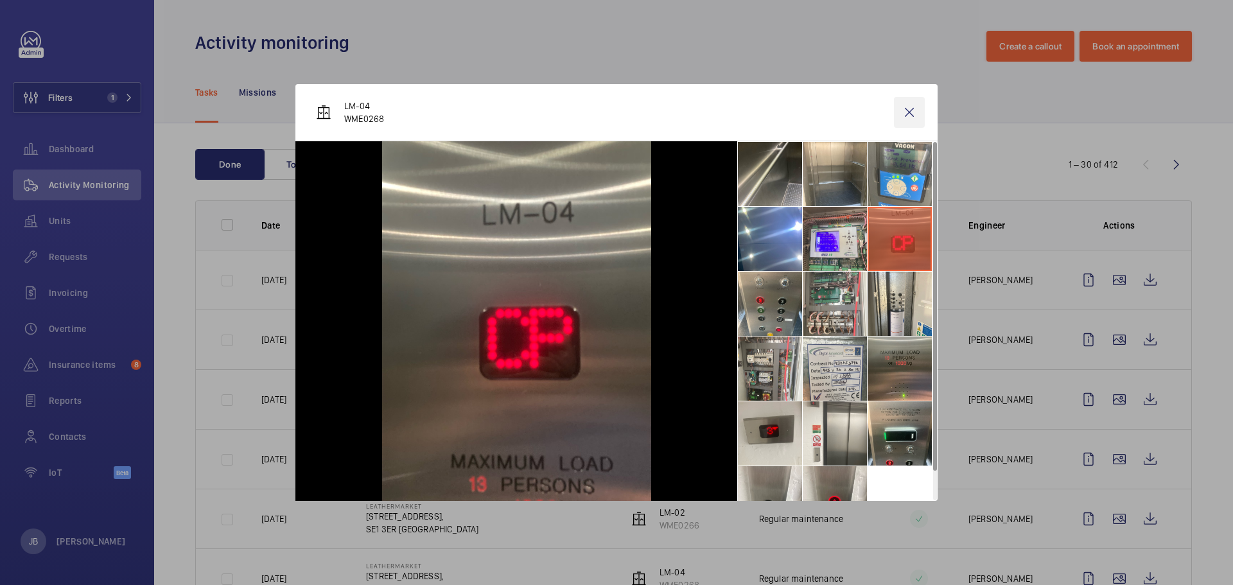
click at [910, 111] on wm-front-icon-button at bounding box center [909, 112] width 31 height 31
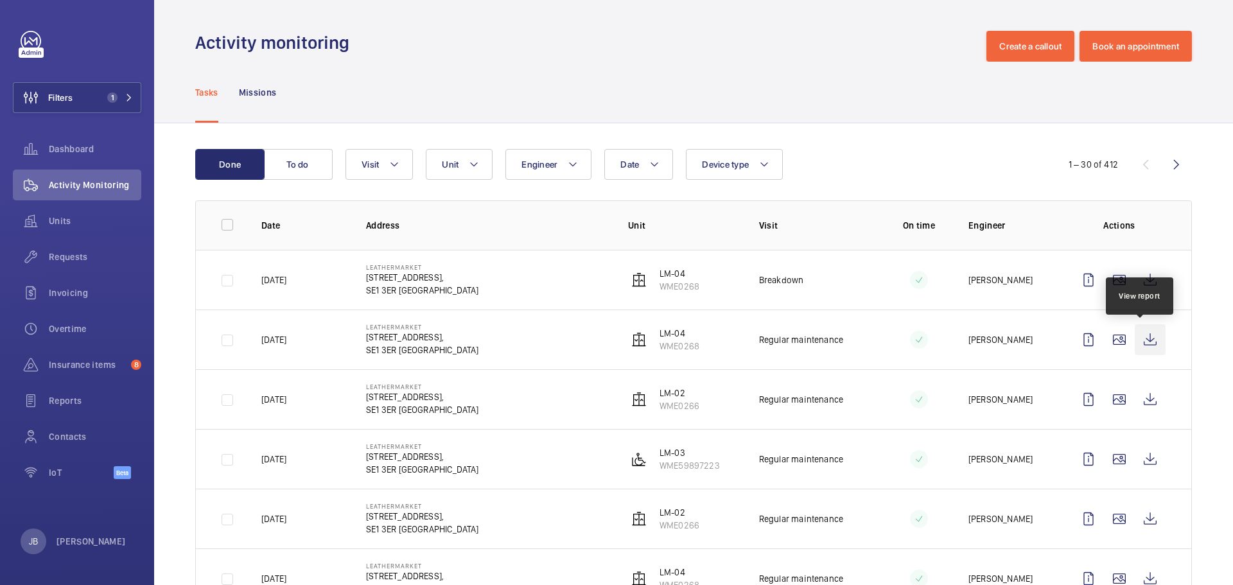
click at [1140, 338] on wm-front-icon-button at bounding box center [1150, 339] width 31 height 31
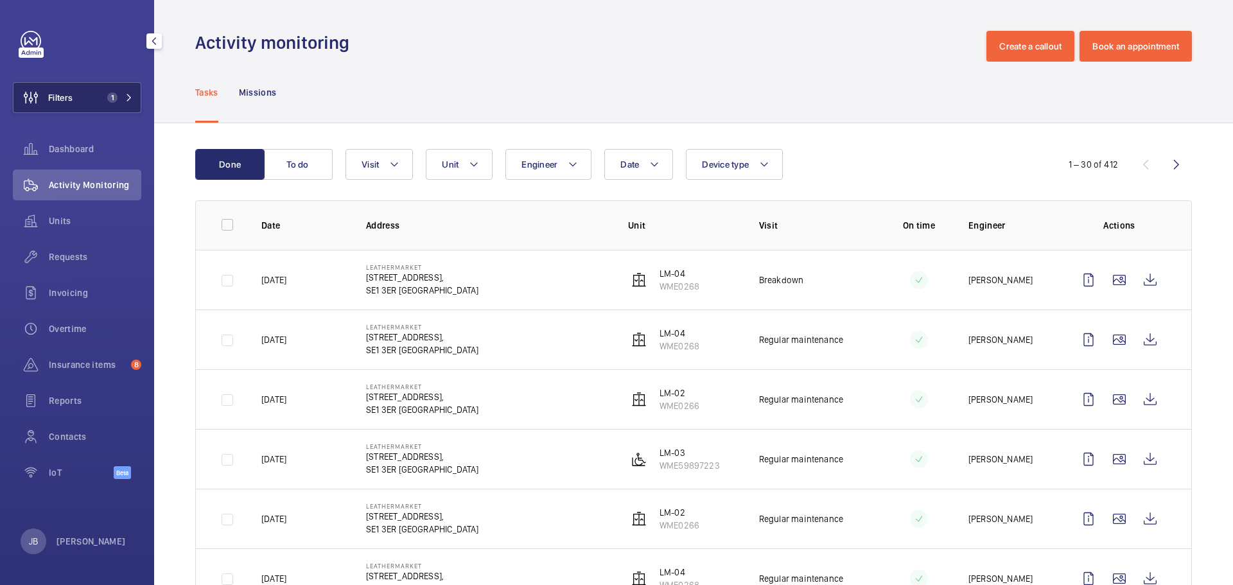
click at [53, 98] on span "Filters" at bounding box center [60, 97] width 24 height 13
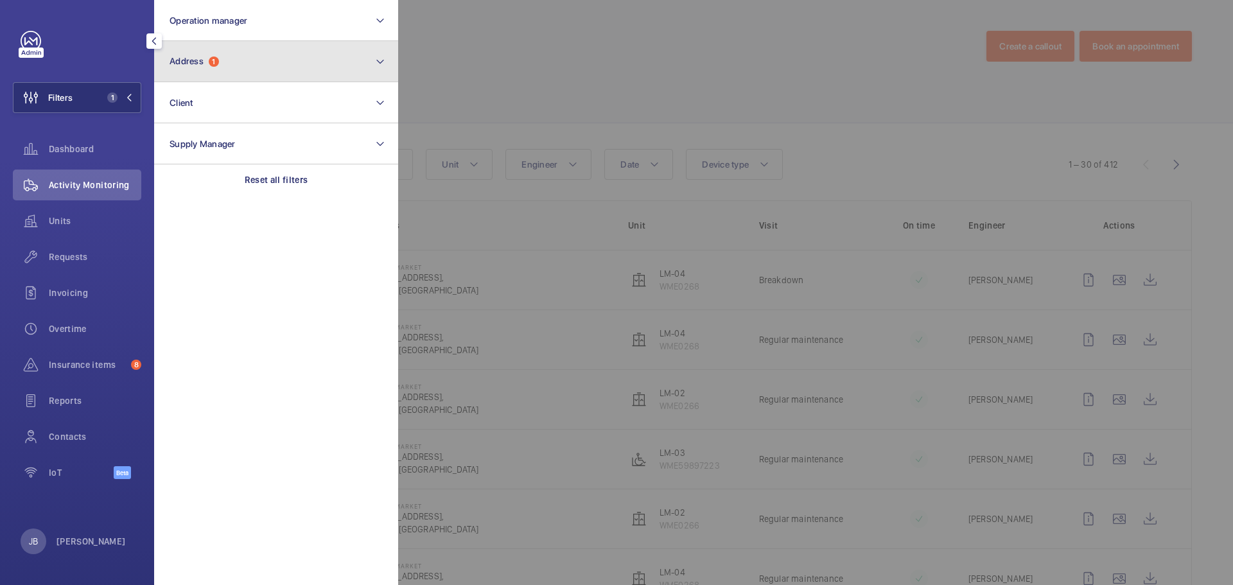
click at [254, 73] on button "Address 1" at bounding box center [276, 61] width 244 height 41
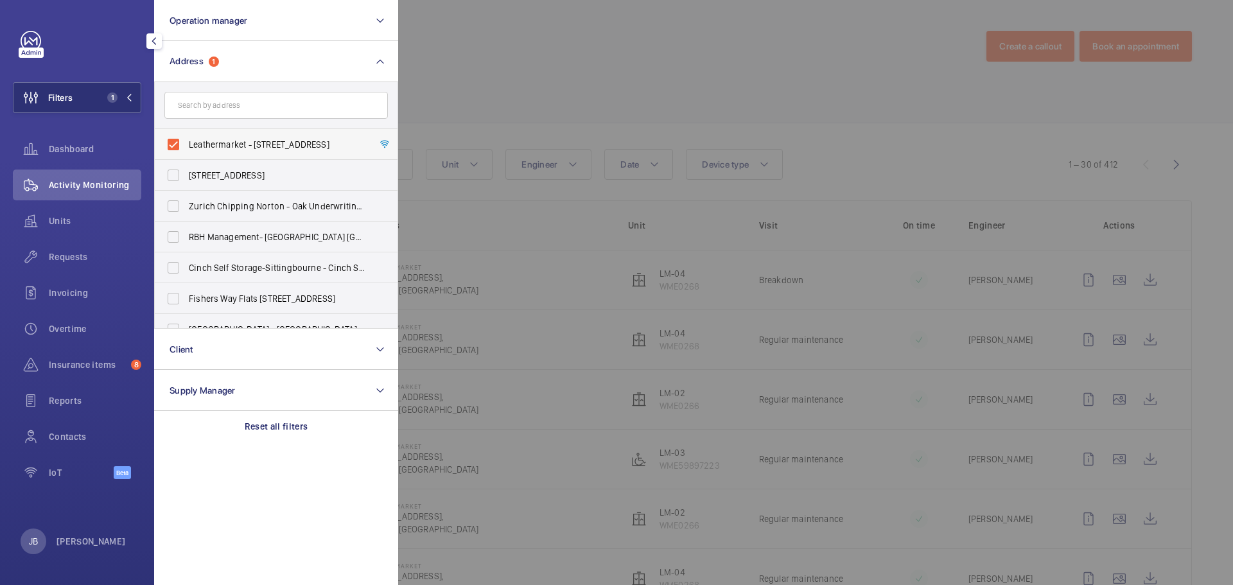
click at [178, 142] on label "Leathermarket - [STREET_ADDRESS]" at bounding box center [267, 144] width 224 height 31
click at [178, 142] on input "Leathermarket - [STREET_ADDRESS]" at bounding box center [174, 145] width 26 height 26
checkbox input "false"
click at [219, 103] on input "text" at bounding box center [276, 105] width 224 height 27
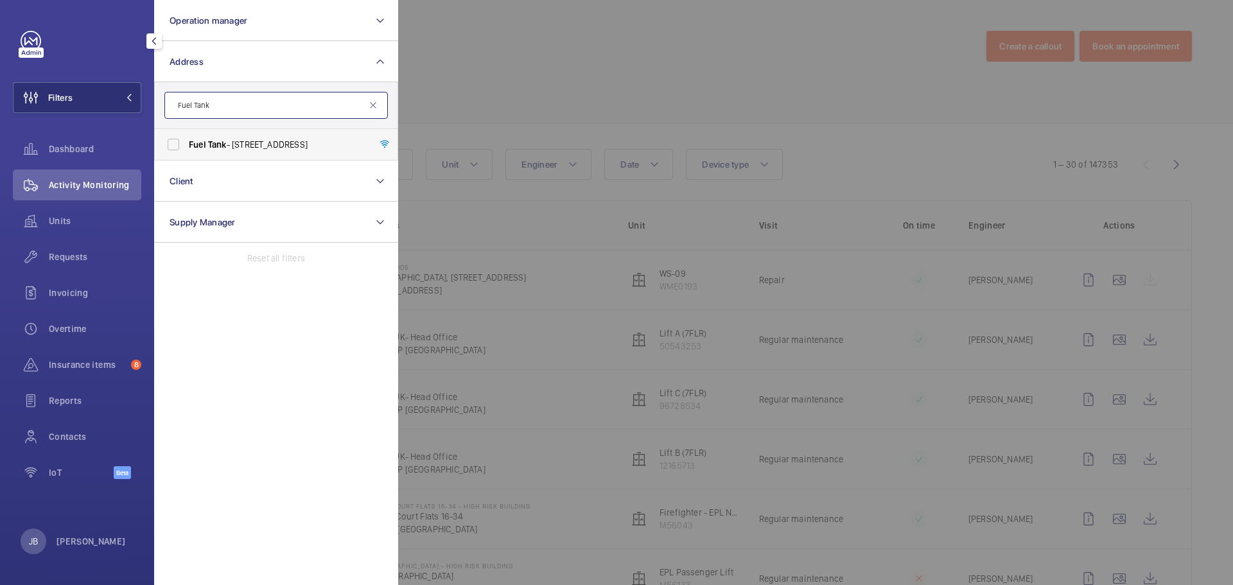
type input "Fuel Tank"
click at [187, 145] on label "Fuel Tank - 8-12 Creekside, Deptford, LONDON SE8 3DX" at bounding box center [267, 144] width 224 height 31
click at [186, 145] on input "Fuel Tank - 8-12 Creekside, Deptford, LONDON SE8 3DX" at bounding box center [174, 145] width 26 height 26
checkbox input "true"
click at [524, 88] on div at bounding box center [1014, 292] width 1233 height 585
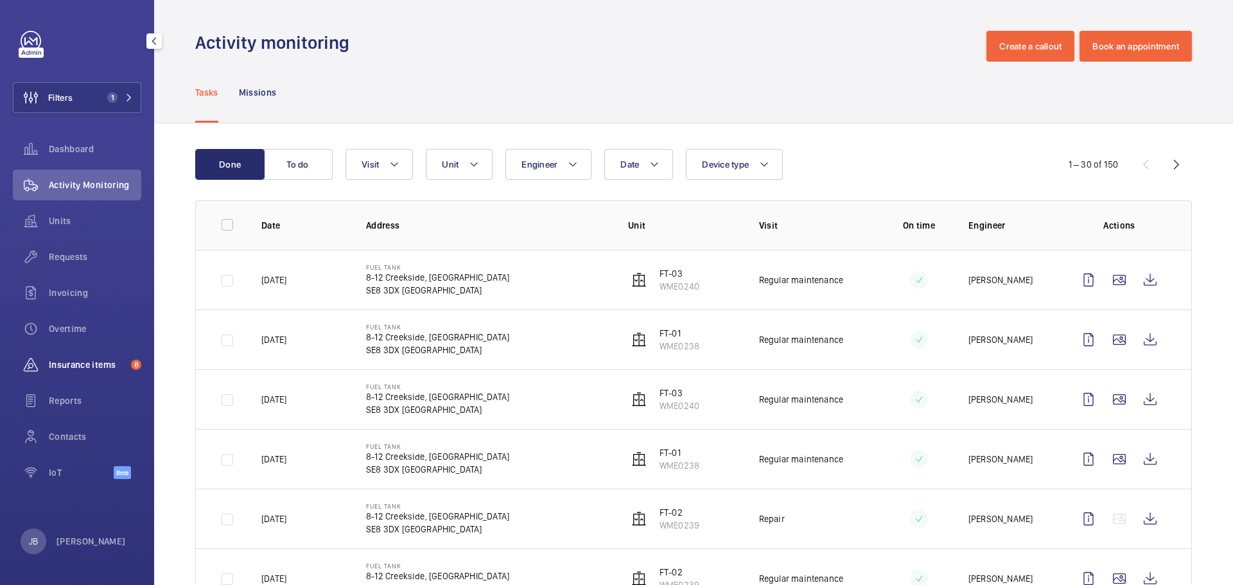
click at [66, 367] on span "Insurance items" at bounding box center [87, 364] width 77 height 13
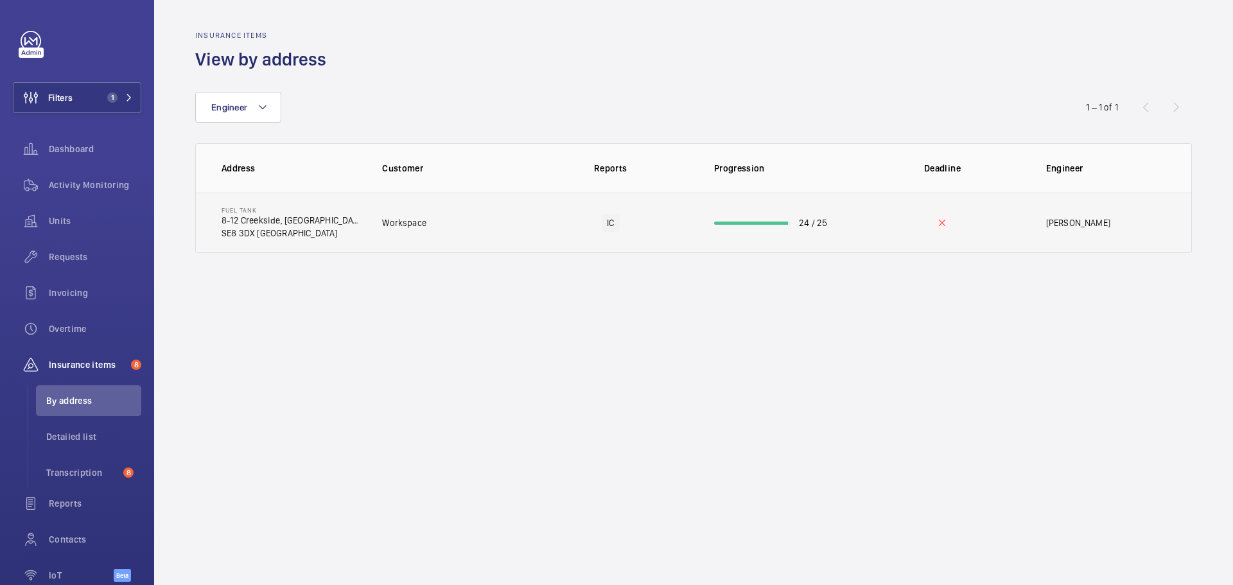
click at [480, 231] on td "Workspace" at bounding box center [445, 223] width 166 height 60
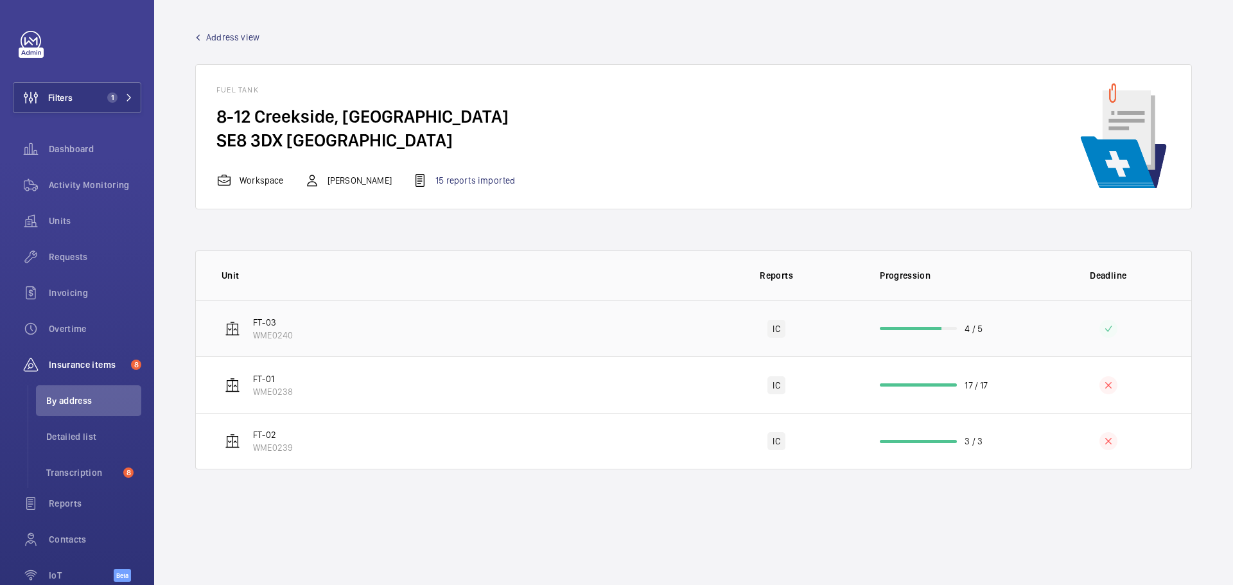
click at [480, 312] on td "FT-03 WME0240" at bounding box center [445, 328] width 498 height 57
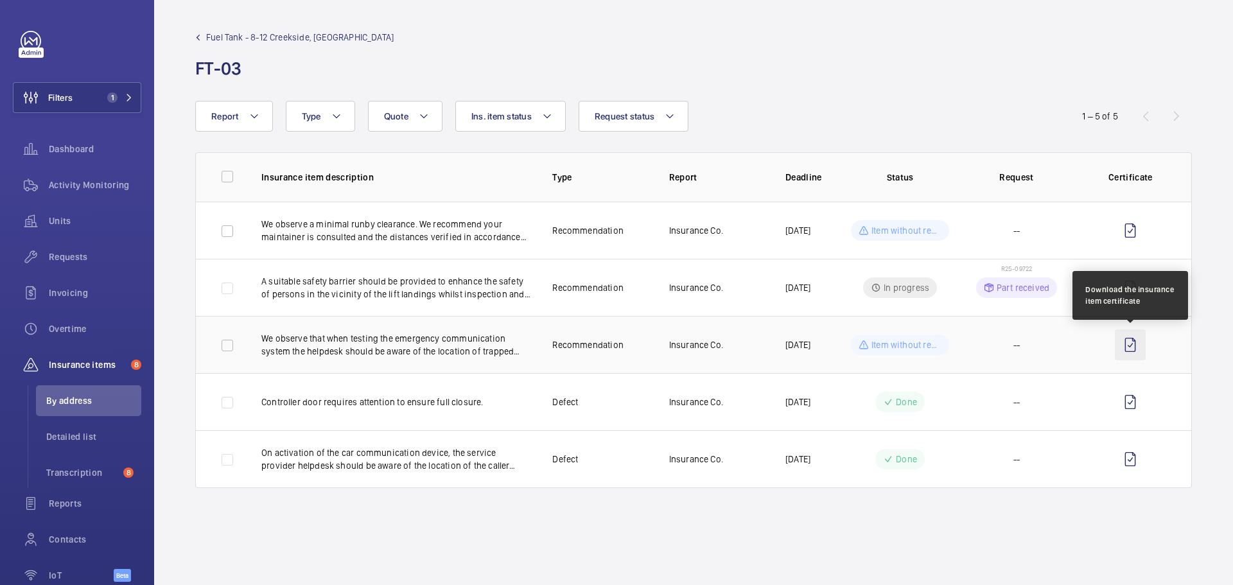
click at [1128, 348] on wm-front-icon-button at bounding box center [1130, 345] width 31 height 31
click at [1026, 271] on span "R25-09722" at bounding box center [1016, 269] width 31 height 8
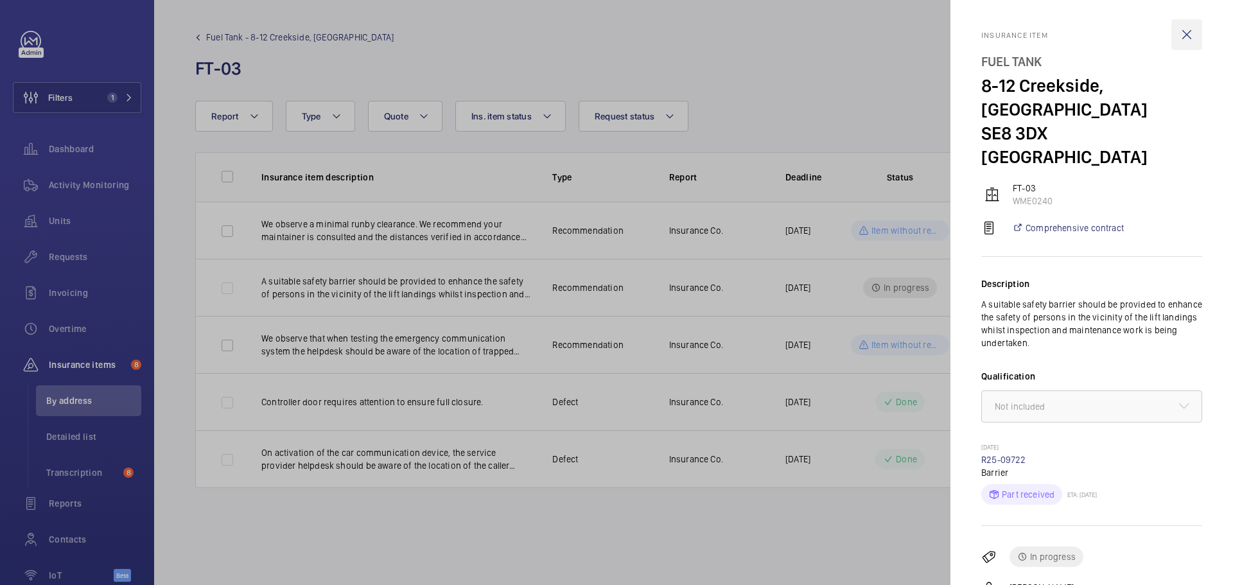
click at [1181, 32] on wm-front-icon-button at bounding box center [1187, 34] width 31 height 31
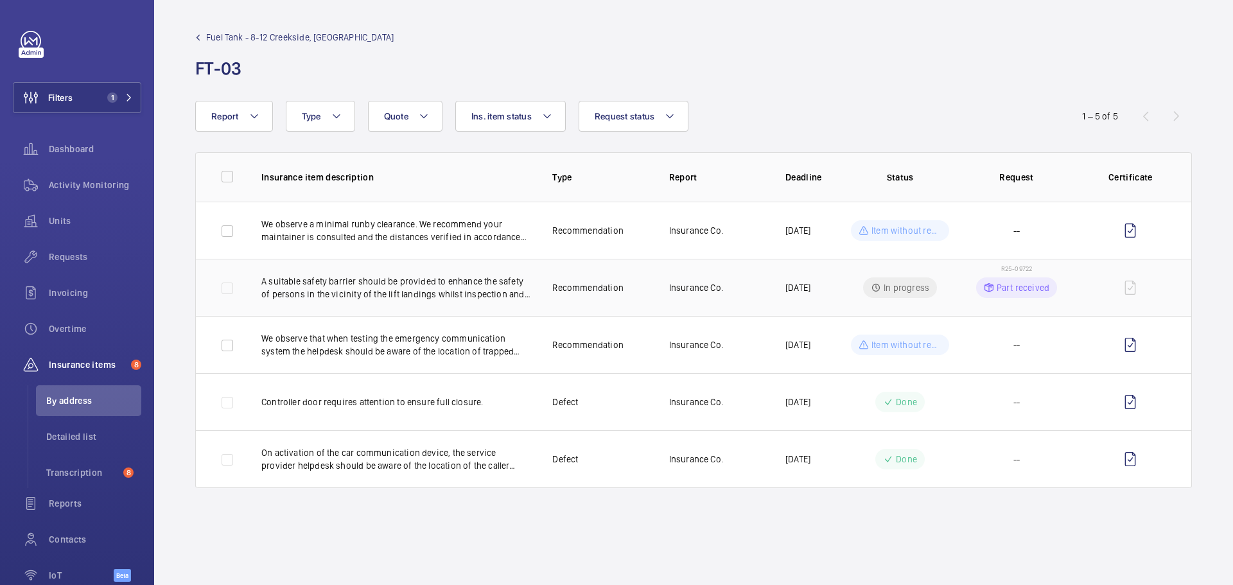
click at [1016, 270] on span "R25-09722" at bounding box center [1016, 269] width 31 height 8
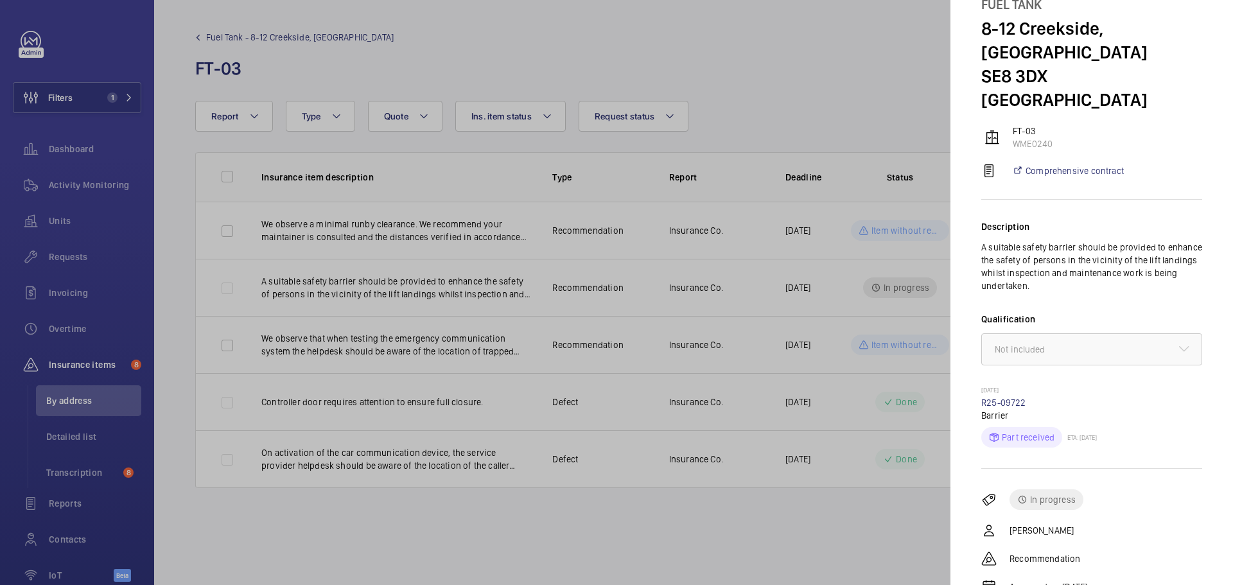
scroll to position [99, 0]
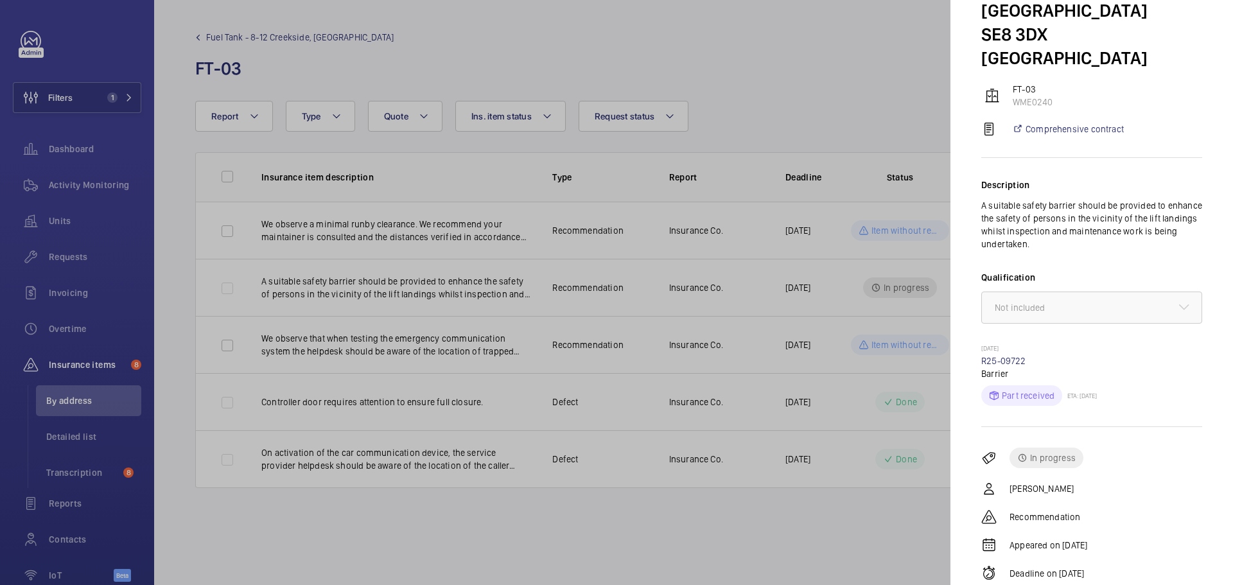
click at [881, 86] on div at bounding box center [616, 292] width 1233 height 585
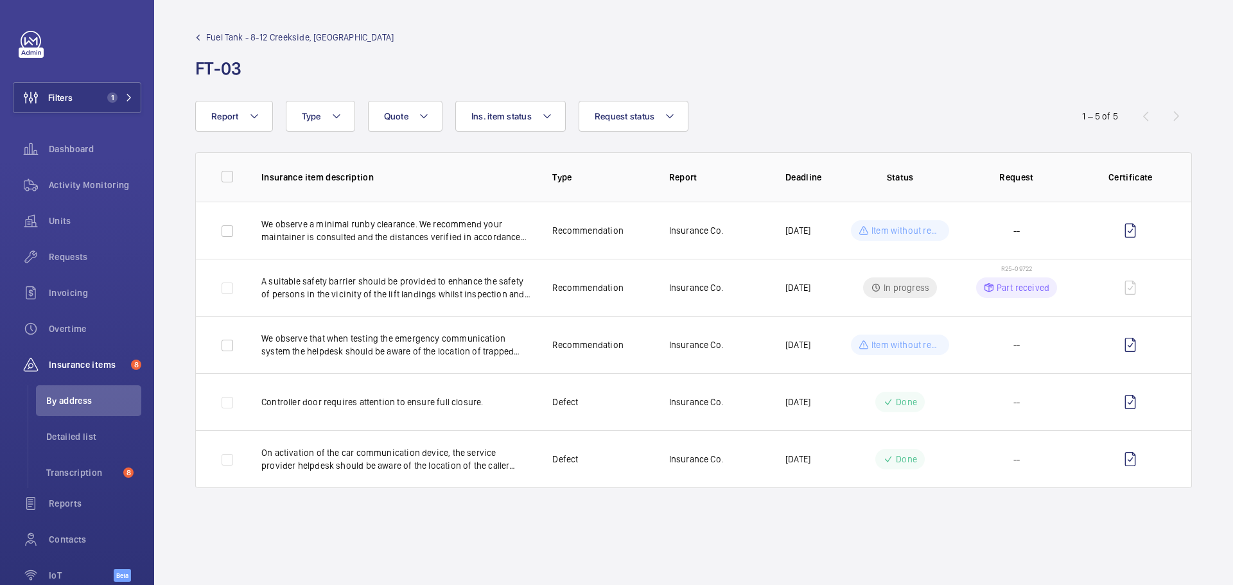
scroll to position [0, 0]
click at [259, 38] on span "Fuel Tank - 8-12 Creekside, Deptford" at bounding box center [300, 37] width 188 height 13
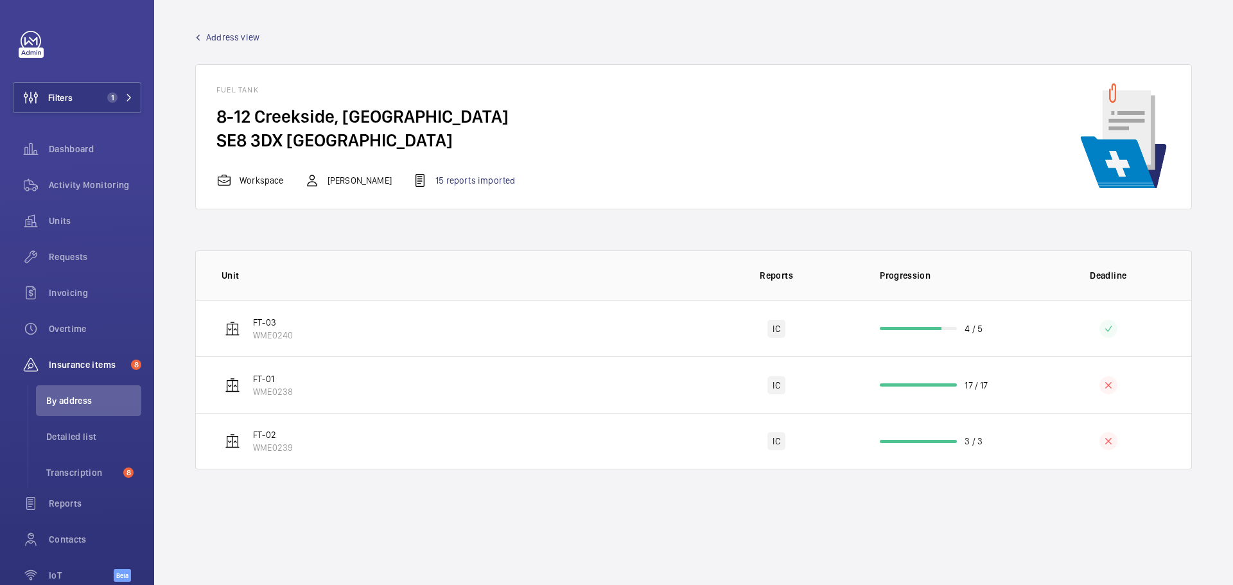
click at [235, 28] on wm-front-admin-header "Address view" at bounding box center [693, 32] width 1079 height 64
click at [236, 35] on span "Address view" at bounding box center [232, 37] width 53 height 13
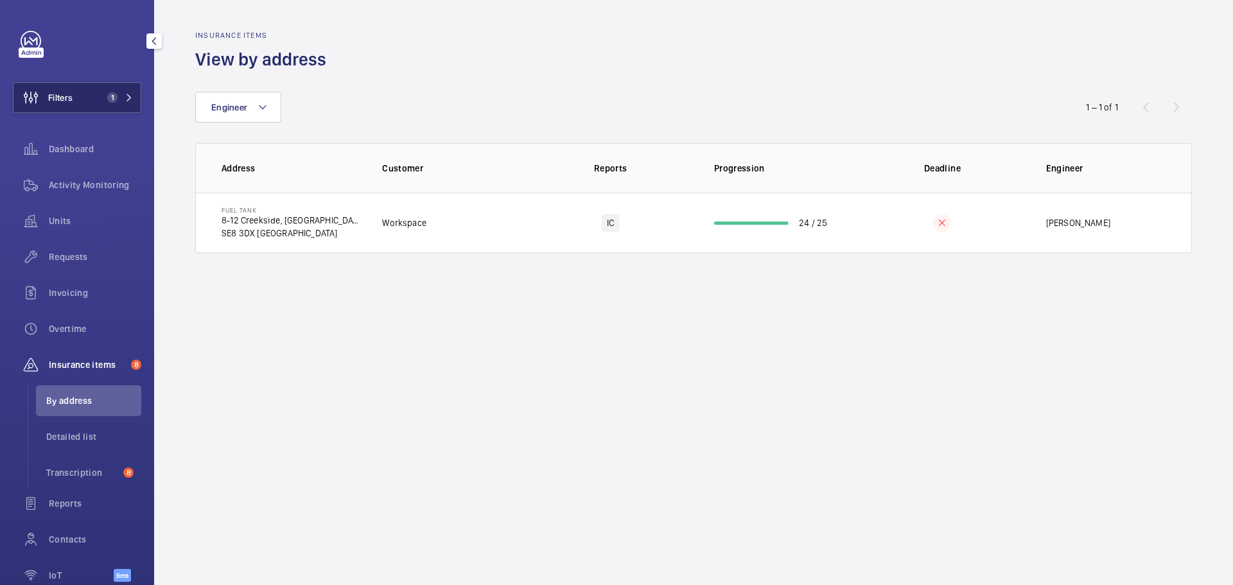
click at [81, 110] on button "Filters 1" at bounding box center [77, 97] width 128 height 31
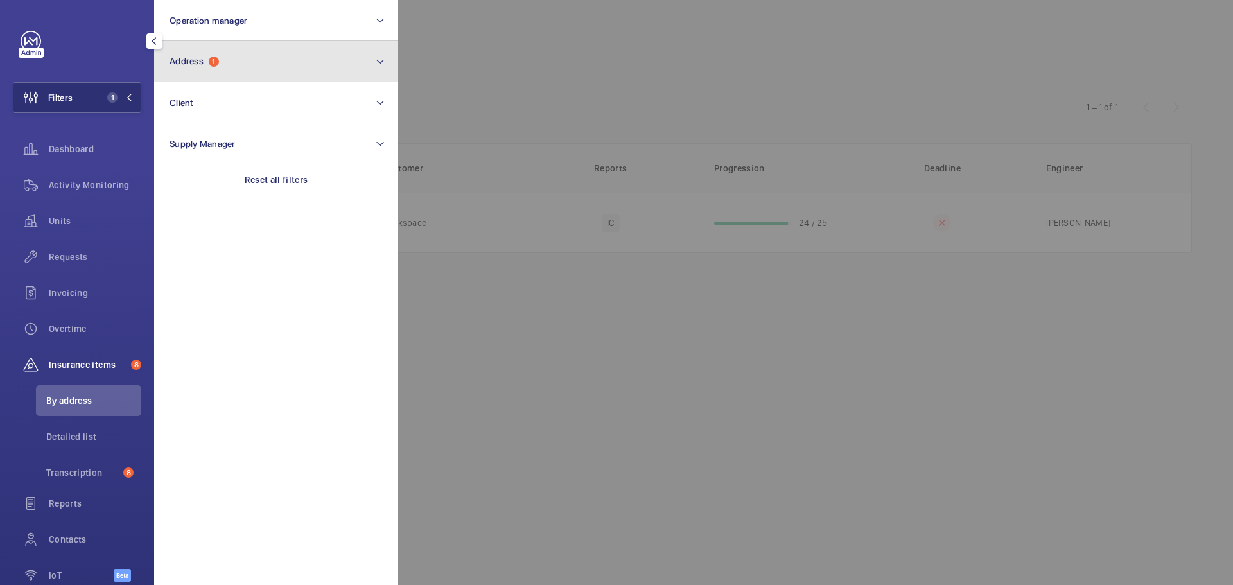
click at [268, 64] on button "Address 1" at bounding box center [276, 61] width 244 height 41
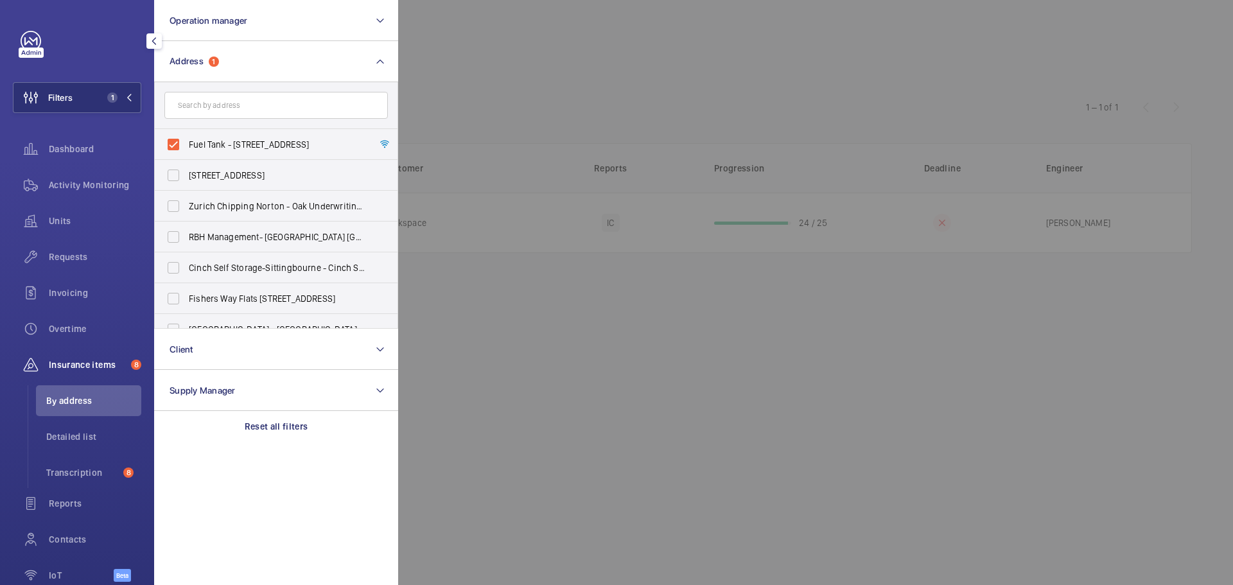
click at [460, 65] on div at bounding box center [1014, 292] width 1233 height 585
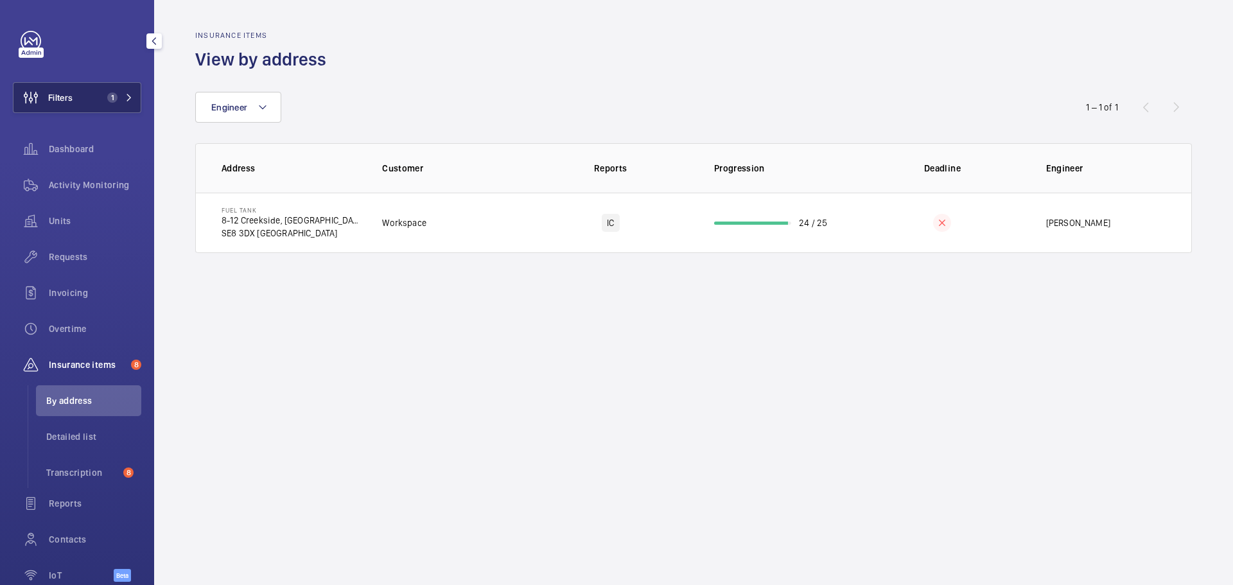
click at [63, 100] on span "Filters" at bounding box center [60, 97] width 24 height 13
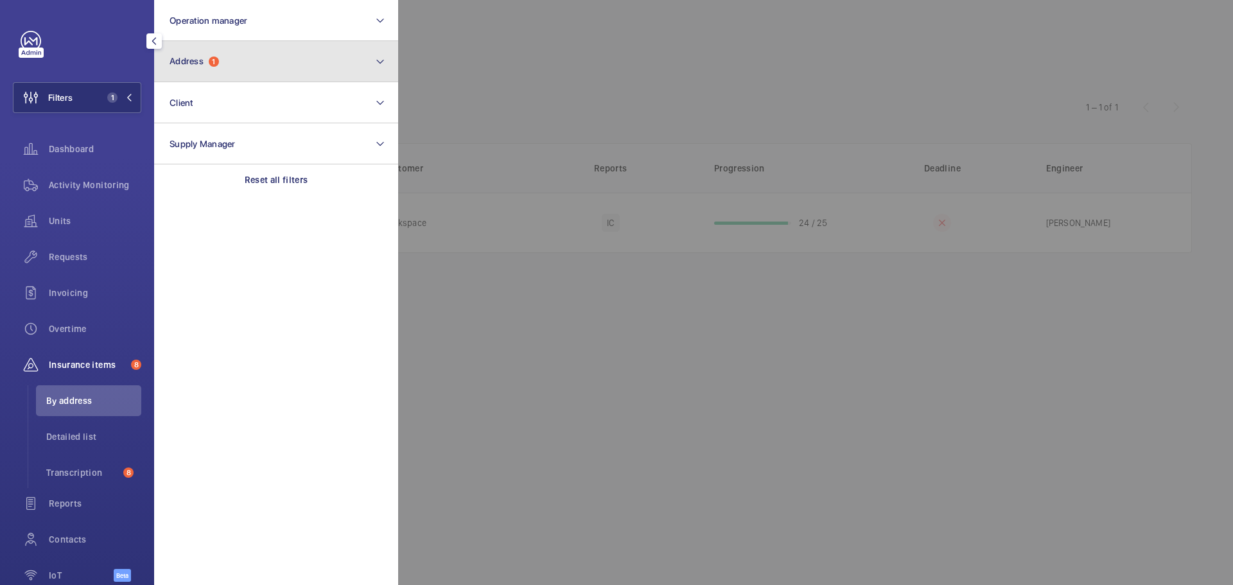
click at [237, 77] on button "Address 1" at bounding box center [276, 61] width 244 height 41
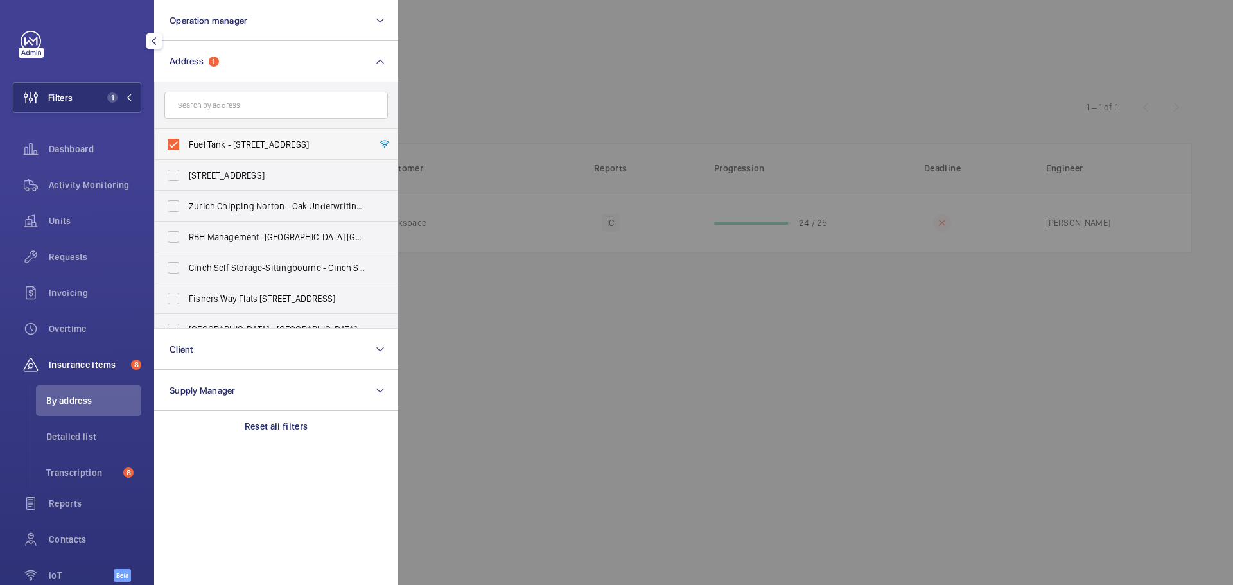
click at [188, 144] on label "Fuel Tank - 8-12 Creekside, Deptford, LONDON SE8 3DX" at bounding box center [267, 144] width 224 height 31
click at [186, 144] on input "Fuel Tank - 8-12 Creekside, Deptford, LONDON SE8 3DX" at bounding box center [174, 145] width 26 height 26
checkbox input "false"
click at [211, 108] on input "text" at bounding box center [276, 105] width 224 height 27
click at [252, 99] on input "text" at bounding box center [276, 105] width 224 height 27
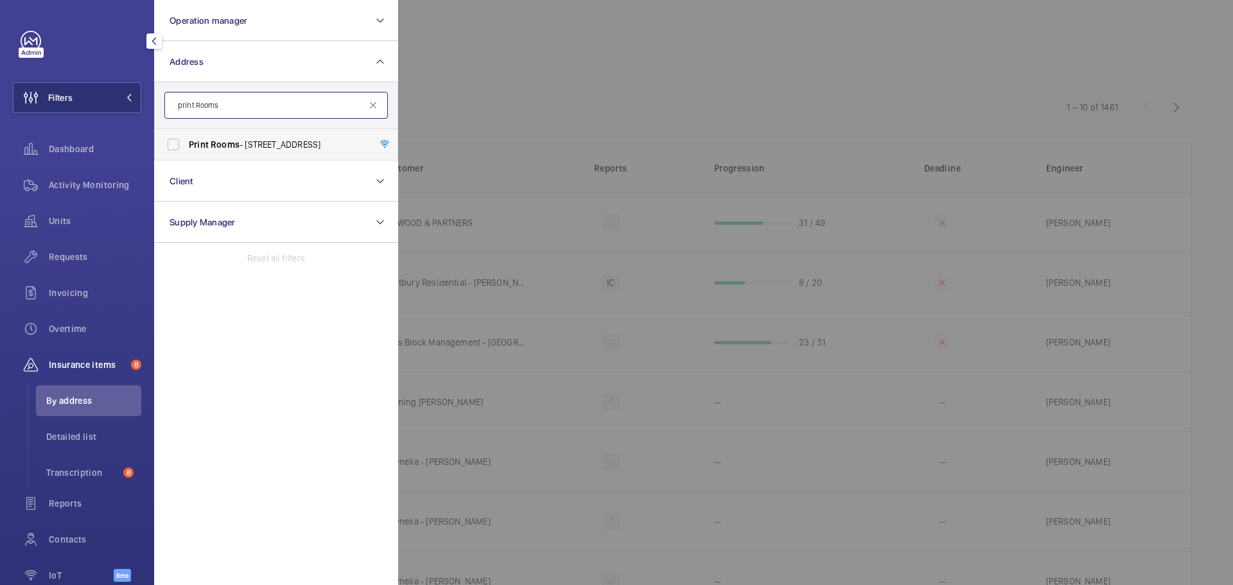
type input "print Rooms"
drag, startPoint x: 222, startPoint y: 134, endPoint x: 219, endPoint y: 140, distance: 6.6
click at [220, 136] on label "Print Rooms - 164/180 Union Street,, LONDON SE1 0LH" at bounding box center [267, 144] width 224 height 31
click at [186, 136] on input "Print Rooms - 164/180 Union Street,, LONDON SE1 0LH" at bounding box center [174, 145] width 26 height 26
checkbox input "true"
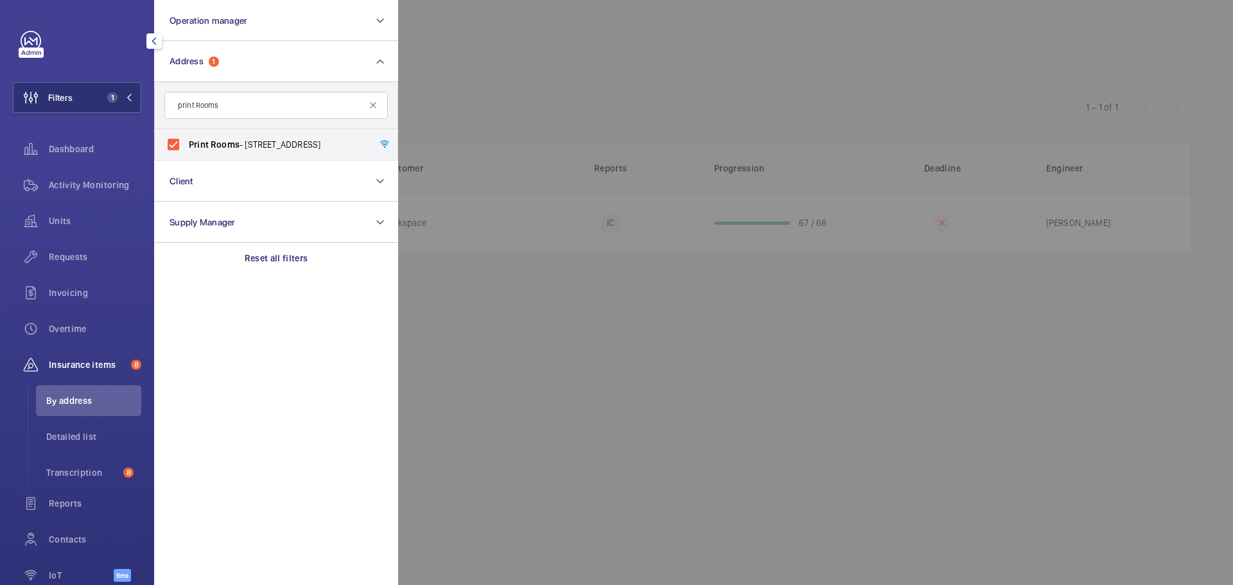
click at [537, 88] on div at bounding box center [1014, 292] width 1233 height 585
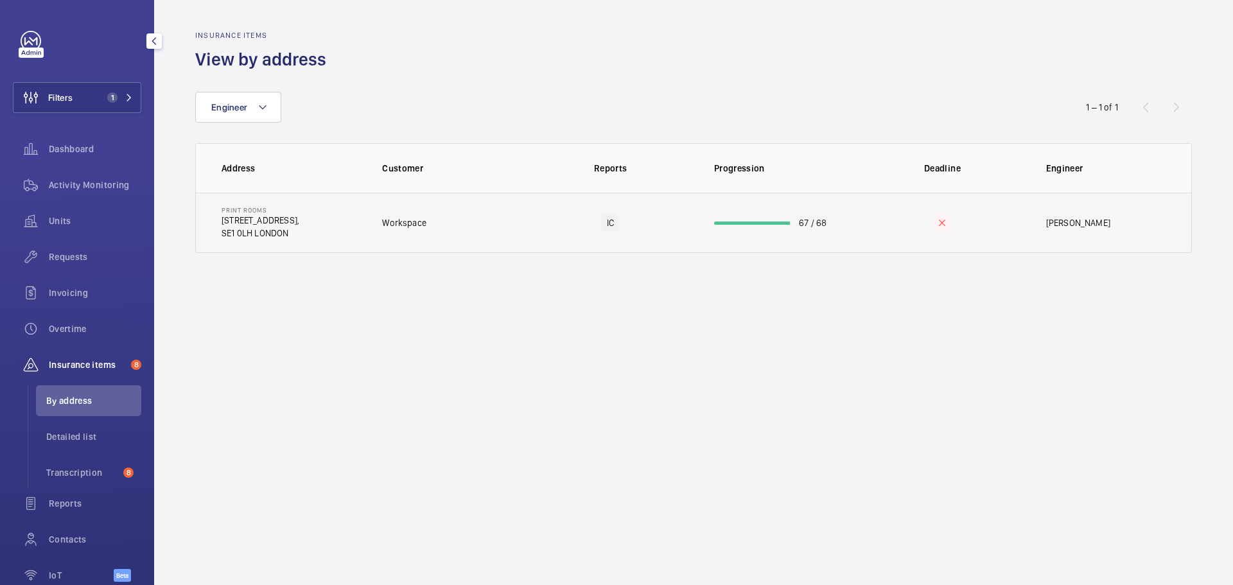
click at [417, 233] on td "Workspace" at bounding box center [445, 223] width 166 height 60
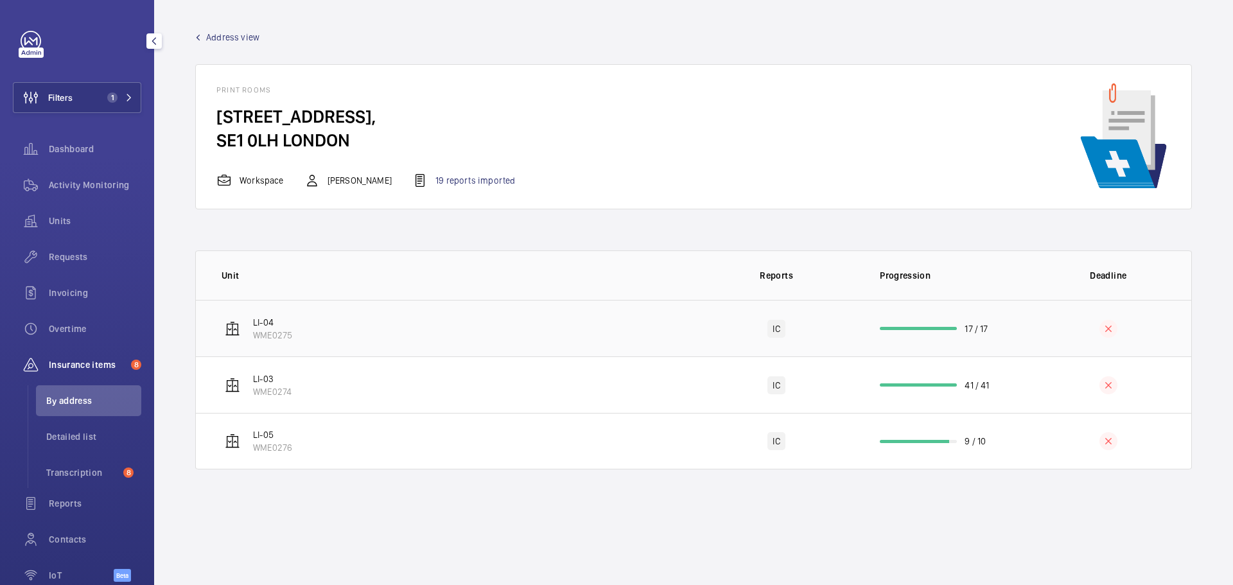
click at [530, 338] on td "LI-04 WME0275" at bounding box center [445, 328] width 498 height 57
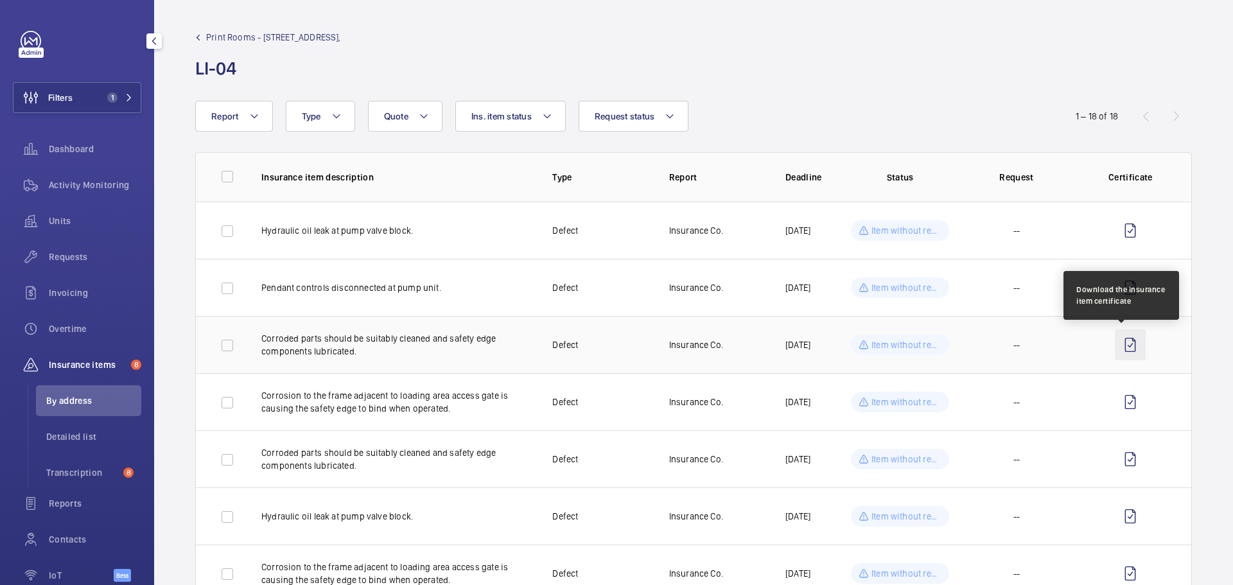
click at [1128, 344] on wm-front-icon-button at bounding box center [1130, 345] width 31 height 31
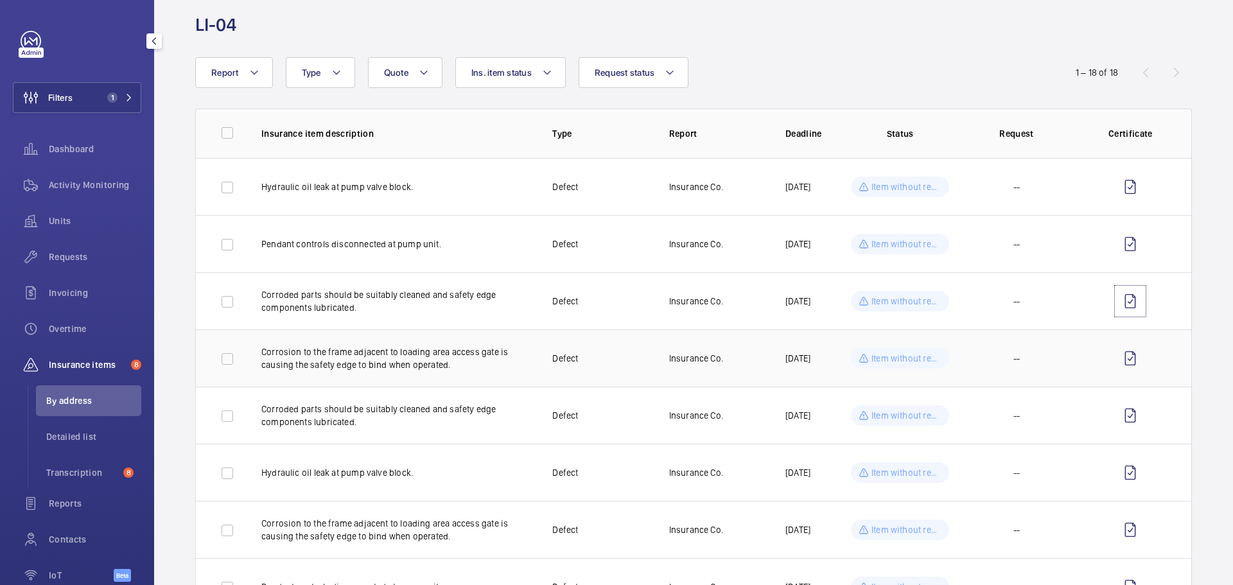
scroll to position [64, 0]
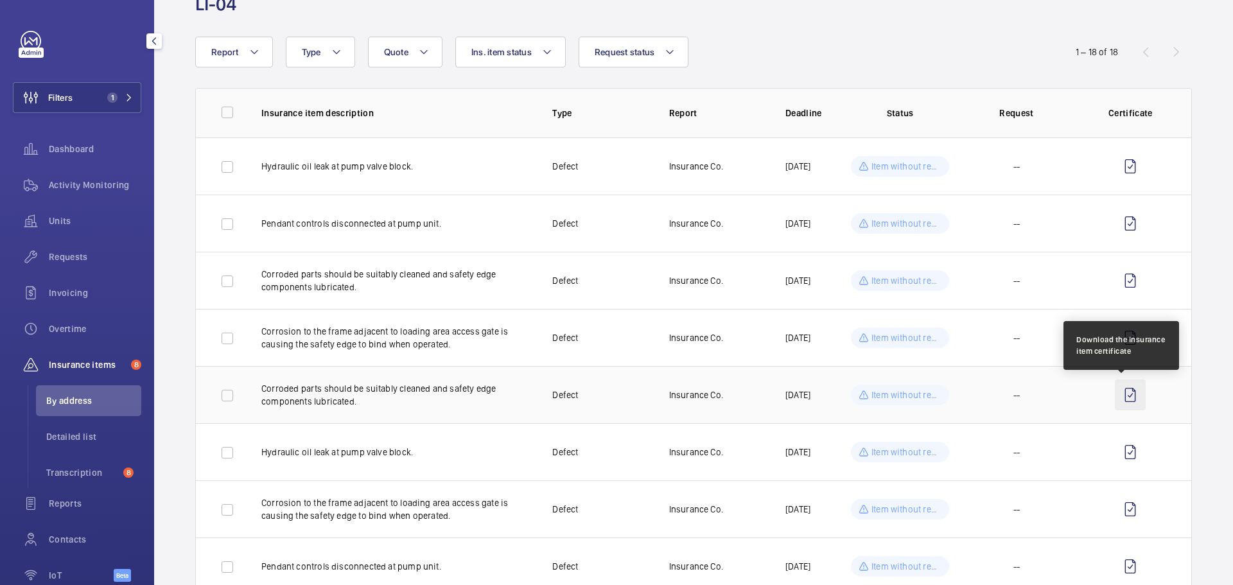
click at [1123, 399] on wm-front-icon-button at bounding box center [1130, 395] width 31 height 31
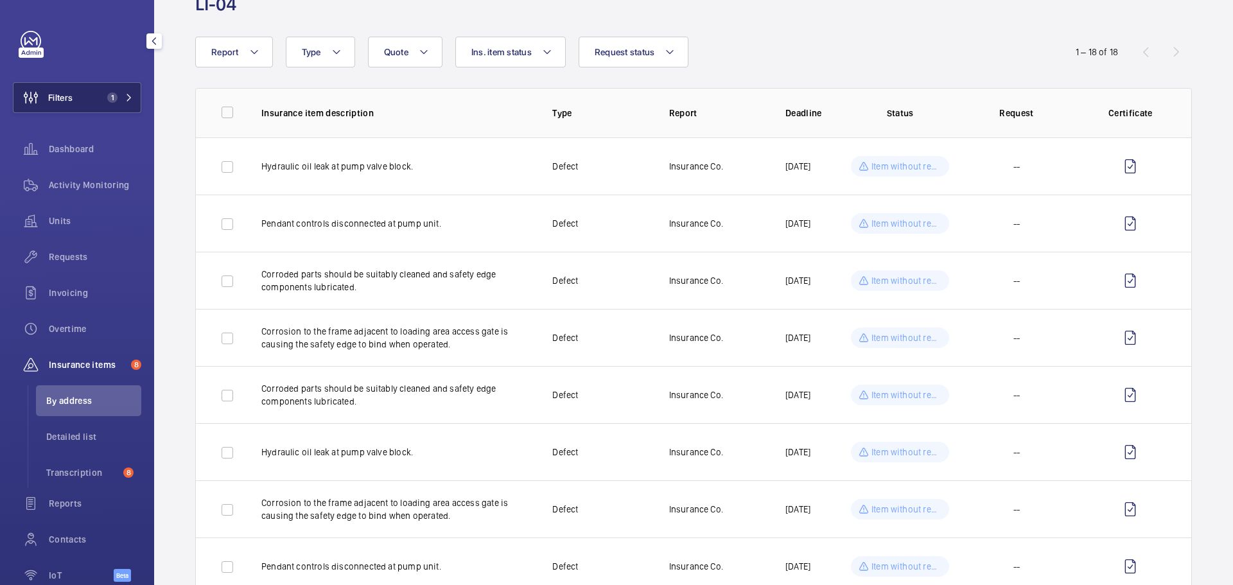
click at [73, 98] on span "Filters" at bounding box center [60, 97] width 24 height 13
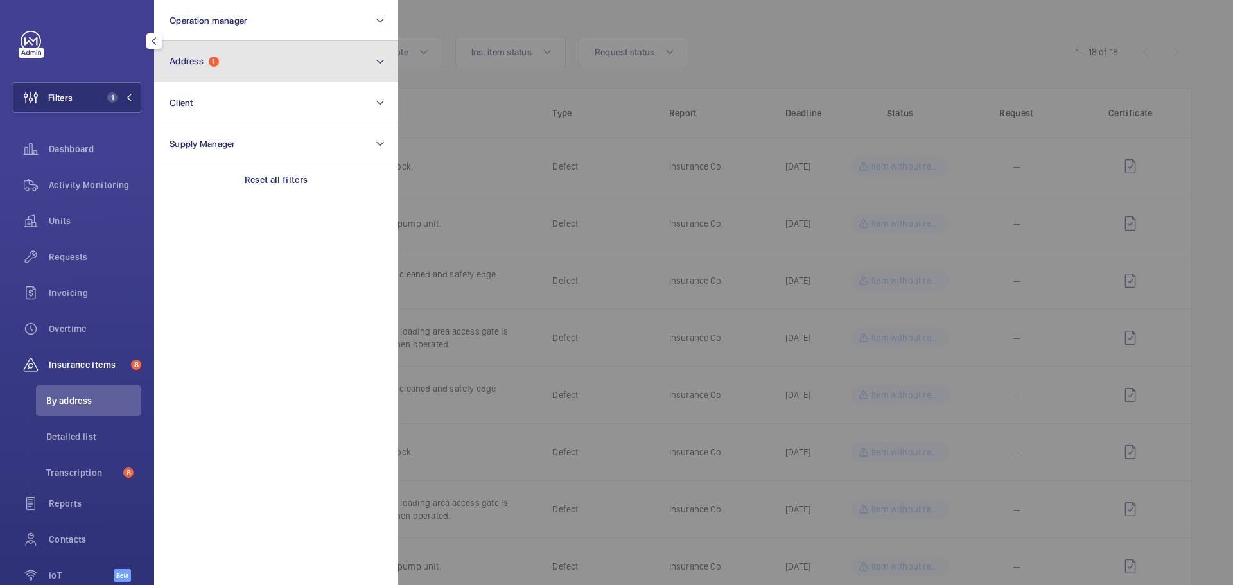
click at [218, 73] on button "Address 1" at bounding box center [276, 61] width 244 height 41
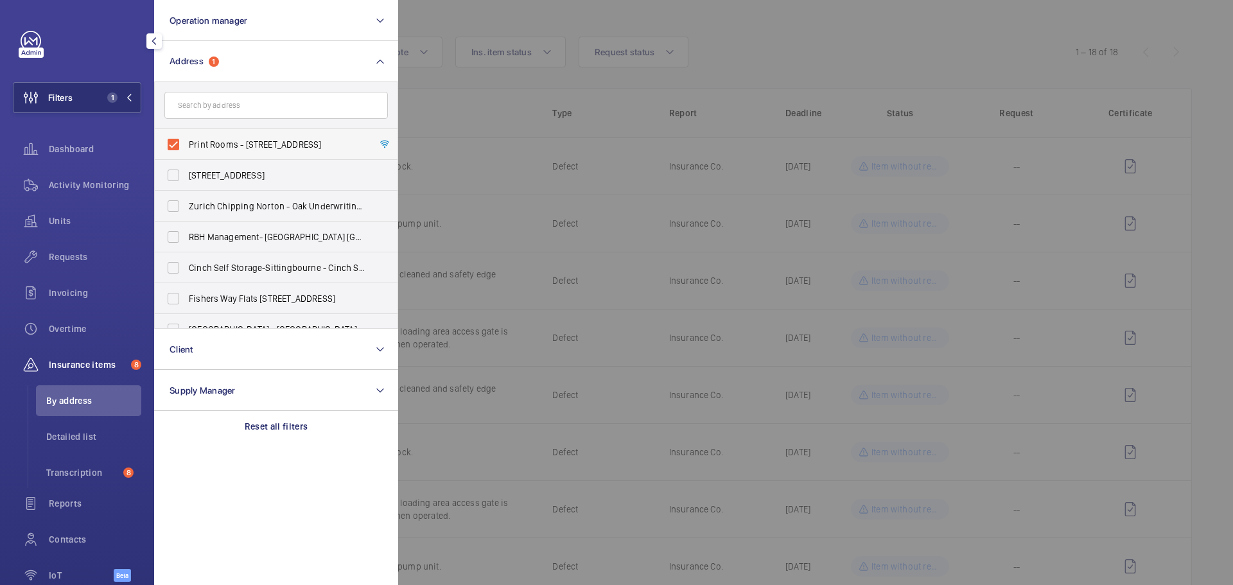
click at [175, 140] on label "Print Rooms - 164/180 Union Street,, LONDON SE1 0LH" at bounding box center [267, 144] width 224 height 31
click at [175, 140] on input "Print Rooms - 164/180 Union Street,, LONDON SE1 0LH" at bounding box center [174, 145] width 26 height 26
checkbox input "false"
click at [205, 110] on input "text" at bounding box center [276, 105] width 224 height 27
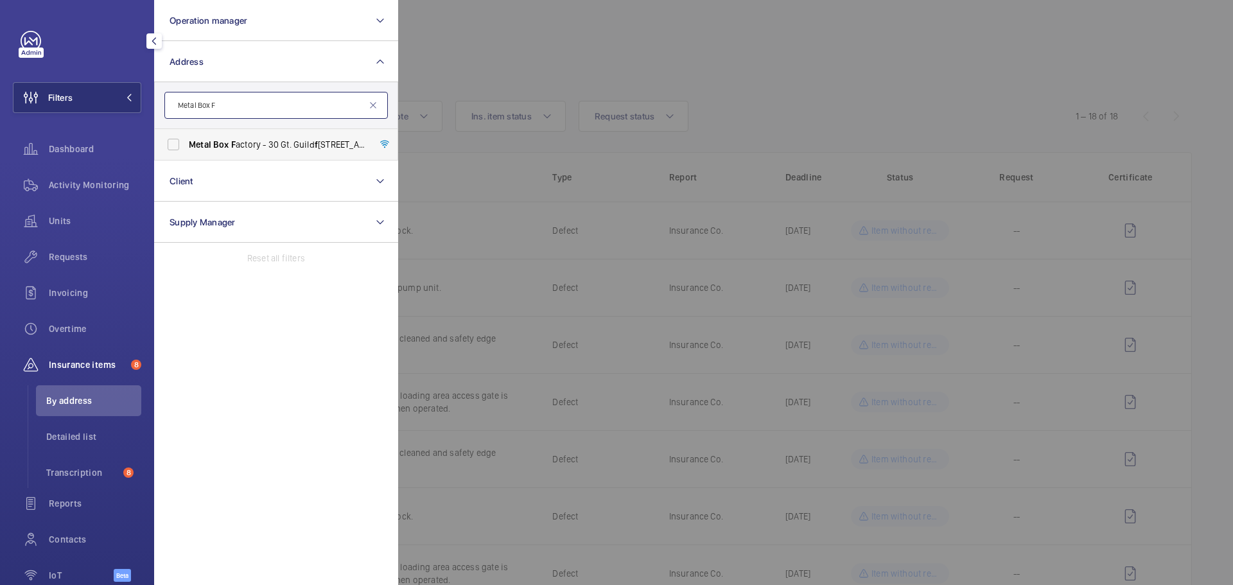
type input "Metal Box F"
click at [205, 145] on span "Metal" at bounding box center [200, 144] width 22 height 10
click at [186, 145] on input "Metal Box F actory - 30 Gt. Guild f ord Street,, LONDON SE1 0HS" at bounding box center [174, 145] width 26 height 26
checkbox input "true"
click at [480, 67] on div at bounding box center [1014, 292] width 1233 height 585
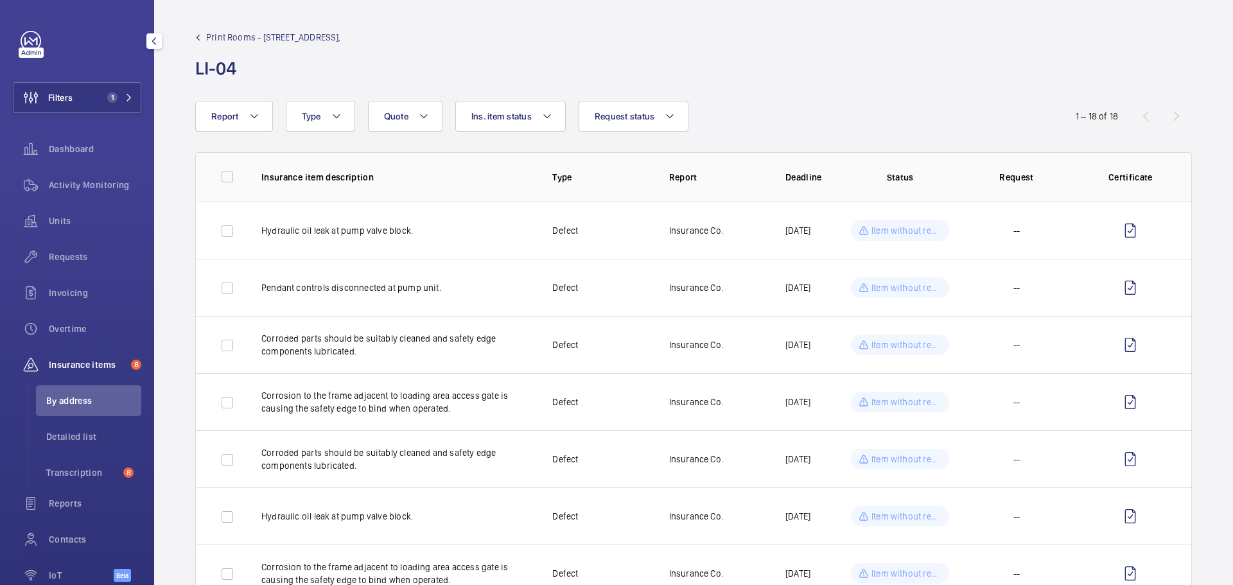
click at [63, 389] on li "By address" at bounding box center [88, 400] width 105 height 31
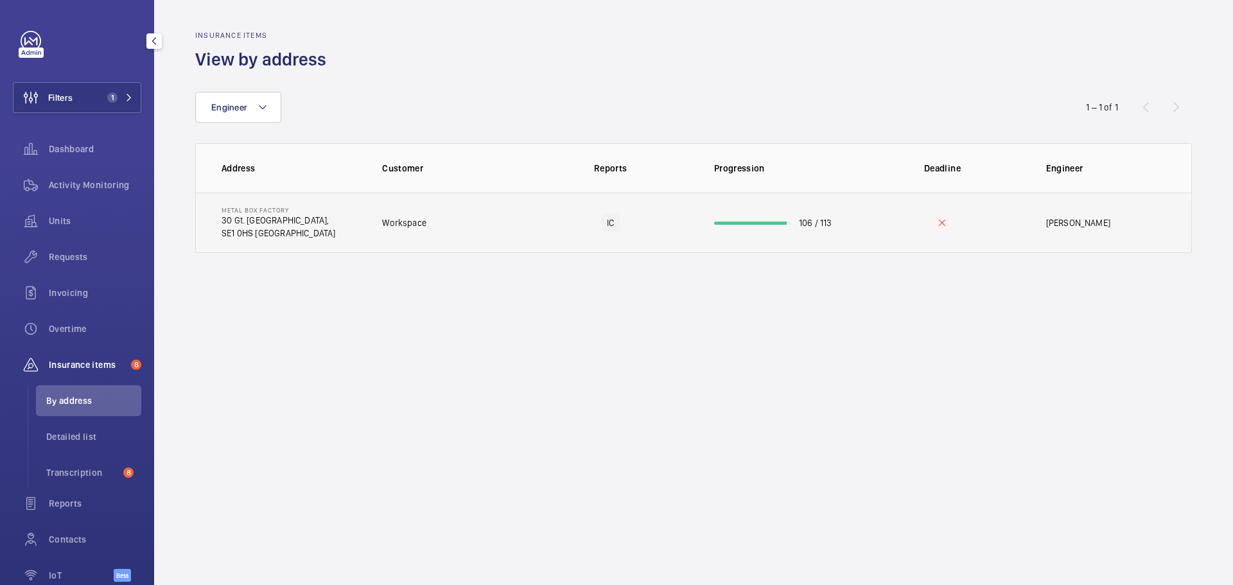
click at [469, 238] on td "Workspace" at bounding box center [445, 223] width 166 height 60
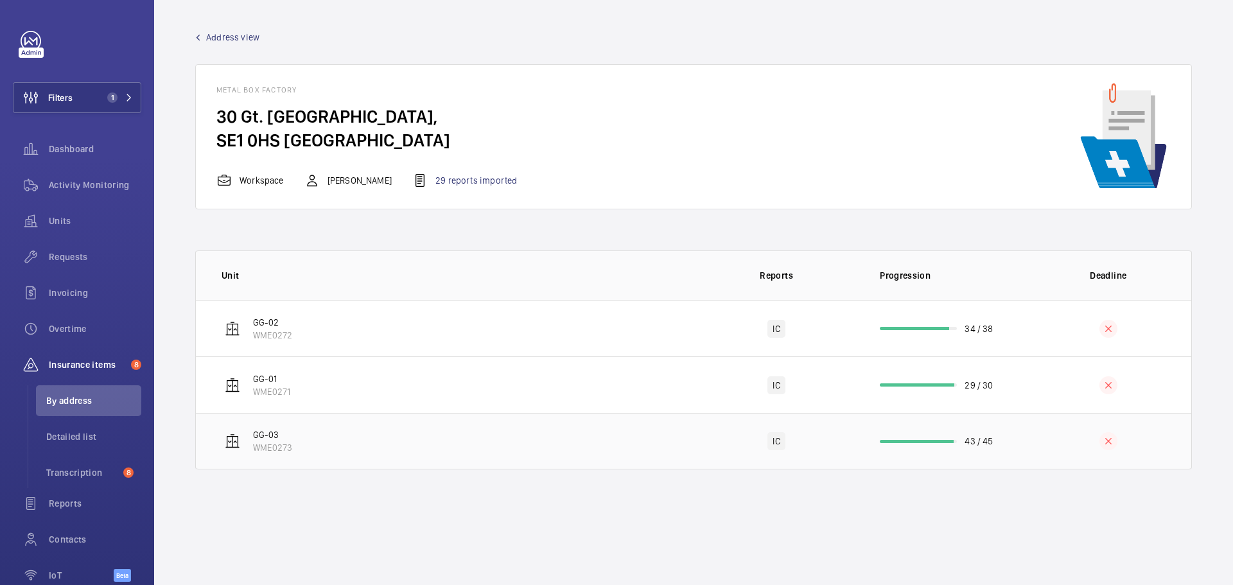
click at [412, 442] on td "GG-03 WME0273" at bounding box center [445, 441] width 498 height 57
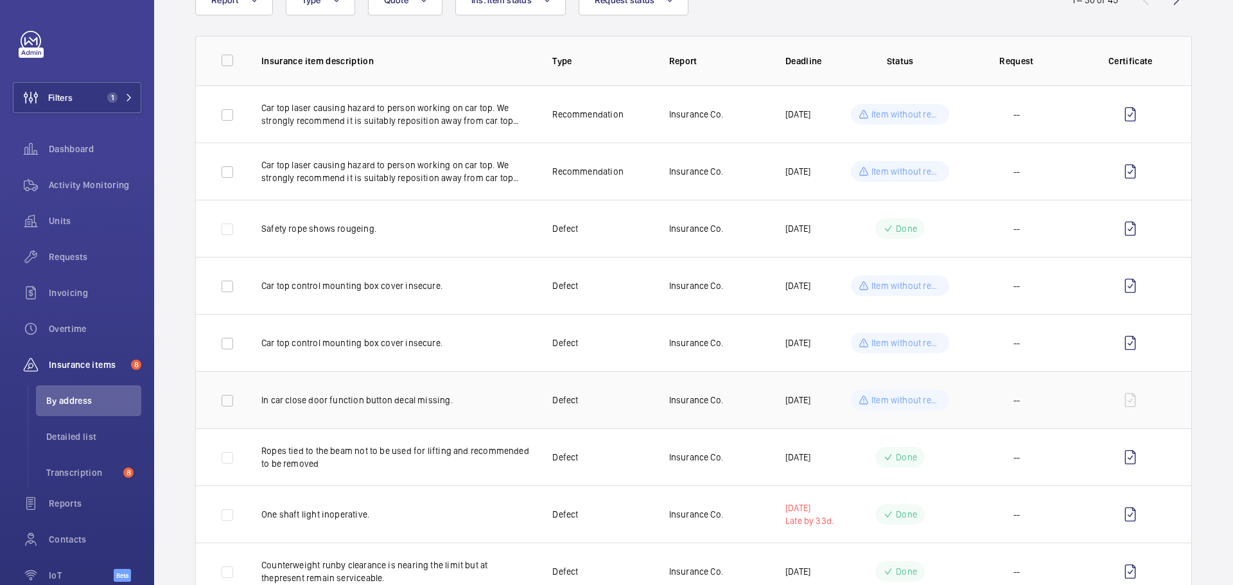
scroll to position [128, 0]
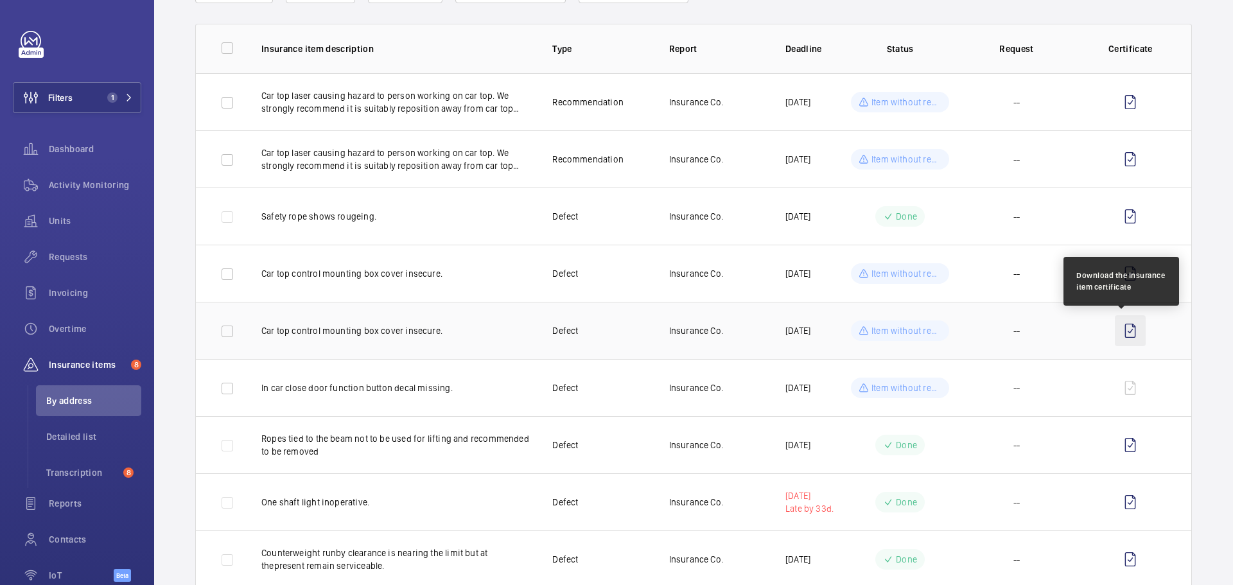
click at [1122, 332] on wm-front-icon-button at bounding box center [1130, 330] width 31 height 31
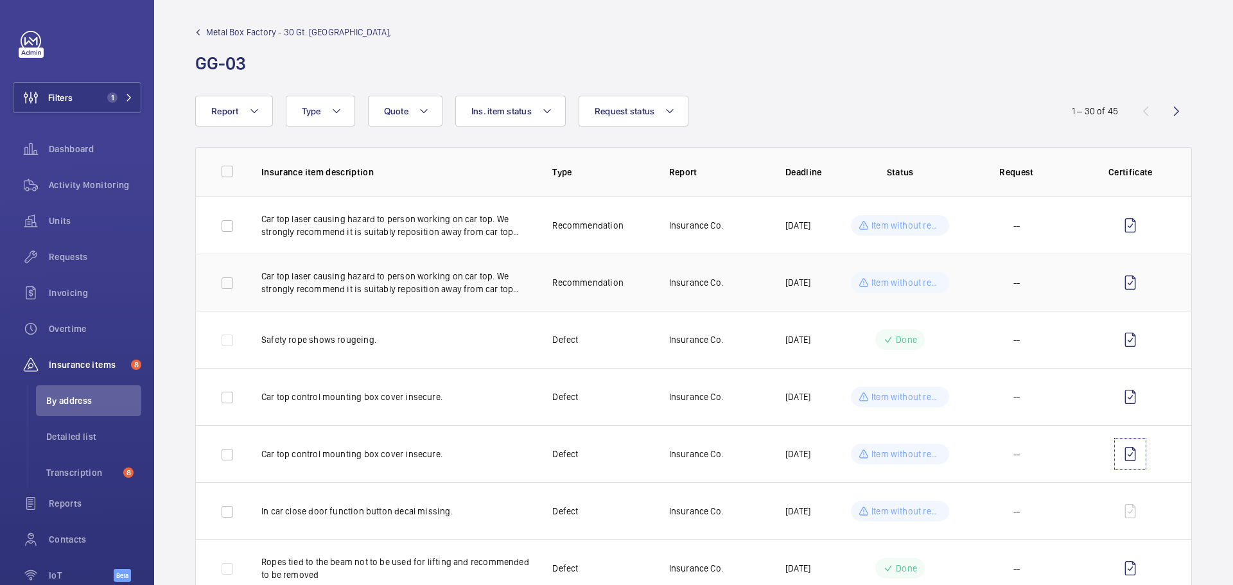
scroll to position [0, 0]
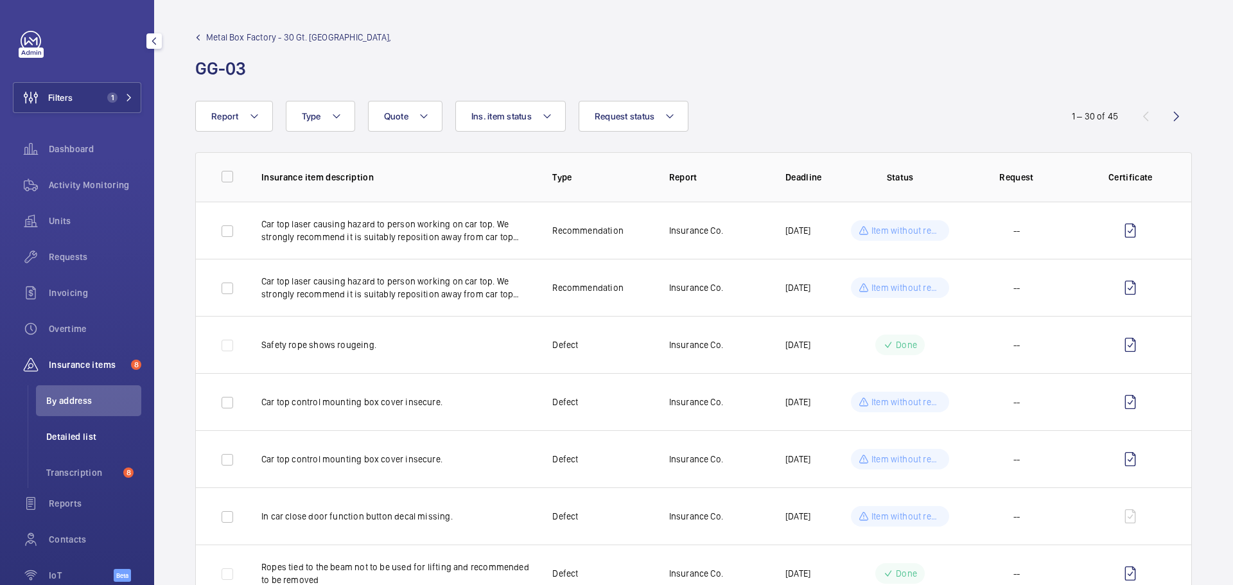
click at [61, 434] on span "Detailed list" at bounding box center [93, 436] width 95 height 13
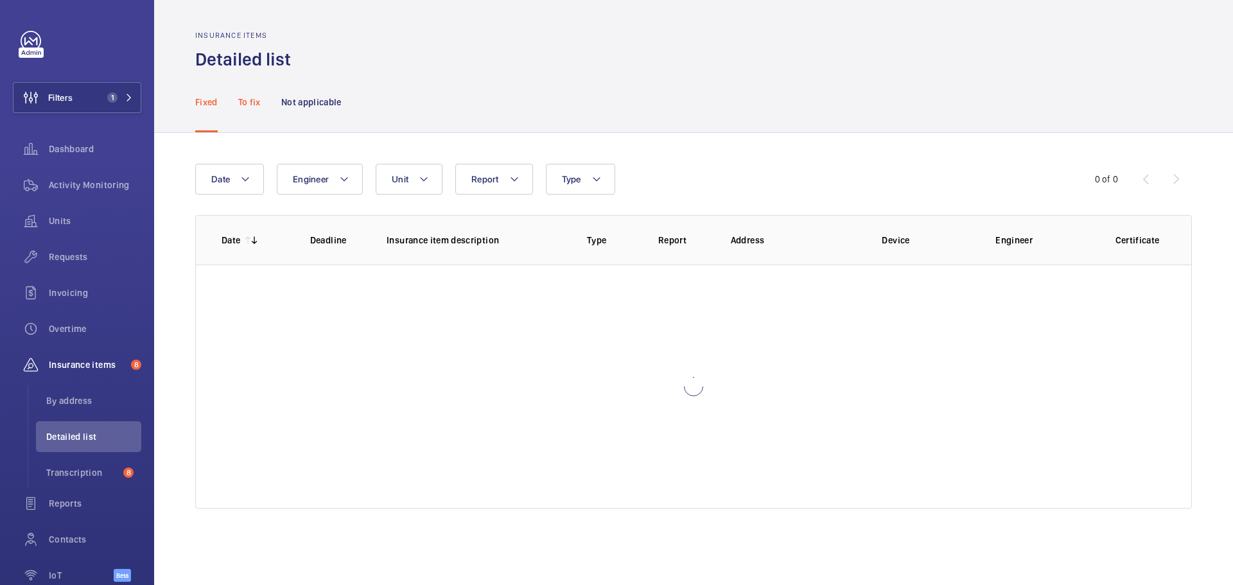
click at [258, 100] on p "To fix" at bounding box center [249, 102] width 22 height 13
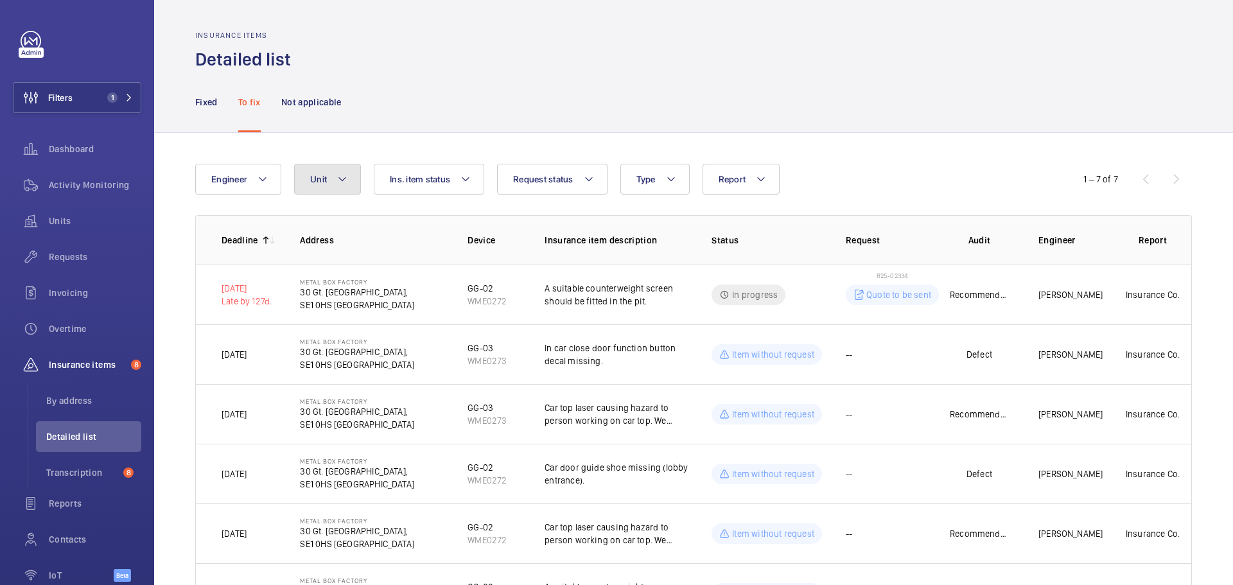
click at [344, 181] on mat-icon at bounding box center [342, 179] width 10 height 15
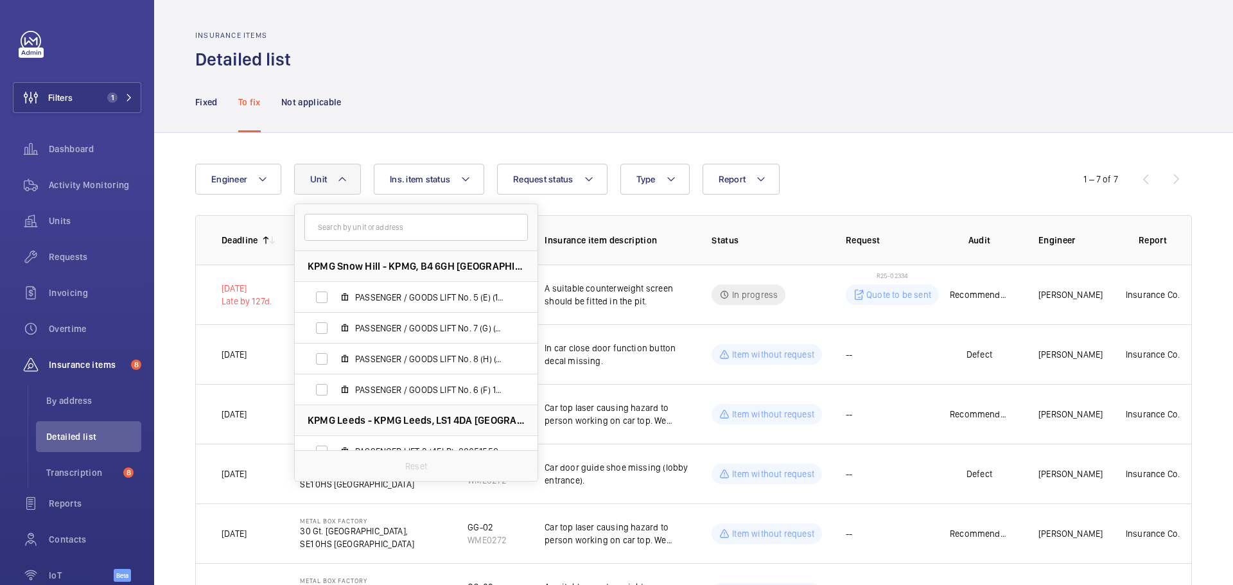
click at [365, 231] on input "text" at bounding box center [416, 227] width 224 height 27
click at [340, 188] on button "Unit" at bounding box center [327, 179] width 67 height 31
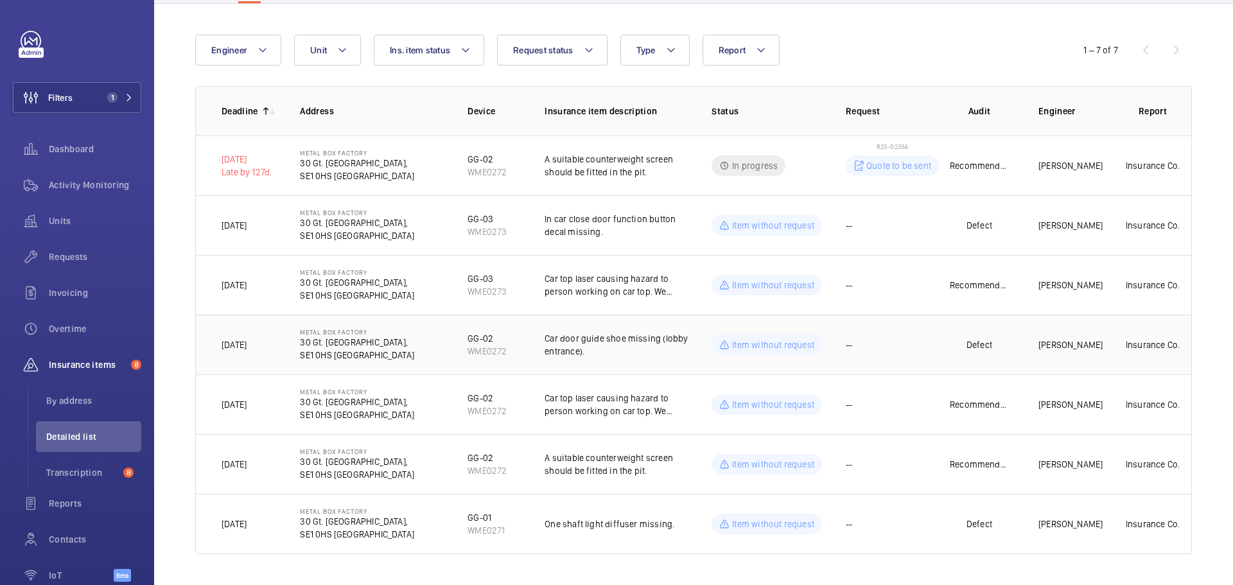
scroll to position [1, 0]
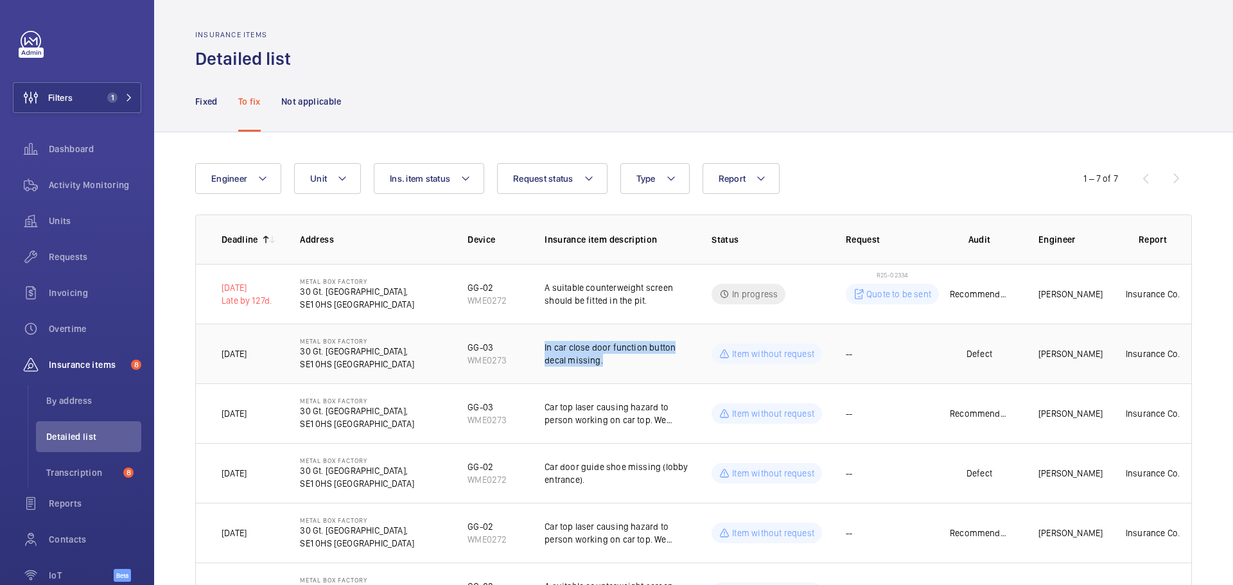
drag, startPoint x: 536, startPoint y: 344, endPoint x: 600, endPoint y: 362, distance: 66.7
click at [600, 362] on td "In car close door function button decal missing." at bounding box center [607, 354] width 167 height 60
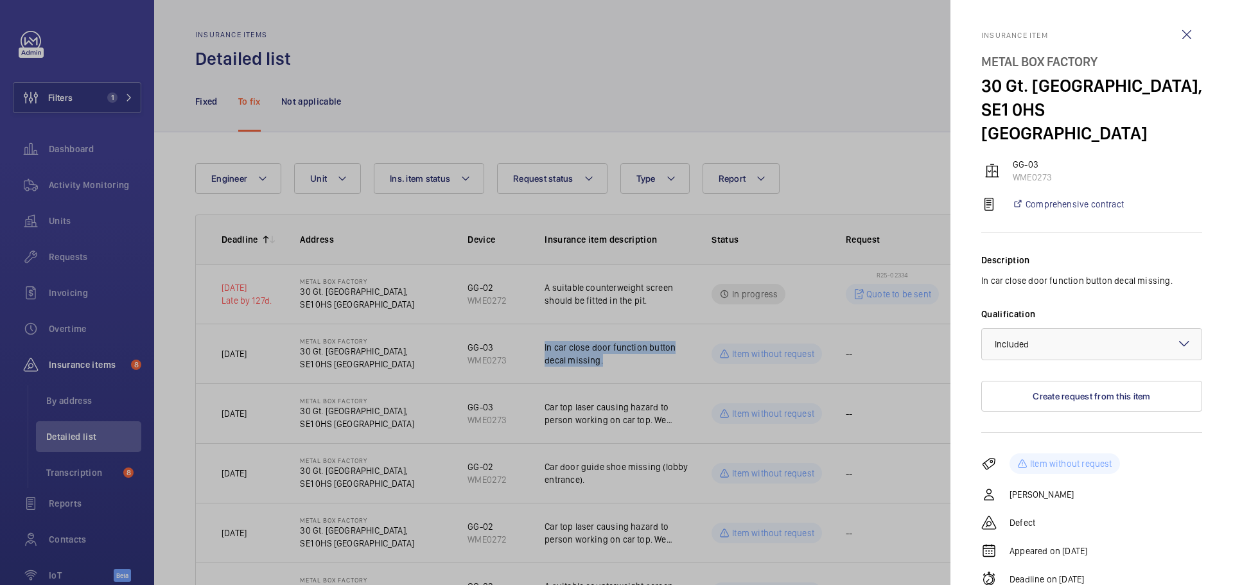
copy p "In car close door function button decal missing."
drag, startPoint x: 534, startPoint y: 405, endPoint x: 610, endPoint y: 407, distance: 75.2
click at [610, 407] on div at bounding box center [616, 292] width 1233 height 585
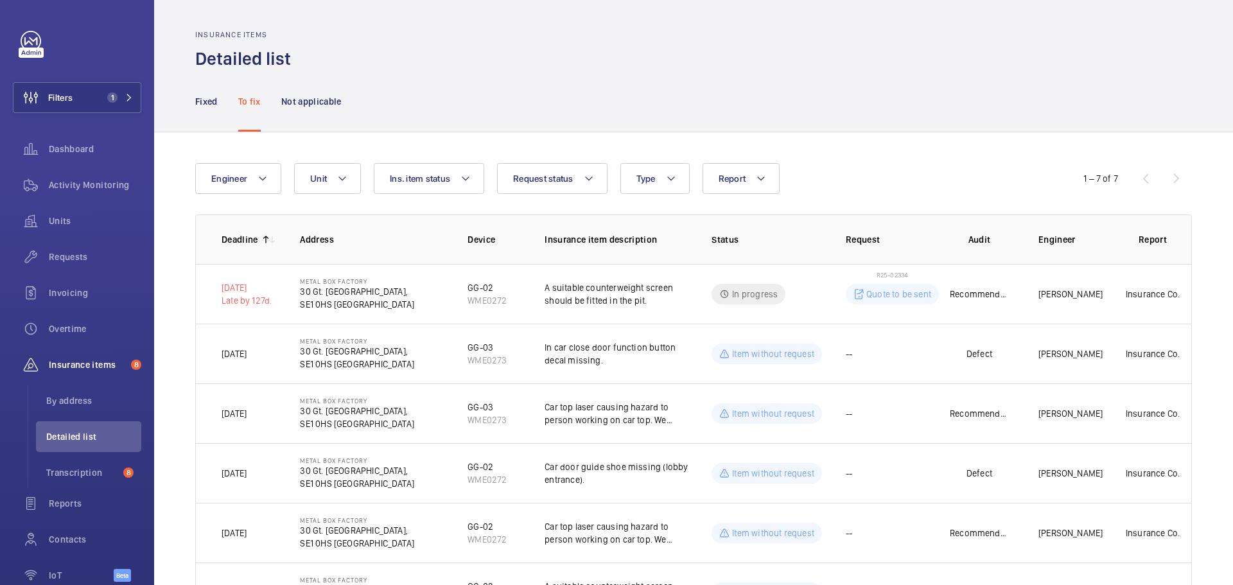
click at [610, 408] on div at bounding box center [616, 292] width 1233 height 585
drag, startPoint x: 536, startPoint y: 405, endPoint x: 663, endPoint y: 423, distance: 128.5
click at [663, 423] on td "Car top laser causing hazard to person working on car top. We strongly recommen…" at bounding box center [607, 413] width 167 height 60
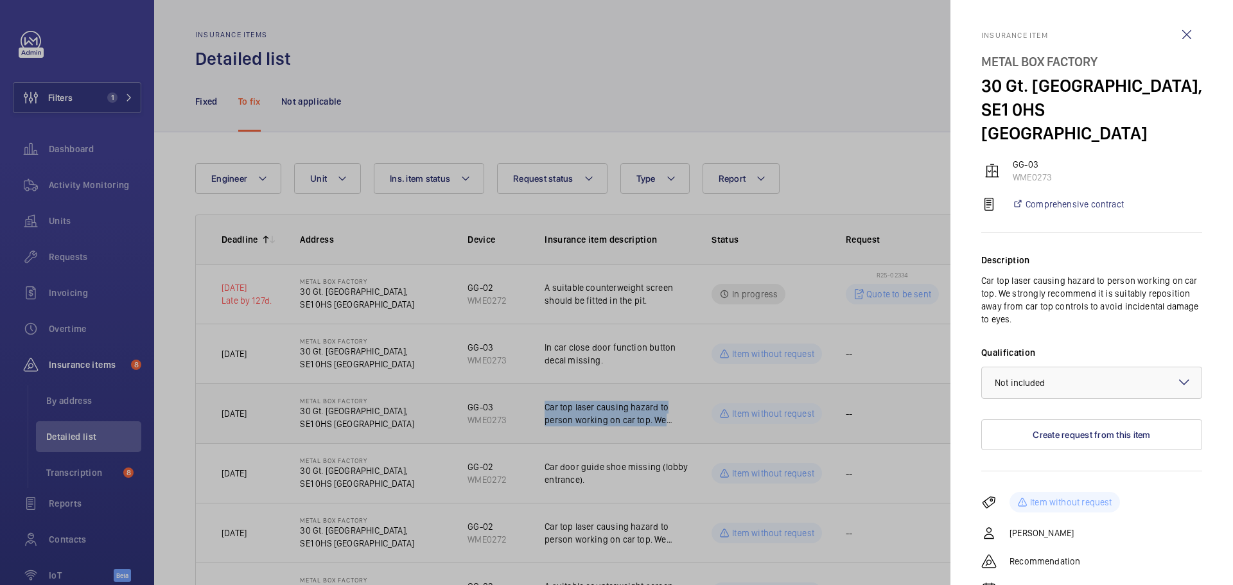
copy p "Car top laser causing hazard to person working on car top. We"
click at [1175, 22] on wm-front-icon-button at bounding box center [1187, 34] width 31 height 31
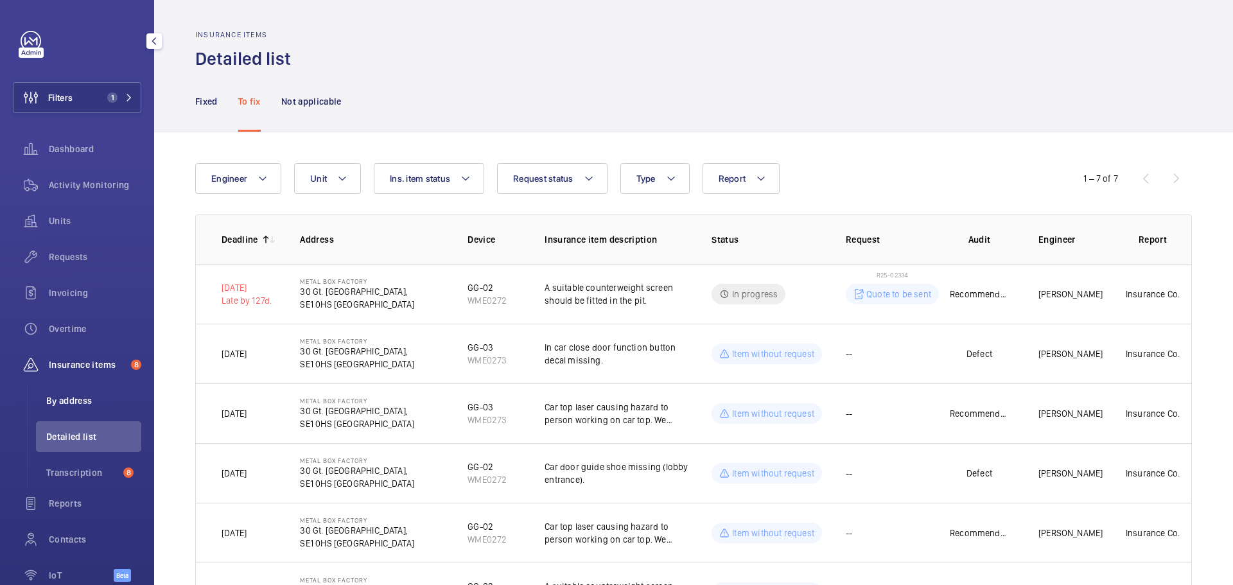
click at [96, 400] on span "By address" at bounding box center [93, 400] width 95 height 13
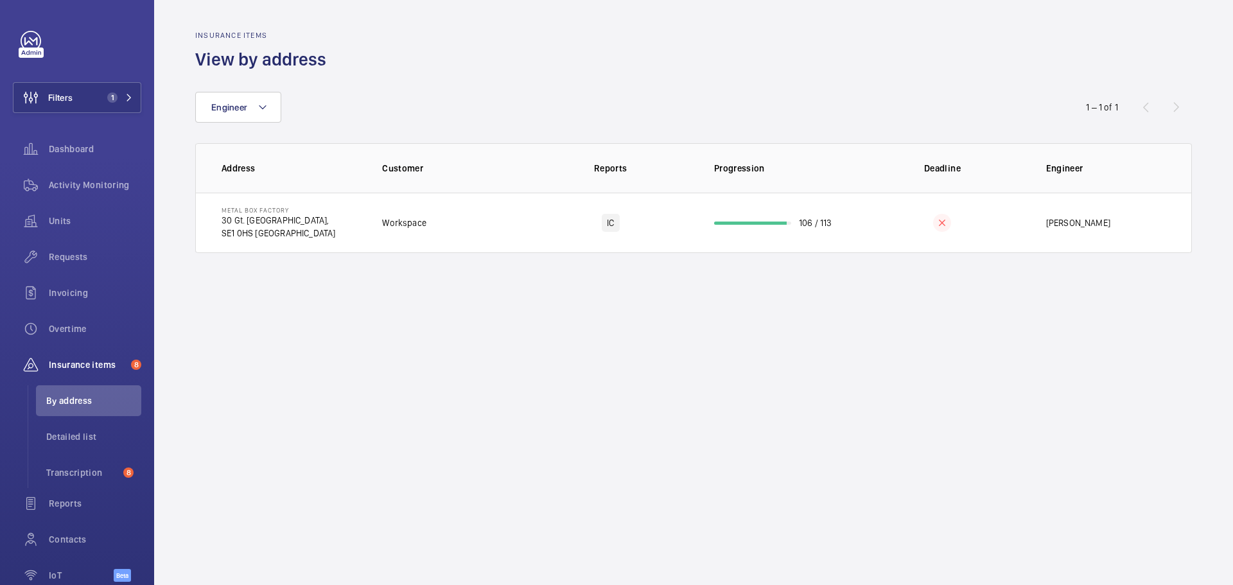
click at [580, 260] on wm-front-admin-audit-in-progress-table "Insurance items View by address Engineer 1 – 1 of 1 Address Customer Reports Pr…" at bounding box center [693, 142] width 1079 height 284
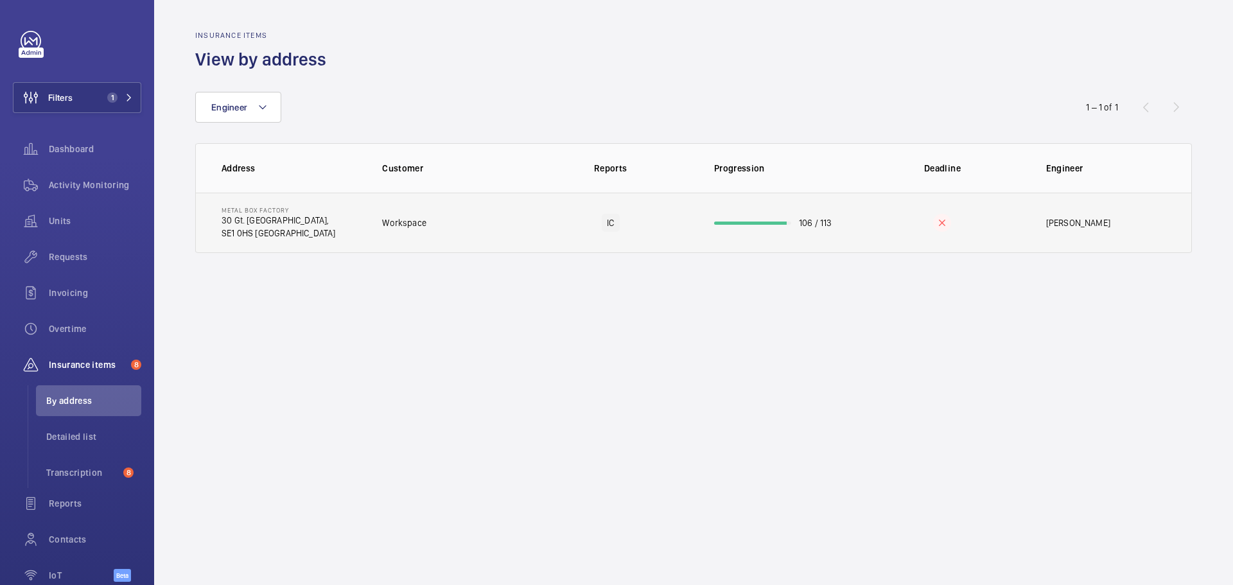
click at [576, 236] on td "IC" at bounding box center [611, 223] width 166 height 60
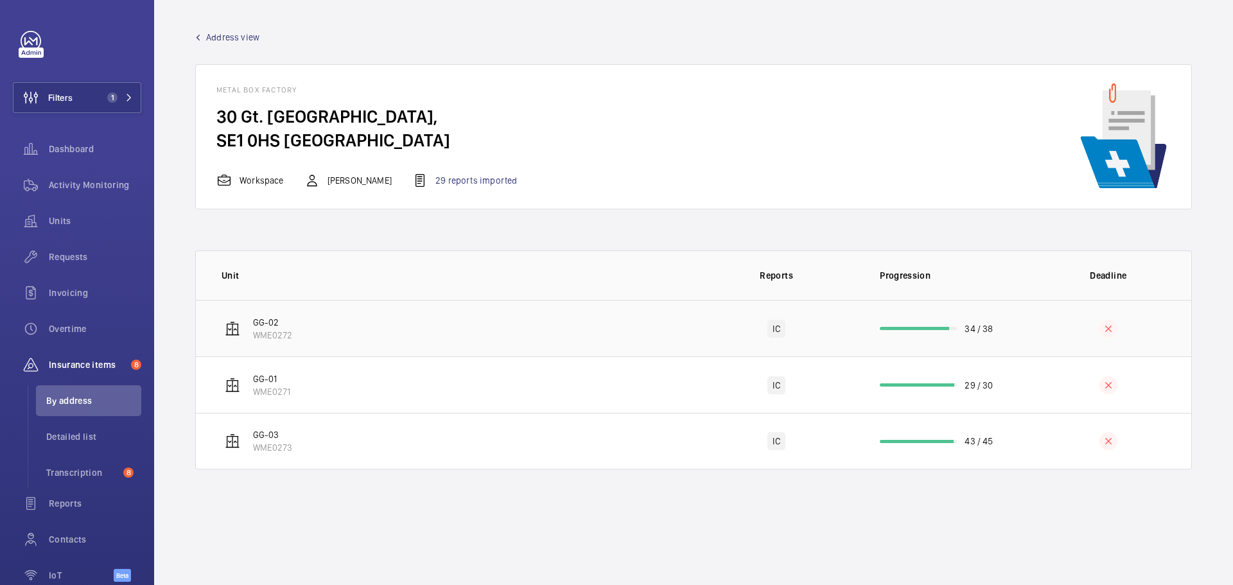
click at [408, 331] on td "GG-02 WME0272" at bounding box center [445, 328] width 498 height 57
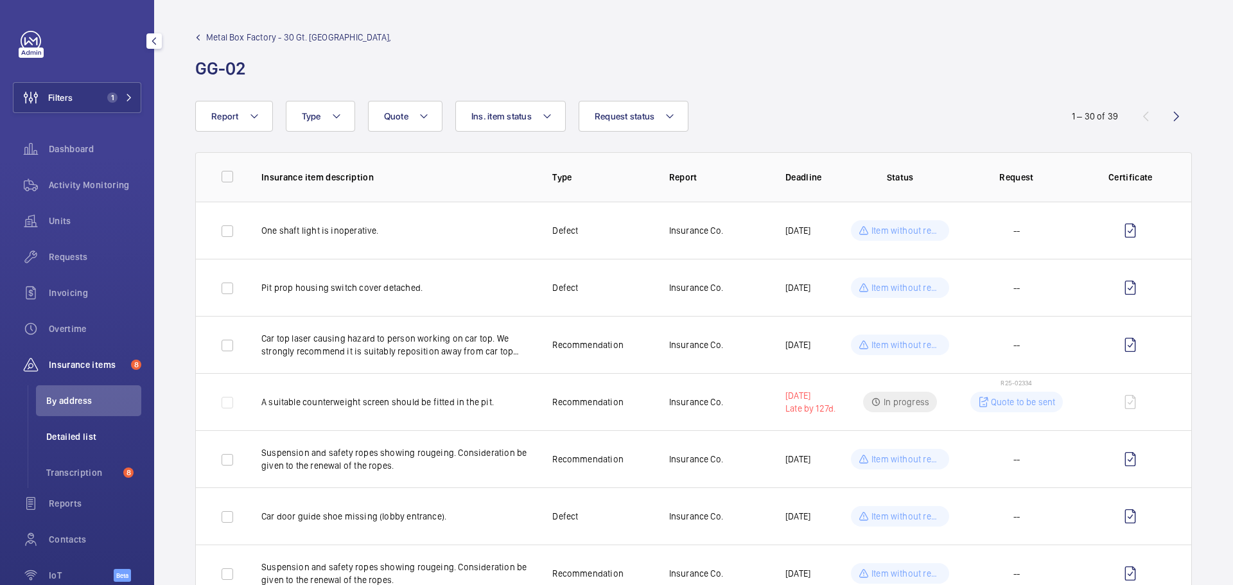
click at [78, 434] on span "Detailed list" at bounding box center [93, 436] width 95 height 13
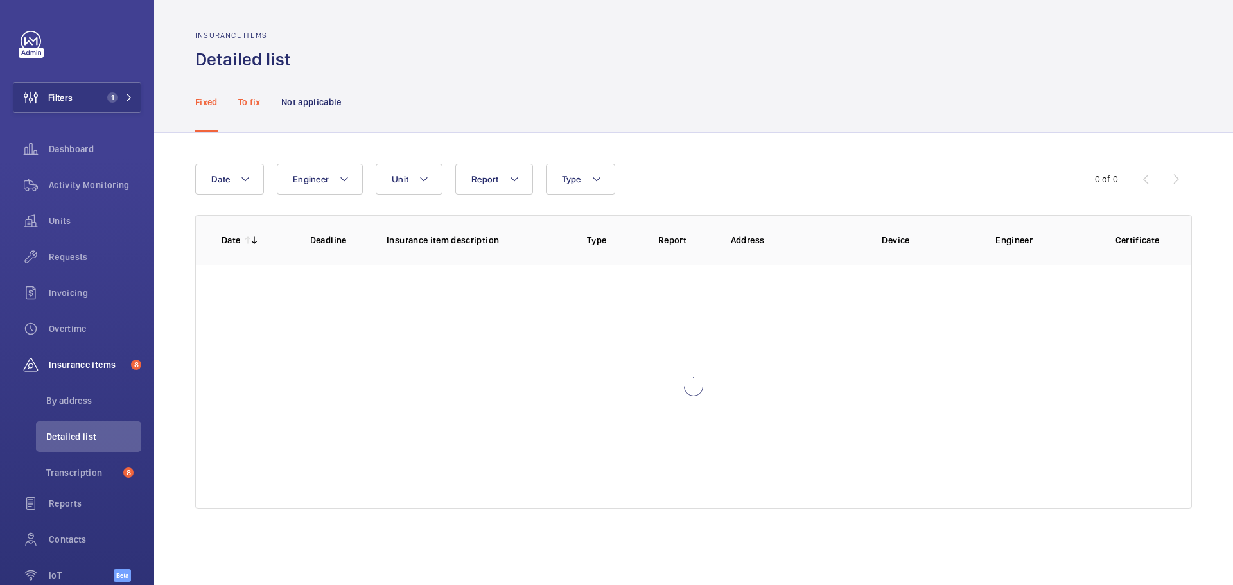
click at [249, 100] on p "To fix" at bounding box center [249, 102] width 22 height 13
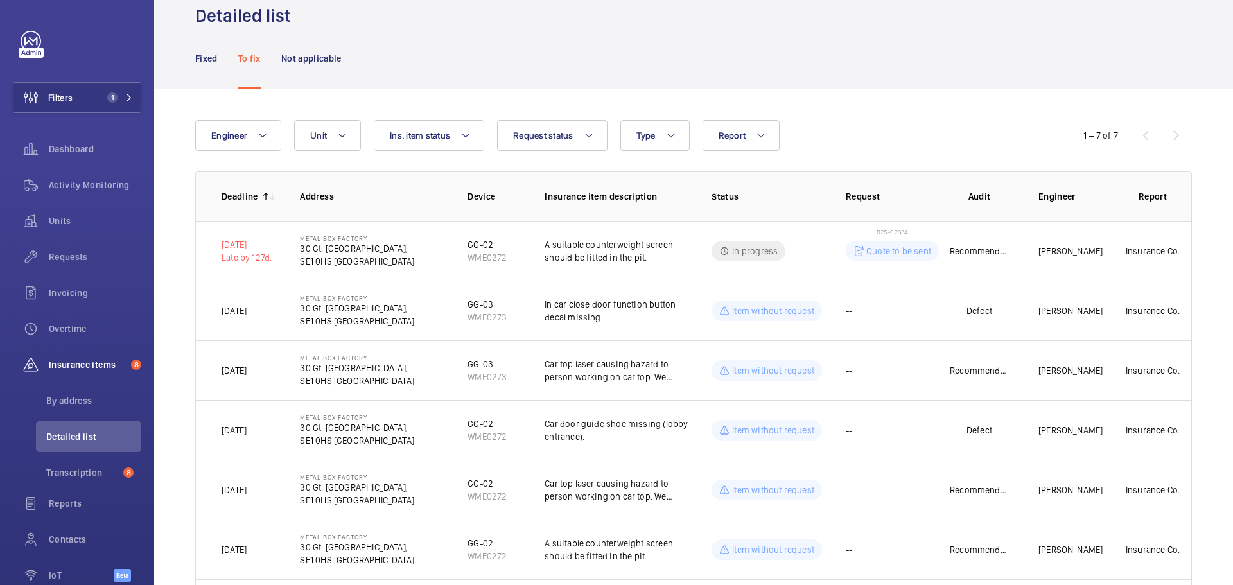
scroll to position [64, 0]
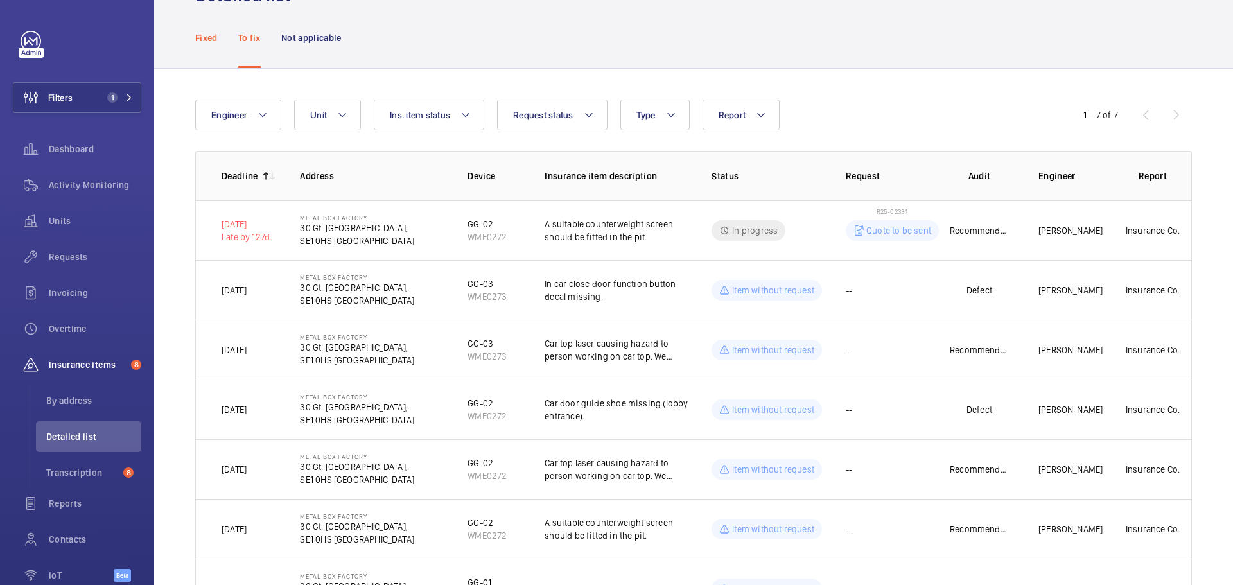
click at [211, 39] on p "Fixed" at bounding box center [206, 37] width 22 height 13
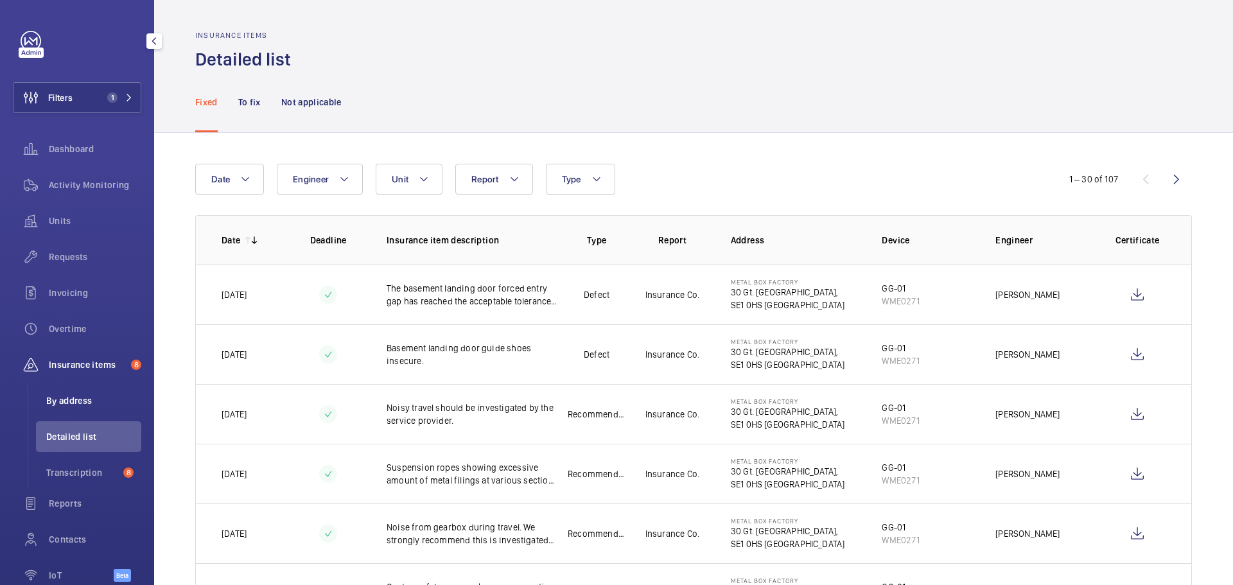
click at [72, 407] on span "By address" at bounding box center [93, 400] width 95 height 13
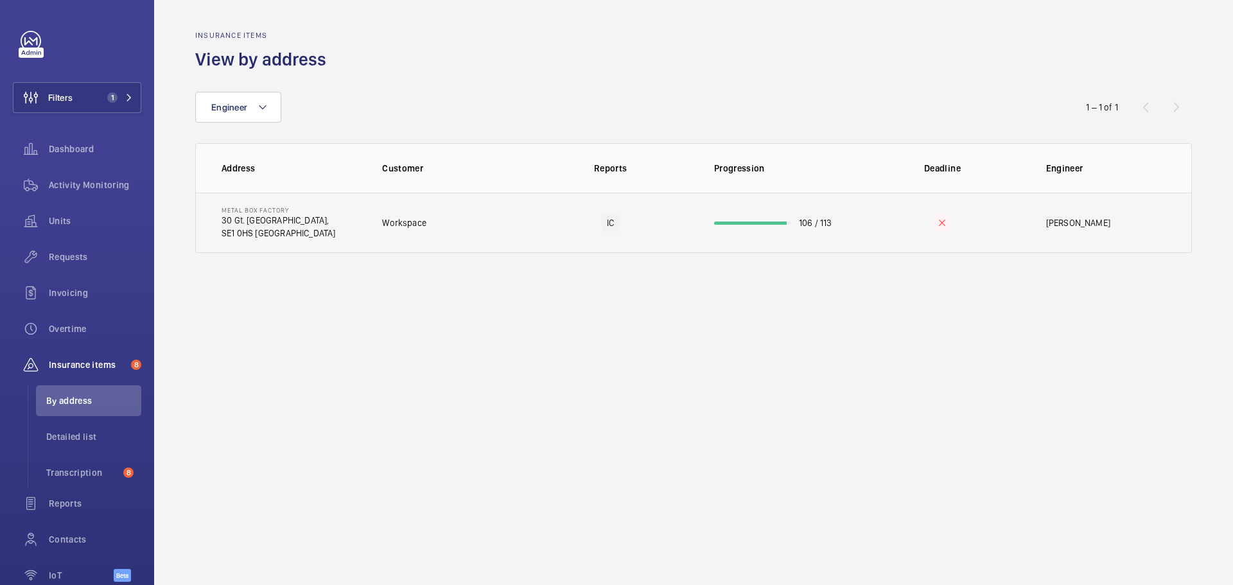
click at [521, 238] on td "Workspace" at bounding box center [445, 223] width 166 height 60
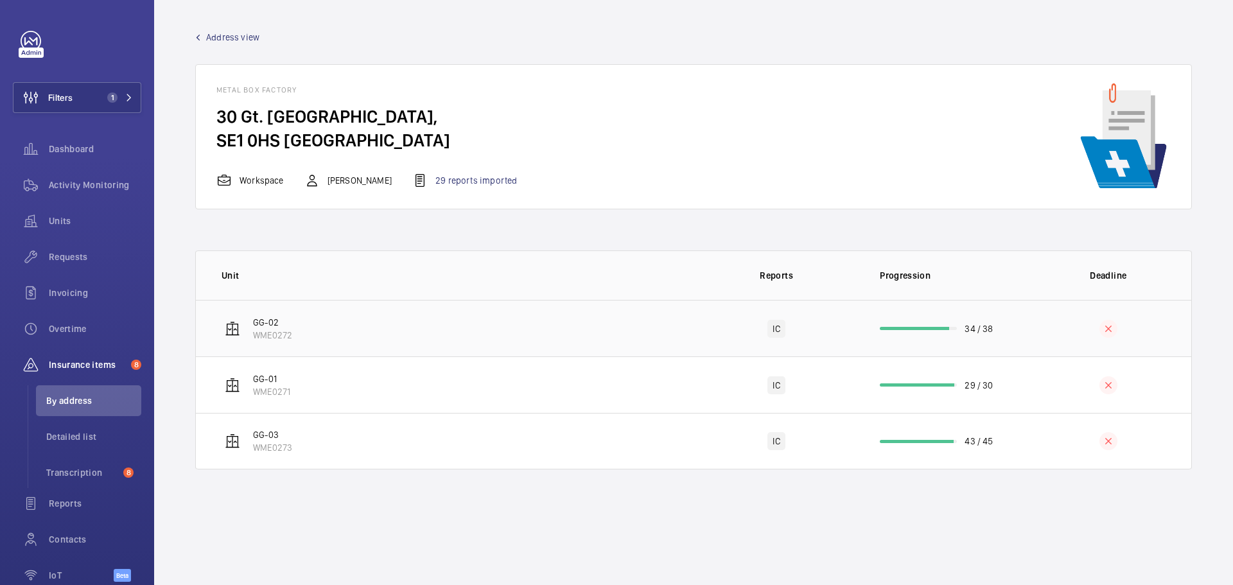
click at [501, 334] on td "GG-02 WME0272" at bounding box center [445, 328] width 498 height 57
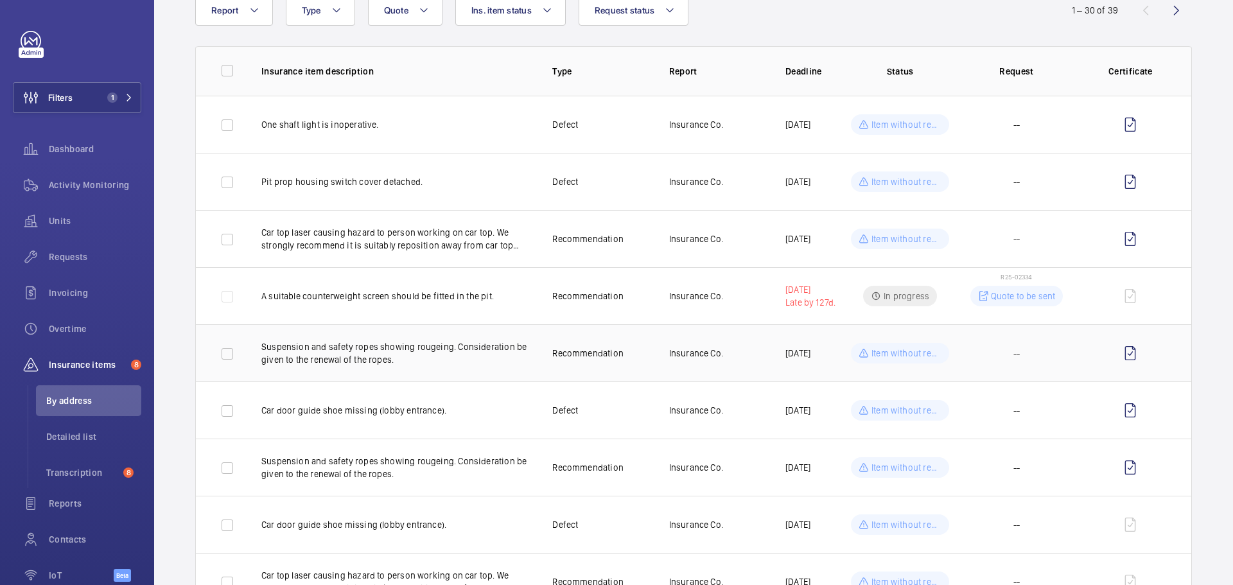
scroll to position [128, 0]
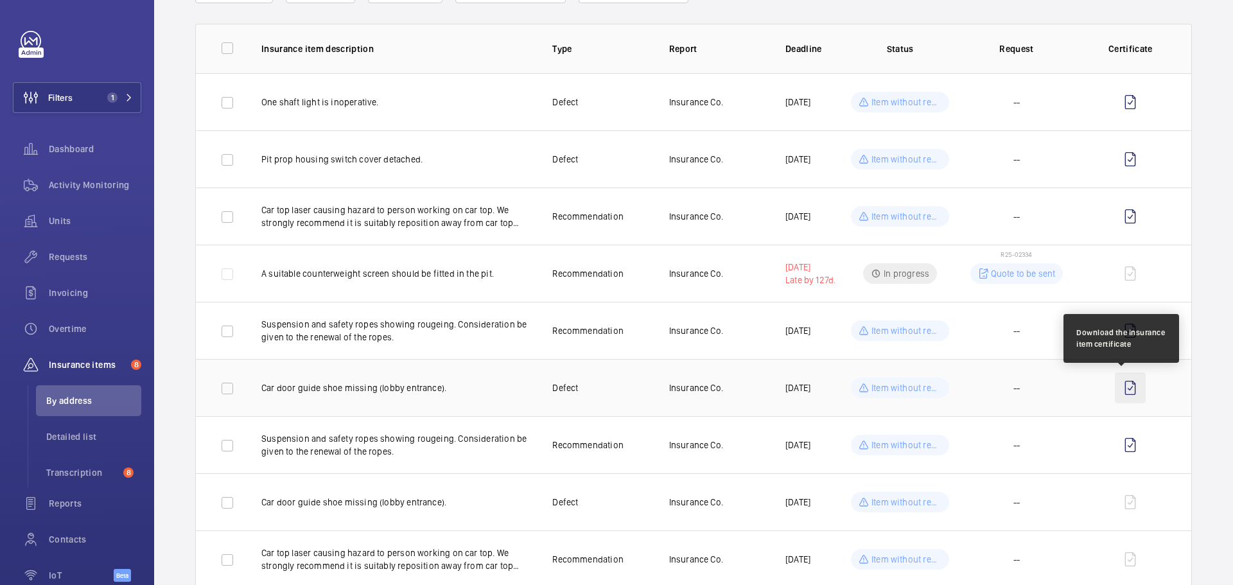
click at [1119, 388] on wm-front-icon-button at bounding box center [1130, 388] width 31 height 31
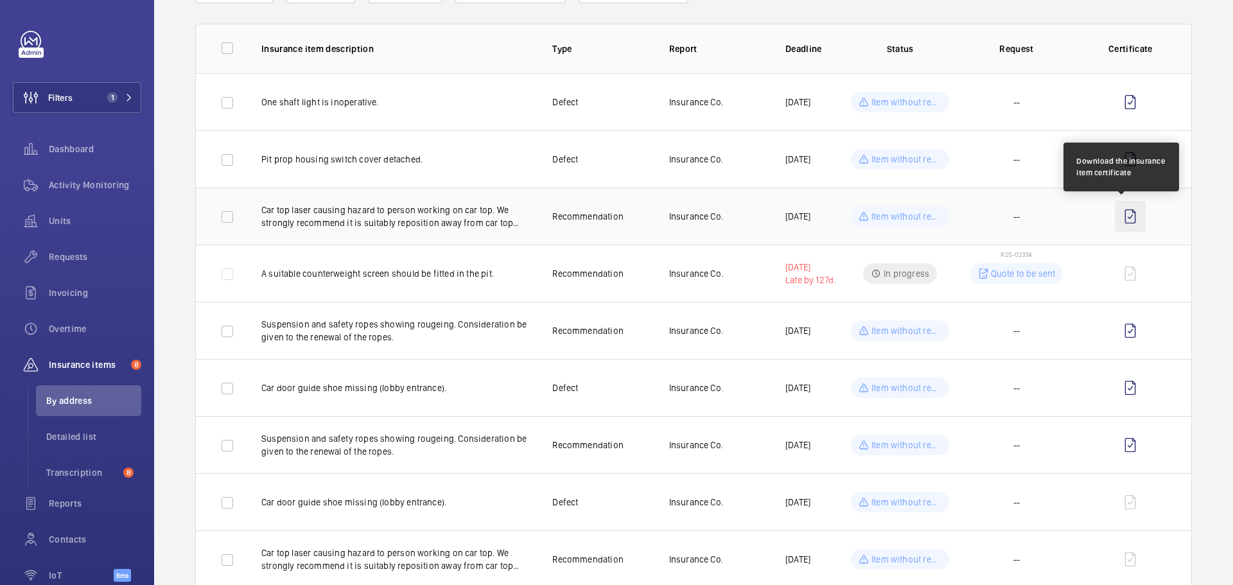
click at [1124, 223] on wm-front-icon-button at bounding box center [1130, 216] width 31 height 31
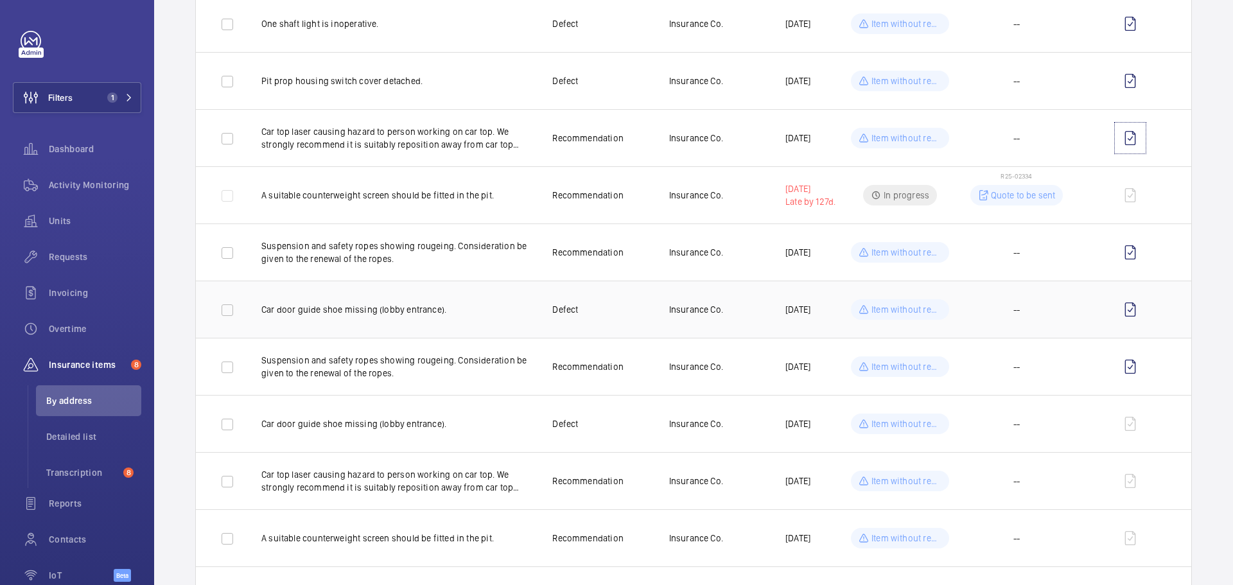
scroll to position [193, 0]
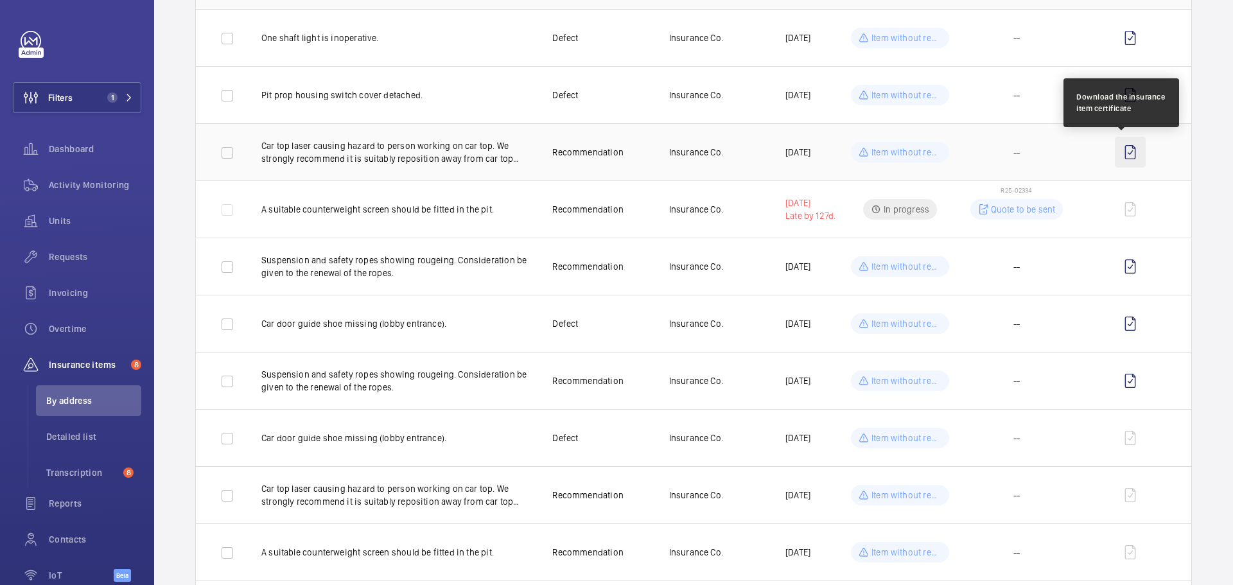
click at [1115, 150] on wm-front-icon-button at bounding box center [1130, 152] width 31 height 31
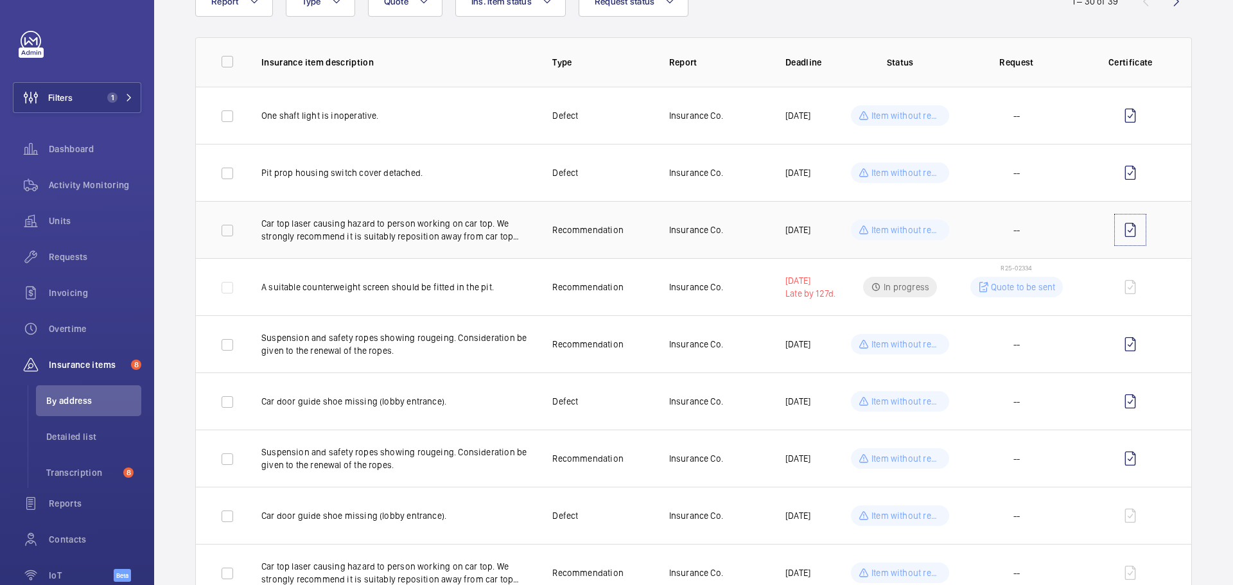
scroll to position [257, 0]
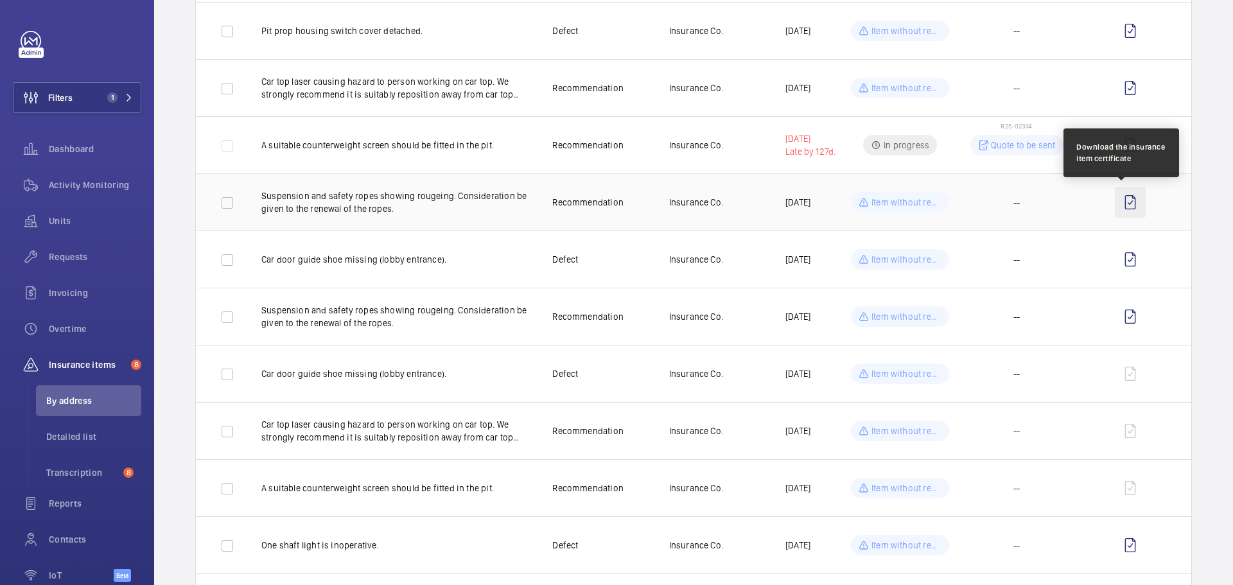
click at [1123, 207] on wm-front-icon-button at bounding box center [1130, 202] width 31 height 31
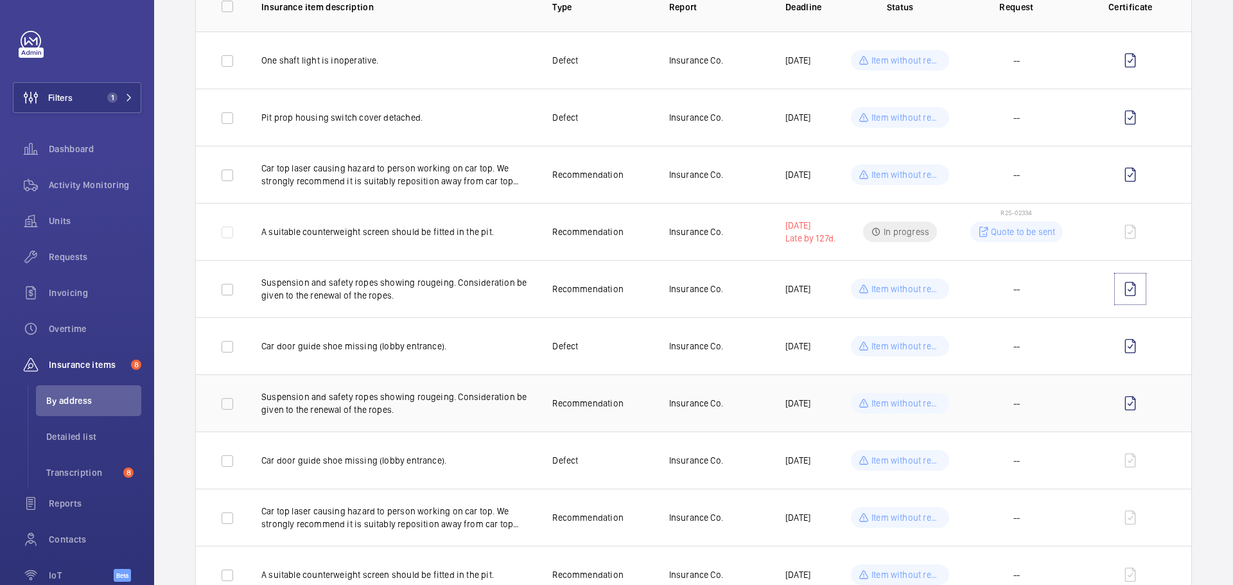
scroll to position [193, 0]
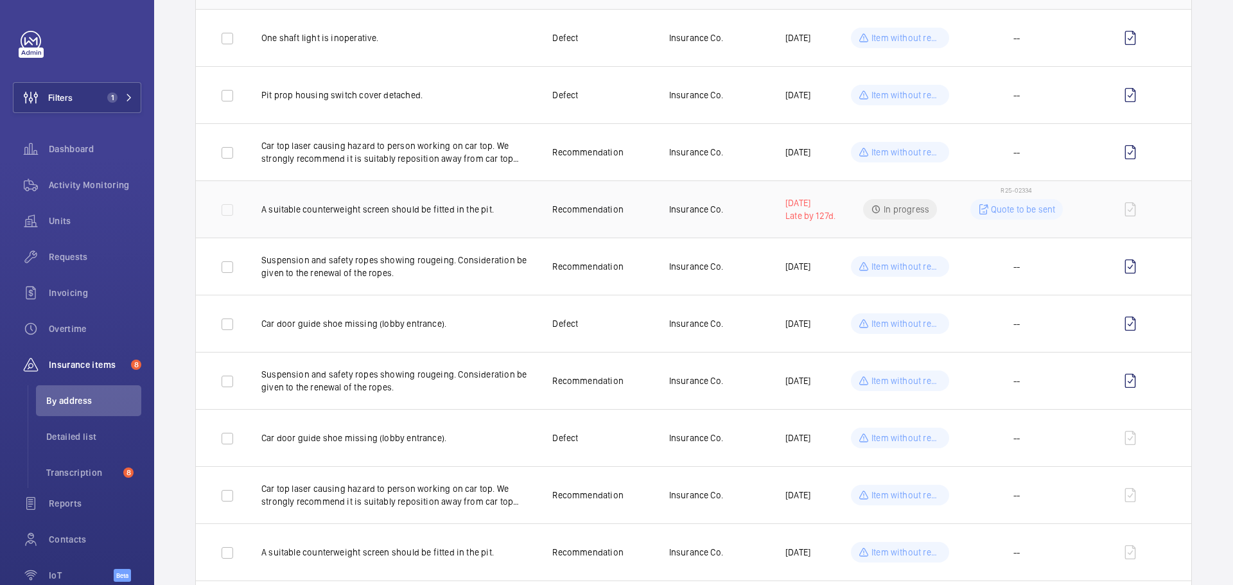
click at [1014, 200] on div "Quote to be sent" at bounding box center [1017, 209] width 93 height 21
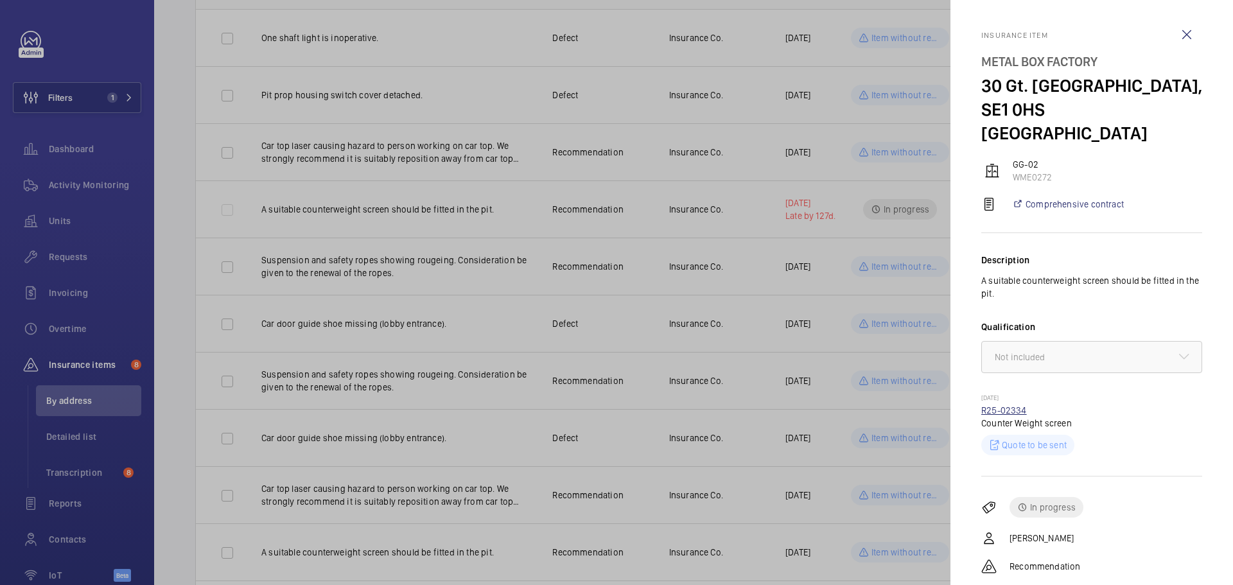
click at [1008, 405] on link "R25-02334" at bounding box center [1005, 410] width 46 height 10
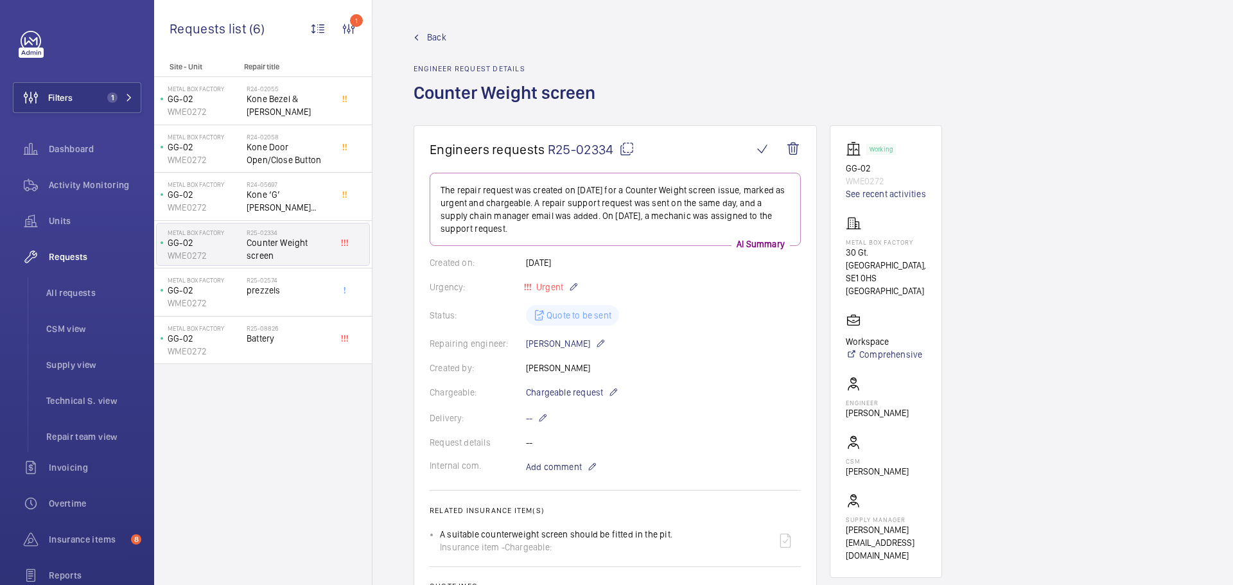
drag, startPoint x: 674, startPoint y: 536, endPoint x: 437, endPoint y: 532, distance: 236.4
click at [437, 532] on ul "A suitable counterweight screen should be fitted in the pit. Insurance item - C…" at bounding box center [615, 540] width 371 height 31
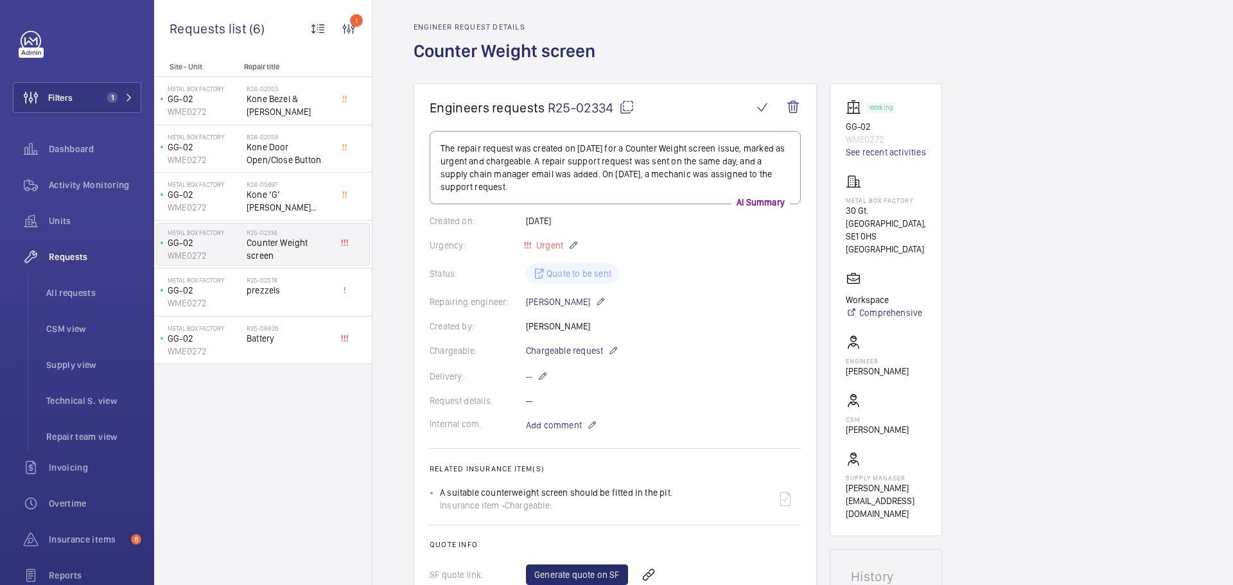
scroll to position [64, 0]
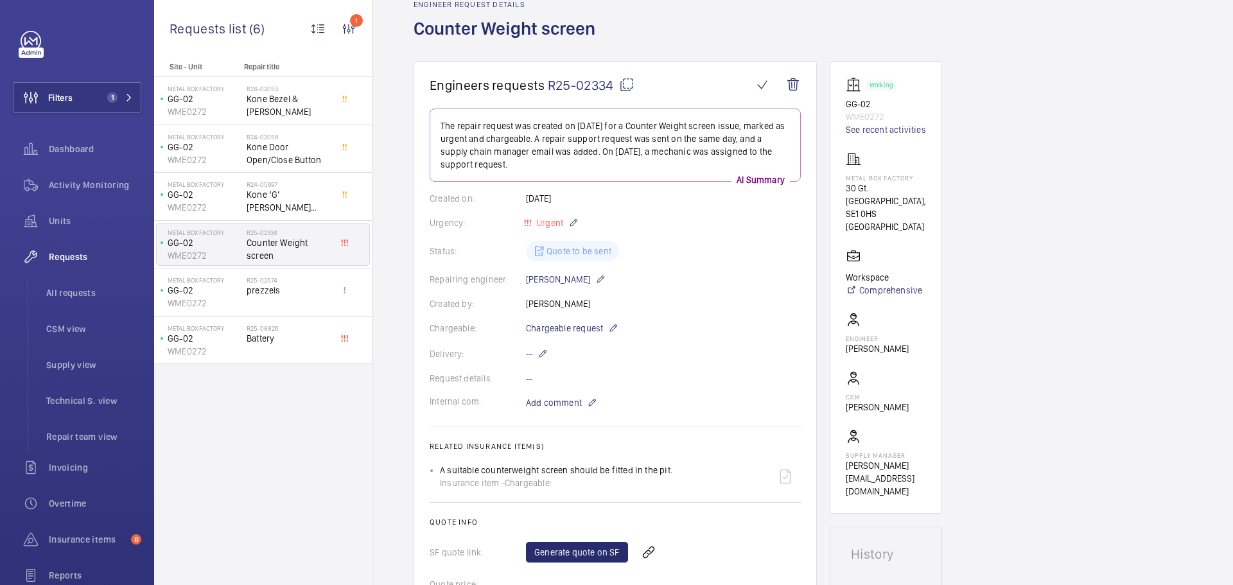
click at [728, 274] on div "Repairing engineer: Deniz Hussein" at bounding box center [615, 279] width 371 height 15
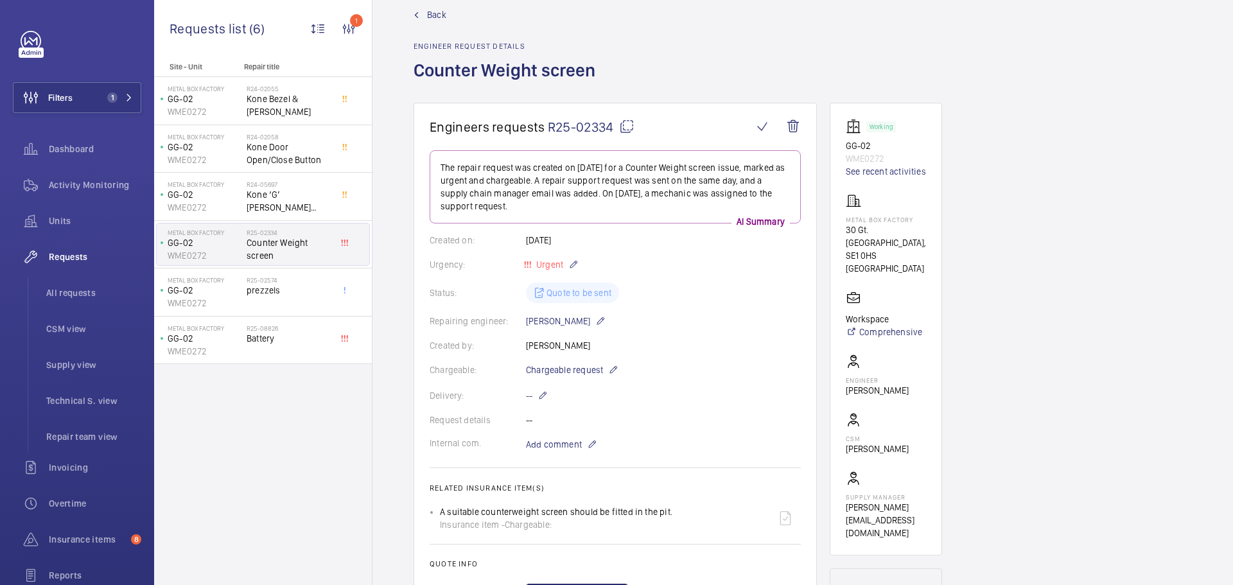
scroll to position [0, 0]
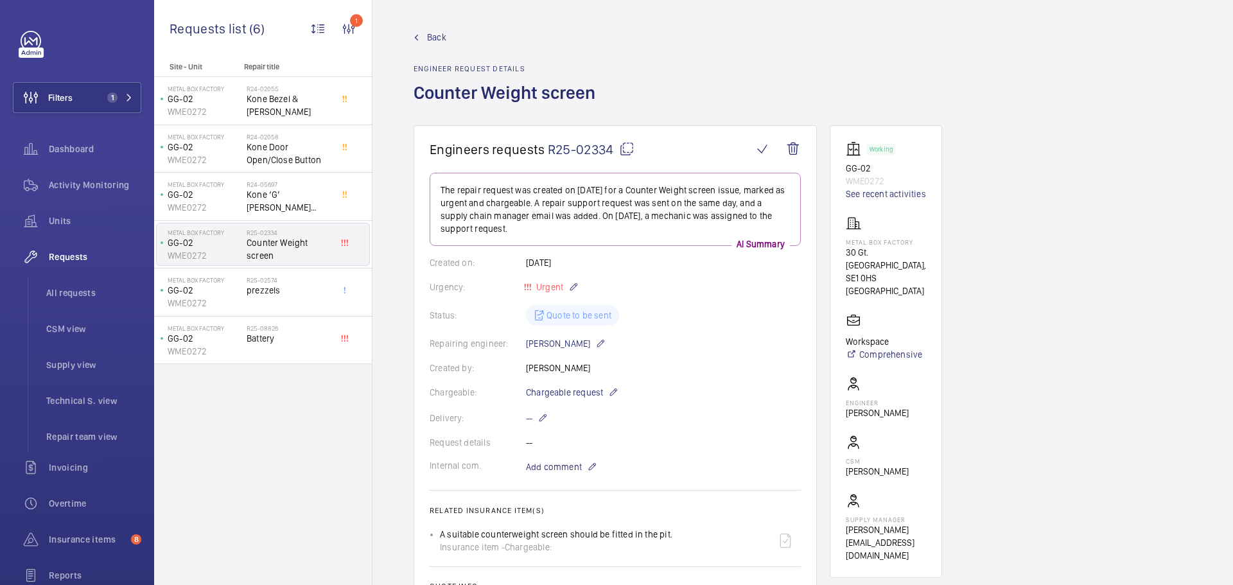
click at [435, 33] on span "Back" at bounding box center [436, 37] width 19 height 13
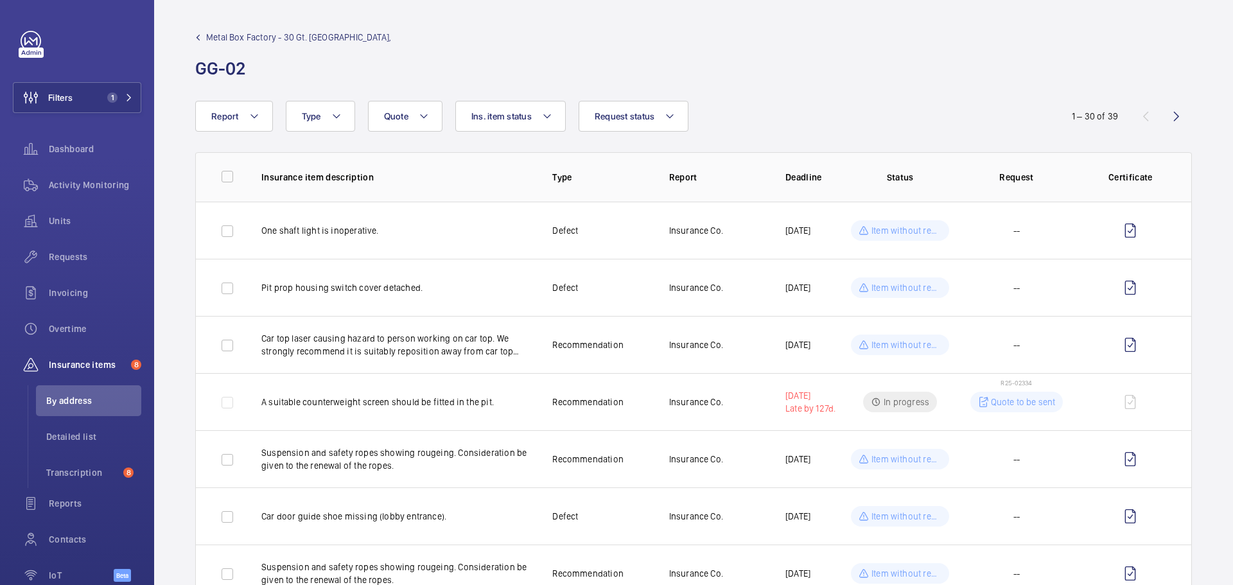
click at [265, 34] on span "Metal Box Factory - 30 Gt. Guildford Street," at bounding box center [298, 37] width 185 height 13
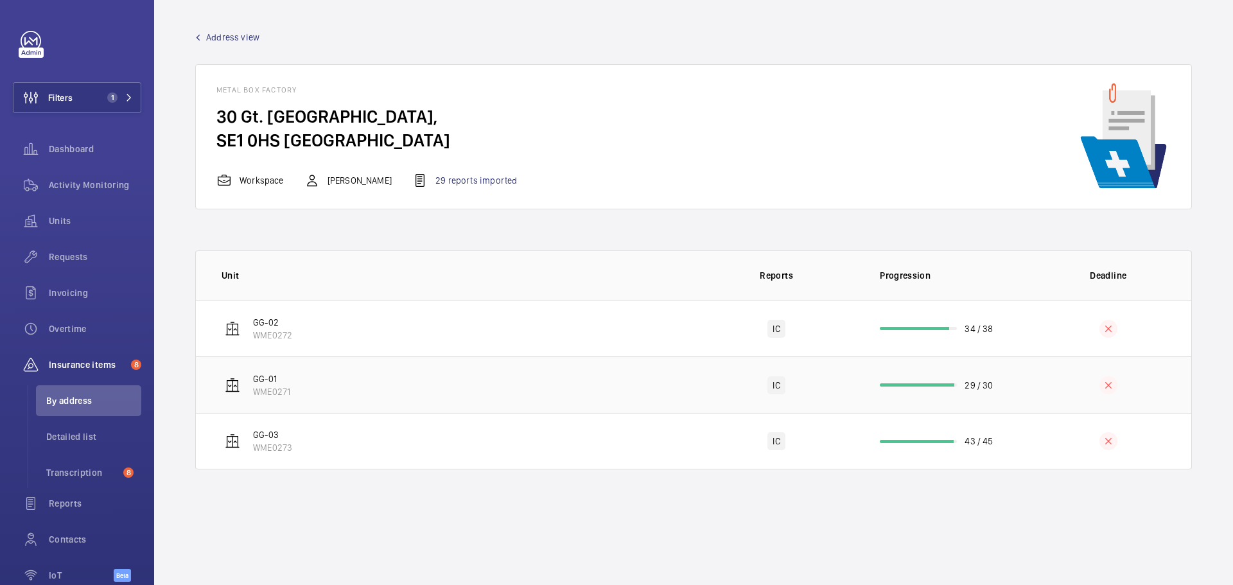
click at [567, 394] on td "GG-01 WME0271" at bounding box center [445, 385] width 498 height 57
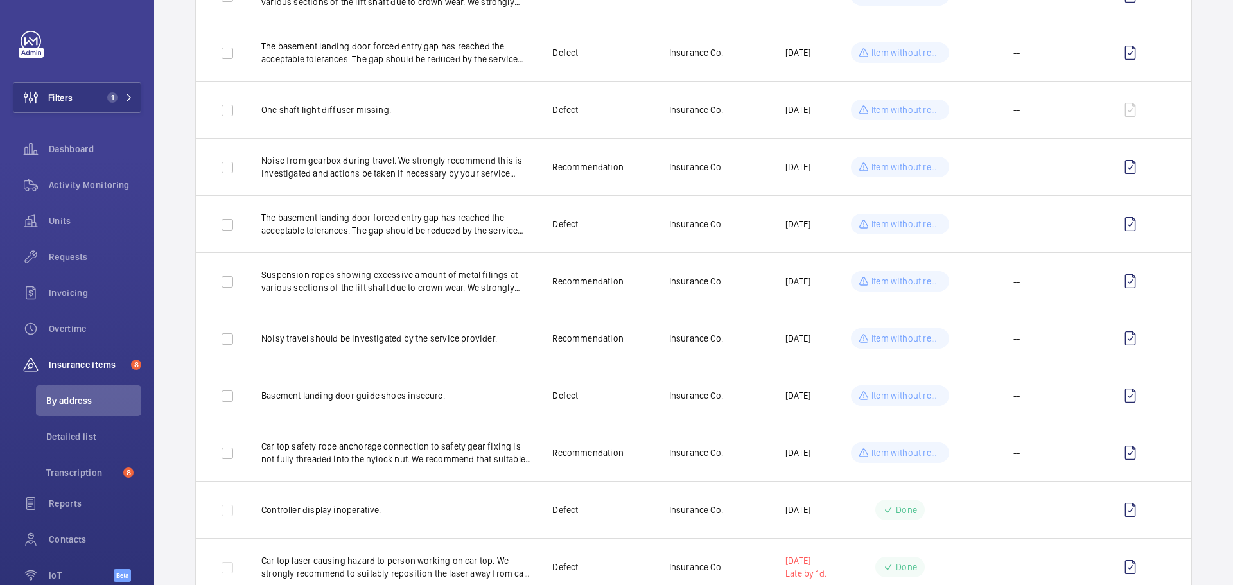
scroll to position [14, 0]
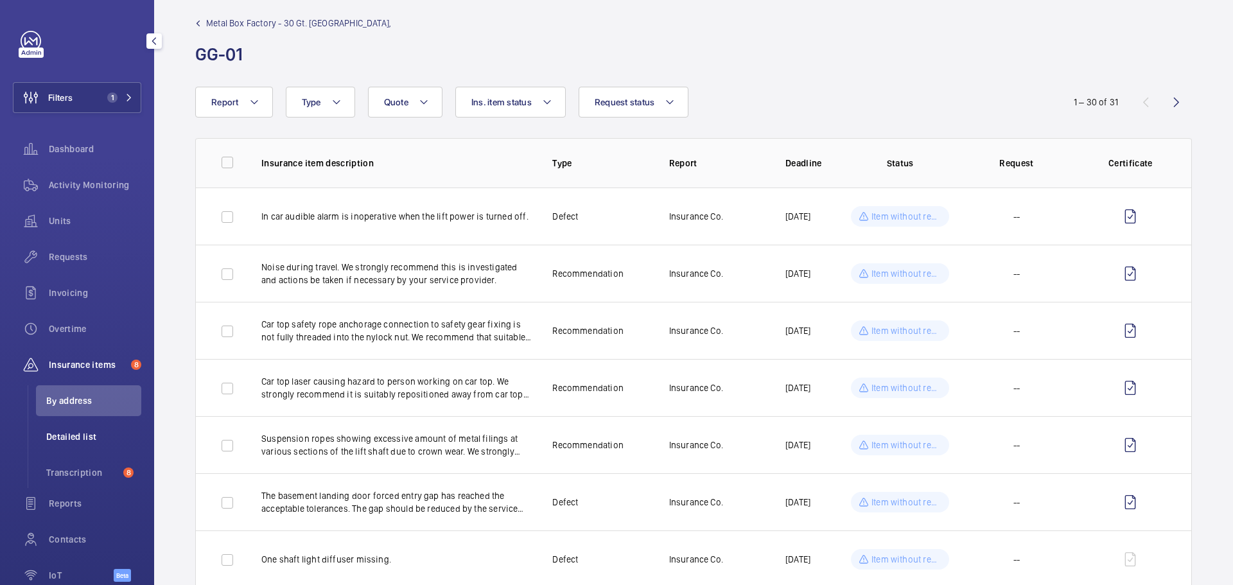
click at [68, 436] on span "Detailed list" at bounding box center [93, 436] width 95 height 13
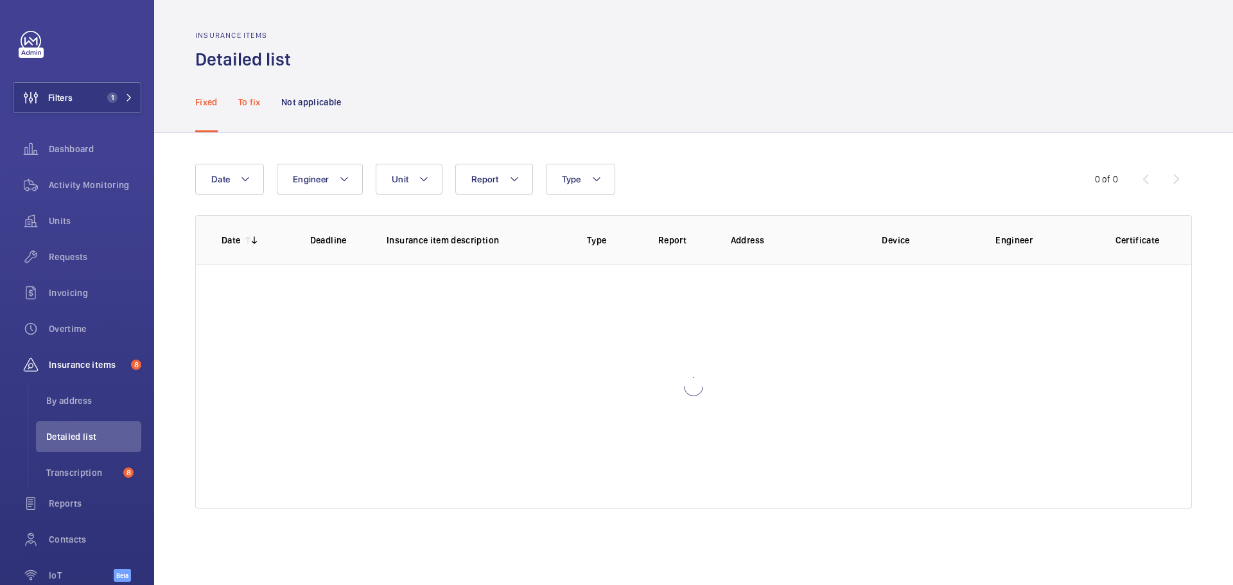
click at [256, 108] on p "To fix" at bounding box center [249, 102] width 22 height 13
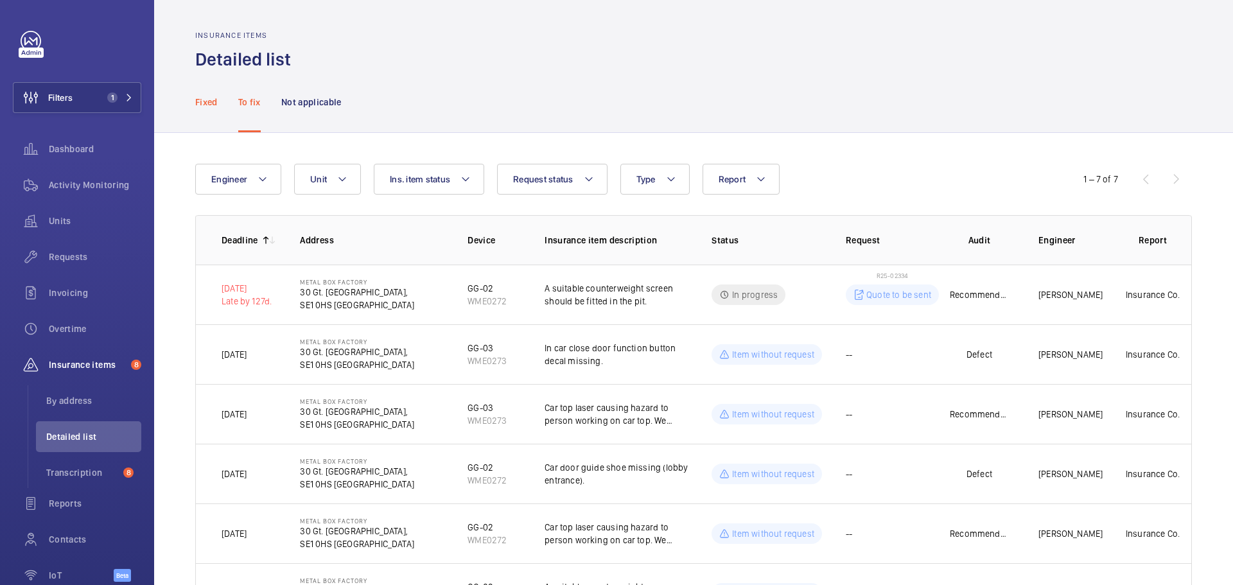
click at [195, 101] on p "Fixed" at bounding box center [206, 102] width 22 height 13
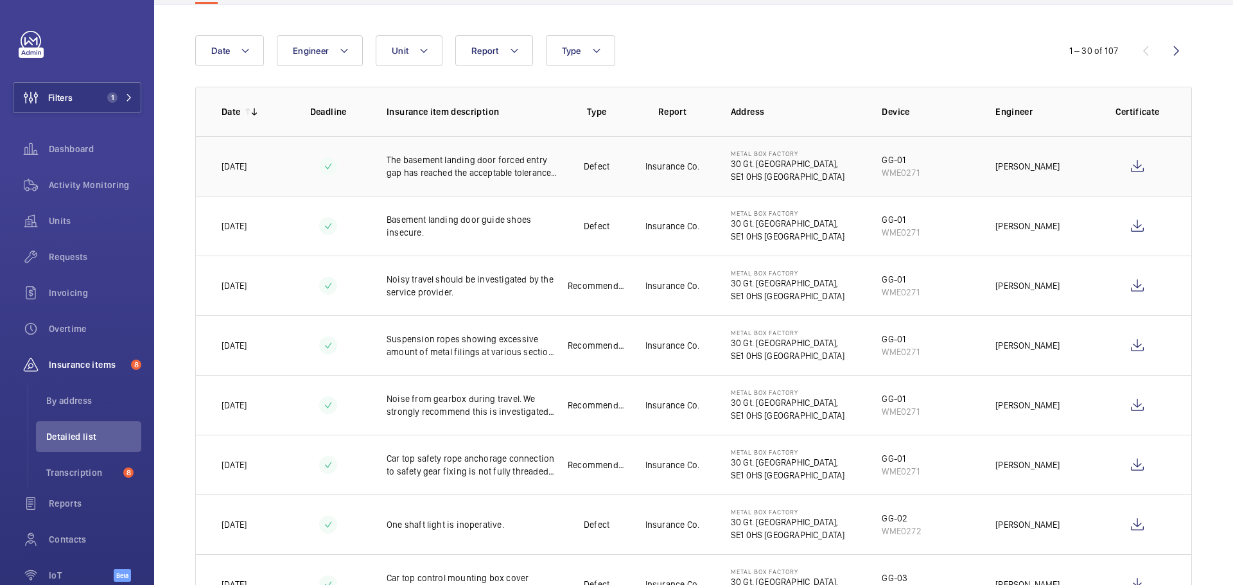
scroll to position [64, 0]
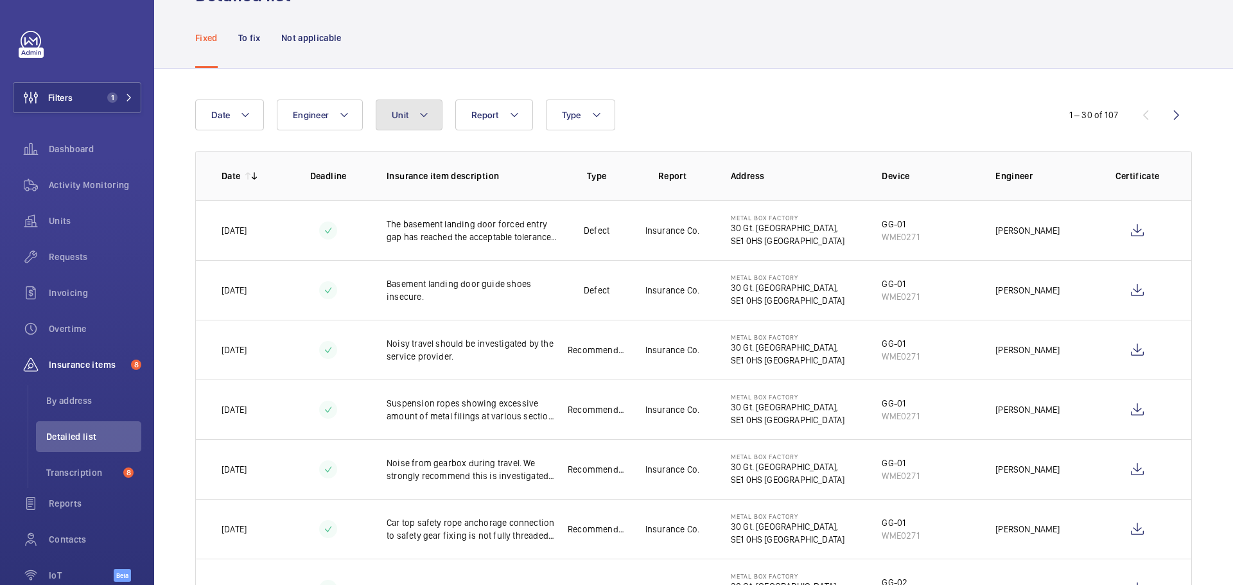
click at [429, 126] on button "Unit" at bounding box center [409, 115] width 67 height 31
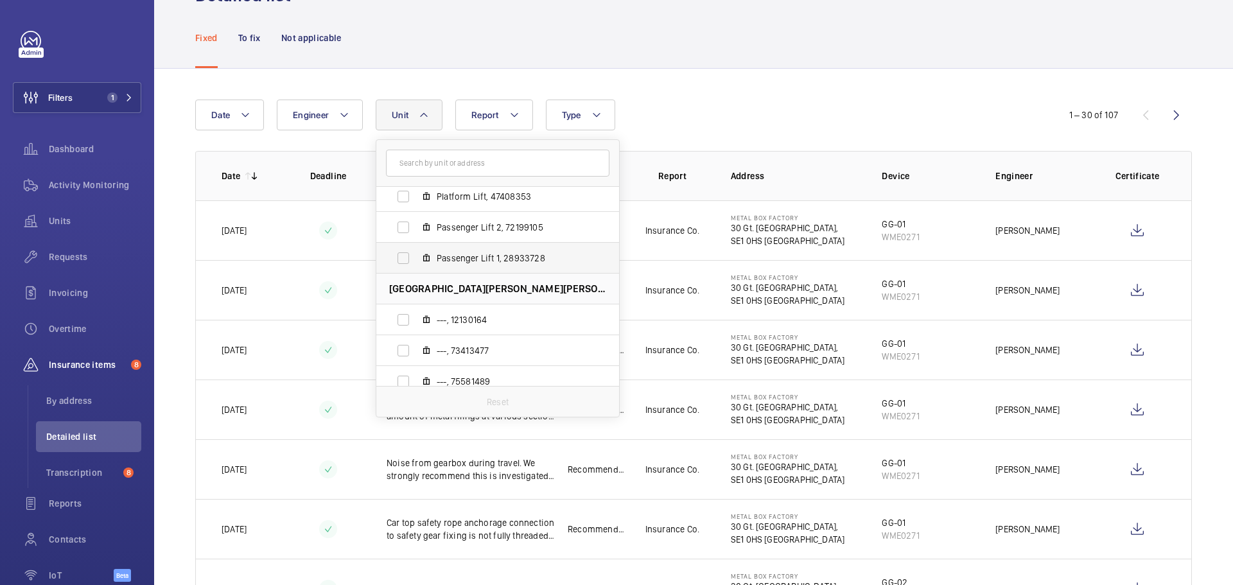
scroll to position [514, 0]
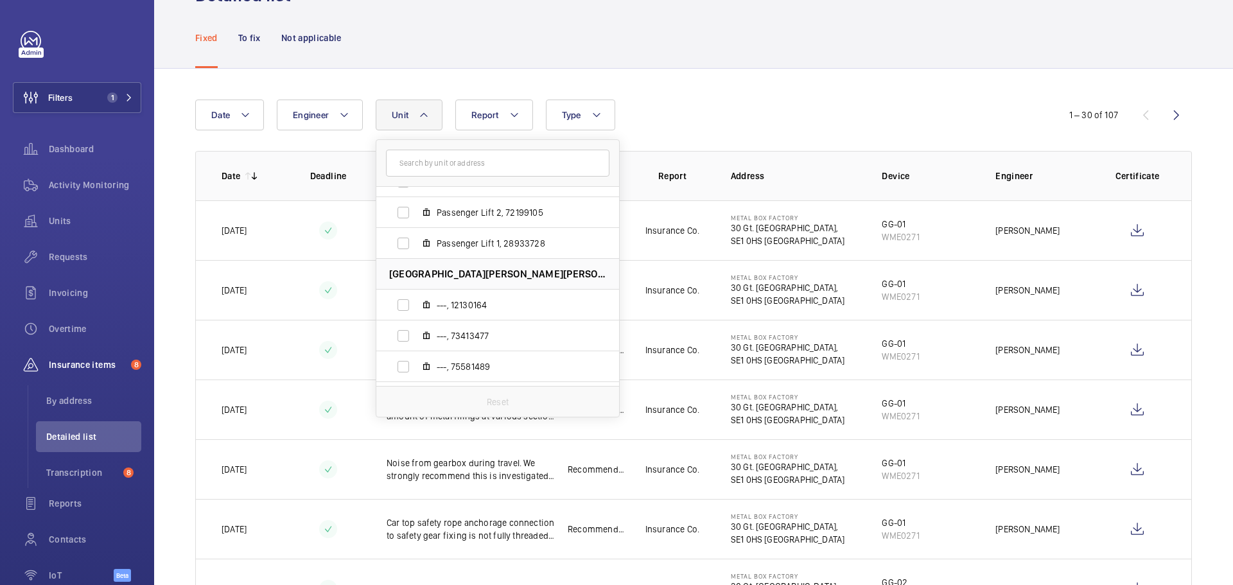
click at [461, 157] on input "text" at bounding box center [498, 163] width 224 height 27
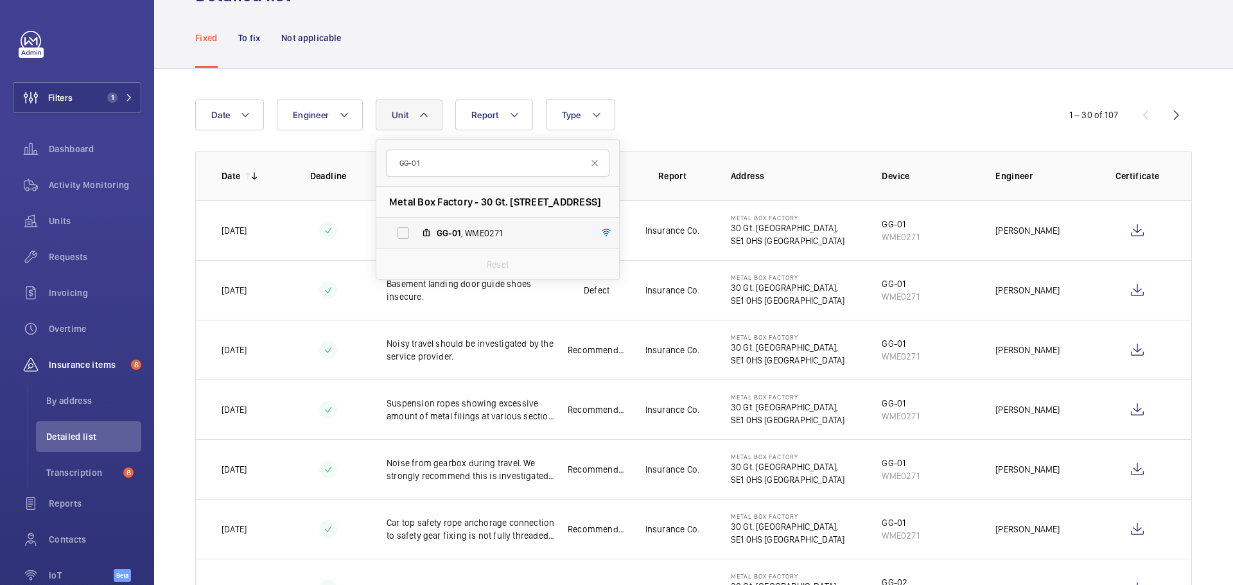
type input "GG-01"
drag, startPoint x: 461, startPoint y: 228, endPoint x: 489, endPoint y: 226, distance: 29.0
click at [461, 229] on span "GG-01" at bounding box center [449, 233] width 24 height 10
click at [416, 229] on input "GG-01 , WME0271" at bounding box center [404, 233] width 26 height 26
checkbox input "true"
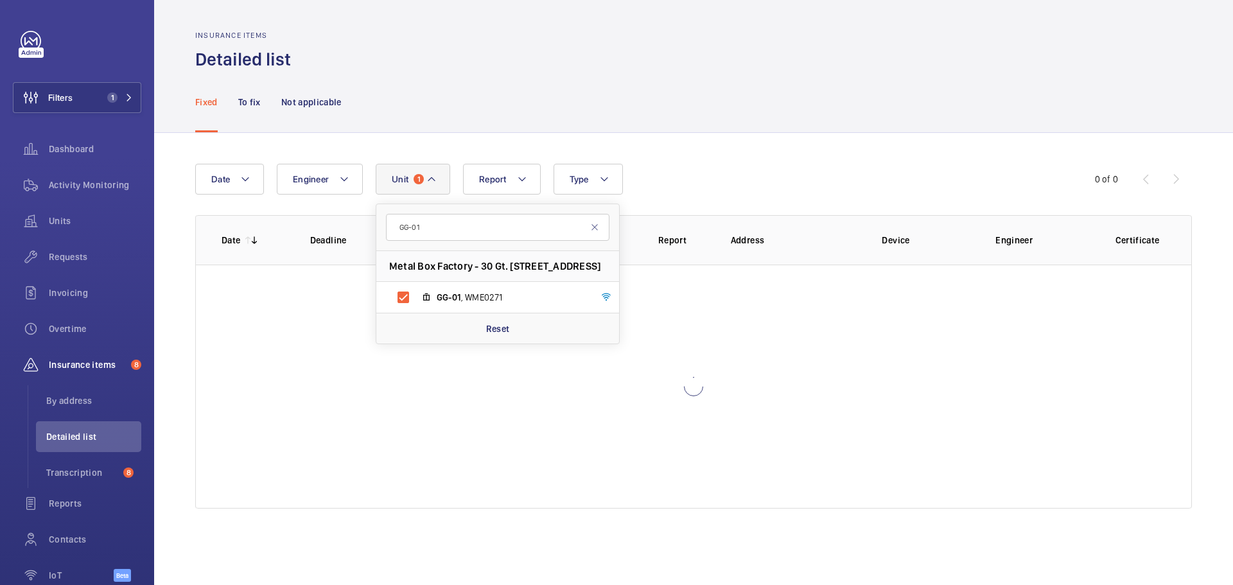
click at [748, 107] on div "Fixed To fix Not applicable" at bounding box center [693, 101] width 997 height 61
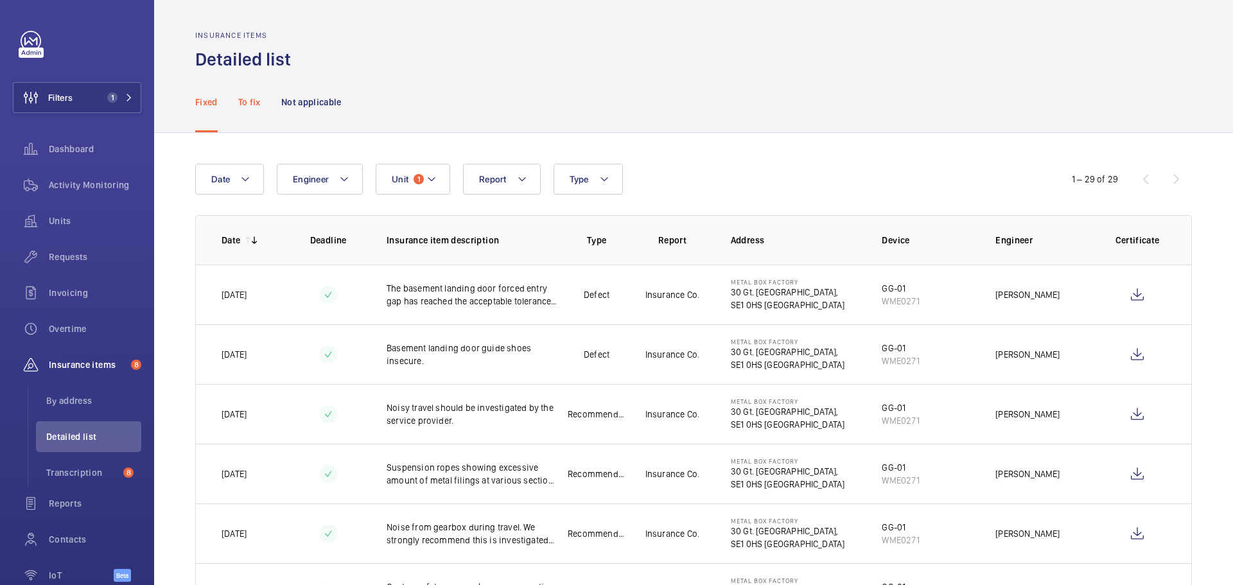
click at [252, 98] on p "To fix" at bounding box center [249, 102] width 22 height 13
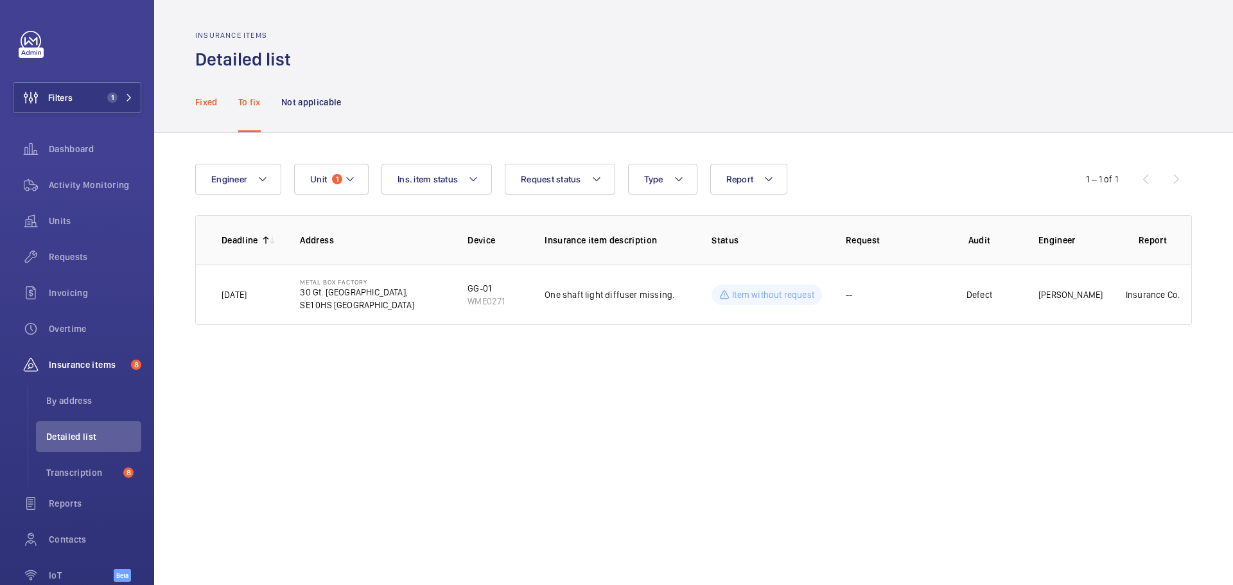
click at [198, 104] on p "Fixed" at bounding box center [206, 102] width 22 height 13
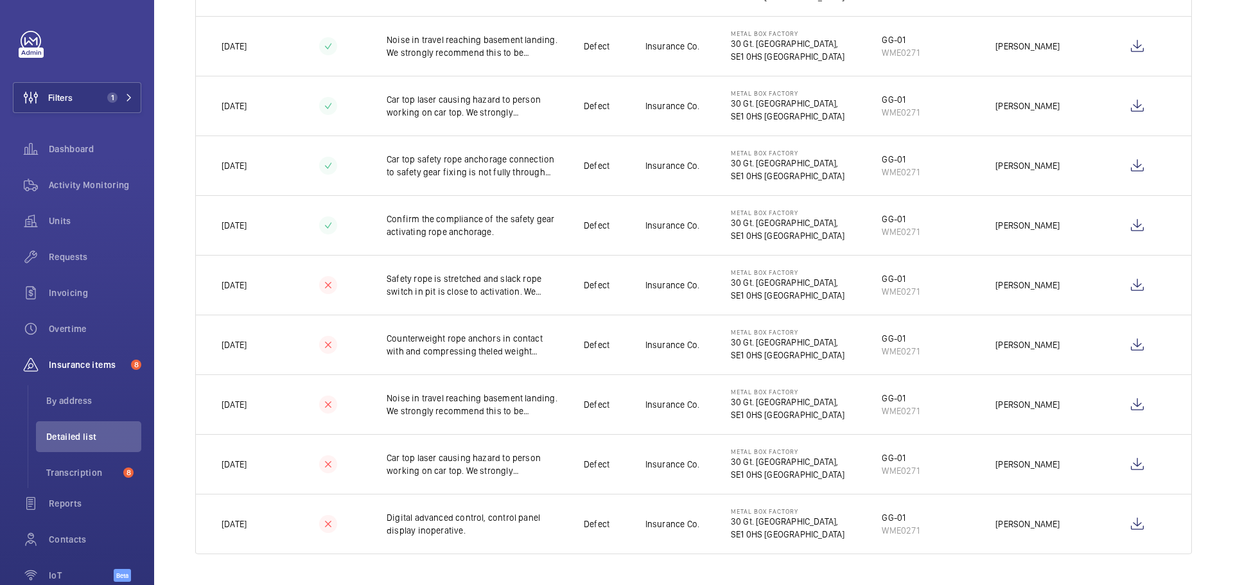
scroll to position [994, 0]
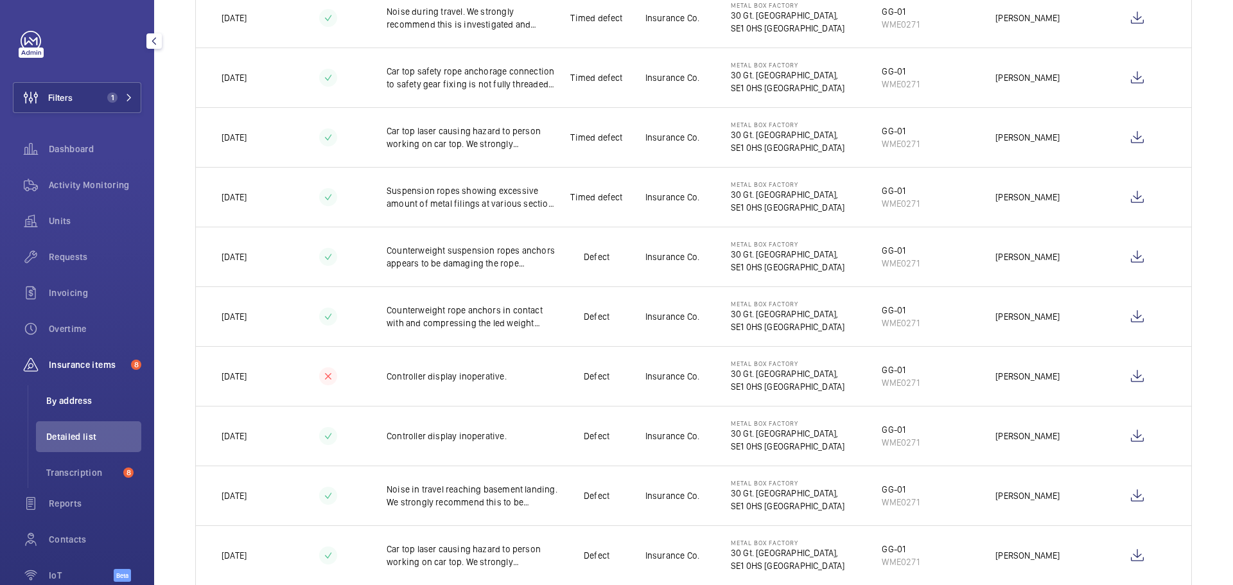
click at [67, 404] on span "By address" at bounding box center [93, 400] width 95 height 13
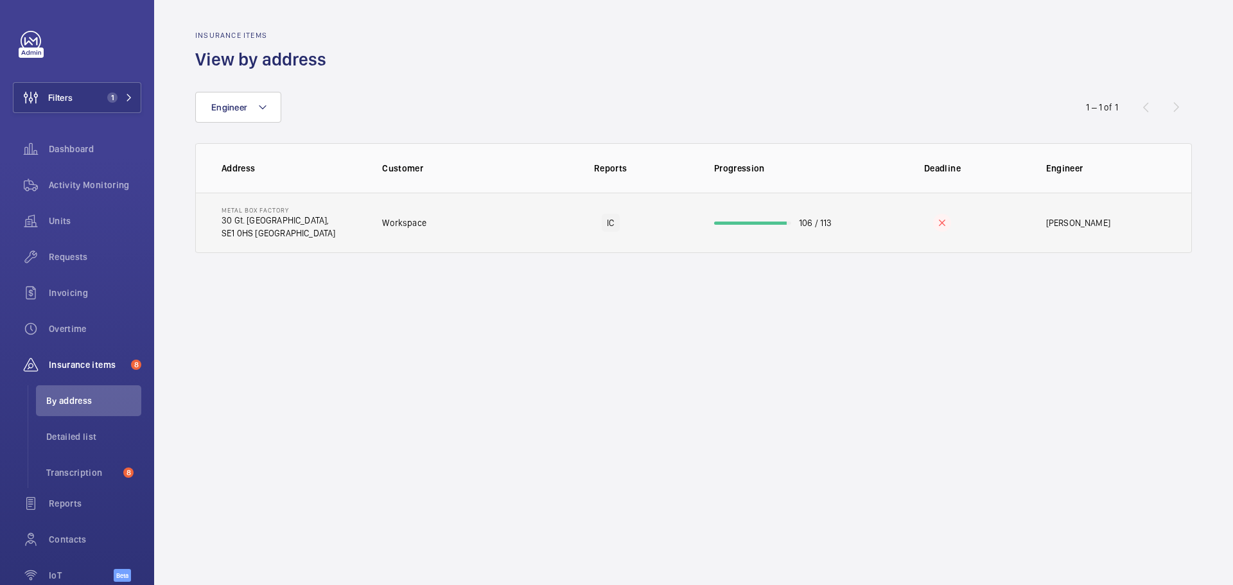
click at [540, 226] on td "IC" at bounding box center [611, 223] width 166 height 60
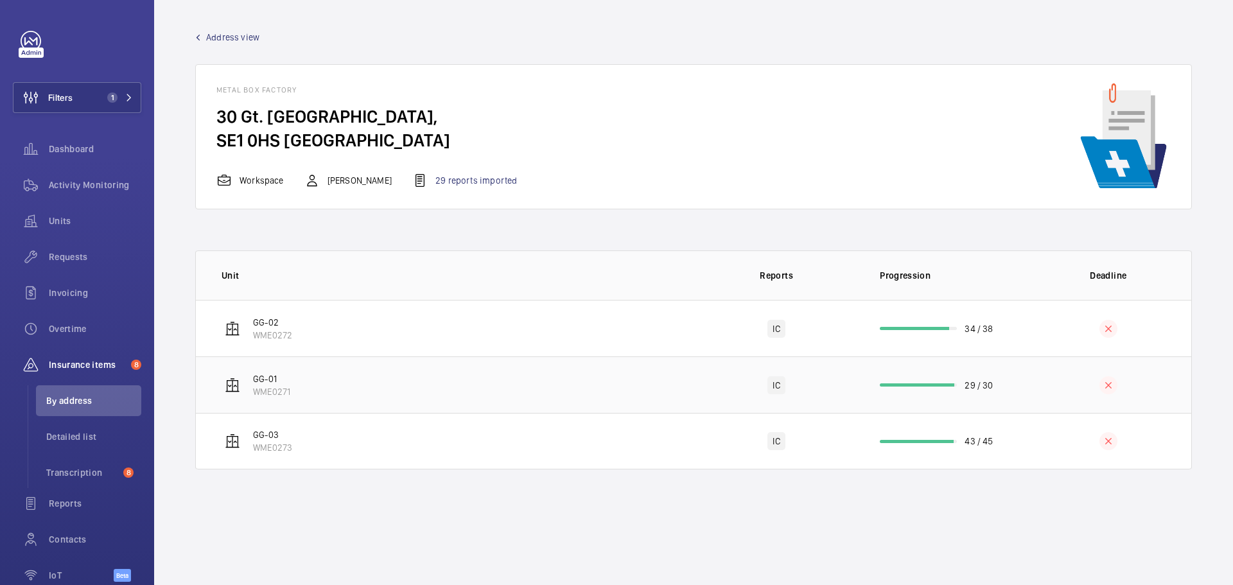
click at [511, 397] on td "GG-01 WME0271" at bounding box center [445, 385] width 498 height 57
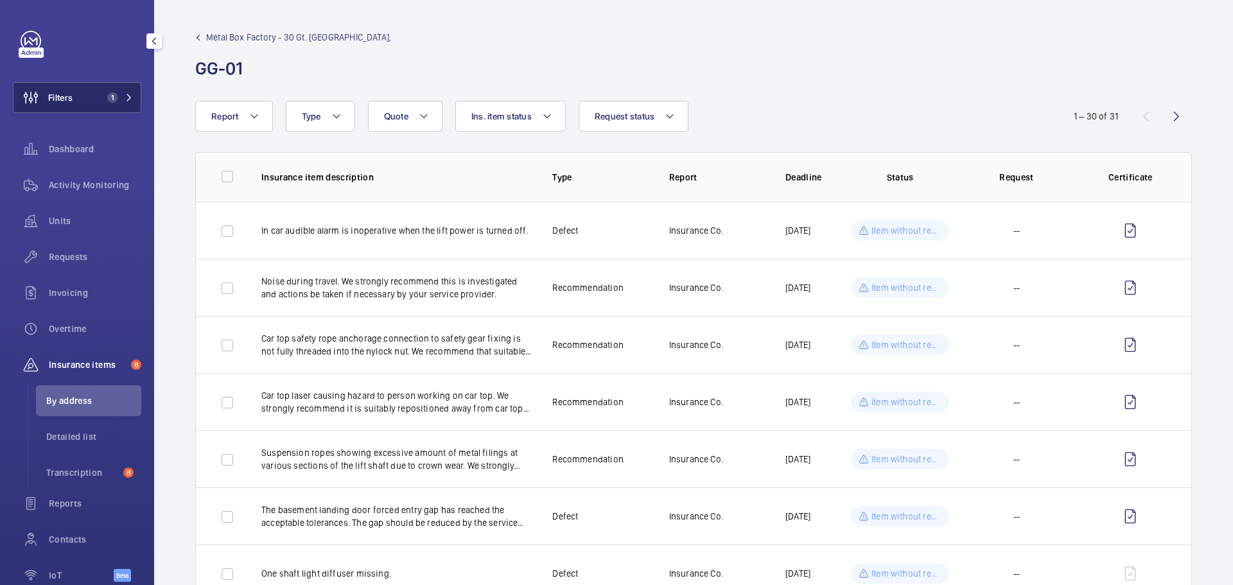
click at [54, 96] on span "Filters" at bounding box center [60, 97] width 24 height 13
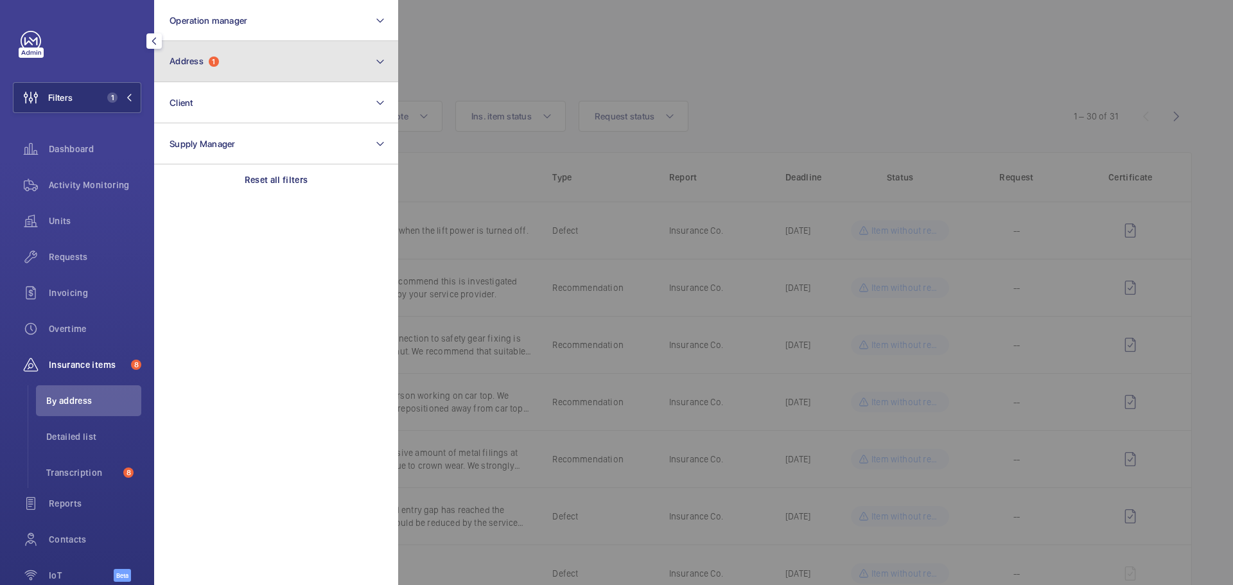
drag, startPoint x: 269, startPoint y: 73, endPoint x: 264, endPoint y: 82, distance: 9.5
click at [269, 73] on button "Address 1" at bounding box center [276, 61] width 244 height 41
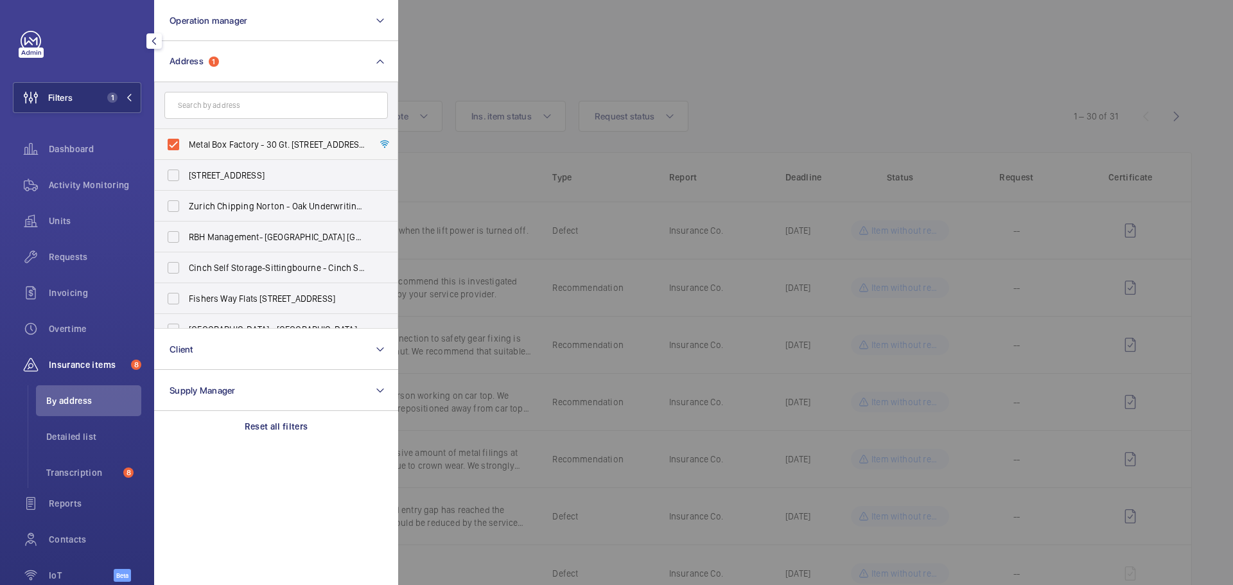
click at [175, 134] on label "Metal Box Factory - 30 Gt. Guildford Street,, LONDON SE1 0HS" at bounding box center [267, 144] width 224 height 31
click at [175, 134] on input "Metal Box Factory - 30 Gt. Guildford Street,, LONDON SE1 0HS" at bounding box center [174, 145] width 26 height 26
checkbox input "false"
click at [220, 112] on input "text" at bounding box center [276, 105] width 224 height 27
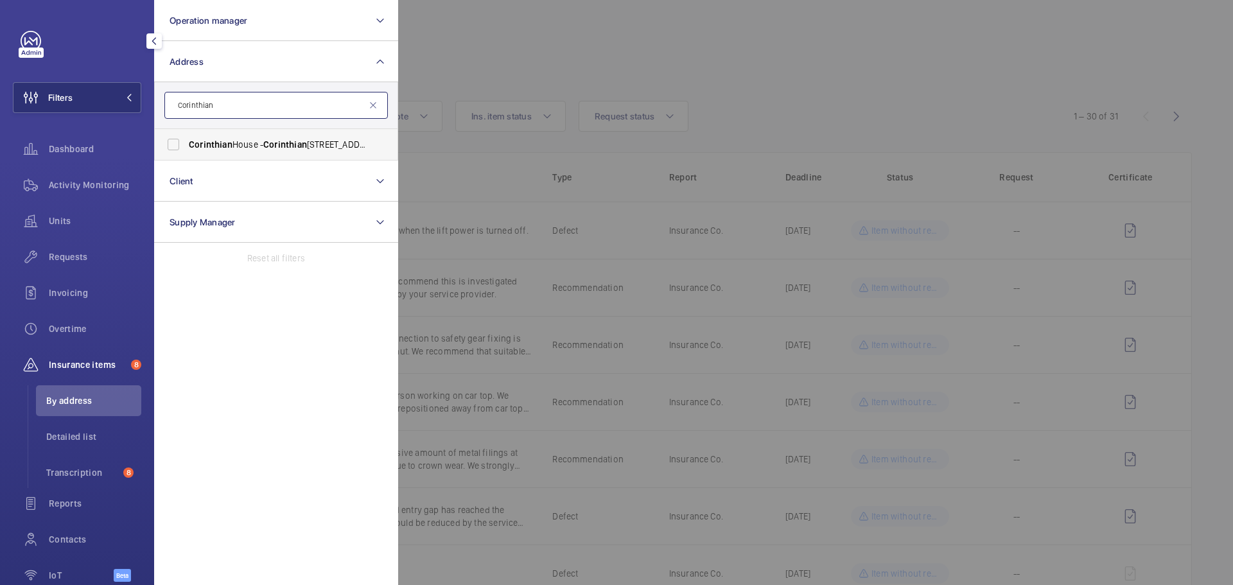
type input "Corinthian"
click at [191, 141] on span "Corinthian" at bounding box center [211, 144] width 44 height 10
click at [186, 141] on input "Corinthian House - Corinthian House, CROYDON CR0 2BX" at bounding box center [174, 145] width 26 height 26
checkbox input "true"
click at [516, 58] on div at bounding box center [1014, 292] width 1233 height 585
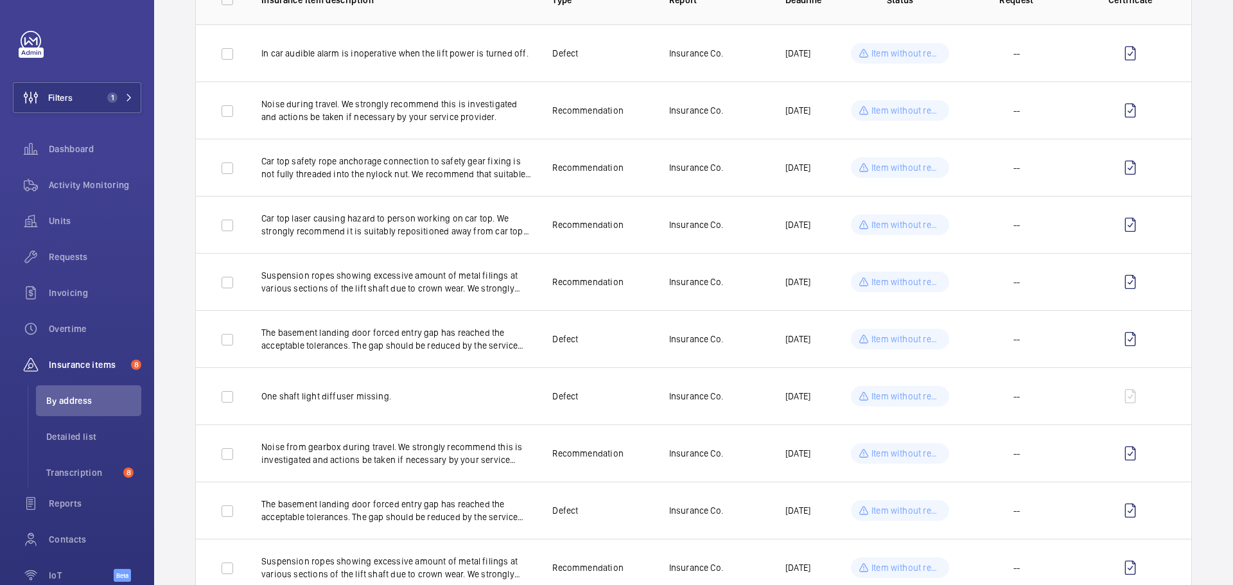
scroll to position [64, 0]
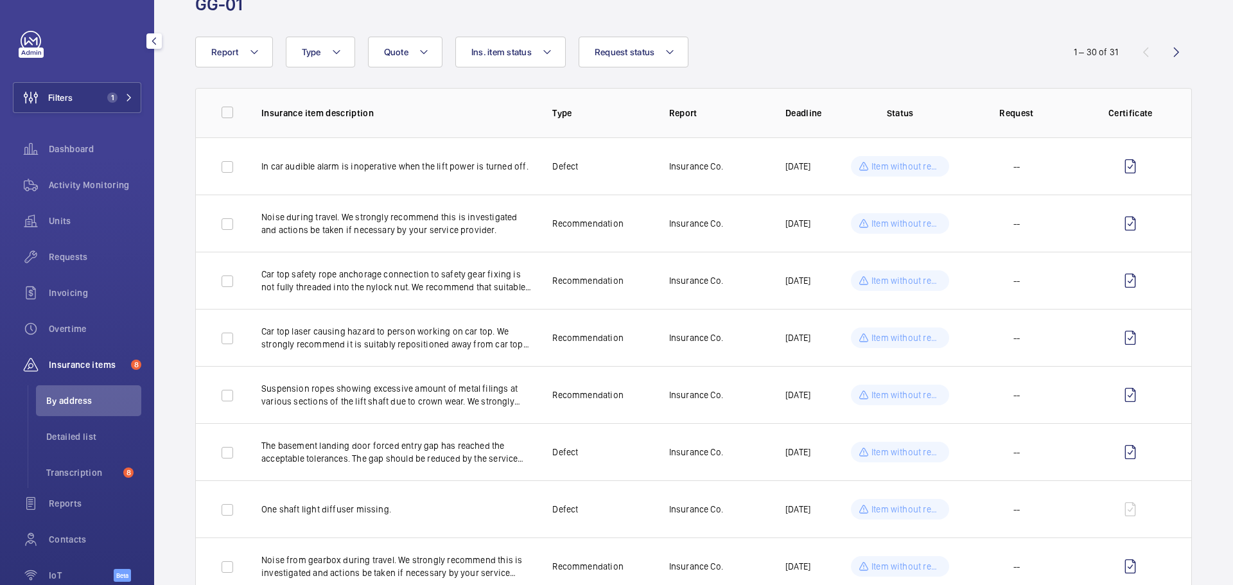
click at [66, 402] on span "By address" at bounding box center [93, 400] width 95 height 13
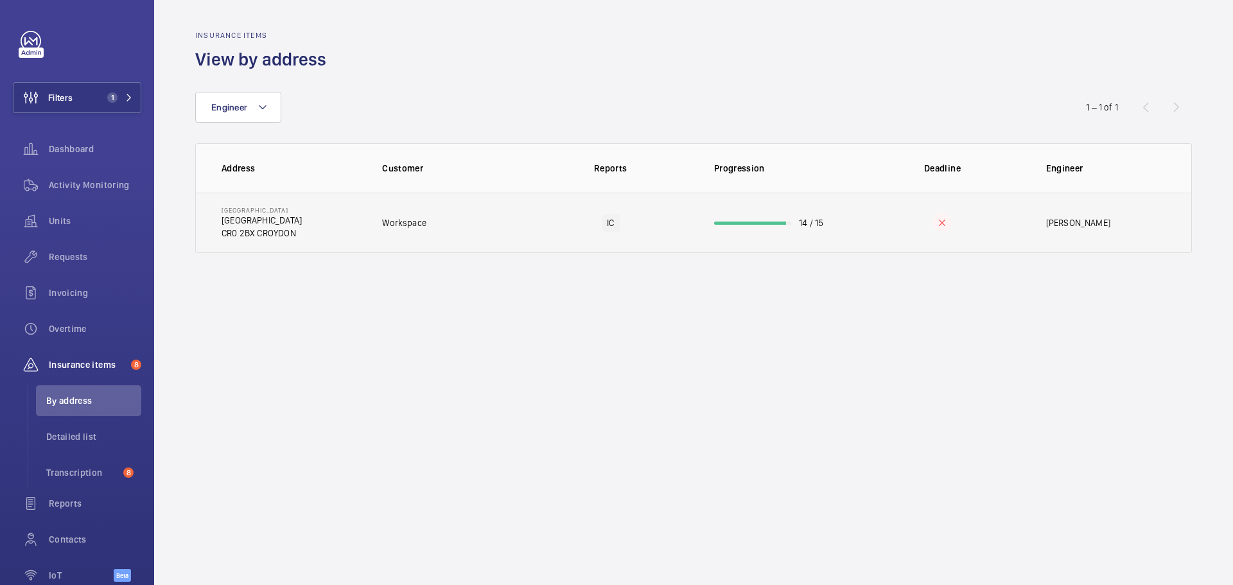
click at [483, 213] on td "Workspace" at bounding box center [445, 223] width 166 height 60
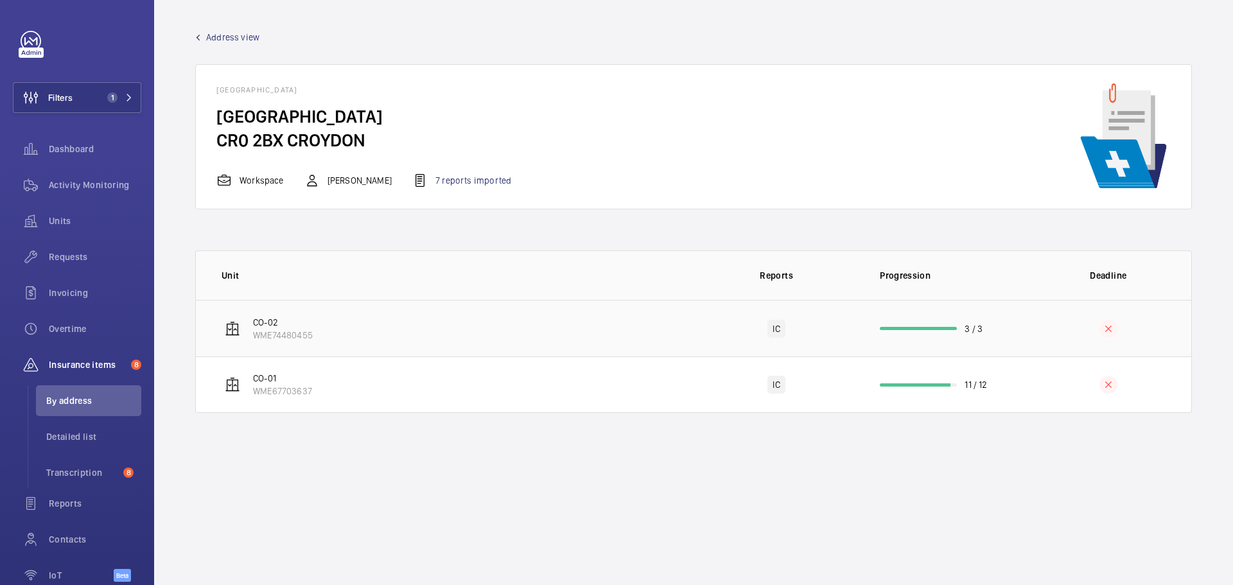
click at [445, 321] on td "CO-02 WME74480455" at bounding box center [445, 328] width 498 height 57
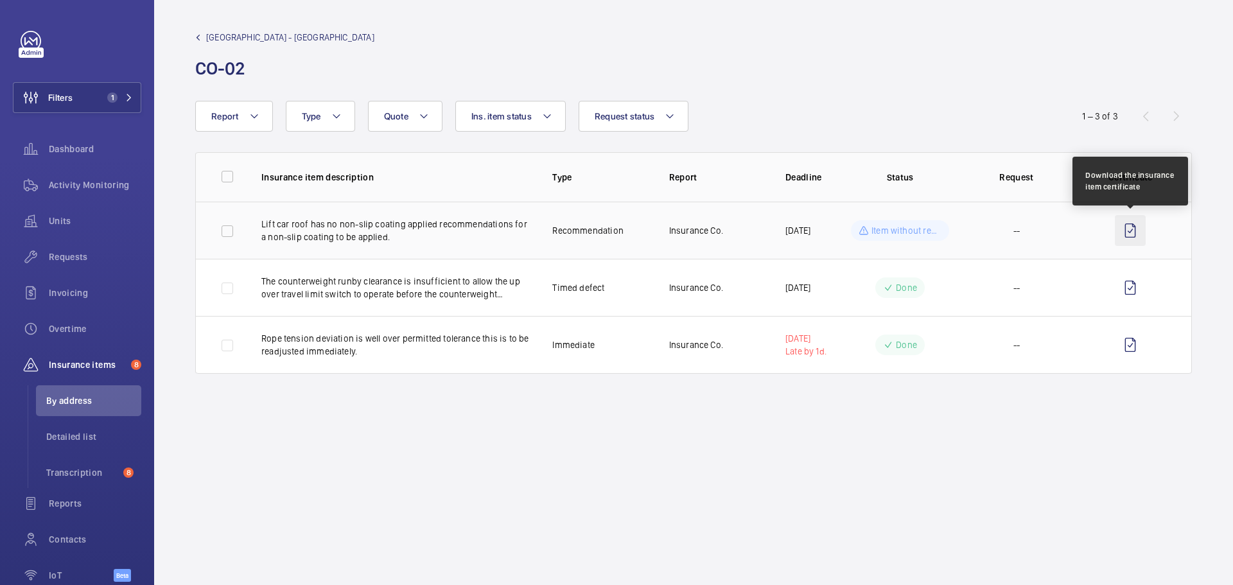
click at [1130, 227] on wm-front-icon-button at bounding box center [1130, 230] width 31 height 31
click at [1131, 237] on wm-front-icon-button at bounding box center [1130, 230] width 31 height 31
click at [246, 38] on span "Corinthian House - Corinthian House" at bounding box center [290, 37] width 168 height 13
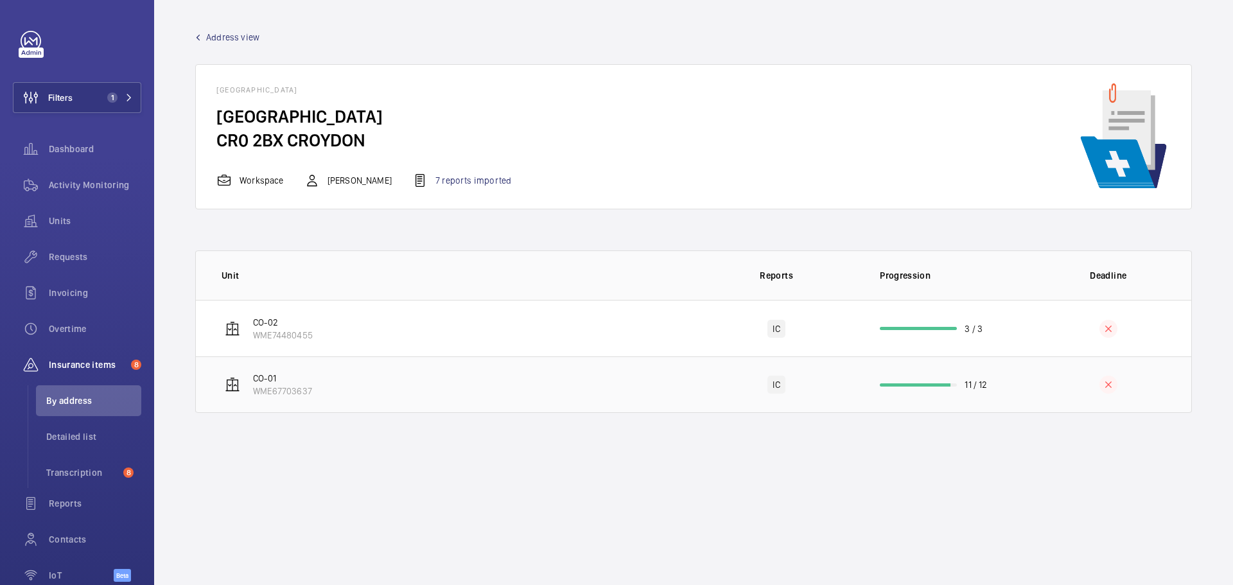
click at [336, 381] on td "CO-01 WME67703637" at bounding box center [445, 385] width 498 height 57
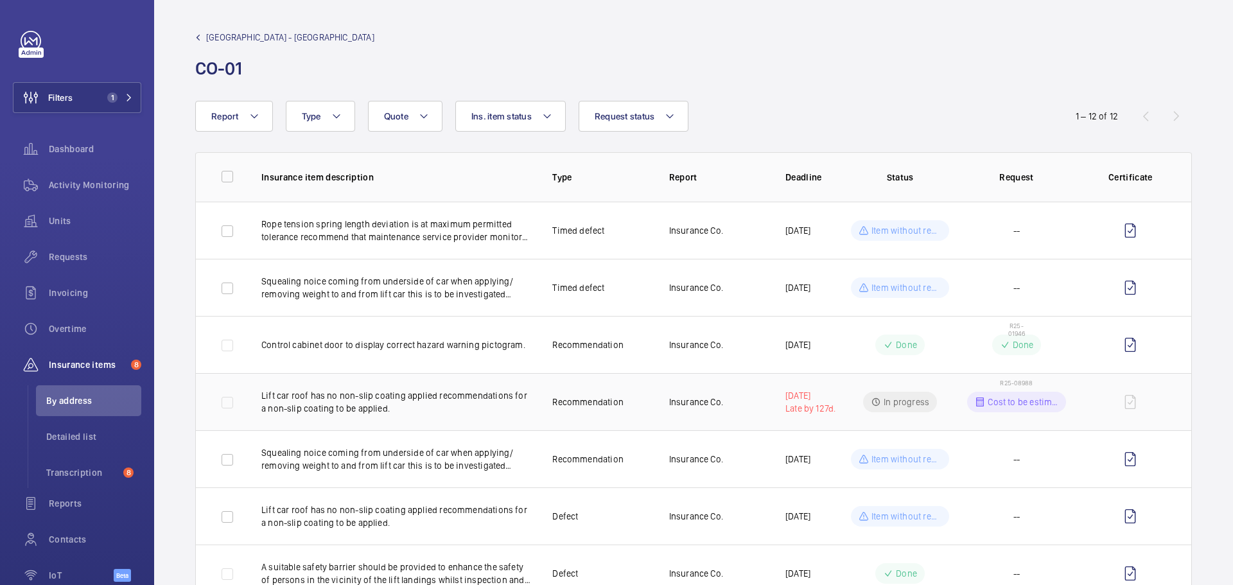
click at [1013, 387] on td "R25-08988 Cost to be estimated" at bounding box center [1016, 401] width 116 height 57
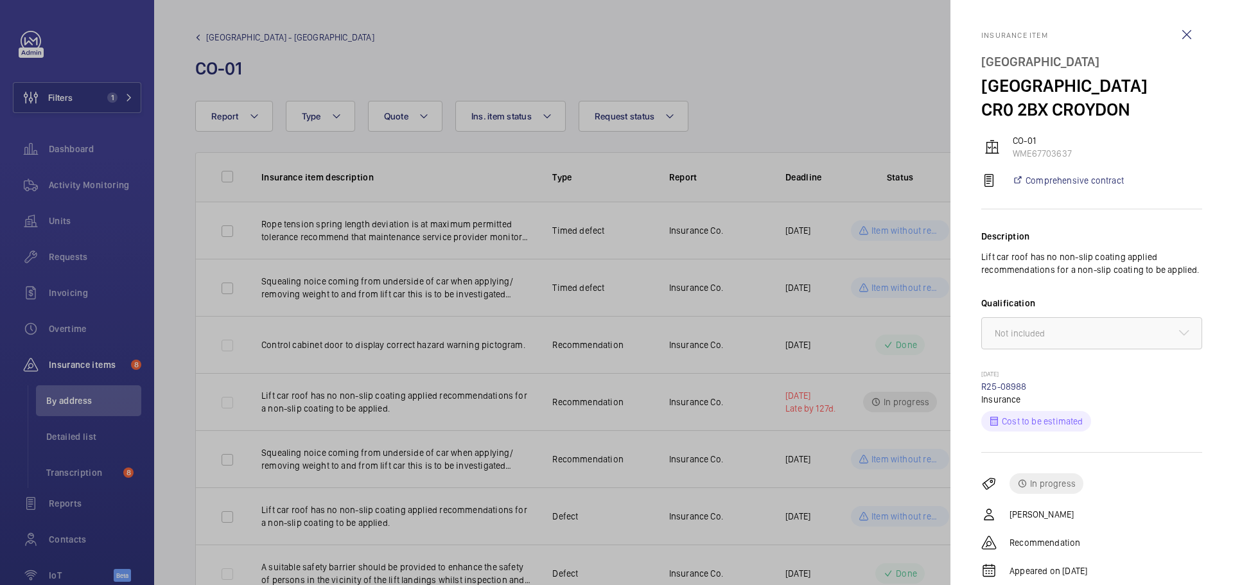
scroll to position [64, 0]
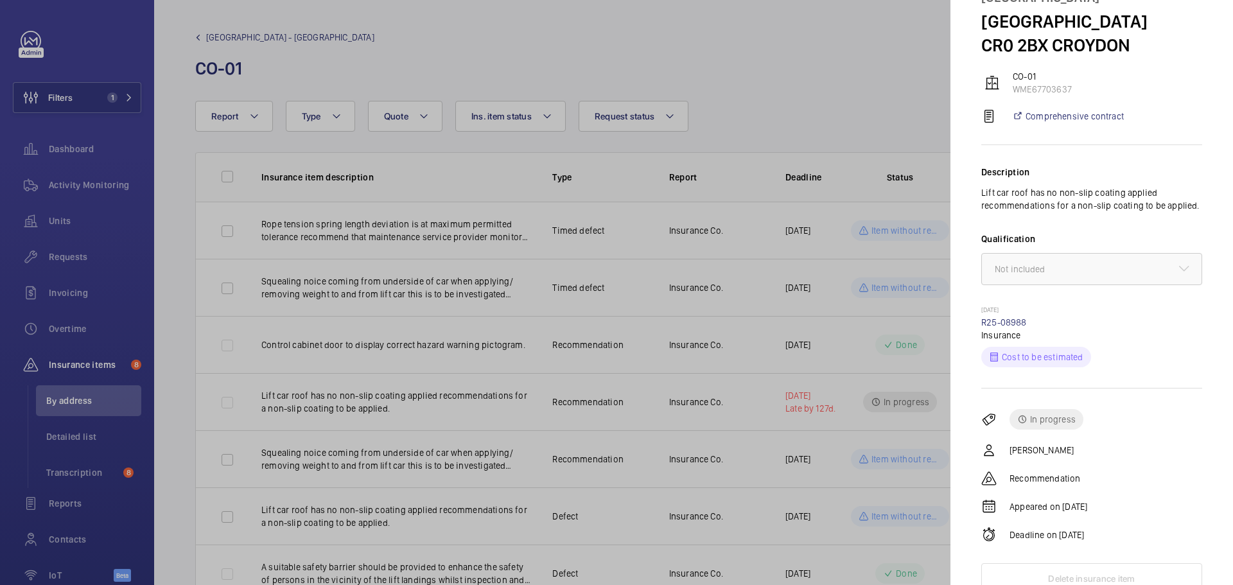
click at [821, 403] on div at bounding box center [616, 292] width 1233 height 585
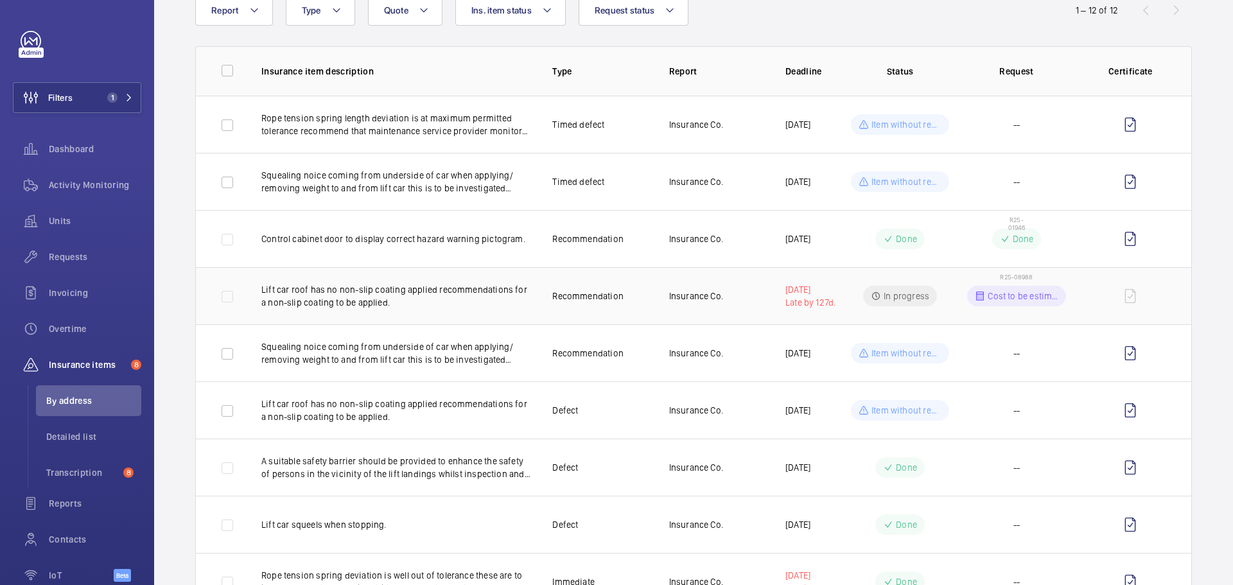
scroll to position [128, 0]
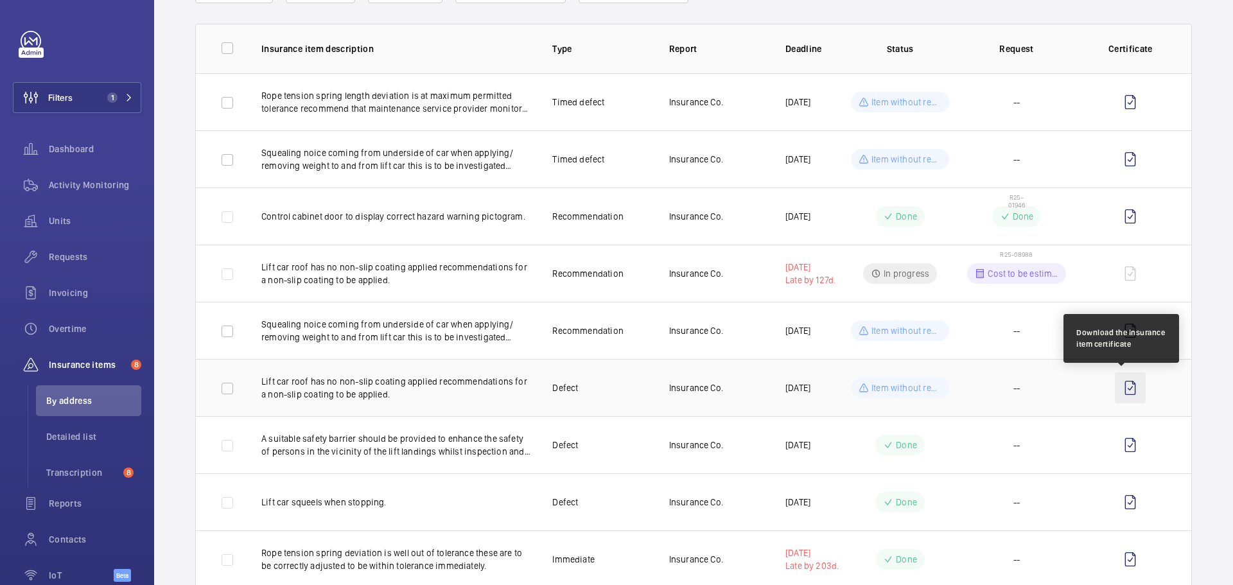
click at [1125, 387] on wm-front-icon-button at bounding box center [1130, 388] width 31 height 31
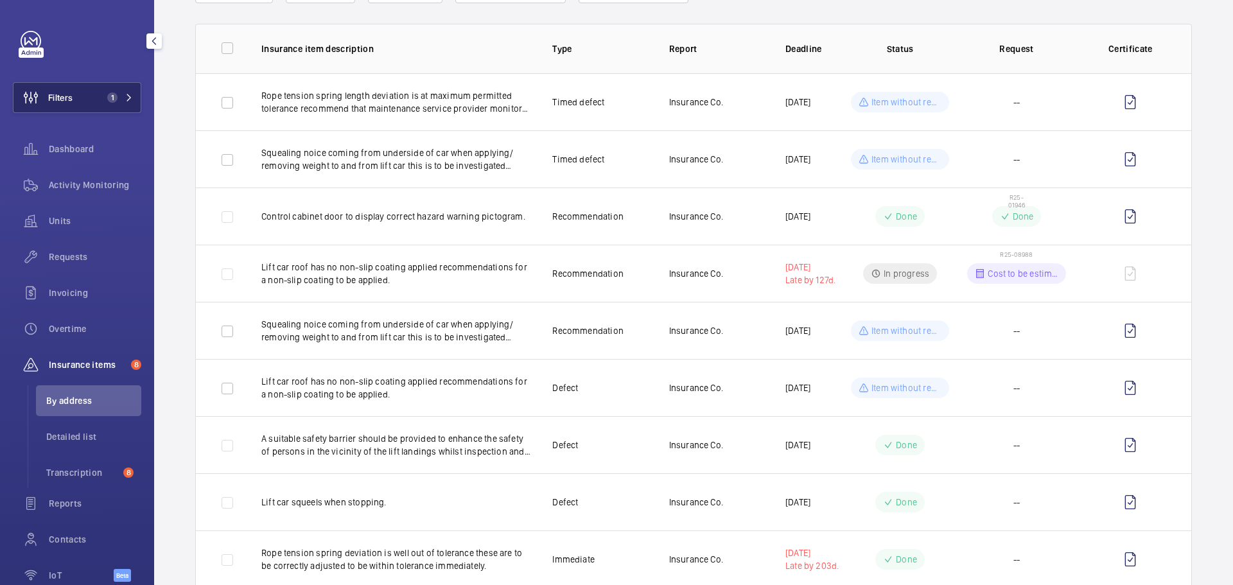
drag, startPoint x: 53, startPoint y: 105, endPoint x: 62, endPoint y: 103, distance: 9.1
click at [53, 105] on span "Filters" at bounding box center [42, 97] width 59 height 31
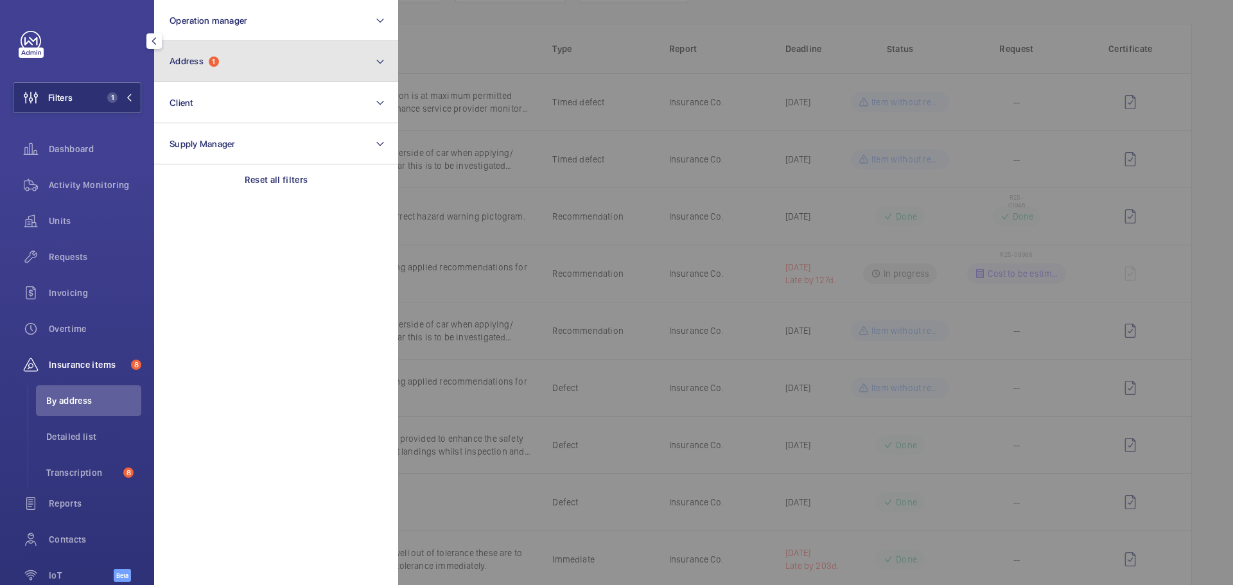
click at [328, 60] on button "Address 1" at bounding box center [276, 61] width 244 height 41
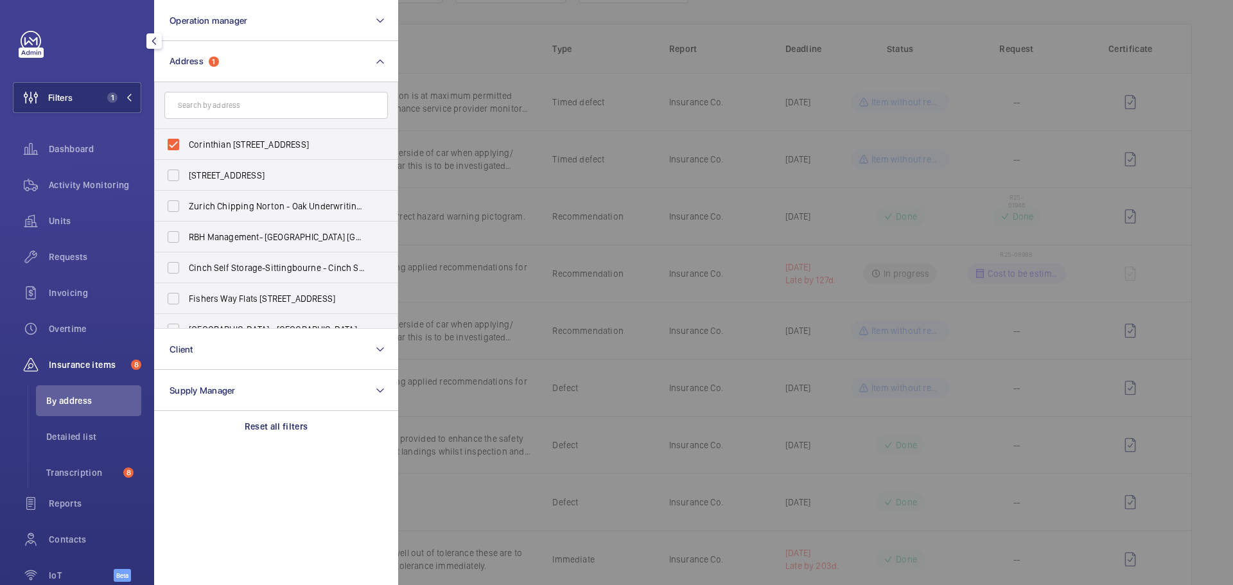
drag, startPoint x: 177, startPoint y: 143, endPoint x: 188, endPoint y: 126, distance: 20.0
click at [176, 143] on label "Corinthian House - Corinthian House, CROYDON CR0 2BX" at bounding box center [267, 144] width 224 height 31
click at [176, 143] on input "Corinthian House - Corinthian House, CROYDON CR0 2BX" at bounding box center [174, 145] width 26 height 26
checkbox input "false"
click at [200, 115] on input "text" at bounding box center [276, 105] width 224 height 27
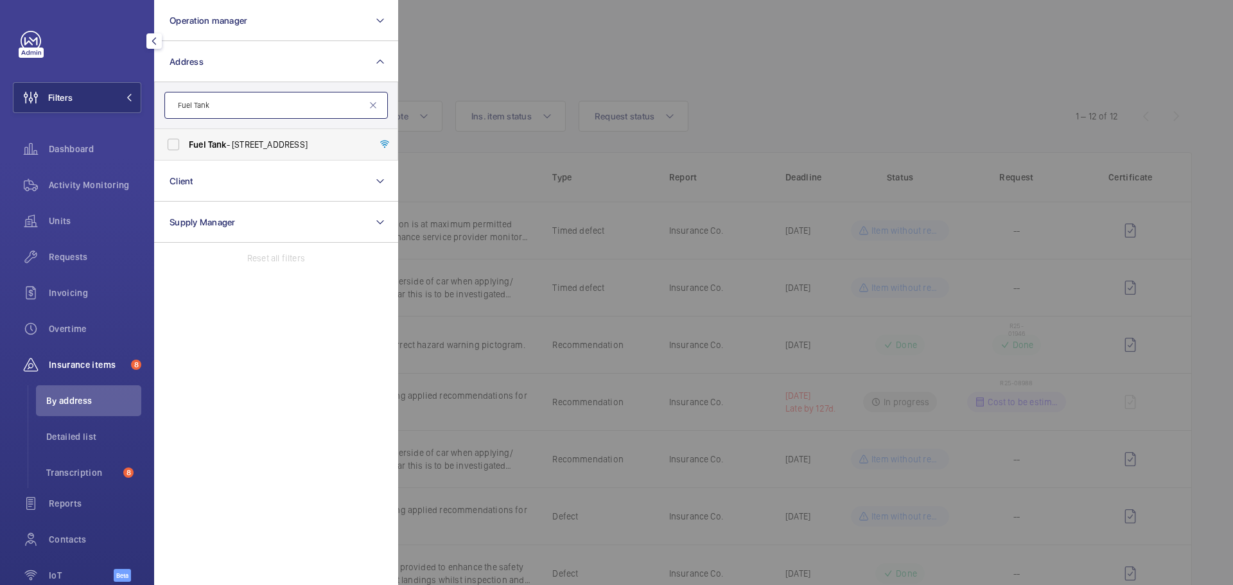
type input "Fuel Tank"
click at [187, 134] on label "Fuel Tank - 8-12 Creekside, Deptford, LONDON SE8 3DX" at bounding box center [267, 144] width 224 height 31
click at [186, 134] on input "Fuel Tank - 8-12 Creekside, Deptford, LONDON SE8 3DX" at bounding box center [174, 145] width 26 height 26
checkbox input "true"
click at [60, 185] on span "Activity Monitoring" at bounding box center [95, 185] width 92 height 13
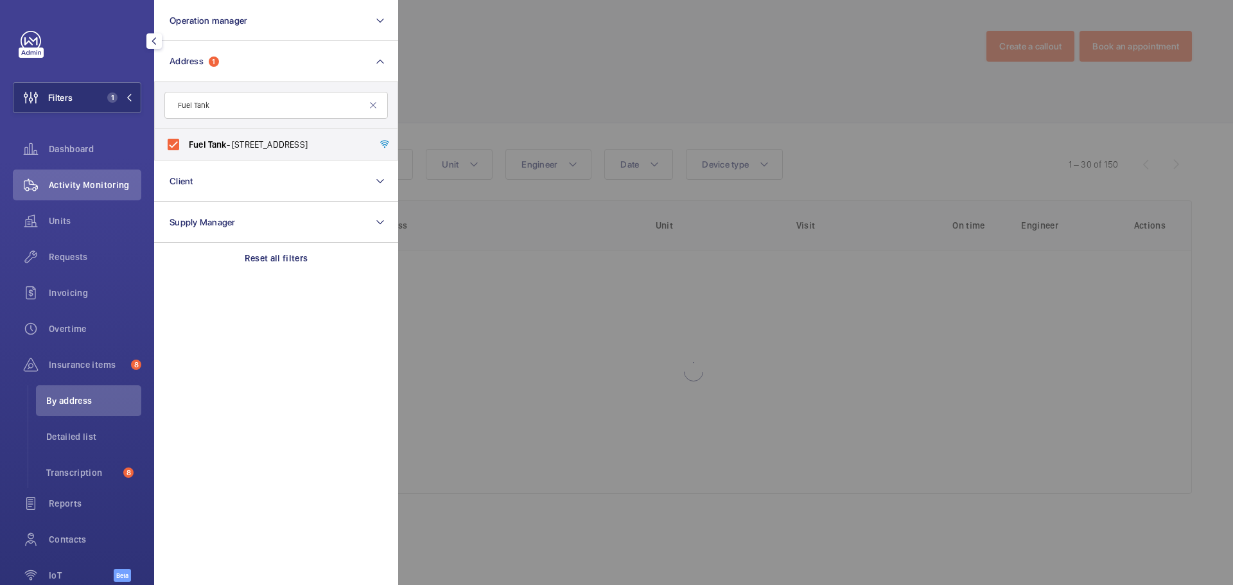
click at [468, 0] on div at bounding box center [1014, 292] width 1233 height 585
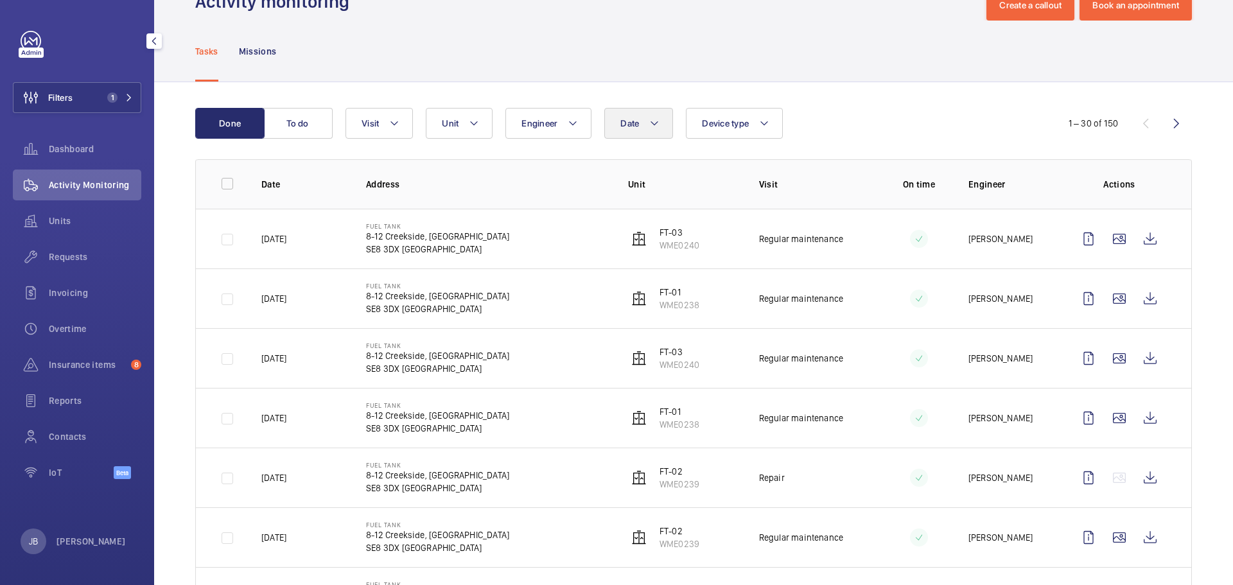
scroll to position [64, 0]
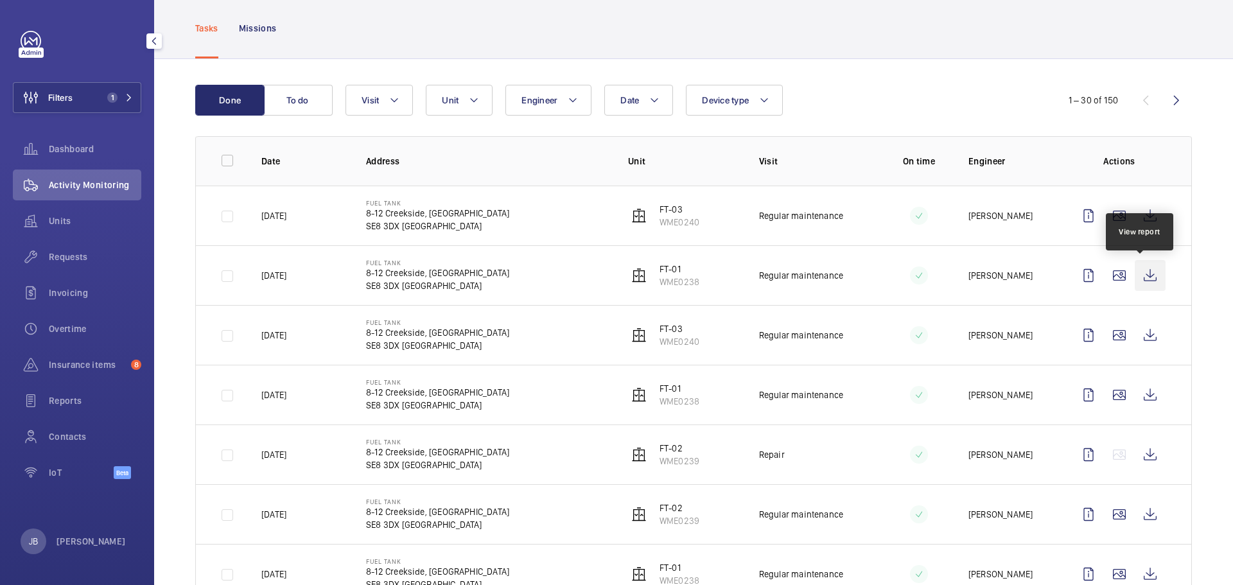
click at [1135, 274] on wm-front-icon-button at bounding box center [1150, 275] width 31 height 31
